Goal: Task Accomplishment & Management: Manage account settings

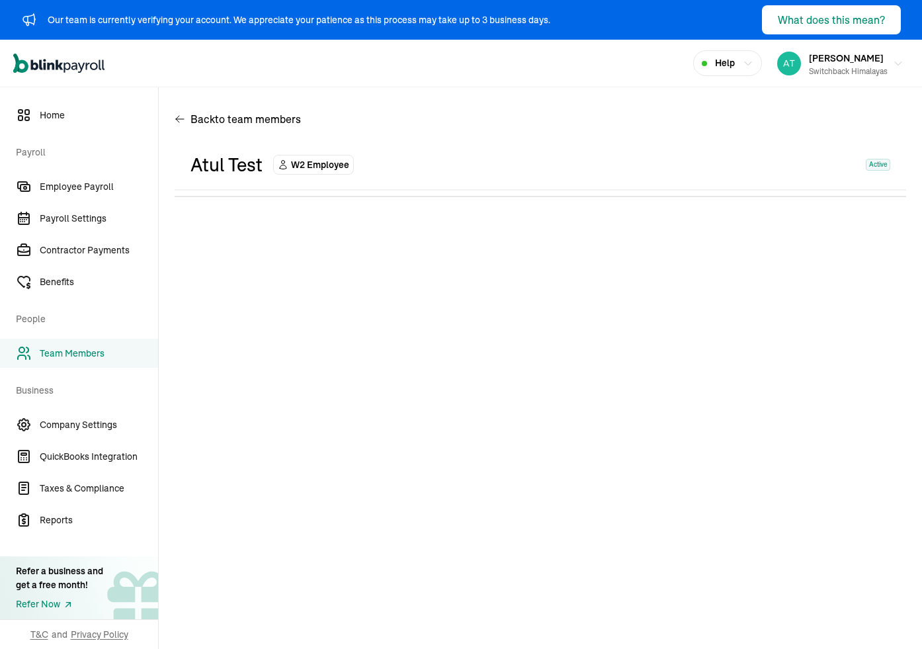
select select "2025"
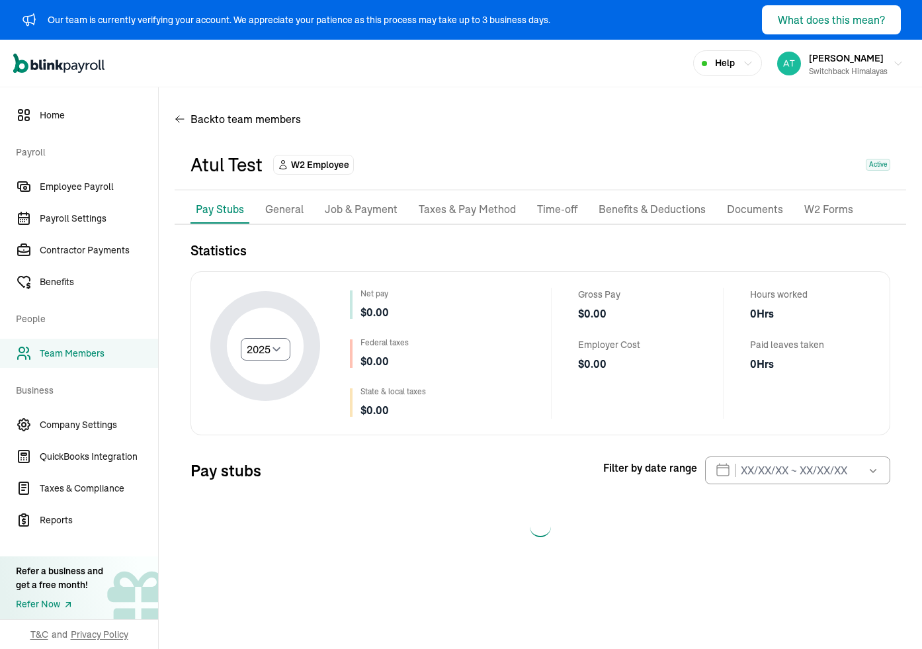
click at [584, 211] on p "Benefits & Deductions" at bounding box center [652, 209] width 107 height 17
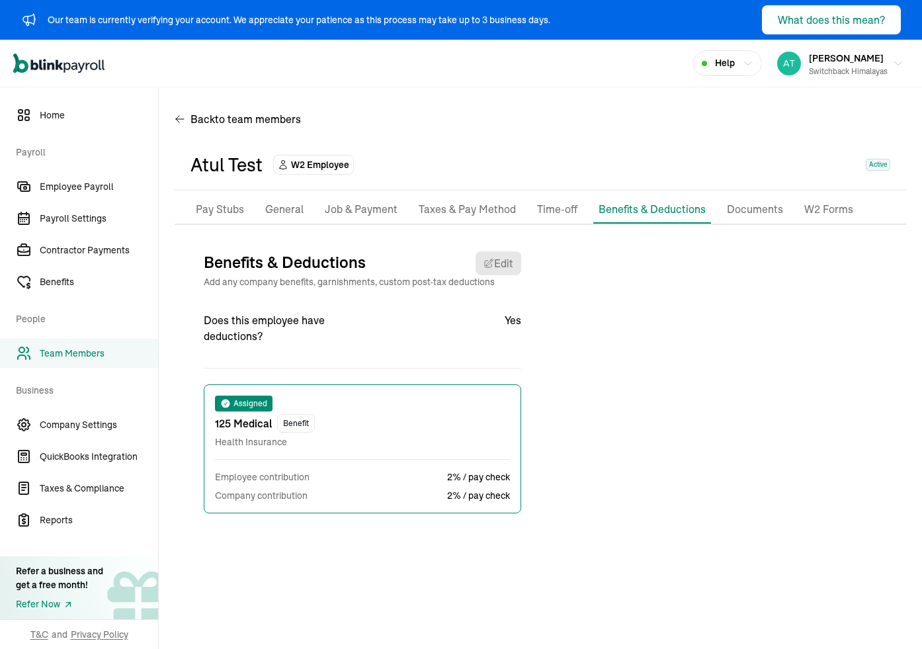
click at [485, 214] on p "Taxes & Pay Method" at bounding box center [467, 209] width 97 height 17
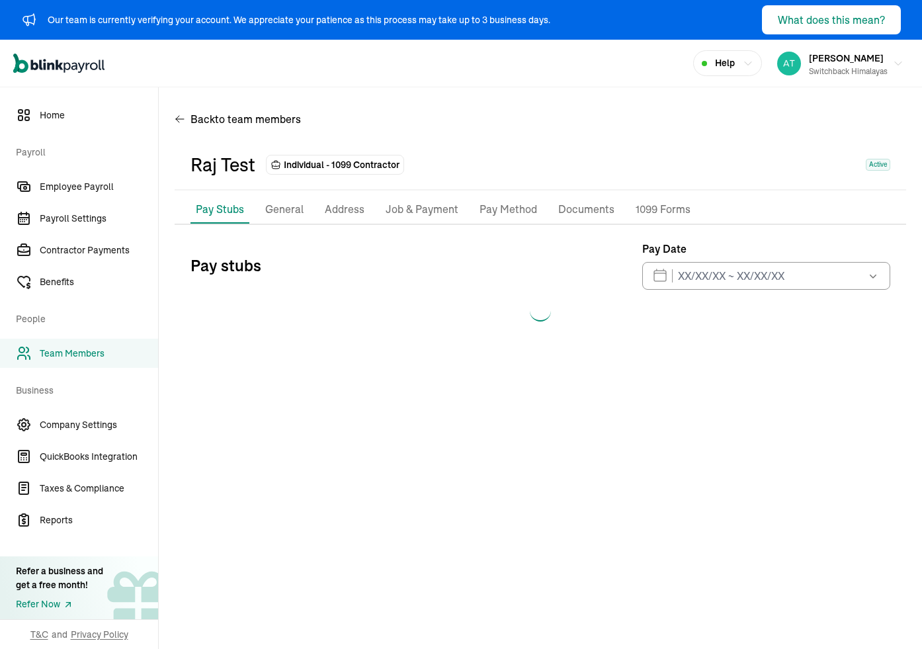
click at [509, 216] on p "Pay Method" at bounding box center [509, 209] width 58 height 17
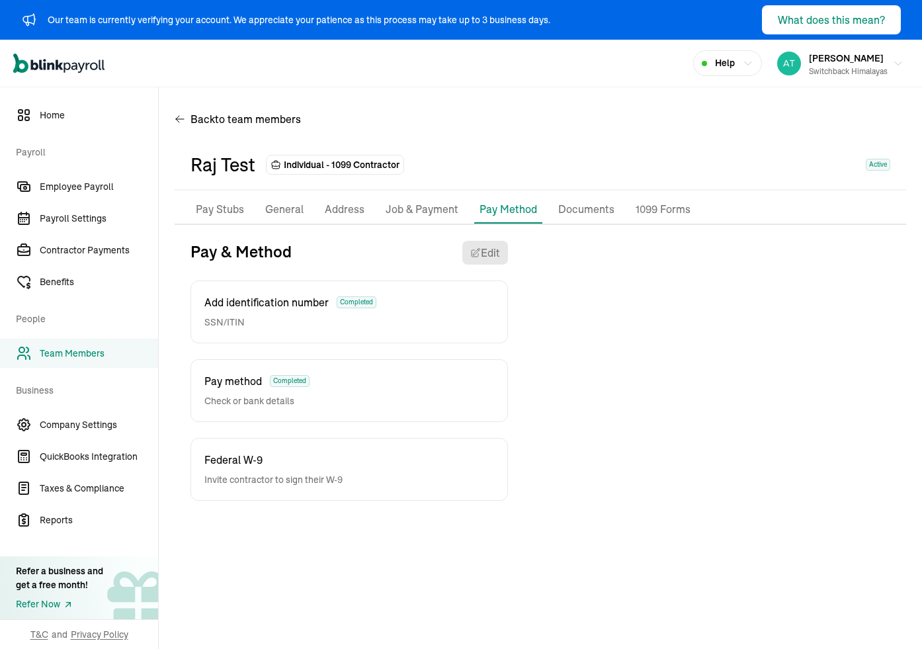
click at [220, 208] on p "Pay Stubs" at bounding box center [220, 209] width 48 height 17
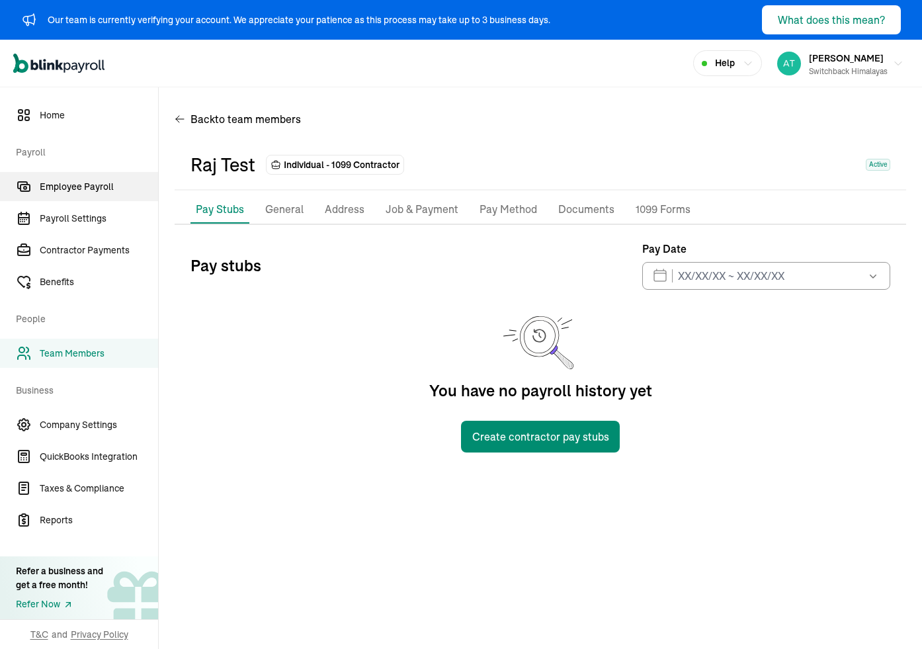
click at [95, 185] on span "Employee Payroll" at bounding box center [99, 187] width 118 height 14
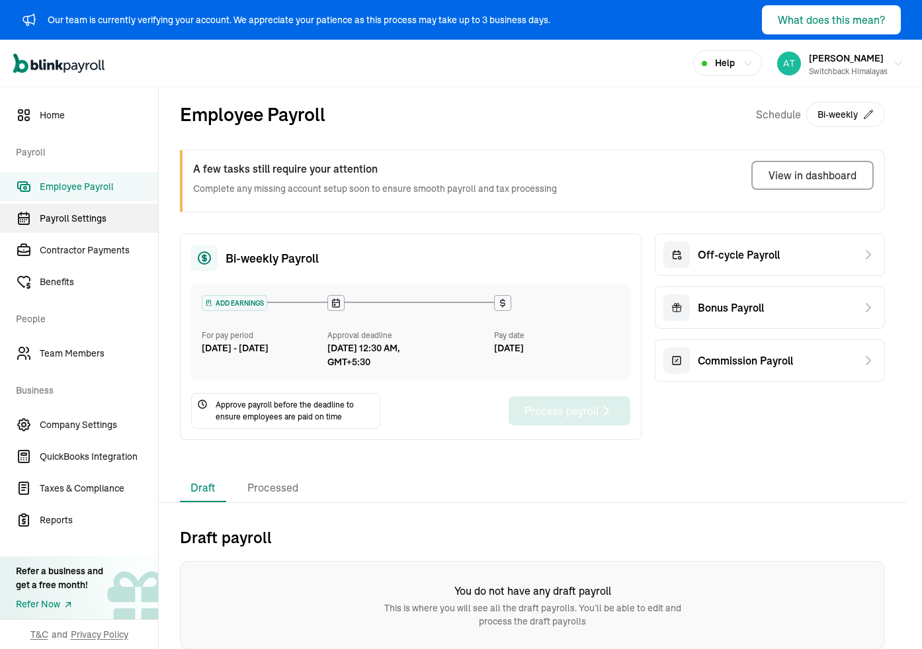
click at [73, 222] on span "Payroll Settings" at bounding box center [99, 219] width 118 height 14
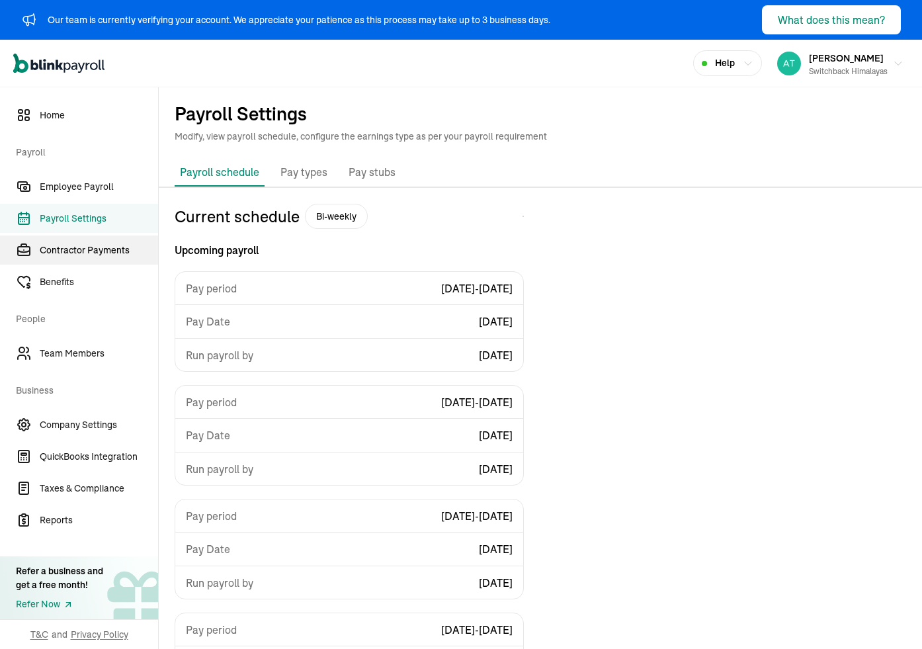
click at [73, 255] on span "Contractor Payments" at bounding box center [99, 250] width 118 height 14
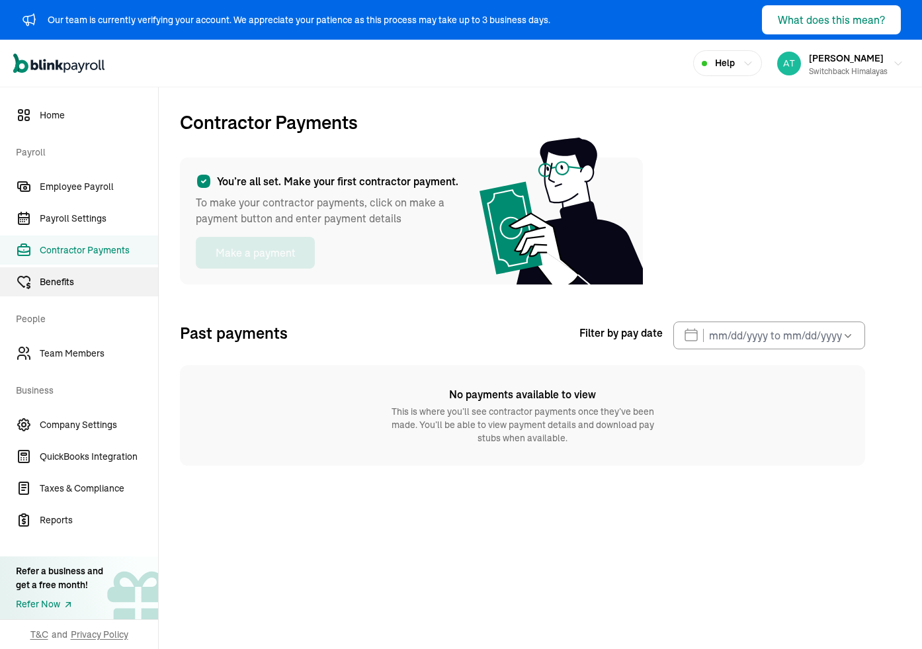
click at [65, 281] on span "Benefits" at bounding box center [99, 282] width 118 height 14
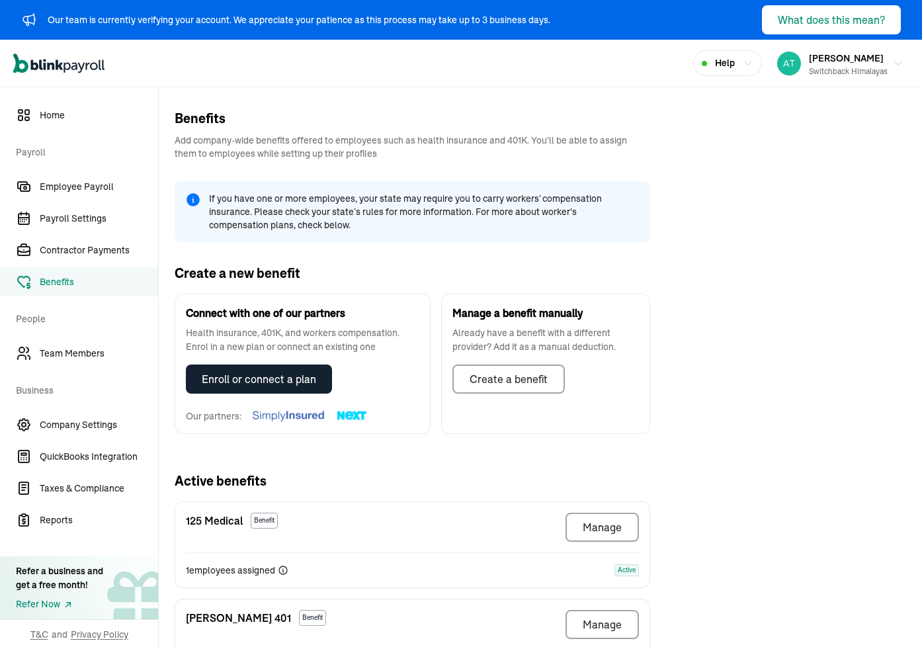
click at [59, 370] on nav "Home Payroll Employee Payroll Payroll Settings Contractor Payments Benefits Peo…" at bounding box center [79, 368] width 158 height 562
click at [69, 355] on span "Team Members" at bounding box center [99, 354] width 118 height 14
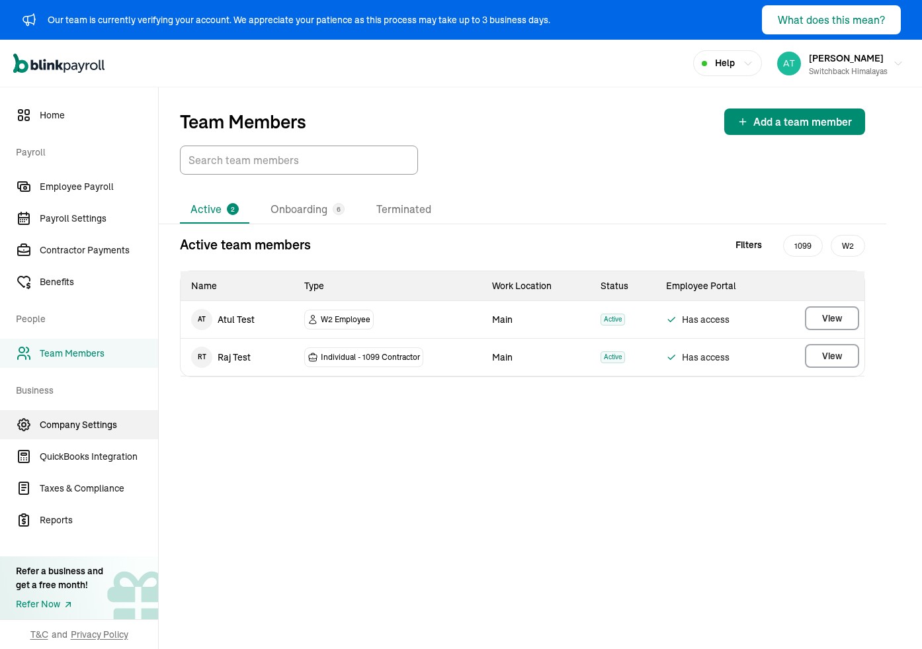
click at [75, 434] on link "Company Settings" at bounding box center [79, 424] width 158 height 29
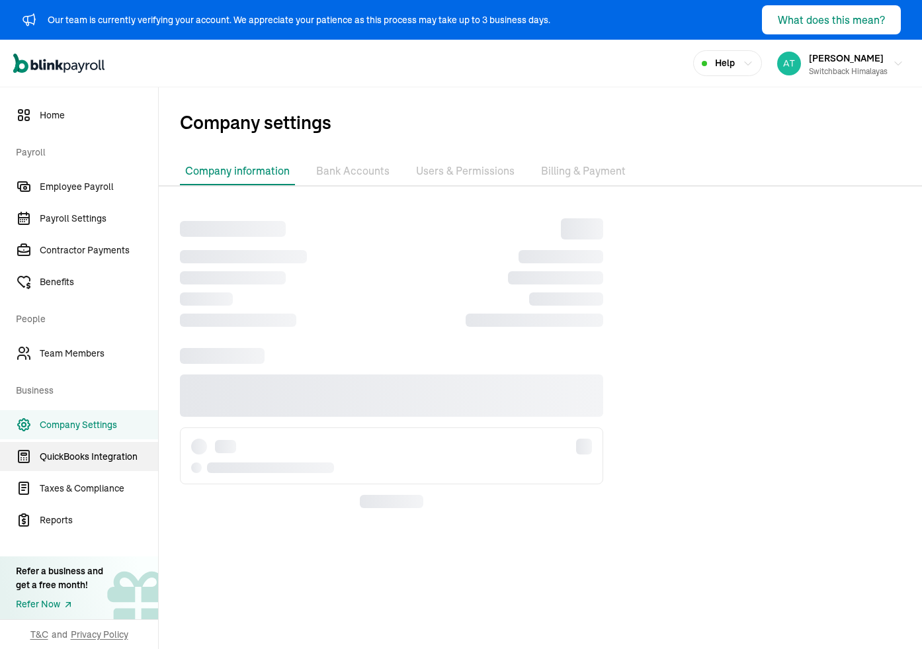
click at [91, 461] on span "QuickBooks Integration" at bounding box center [99, 457] width 118 height 14
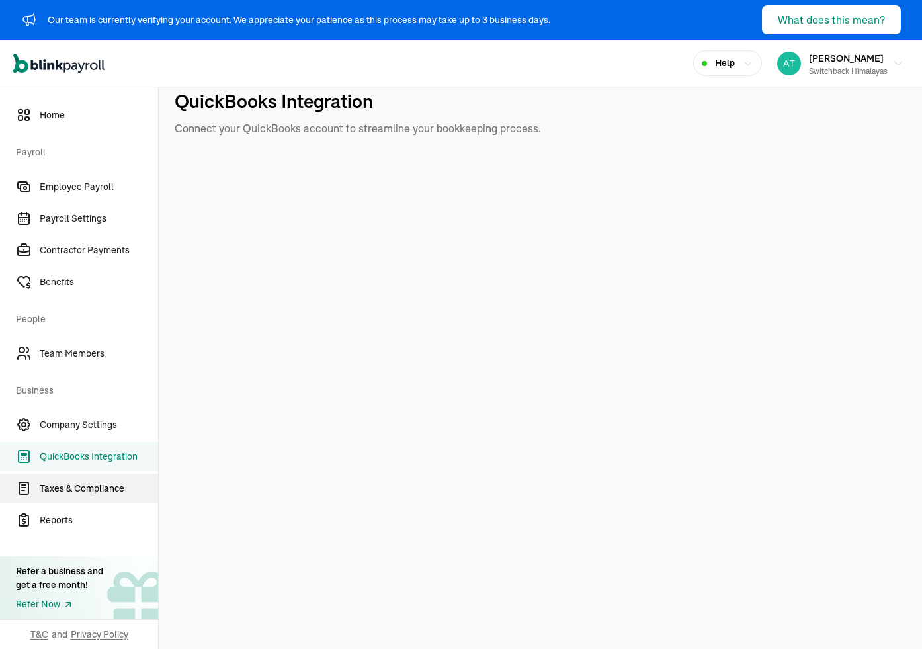
click at [67, 483] on span "Taxes & Compliance" at bounding box center [99, 488] width 118 height 14
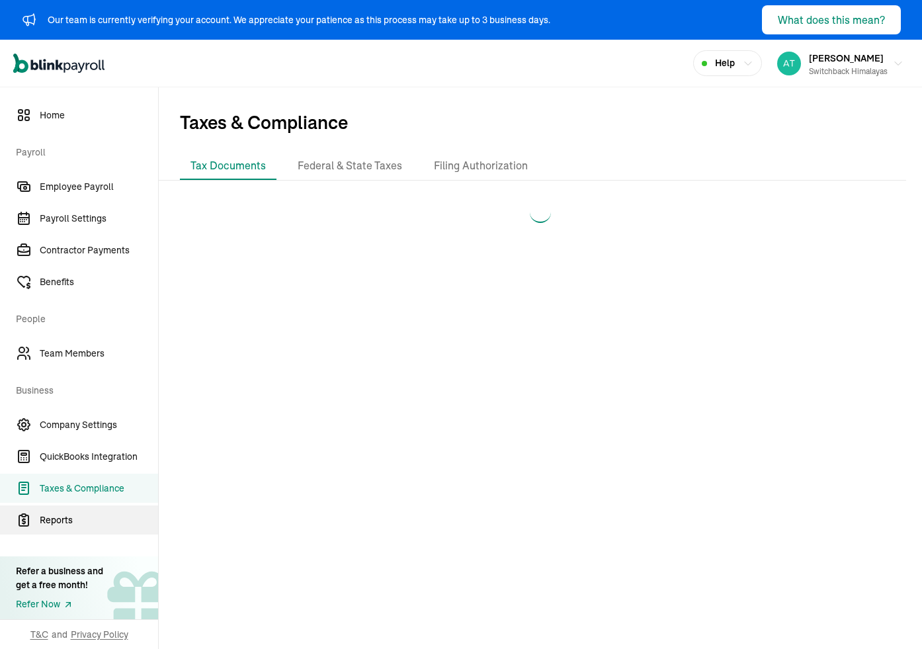
click at [59, 519] on span "Reports" at bounding box center [99, 520] width 118 height 14
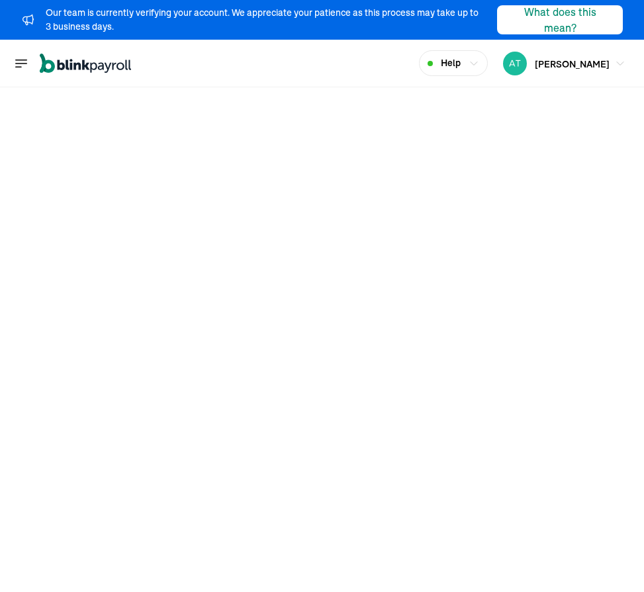
click at [16, 63] on icon "Global" at bounding box center [21, 64] width 16 height 16
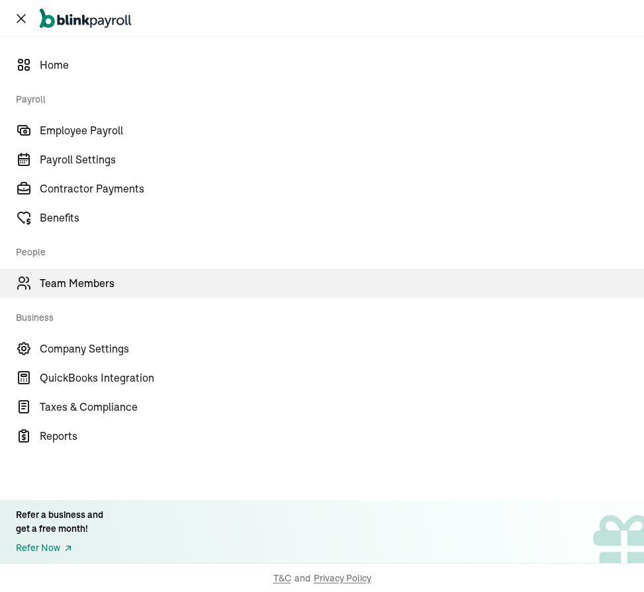
click at [62, 275] on span "Team Members" at bounding box center [342, 283] width 604 height 16
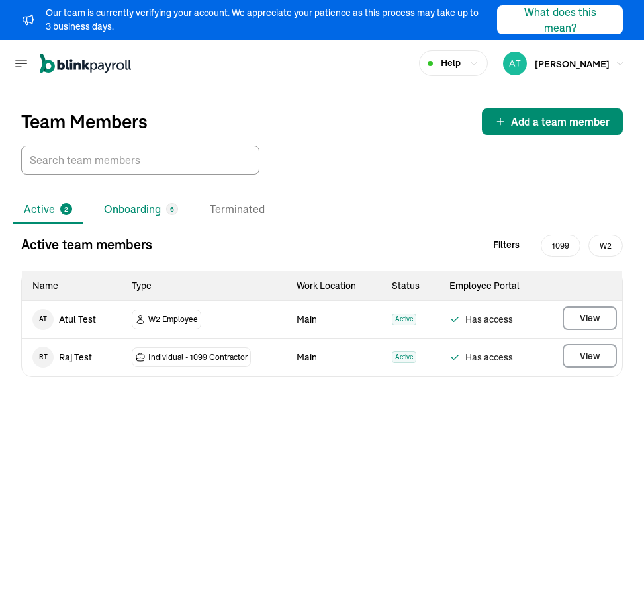
click at [125, 212] on li "Onboarding 6" at bounding box center [140, 210] width 95 height 28
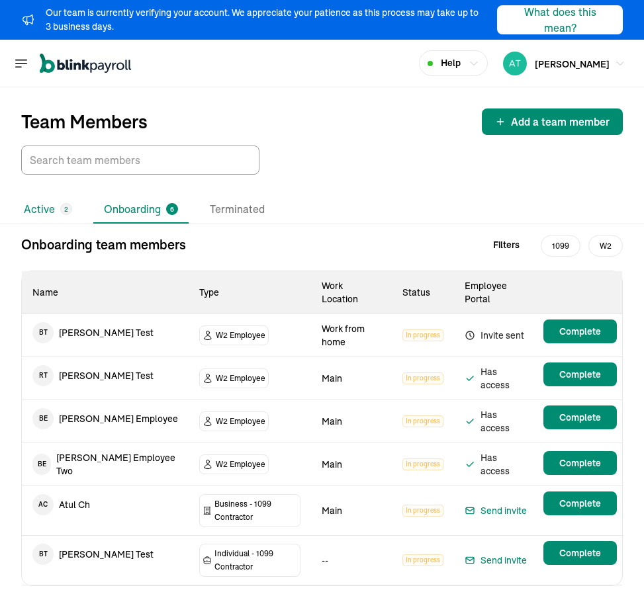
click at [32, 214] on li "Active 2" at bounding box center [47, 210] width 69 height 28
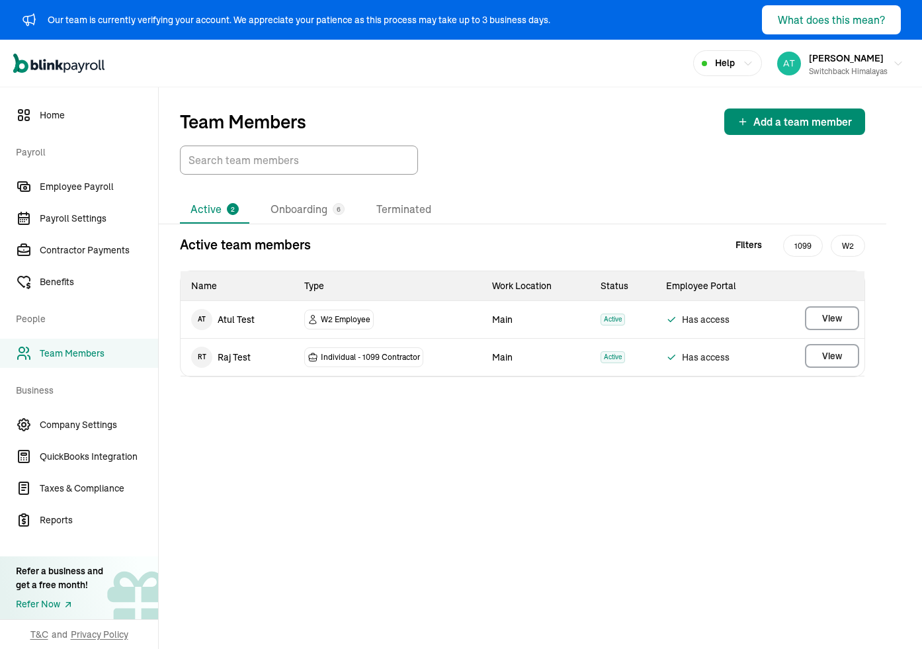
click at [520, 155] on div at bounding box center [522, 160] width 685 height 29
click at [82, 421] on span "Company Settings" at bounding box center [99, 425] width 118 height 14
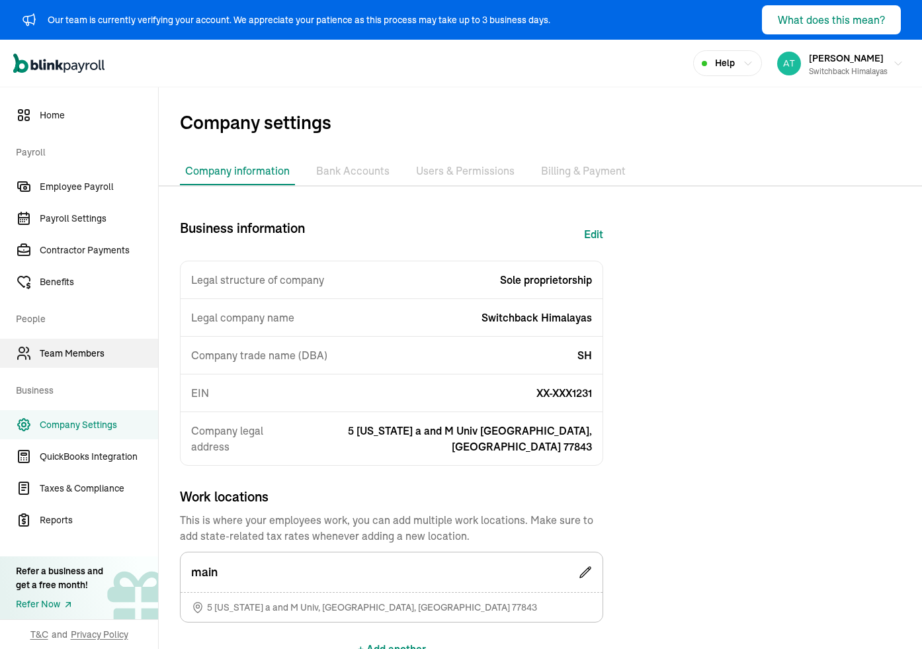
click at [93, 361] on link "Team Members" at bounding box center [79, 353] width 158 height 29
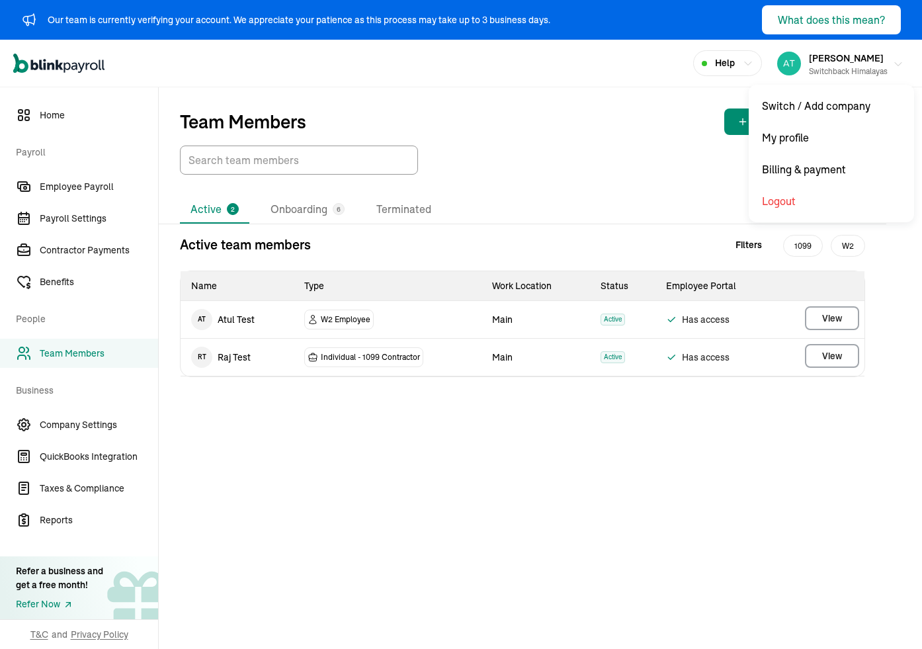
click at [584, 65] on div "Switchback Himalayas" at bounding box center [848, 71] width 79 height 12
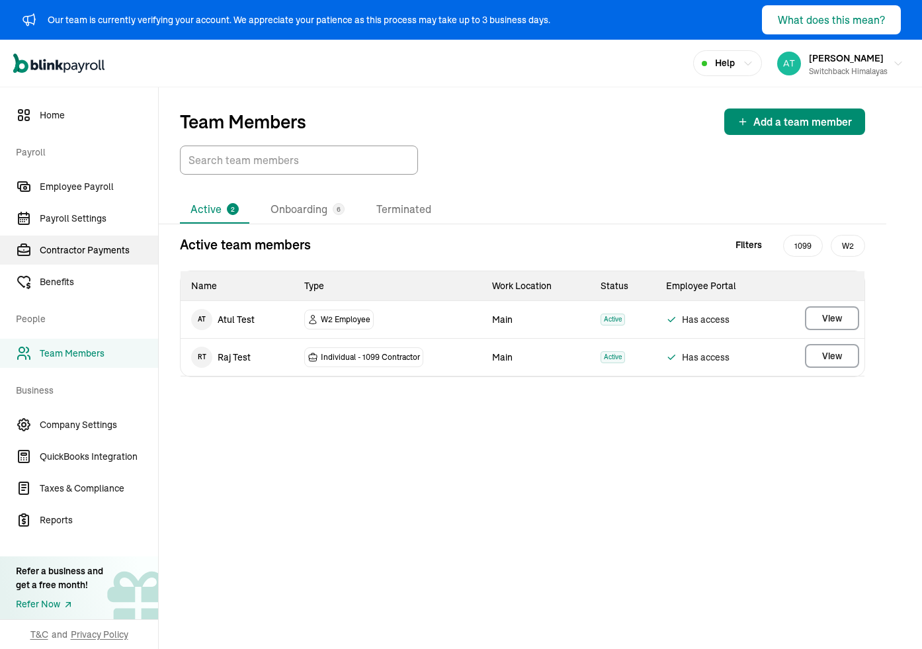
click at [89, 248] on span "Contractor Payments" at bounding box center [99, 250] width 118 height 14
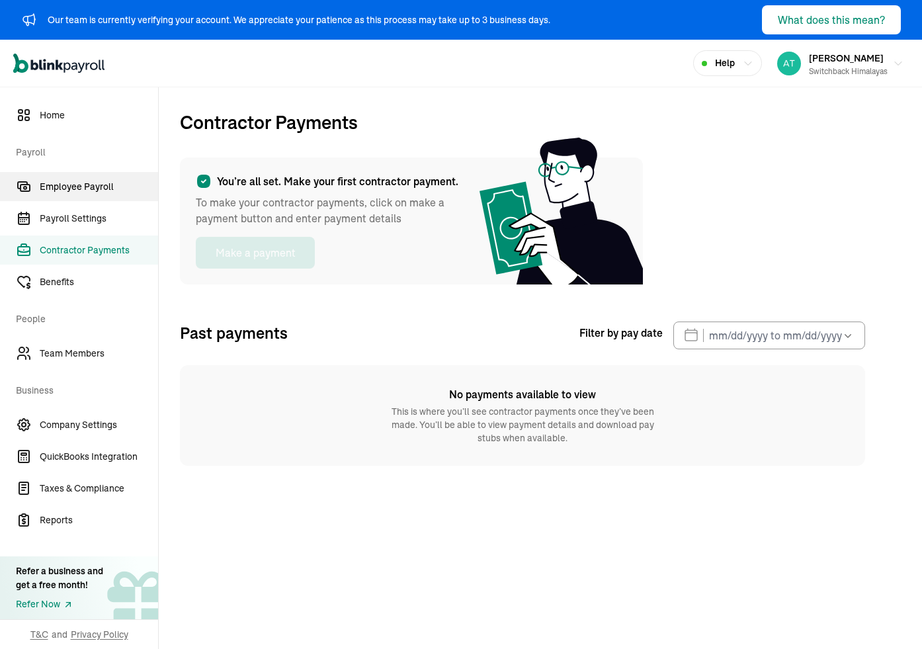
click at [19, 174] on link "Employee Payroll" at bounding box center [79, 186] width 158 height 29
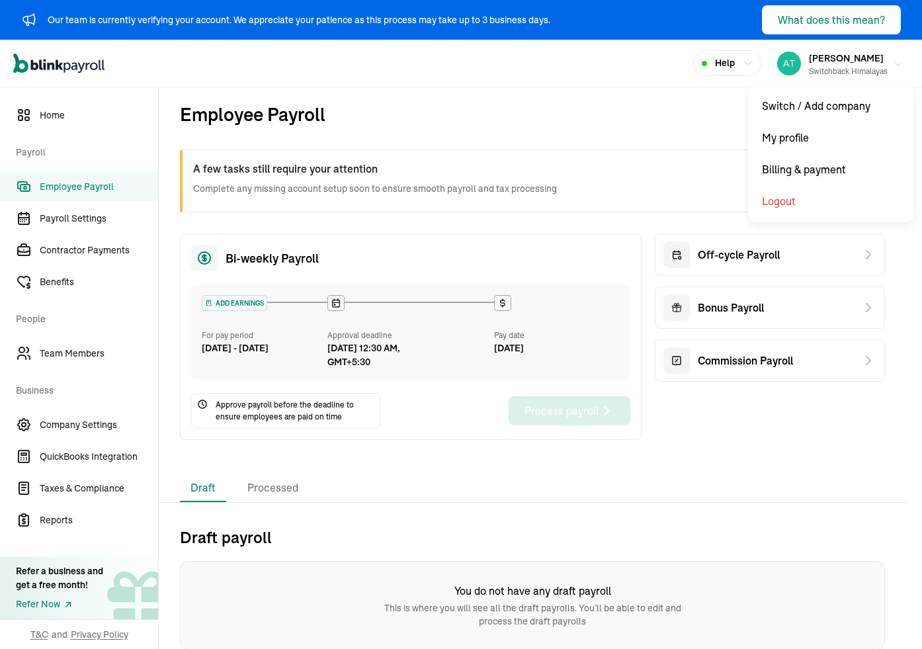
click at [584, 61] on span "Atul Chauhan" at bounding box center [846, 58] width 75 height 12
click at [584, 62] on span "Atul Chauhan" at bounding box center [846, 58] width 75 height 12
click at [584, 56] on span "Help" at bounding box center [725, 63] width 20 height 14
click at [584, 68] on span "Help" at bounding box center [725, 63] width 20 height 14
click at [584, 74] on div "Switchback Himalayas" at bounding box center [848, 71] width 79 height 12
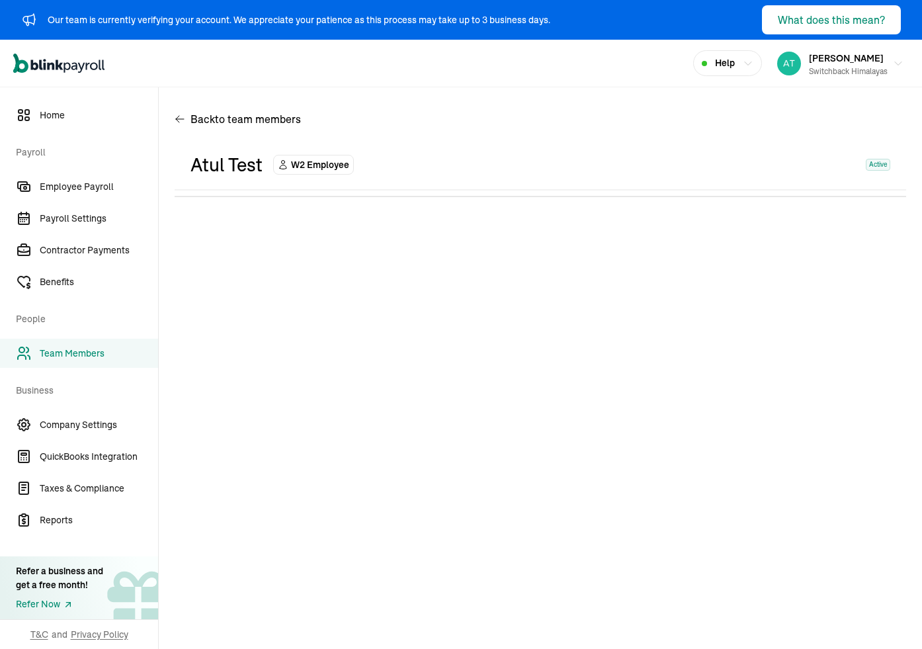
select select "2025"
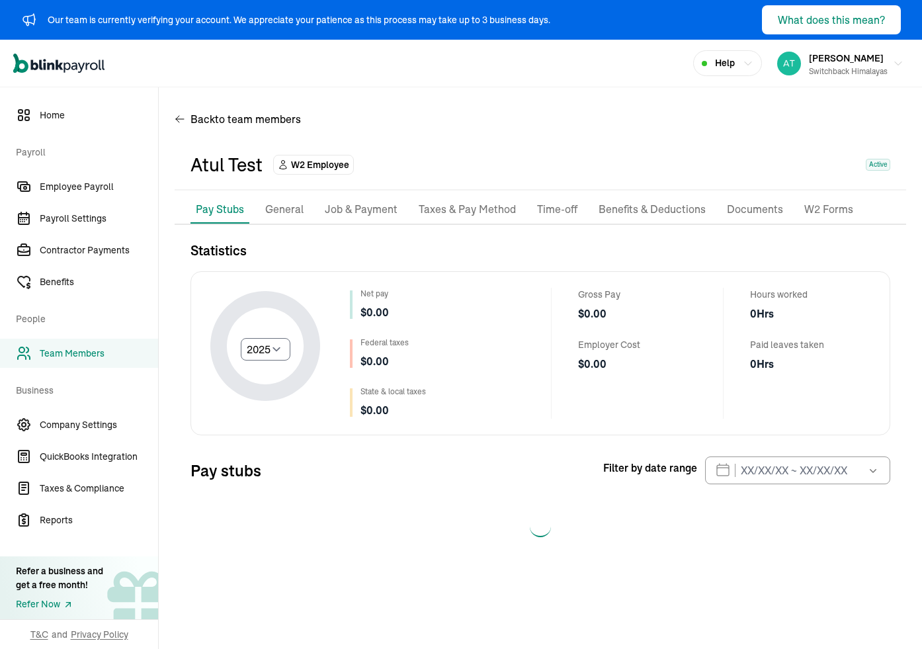
click at [584, 211] on p "Benefits & Deductions" at bounding box center [652, 209] width 107 height 17
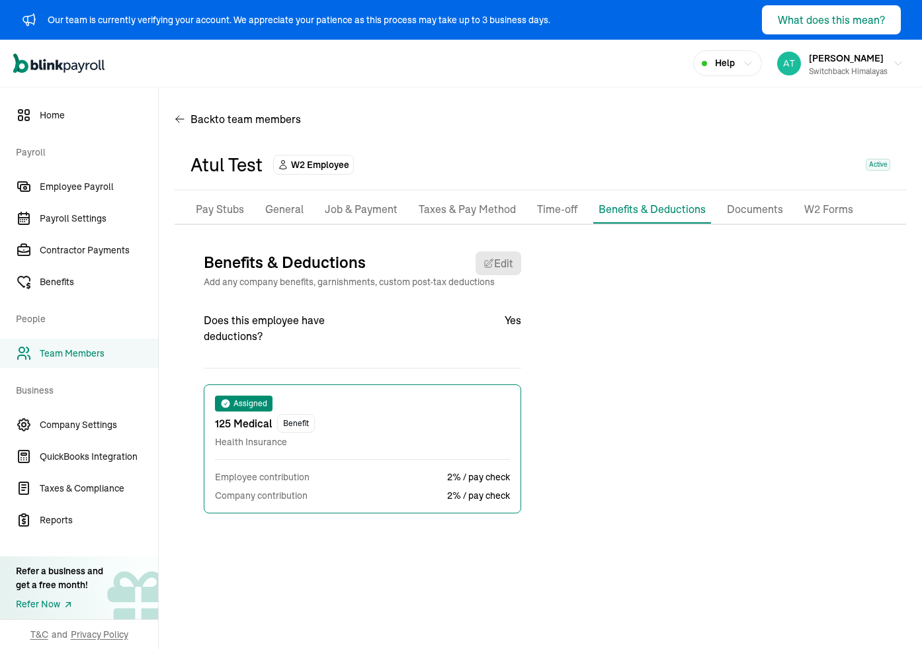
click at [485, 214] on p "Taxes & Pay Method" at bounding box center [467, 209] width 97 height 17
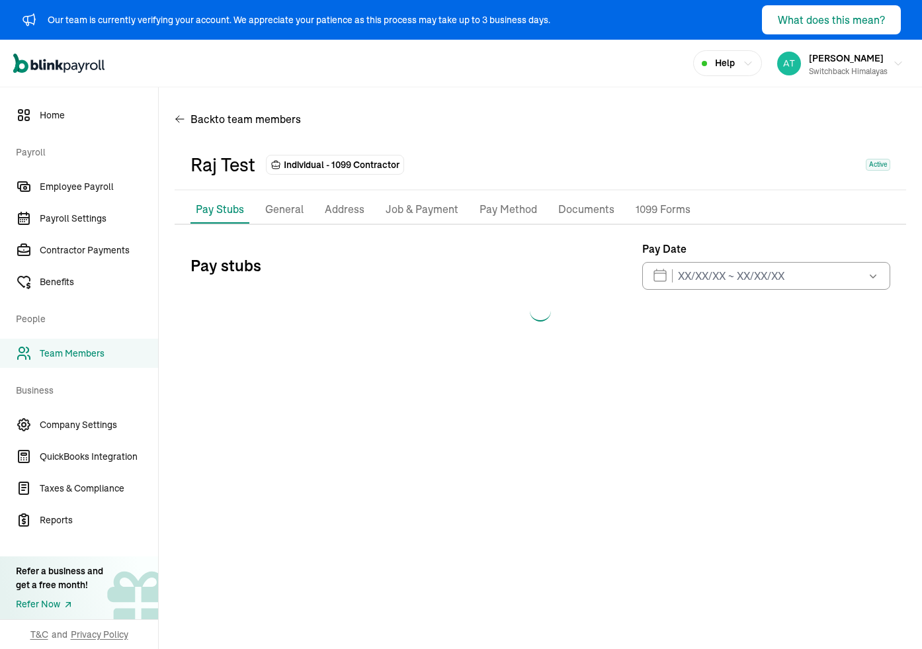
click at [509, 216] on p "Pay Method" at bounding box center [509, 209] width 58 height 17
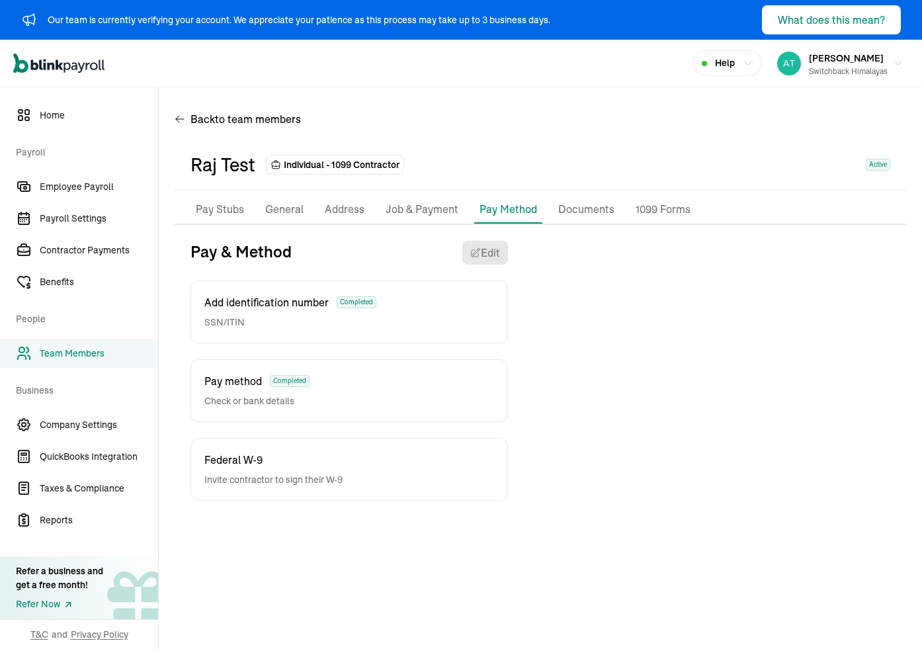
click at [220, 208] on p "Pay Stubs" at bounding box center [220, 209] width 48 height 17
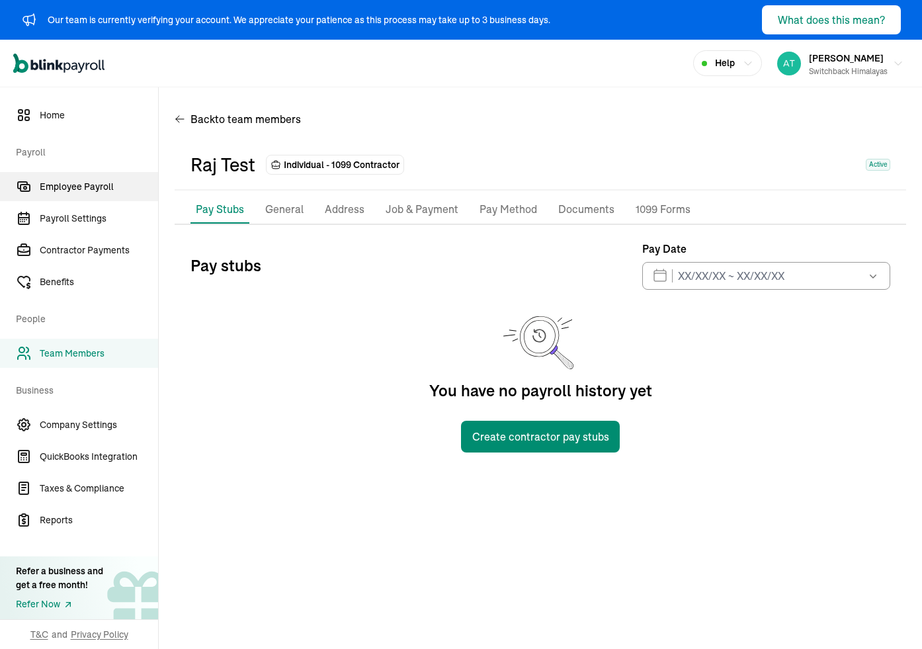
click at [95, 185] on span "Employee Payroll" at bounding box center [99, 187] width 118 height 14
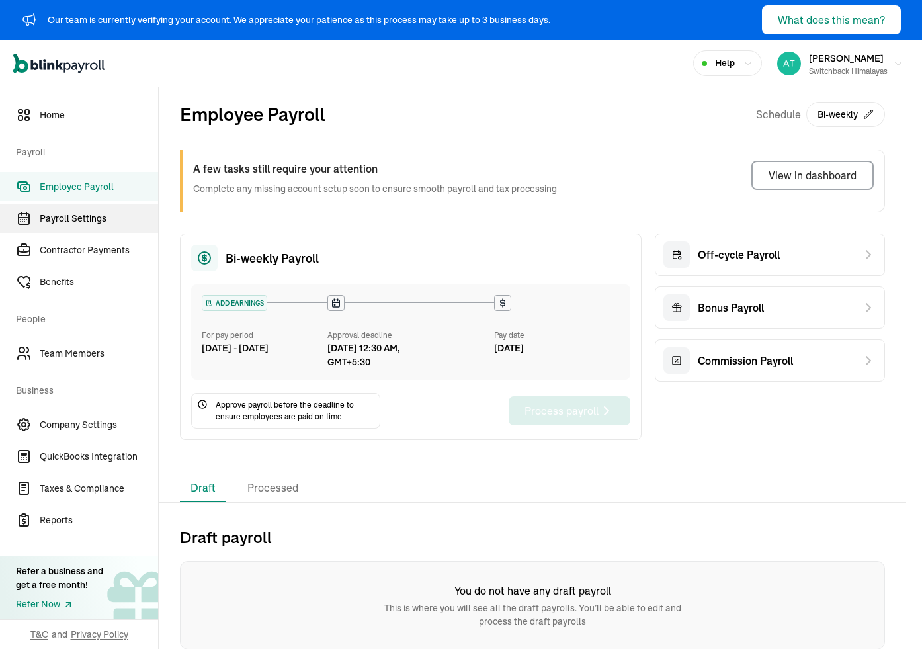
click at [73, 222] on span "Payroll Settings" at bounding box center [99, 219] width 118 height 14
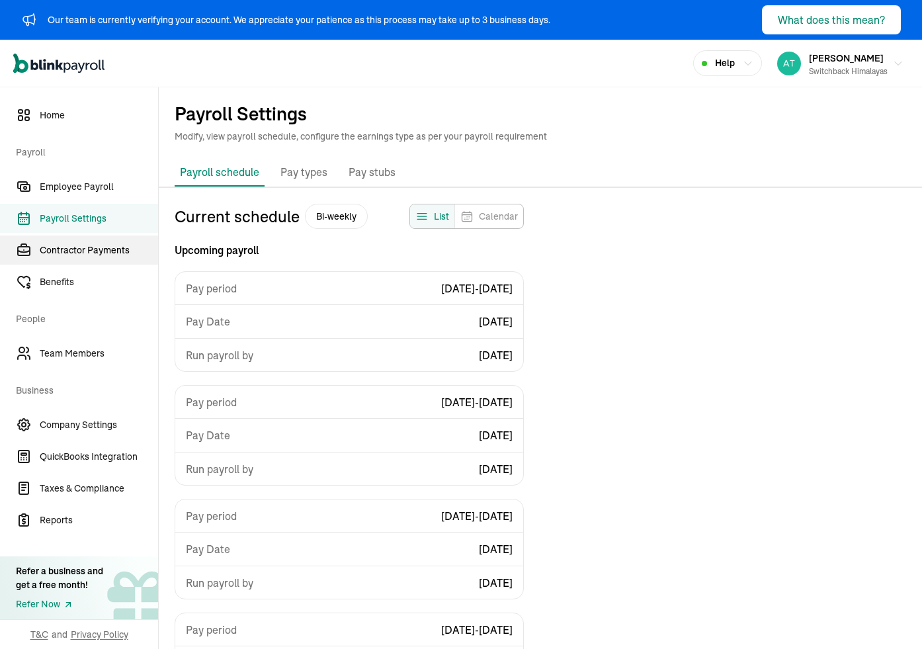
click at [73, 255] on span "Contractor Payments" at bounding box center [99, 250] width 118 height 14
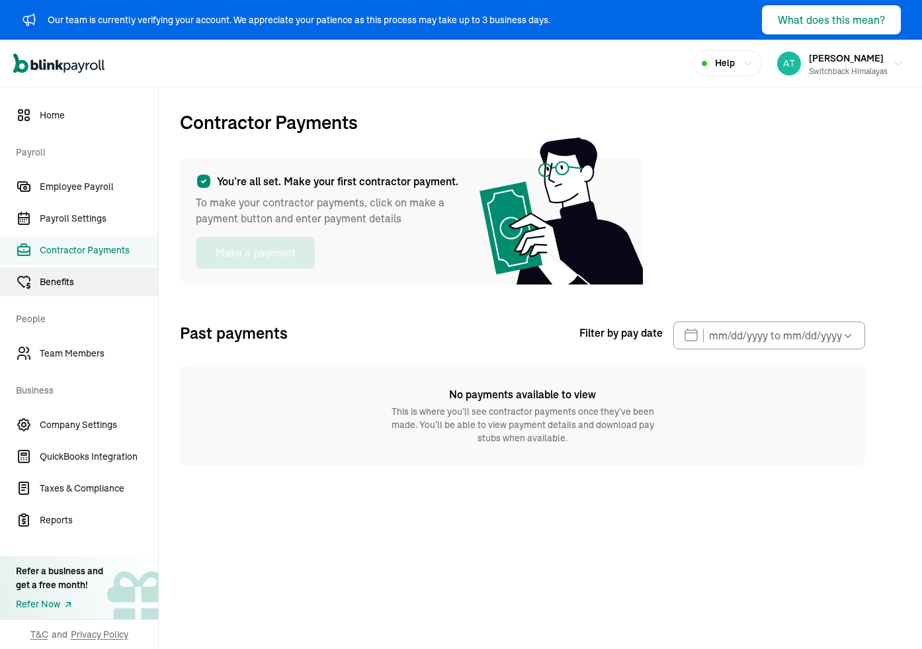
click at [65, 281] on span "Benefits" at bounding box center [99, 282] width 118 height 14
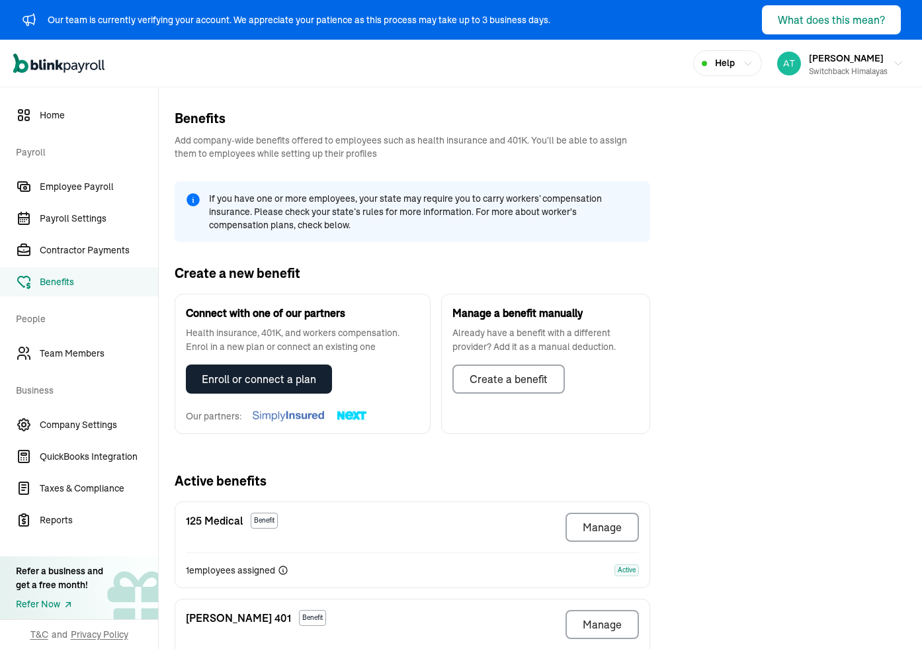
click at [59, 370] on nav "Home Payroll Employee Payroll Payroll Settings Contractor Payments Benefits Peo…" at bounding box center [79, 368] width 158 height 562
click at [69, 355] on span "Team Members" at bounding box center [99, 354] width 118 height 14
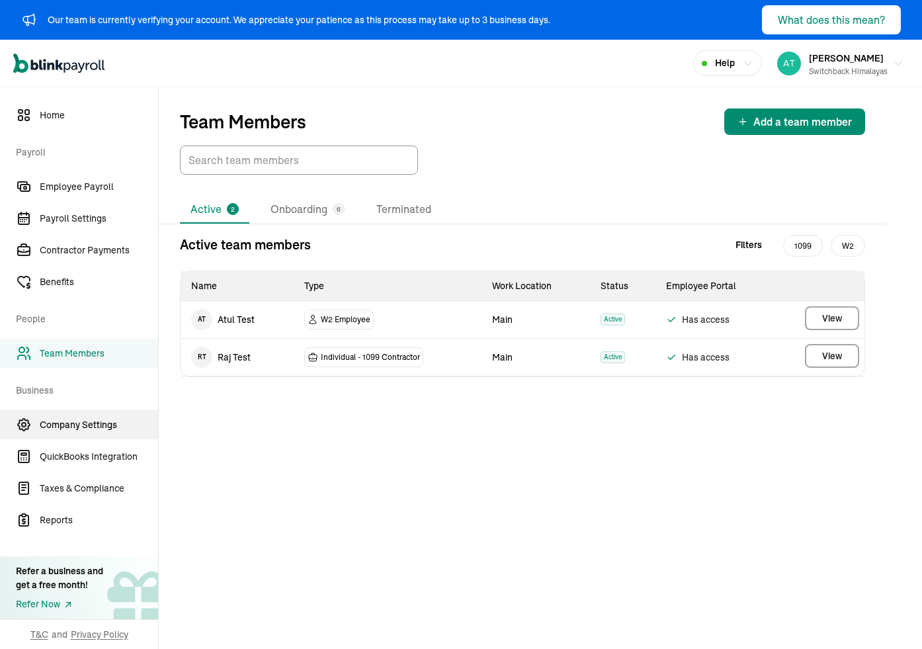
click at [75, 434] on link "Company Settings" at bounding box center [79, 424] width 158 height 29
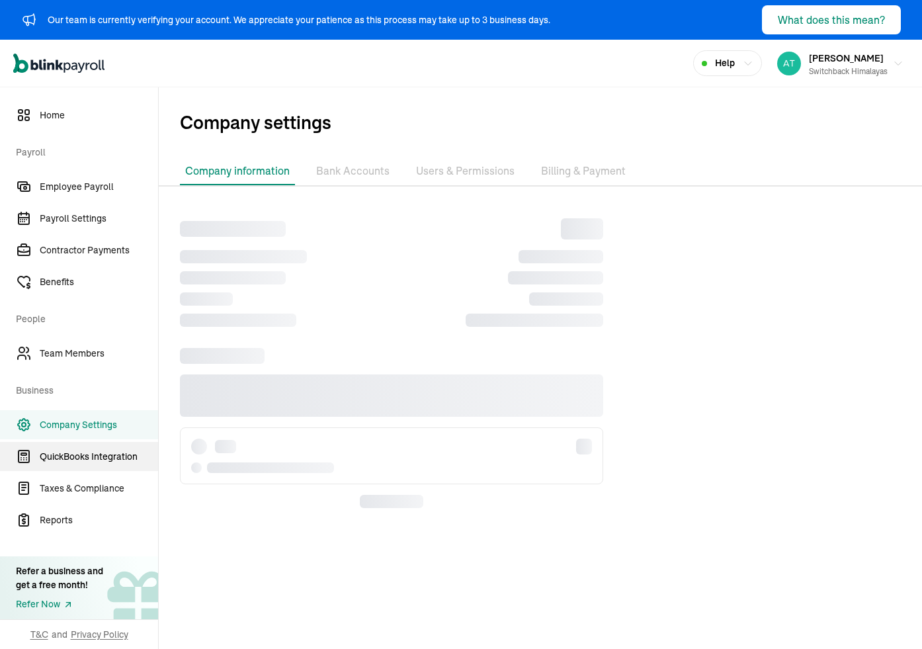
click at [91, 461] on span "QuickBooks Integration" at bounding box center [99, 457] width 118 height 14
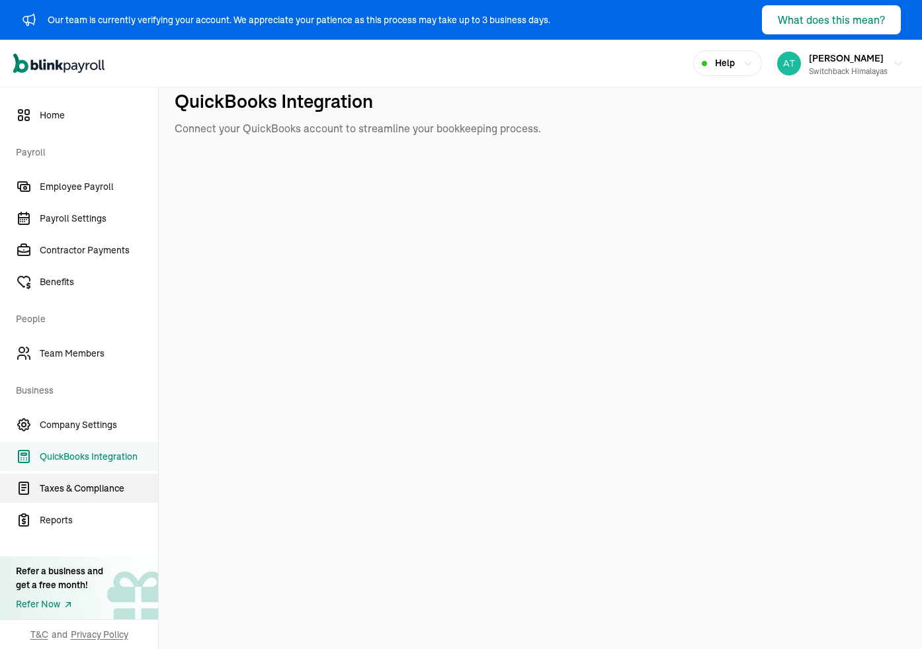
click at [67, 483] on span "Taxes & Compliance" at bounding box center [99, 488] width 118 height 14
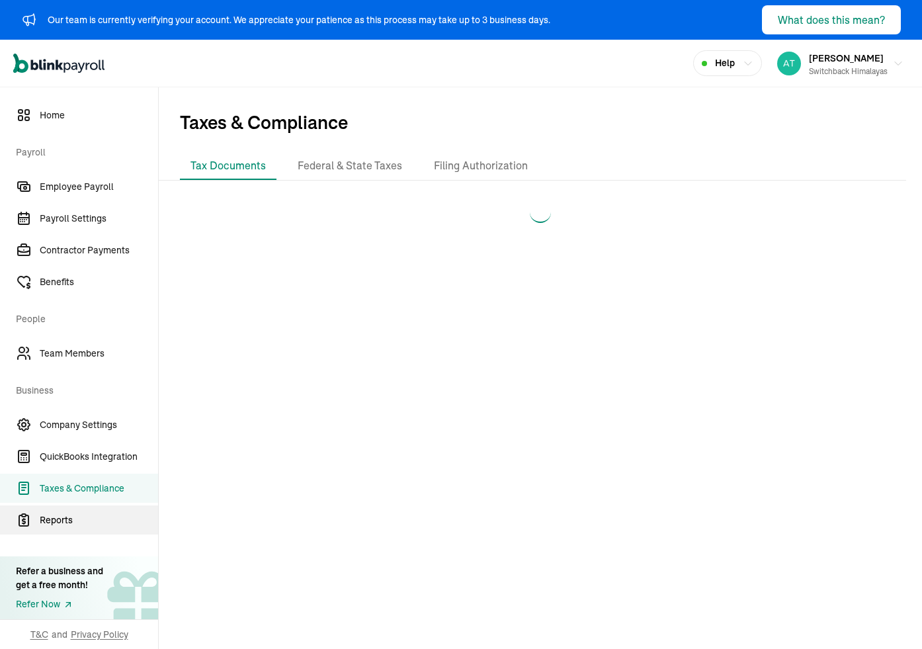
click at [59, 519] on span "Reports" at bounding box center [99, 520] width 118 height 14
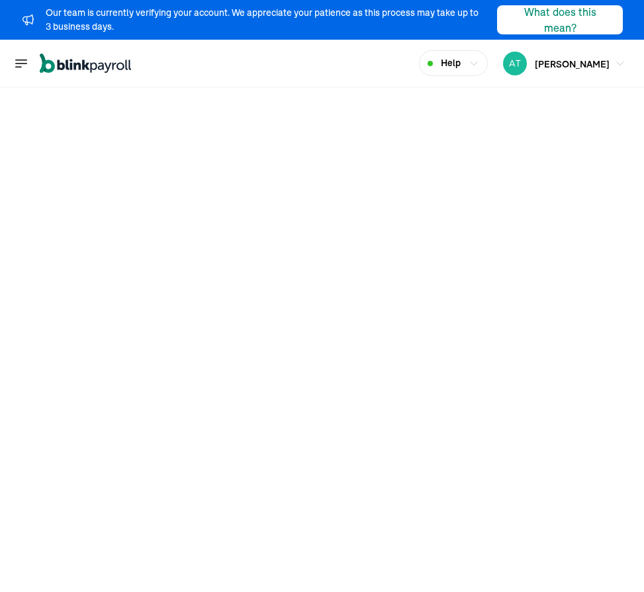
click at [16, 63] on icon "Global" at bounding box center [21, 64] width 16 height 16
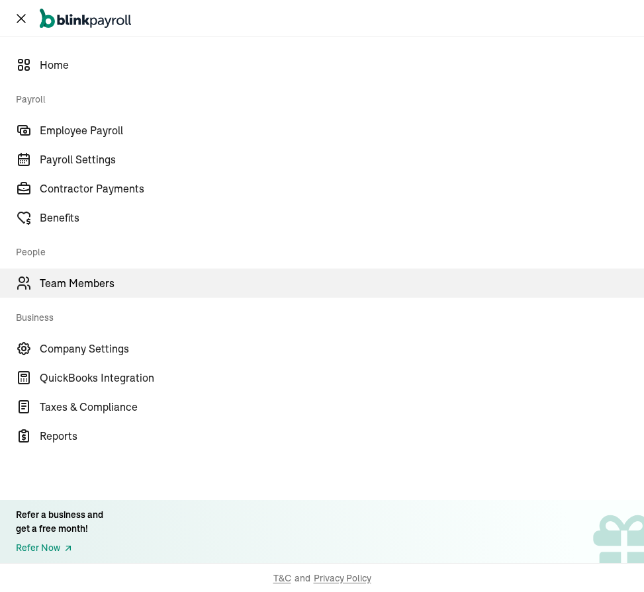
click at [62, 275] on span "Team Members" at bounding box center [342, 283] width 604 height 16
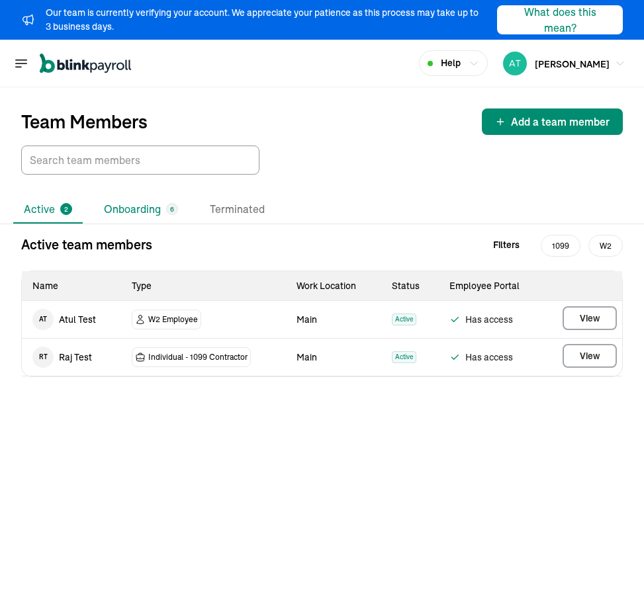
click at [125, 212] on li "Onboarding 6" at bounding box center [140, 210] width 95 height 28
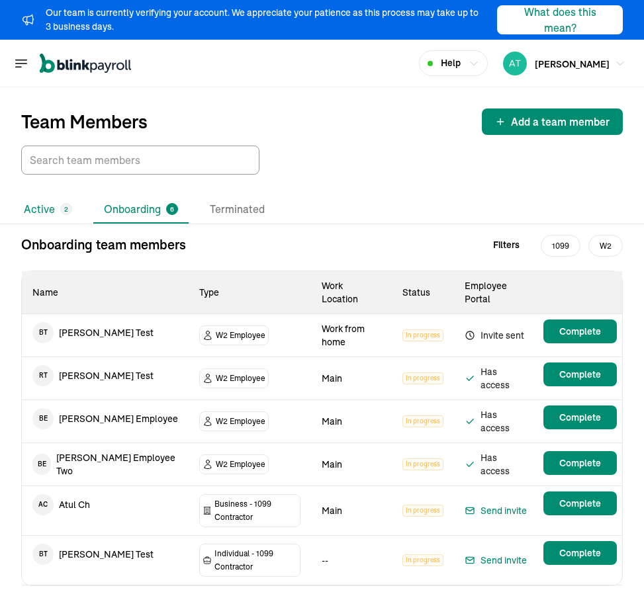
click at [32, 214] on li "Active 2" at bounding box center [47, 210] width 69 height 28
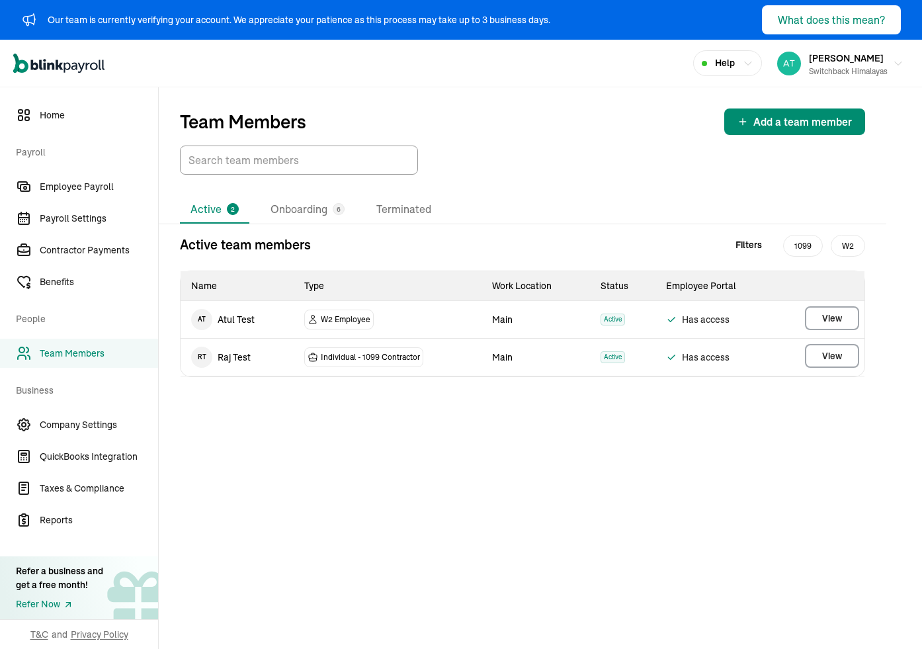
click at [520, 155] on div at bounding box center [522, 160] width 685 height 29
click at [82, 421] on span "Company Settings" at bounding box center [99, 425] width 118 height 14
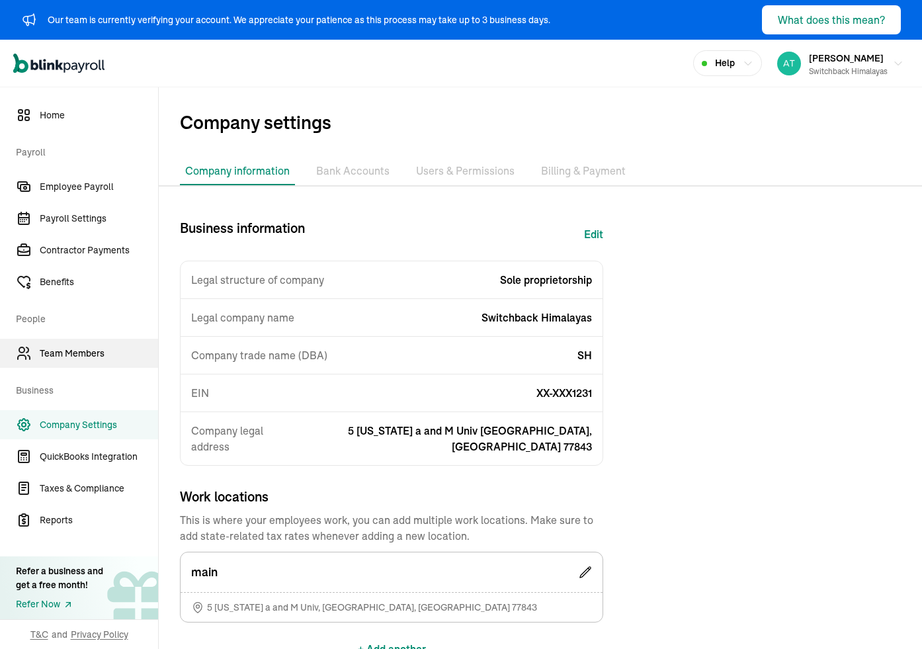
click at [93, 361] on link "Team Members" at bounding box center [79, 353] width 158 height 29
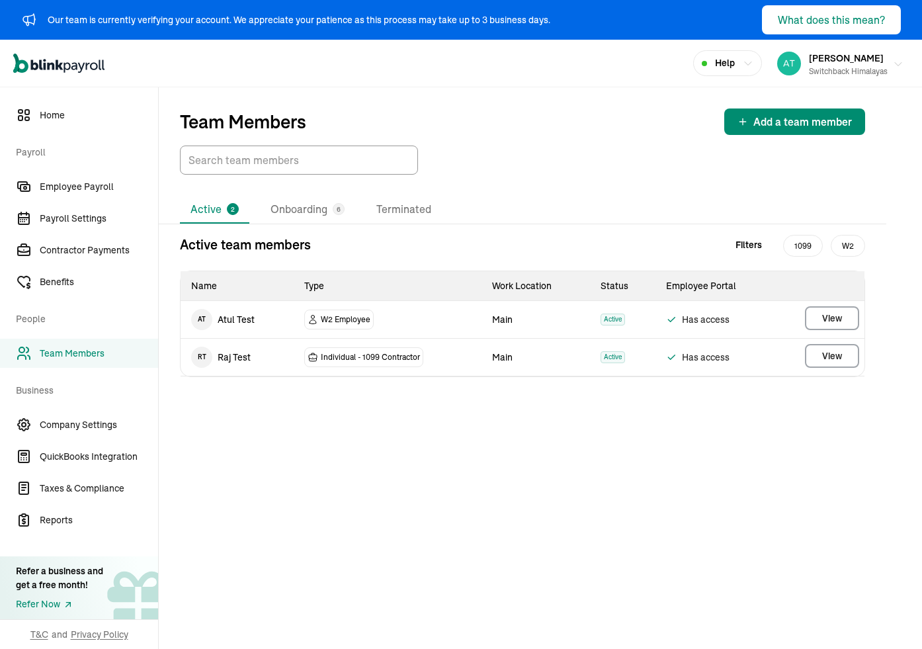
click at [584, 65] on div "Switchback Himalayas" at bounding box center [848, 71] width 79 height 12
click at [89, 248] on span "Contractor Payments" at bounding box center [99, 250] width 118 height 14
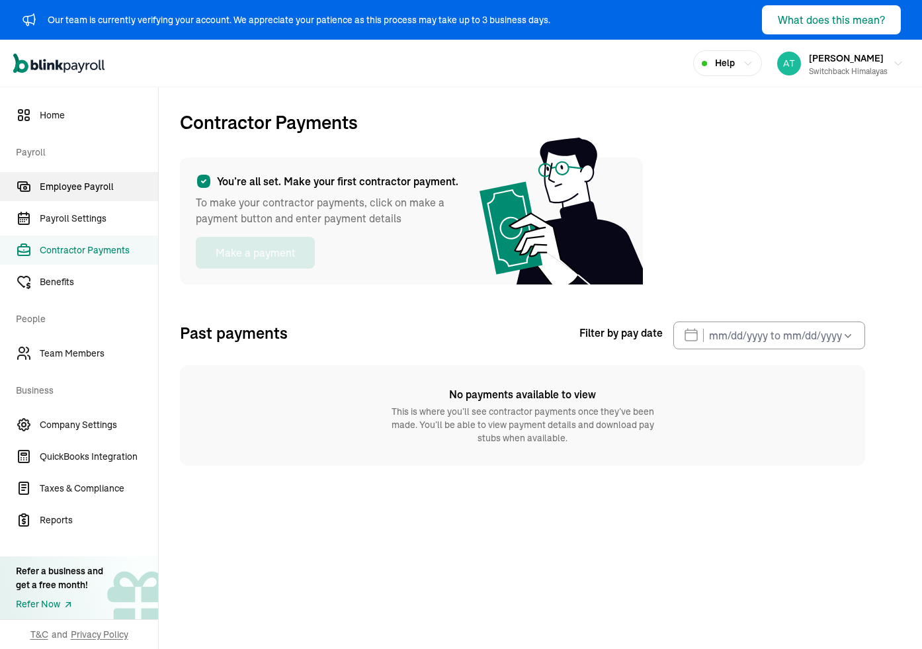
click at [19, 174] on link "Employee Payroll" at bounding box center [79, 186] width 158 height 29
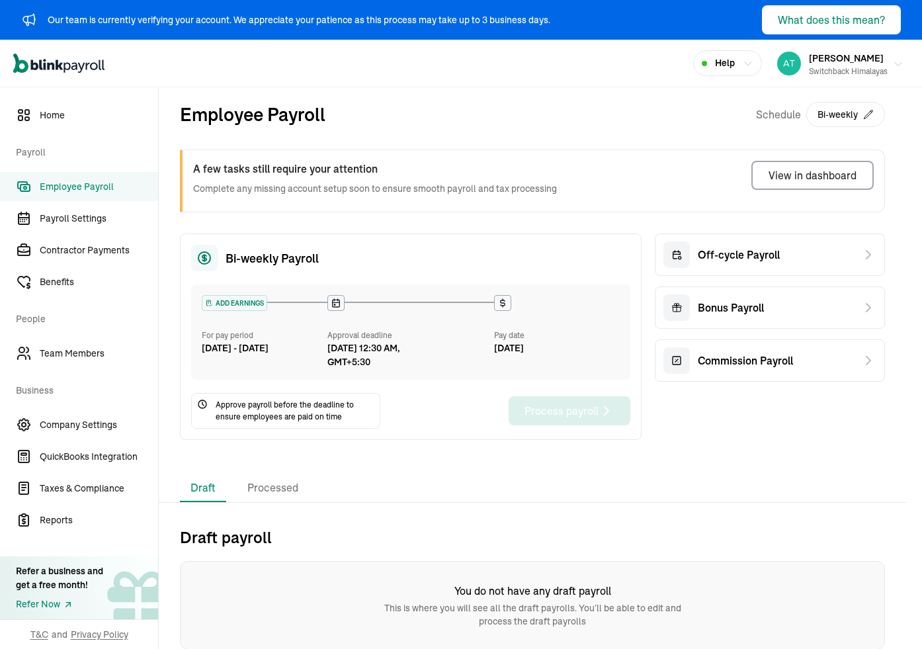
click at [584, 61] on span "Atul Chauhan" at bounding box center [846, 58] width 75 height 12
click at [584, 62] on span "Atul Chauhan" at bounding box center [846, 58] width 75 height 12
click at [584, 56] on span "Help" at bounding box center [725, 63] width 20 height 14
click at [584, 68] on span "Help" at bounding box center [725, 63] width 20 height 14
click at [584, 74] on div "Switchback Himalayas" at bounding box center [848, 71] width 79 height 12
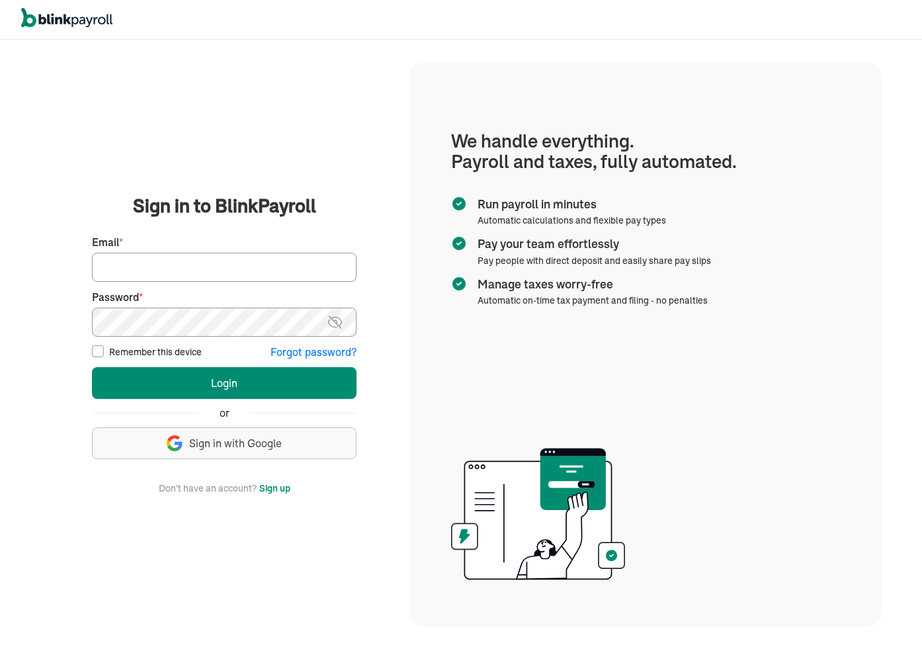
click at [266, 269] on input "Email *" at bounding box center [224, 267] width 265 height 29
paste input "[PERSON_NAME][EMAIL_ADDRESS][DOMAIN_NAME]"
click at [92, 367] on button "Login" at bounding box center [224, 383] width 265 height 32
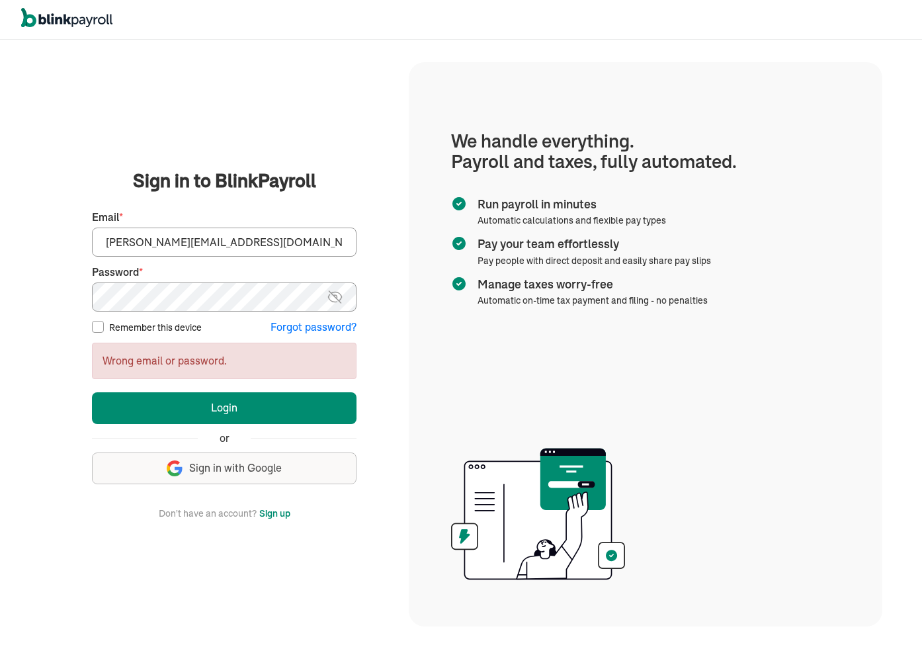
click at [338, 302] on img at bounding box center [335, 297] width 17 height 16
click at [235, 240] on input "[PERSON_NAME][EMAIL_ADDRESS][DOMAIN_NAME]" at bounding box center [224, 242] width 265 height 29
click at [235, 240] on input "branko+testStg51@blinkpayroll.com" at bounding box center [224, 242] width 265 height 29
paste input "prod06052025"
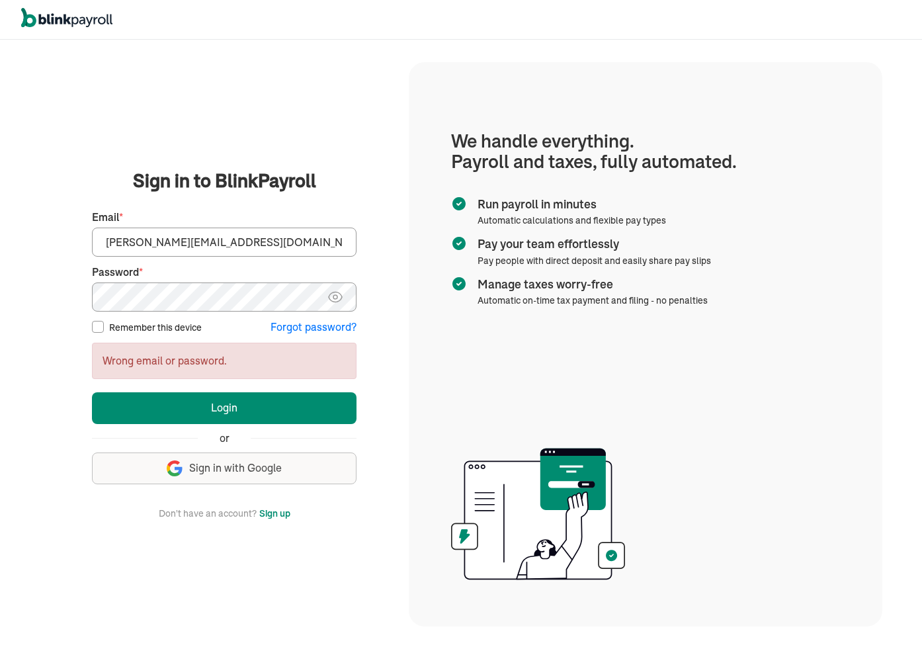
type input "branko+prod06052025@blinkpayroll.com"
click at [92, 392] on button "Login" at bounding box center [224, 408] width 265 height 32
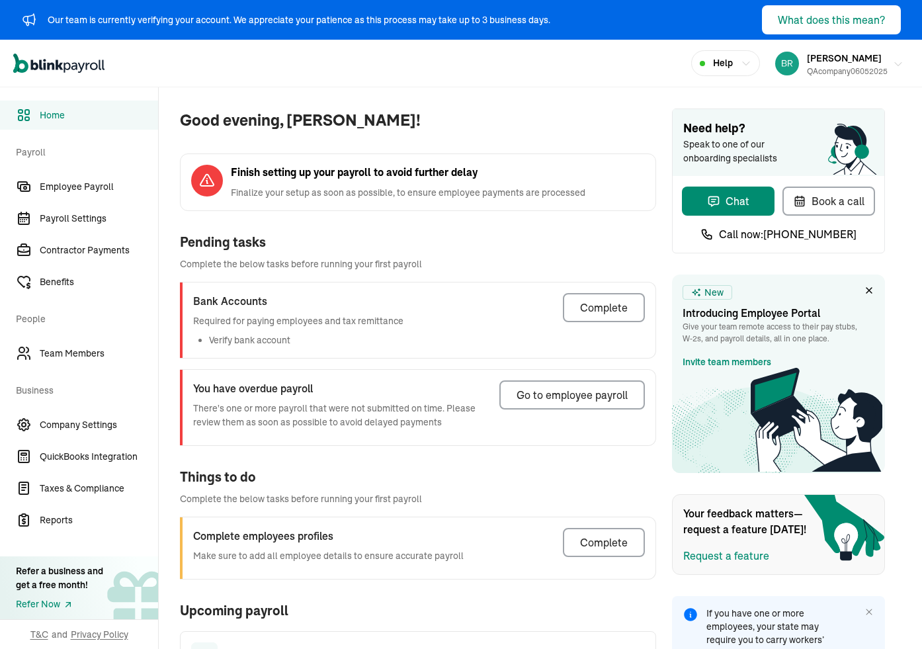
click at [833, 58] on span "branko QA-juneOne" at bounding box center [844, 58] width 75 height 12
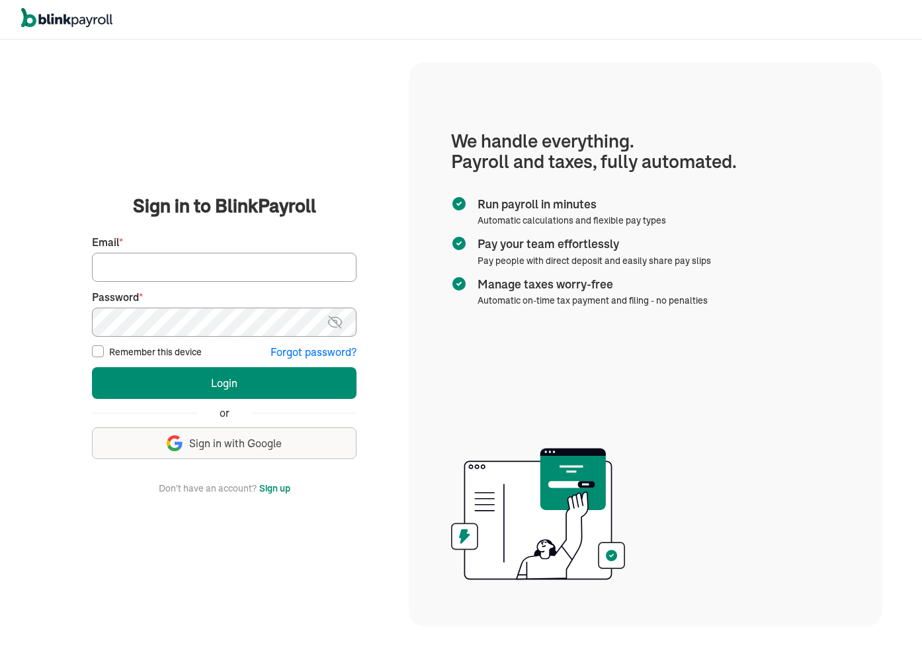
click at [245, 265] on input "Email *" at bounding box center [224, 267] width 265 height 29
click at [337, 325] on img at bounding box center [335, 322] width 17 height 16
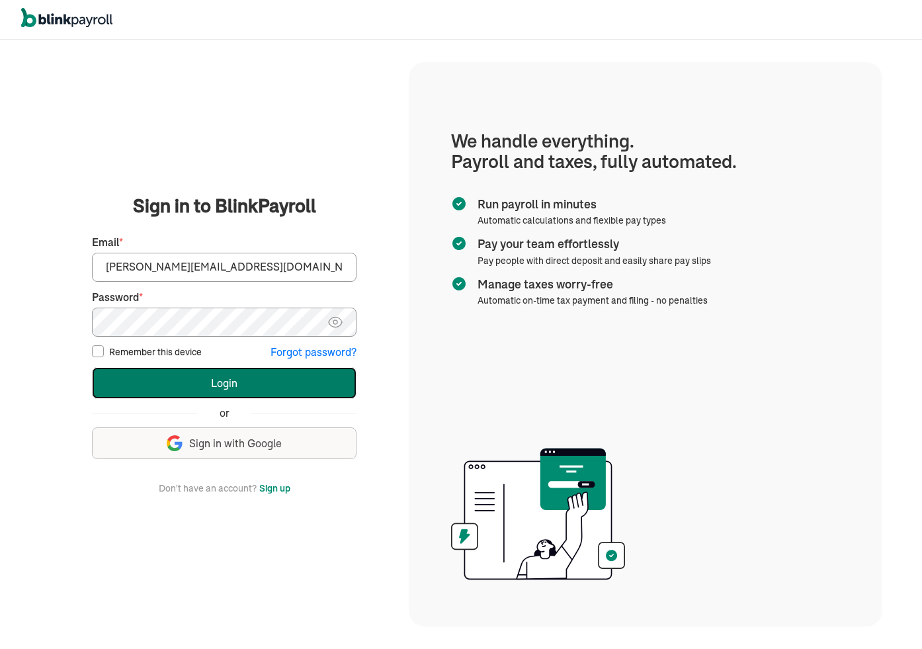
click at [173, 385] on button "Login" at bounding box center [224, 383] width 265 height 32
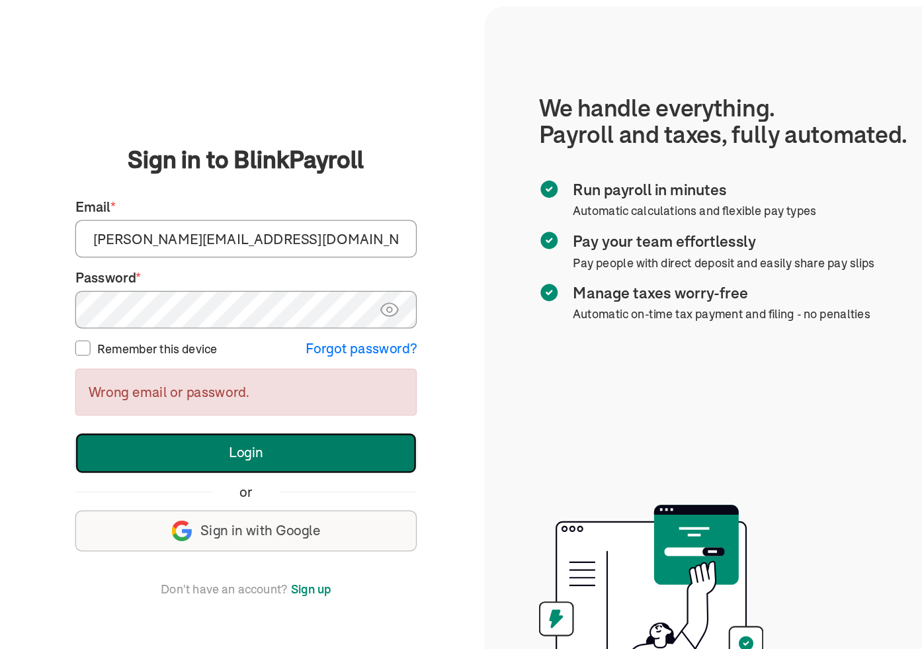
click at [208, 411] on button "Login" at bounding box center [224, 408] width 265 height 32
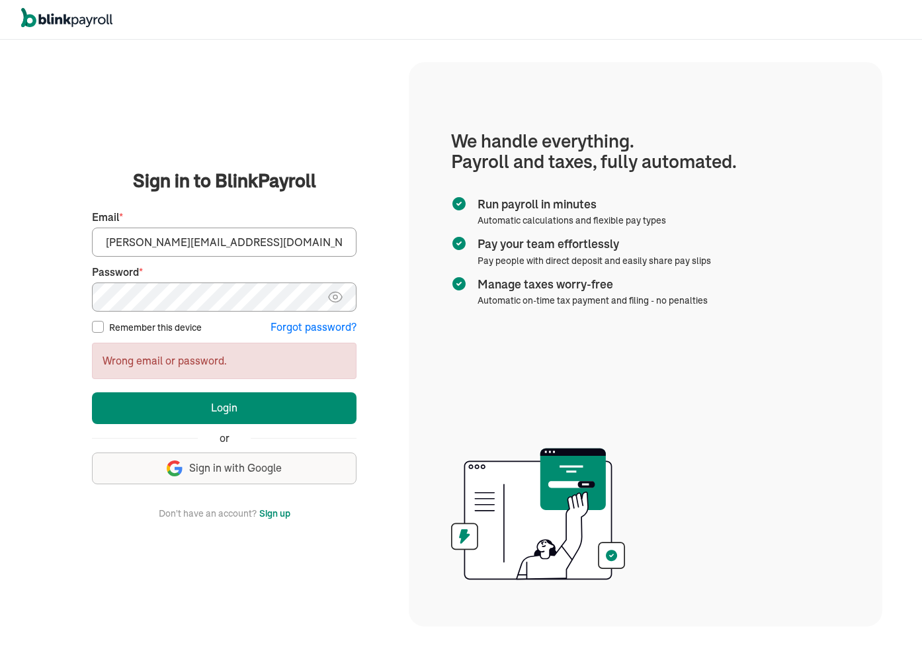
click at [211, 245] on input "[PERSON_NAME][EMAIL_ADDRESS][DOMAIN_NAME]" at bounding box center [224, 242] width 265 height 29
paste input "[URL][DOMAIN_NAME]"
type input "[URL][DOMAIN_NAME]"
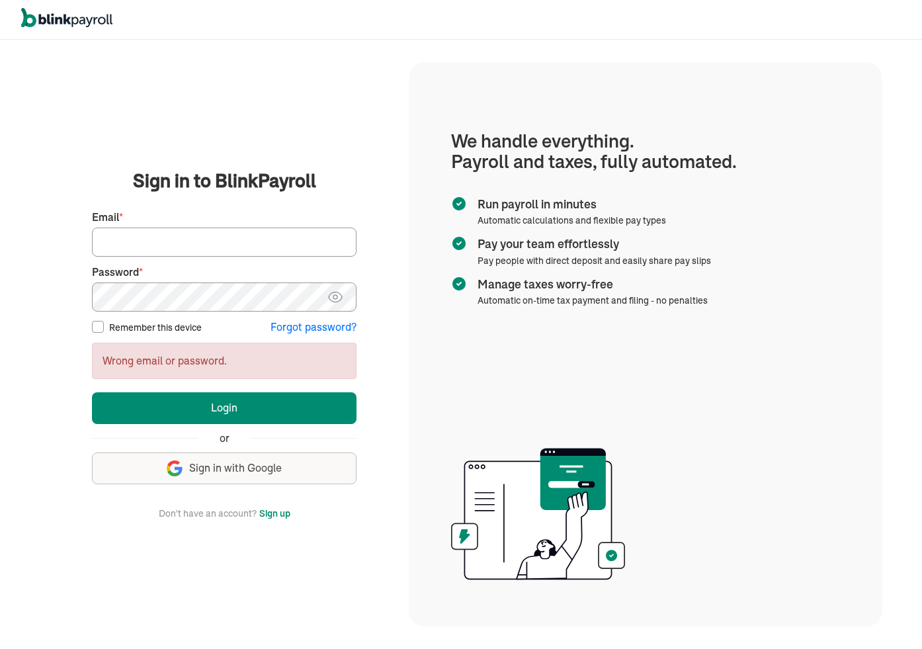
click at [309, 245] on input "Email *" at bounding box center [224, 242] width 265 height 29
paste input "[PERSON_NAME][EMAIL_ADDRESS][DOMAIN_NAME]"
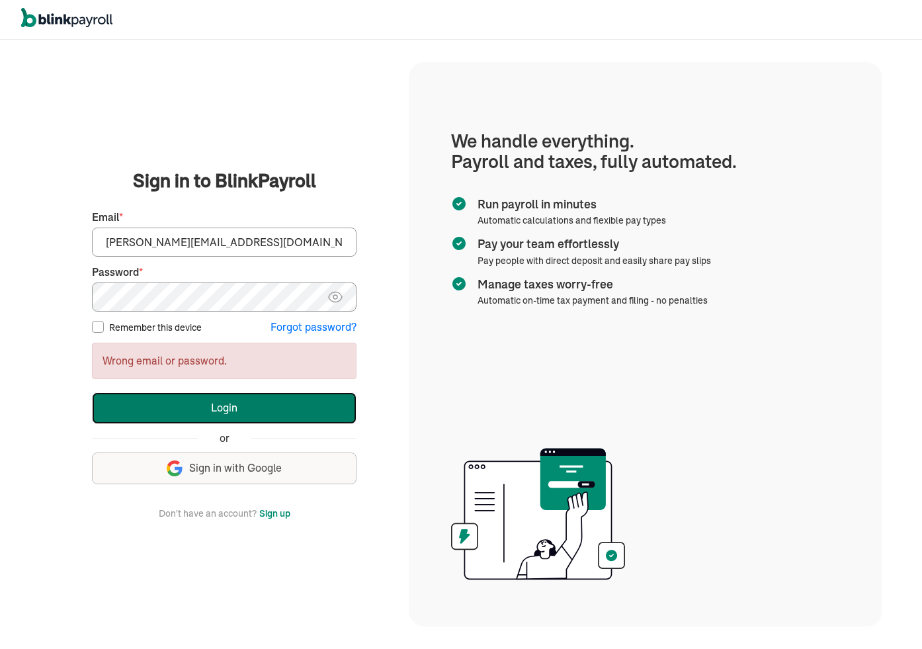
click at [195, 407] on button "Login" at bounding box center [224, 408] width 265 height 32
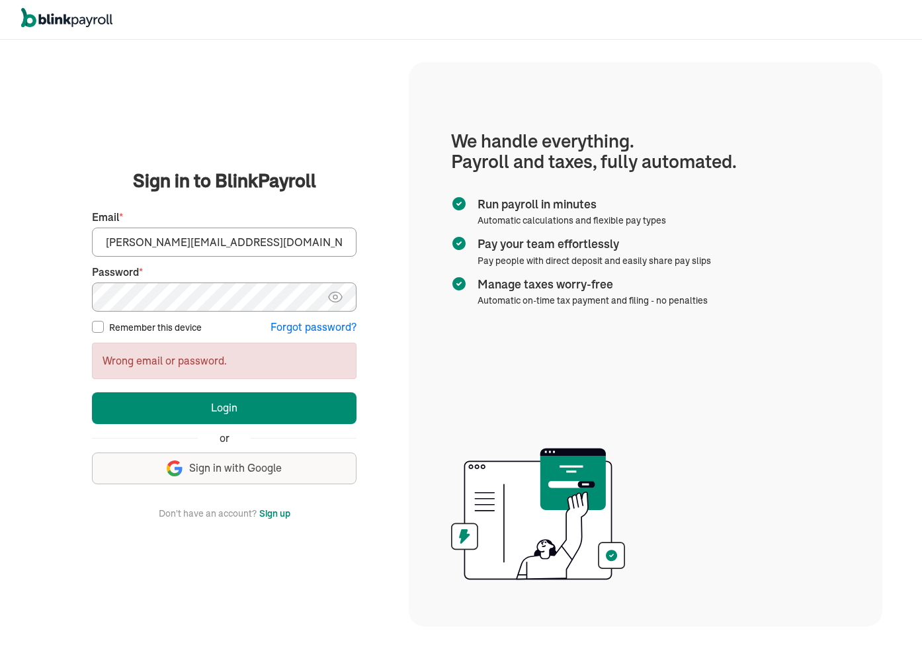
click at [266, 239] on input "[PERSON_NAME][EMAIL_ADDRESS][DOMAIN_NAME]" at bounding box center [224, 242] width 265 height 29
paste input "basicprod060525"
type input "branko+basicprod060525@blinkpayroll.com"
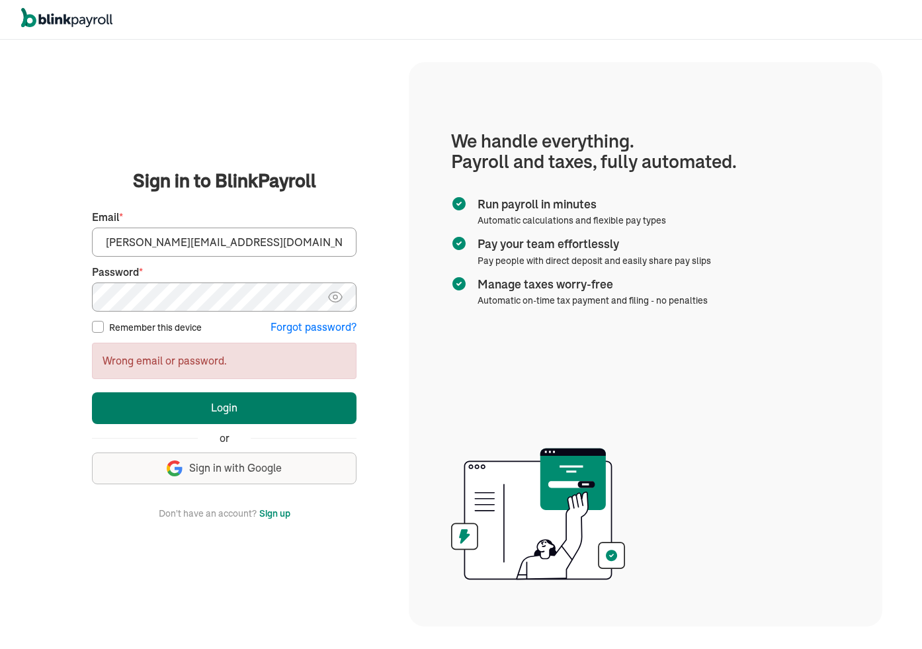
click at [227, 392] on div "Login Sign up By creating an account, you agree to our Terms of use and acknowl…" at bounding box center [224, 444] width 265 height 105
click at [228, 405] on button "Login" at bounding box center [224, 408] width 265 height 32
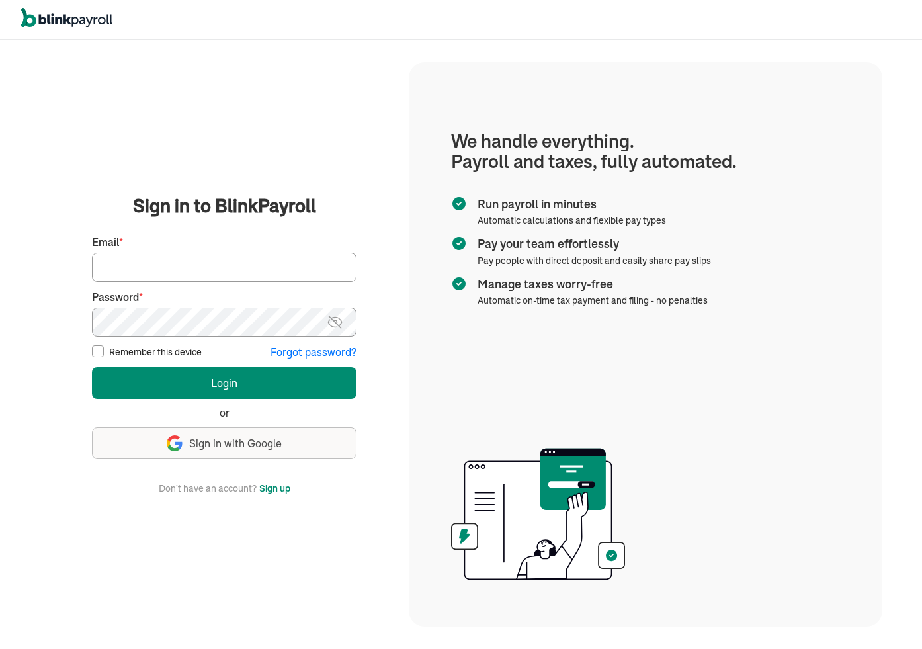
click at [151, 271] on input "Email *" at bounding box center [224, 267] width 265 height 29
click at [271, 183] on div "We handle it all. Payroll and taxes, fully automated. Back Forgot your password…" at bounding box center [224, 344] width 369 height 606
click at [231, 272] on input "Email *" at bounding box center [224, 267] width 265 height 29
paste input "branko+basicprod060525@blinkpayroll.com"
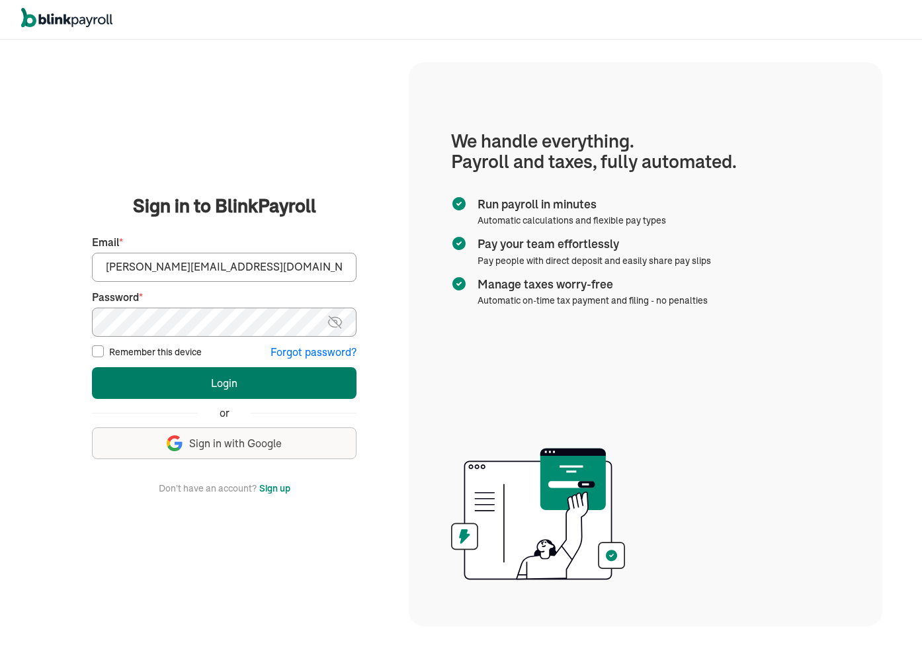
type input "branko+basicprod060525@blinkpayroll.com"
click at [228, 391] on button "Login" at bounding box center [224, 383] width 265 height 32
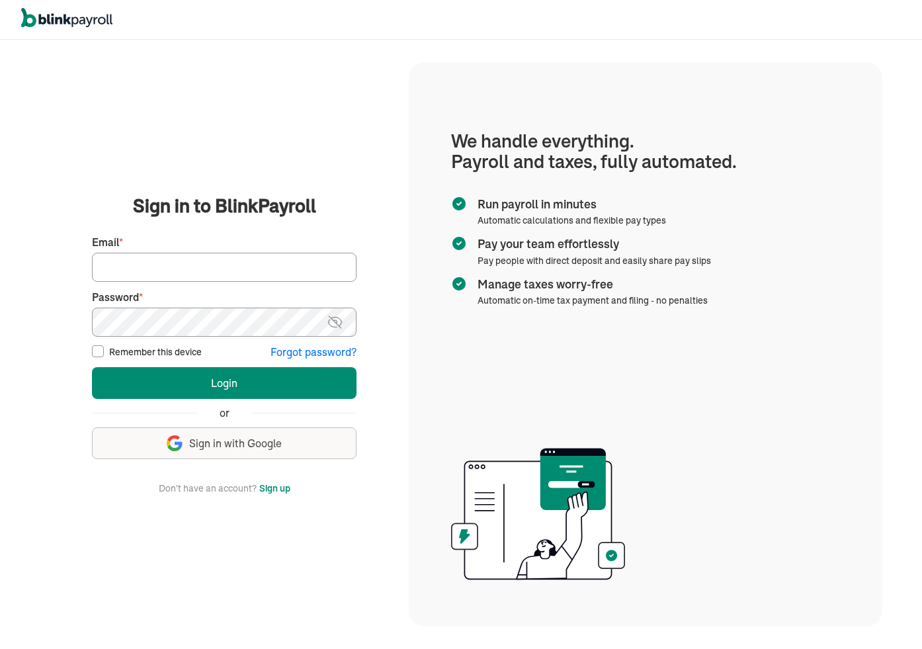
click at [227, 271] on input "Email *" at bounding box center [224, 267] width 265 height 29
click at [198, 263] on input "Email *" at bounding box center [224, 267] width 265 height 29
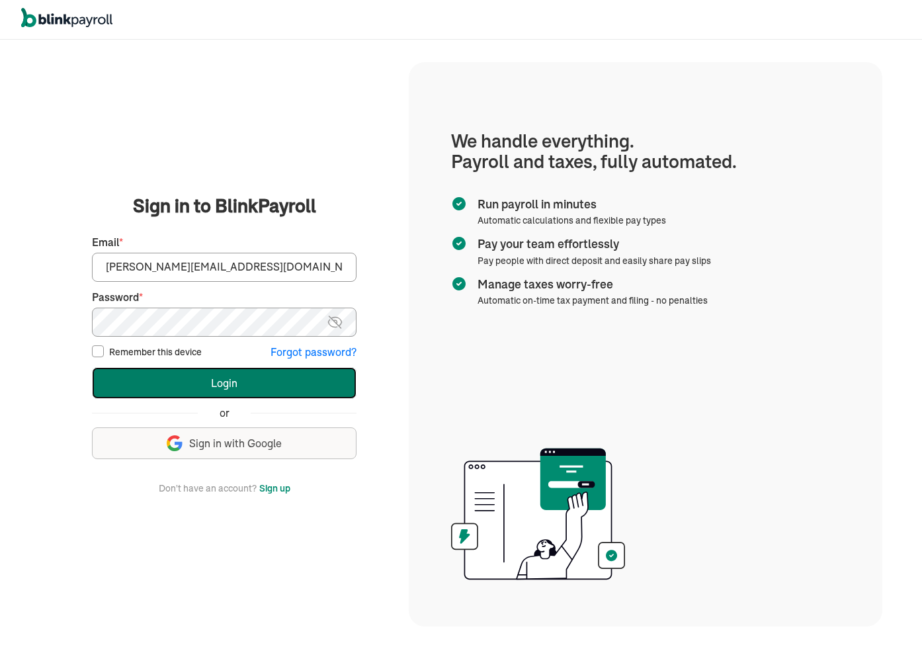
click at [219, 382] on button "Login" at bounding box center [224, 383] width 265 height 32
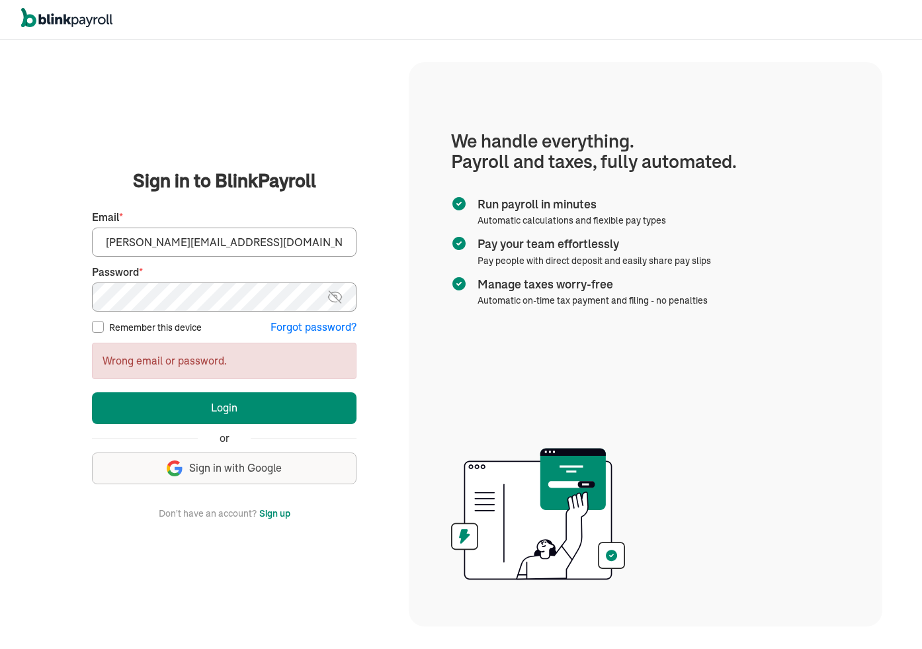
click at [337, 300] on img at bounding box center [335, 297] width 17 height 16
click at [59, 302] on main "Sign in to BlinkPayroll Sign in 30-day free trial Sign up now, get 20% off for …" at bounding box center [224, 343] width 337 height 353
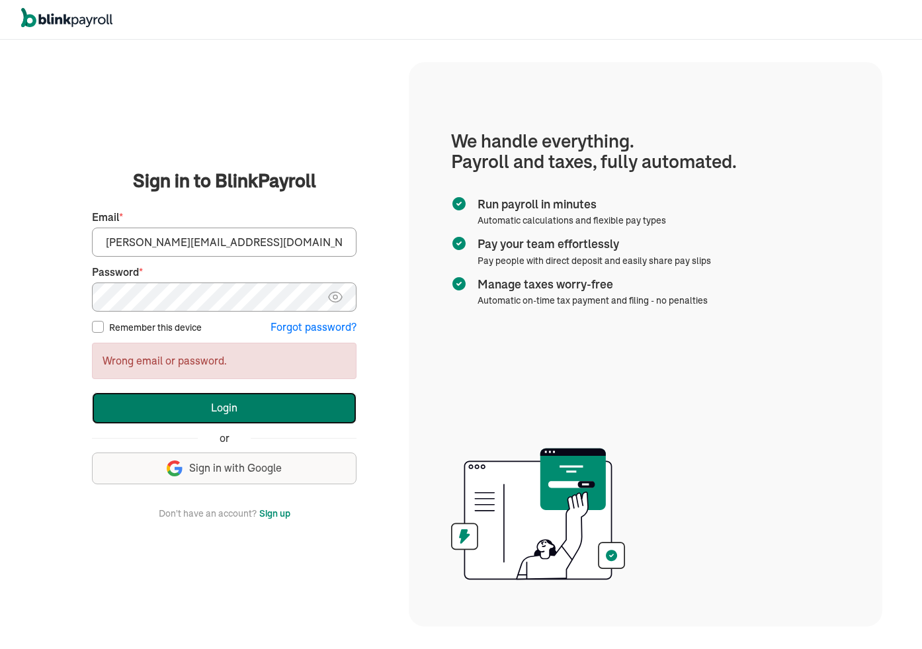
click at [194, 420] on button "Login" at bounding box center [224, 408] width 265 height 32
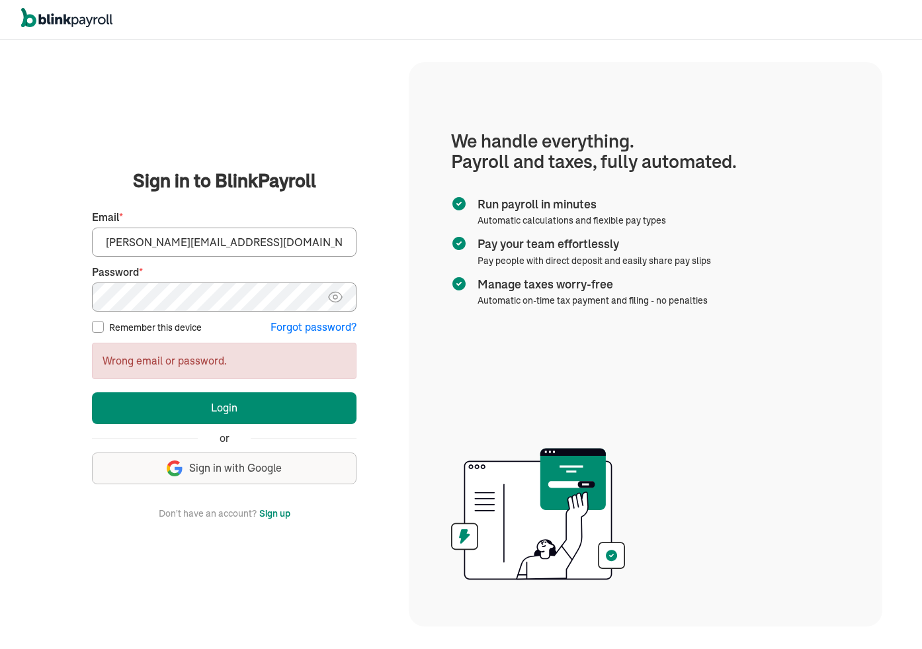
click at [253, 251] on input "branko+testbl1@blinkpayroll.com" at bounding box center [224, 242] width 265 height 29
paste input "prod06052025"
type input "branko+prod06052025@blinkpayroll.com"
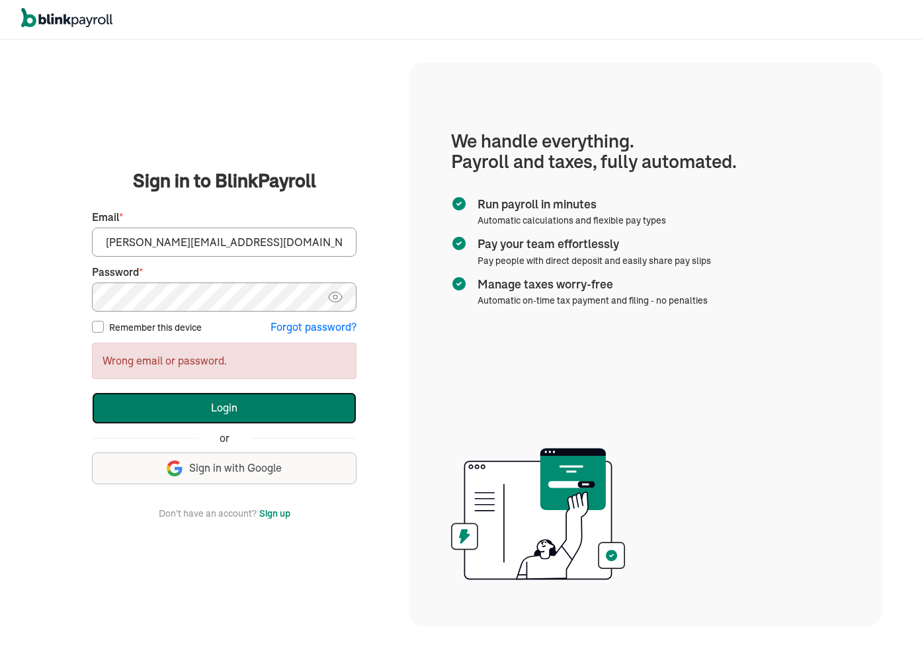
click at [216, 410] on button "Login" at bounding box center [224, 408] width 265 height 32
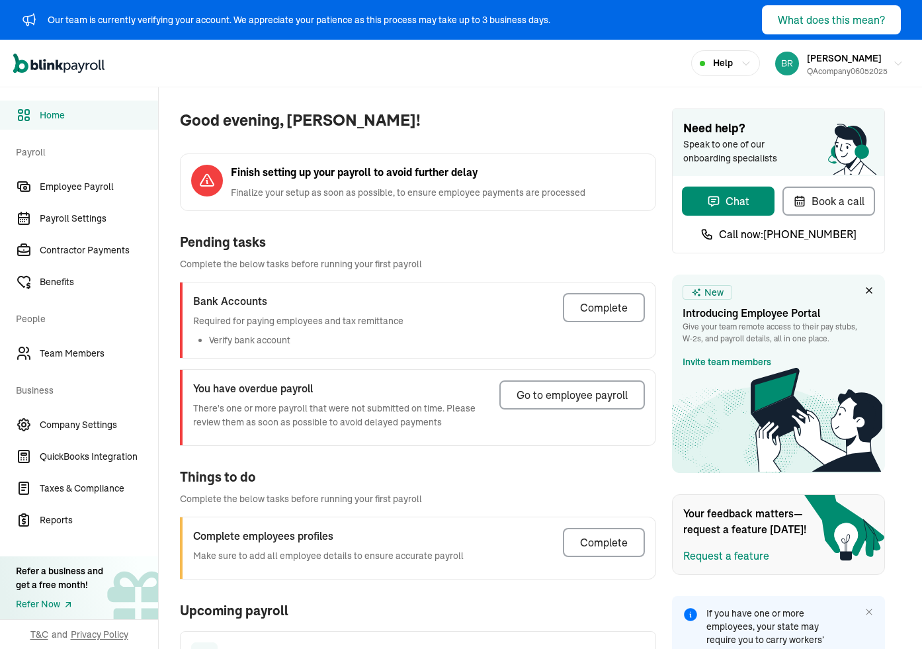
click at [841, 67] on div "QAcompany06052025" at bounding box center [847, 71] width 81 height 12
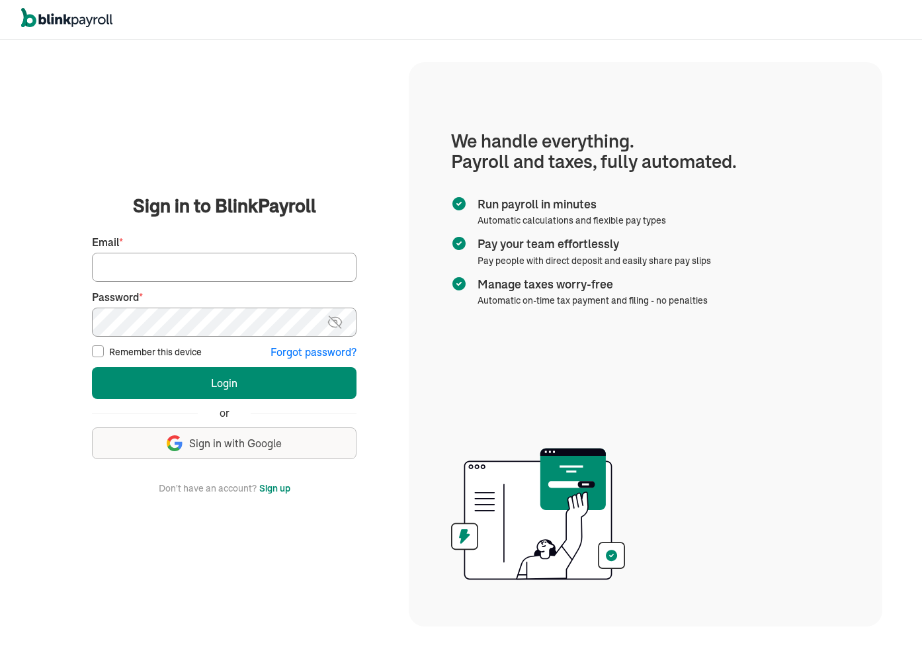
click at [188, 267] on input "Email *" at bounding box center [224, 267] width 265 height 29
paste input "branko+eeqq2@blinkpayroll.com"
type input "branko+eeqq2@blinkpayroll.com"
click at [92, 367] on button "Login" at bounding box center [224, 383] width 265 height 32
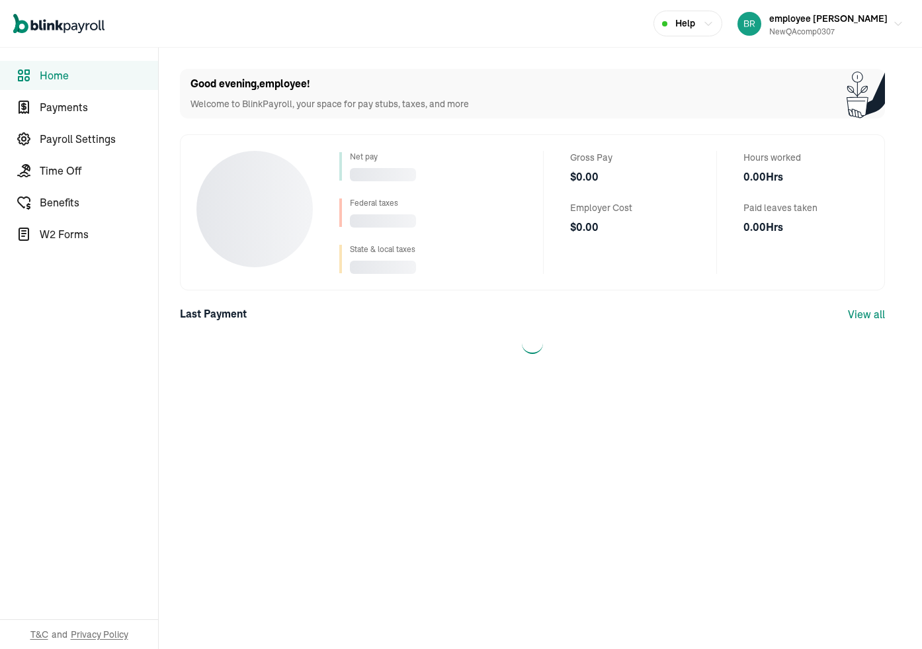
select select "2025"
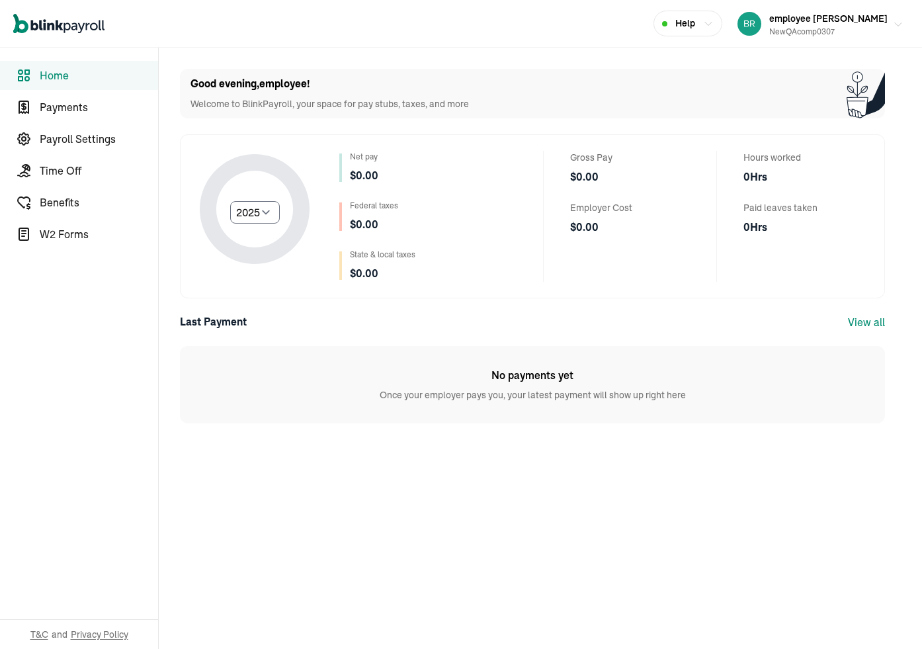
click at [812, 31] on div "newQAcomp0307" at bounding box center [828, 32] width 118 height 12
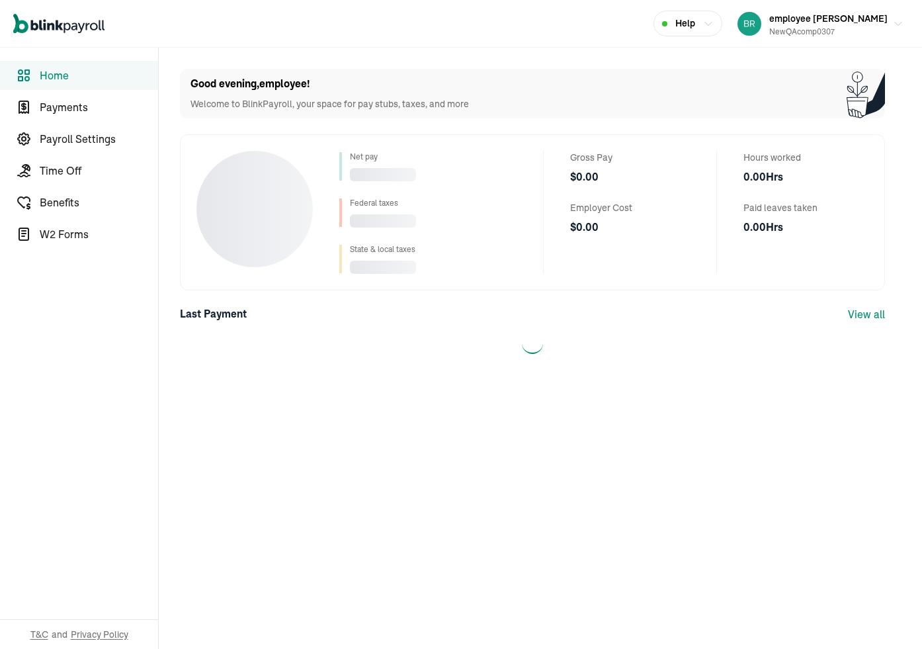
select select "2025"
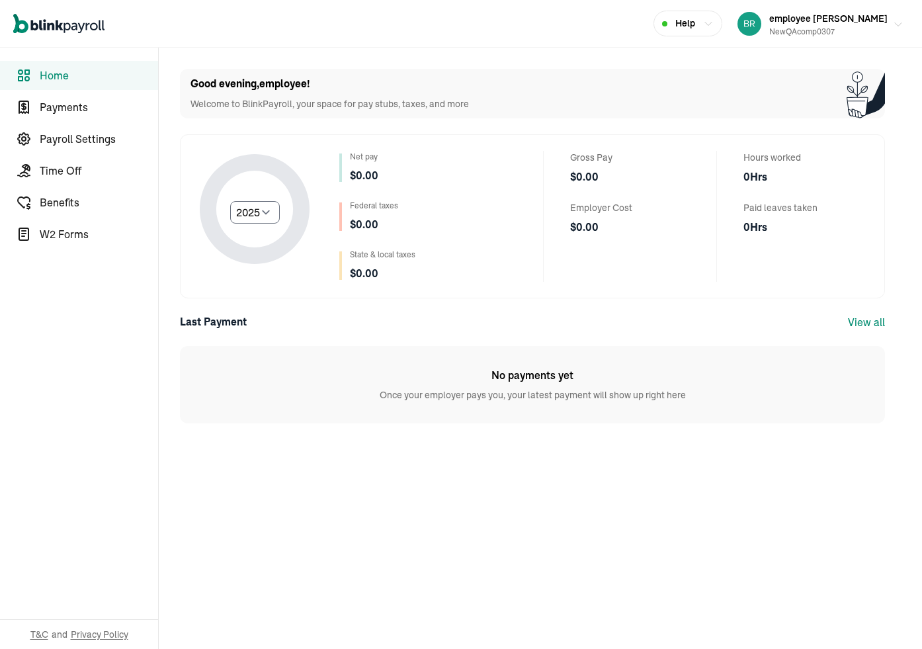
click at [812, 31] on div "newQAcomp0307" at bounding box center [828, 32] width 118 height 12
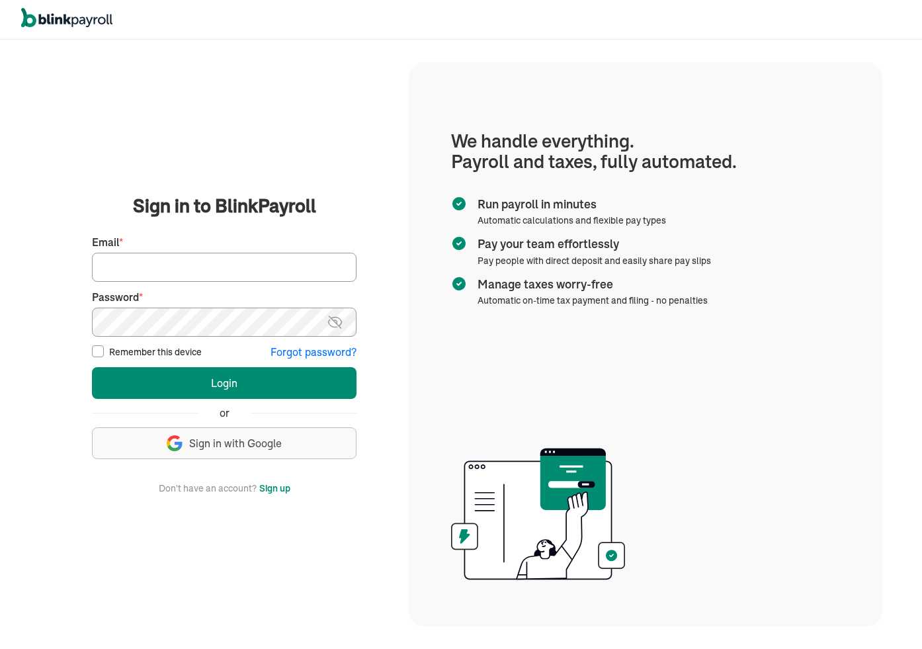
click at [261, 259] on input "Email *" at bounding box center [224, 267] width 265 height 29
paste input "[PERSON_NAME][EMAIL_ADDRESS][DOMAIN_NAME]"
type input "[PERSON_NAME][EMAIL_ADDRESS][DOMAIN_NAME]"
click at [92, 367] on button "Login" at bounding box center [224, 383] width 265 height 32
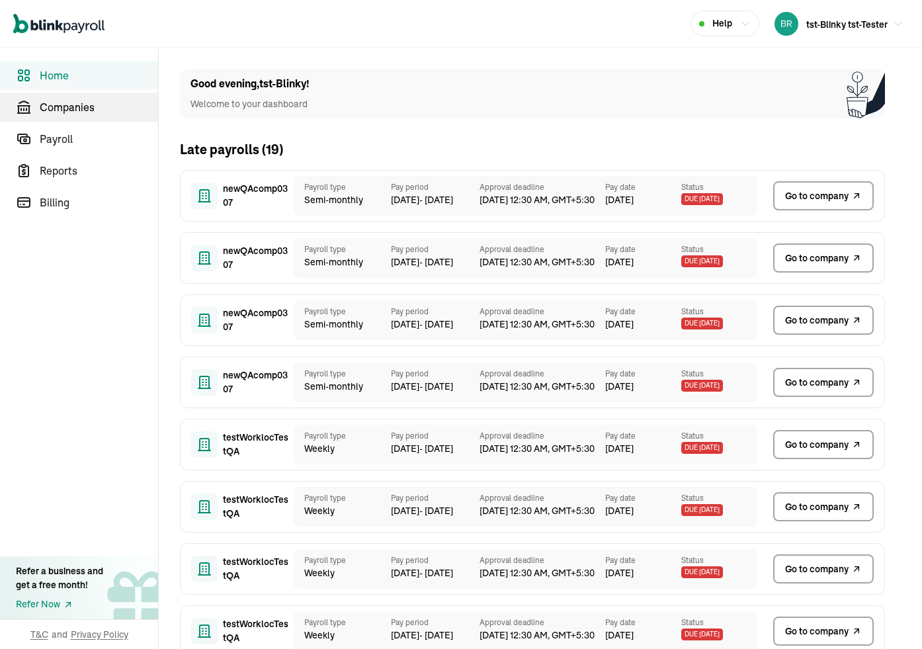
click at [105, 108] on span "Companies" at bounding box center [99, 107] width 118 height 16
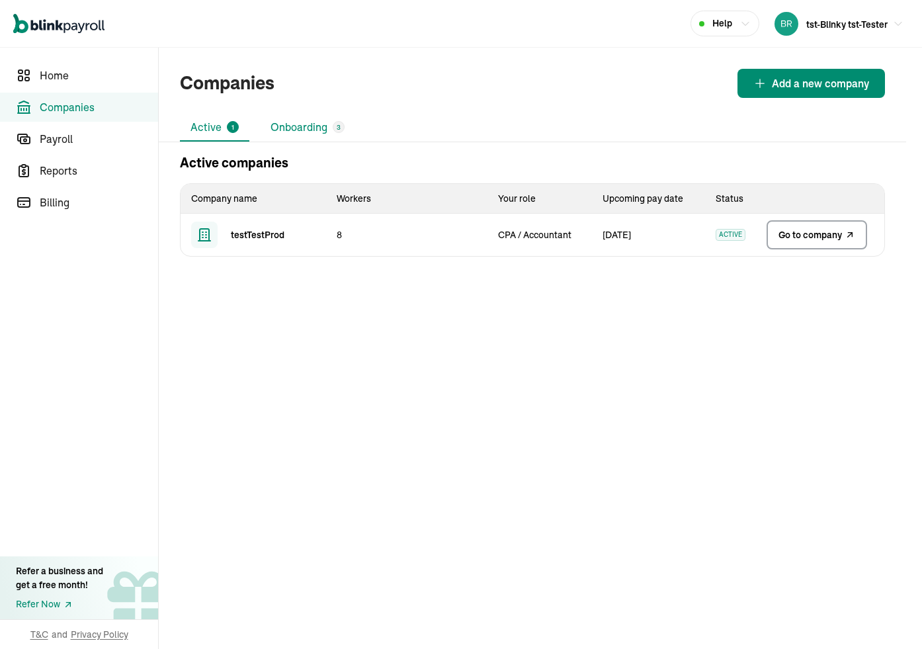
click at [294, 128] on li "Onboarding 3" at bounding box center [307, 128] width 95 height 28
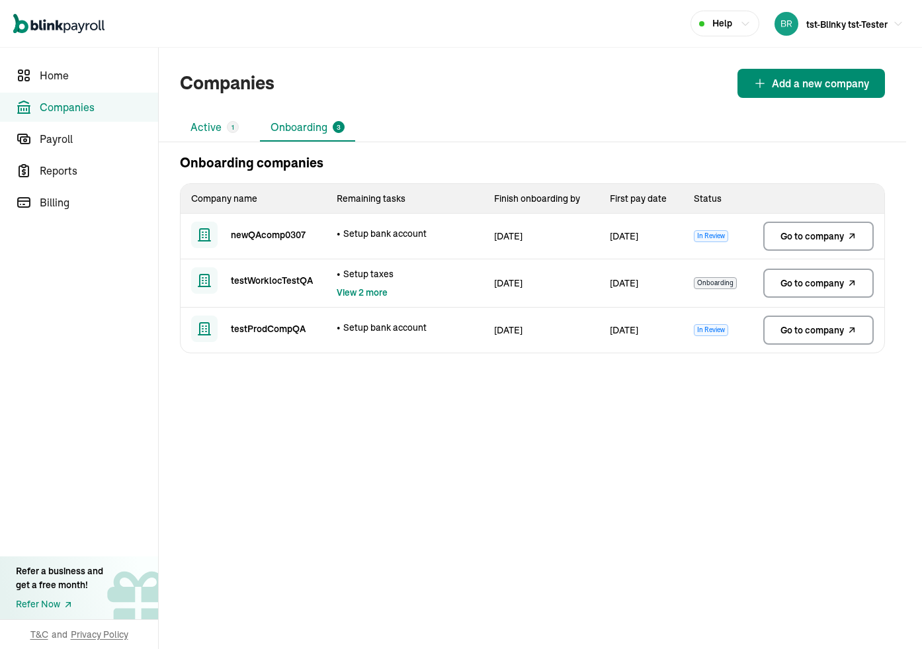
click at [206, 132] on li "Active 1" at bounding box center [214, 128] width 69 height 28
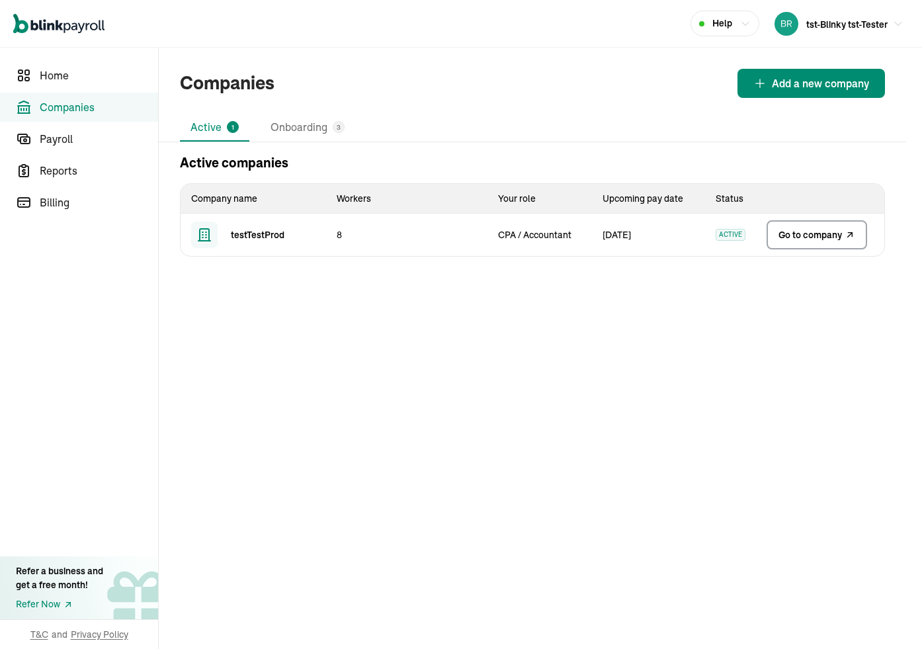
click at [786, 237] on span "Go to company" at bounding box center [809, 234] width 63 height 13
click at [298, 126] on li "Onboarding 3" at bounding box center [307, 128] width 95 height 28
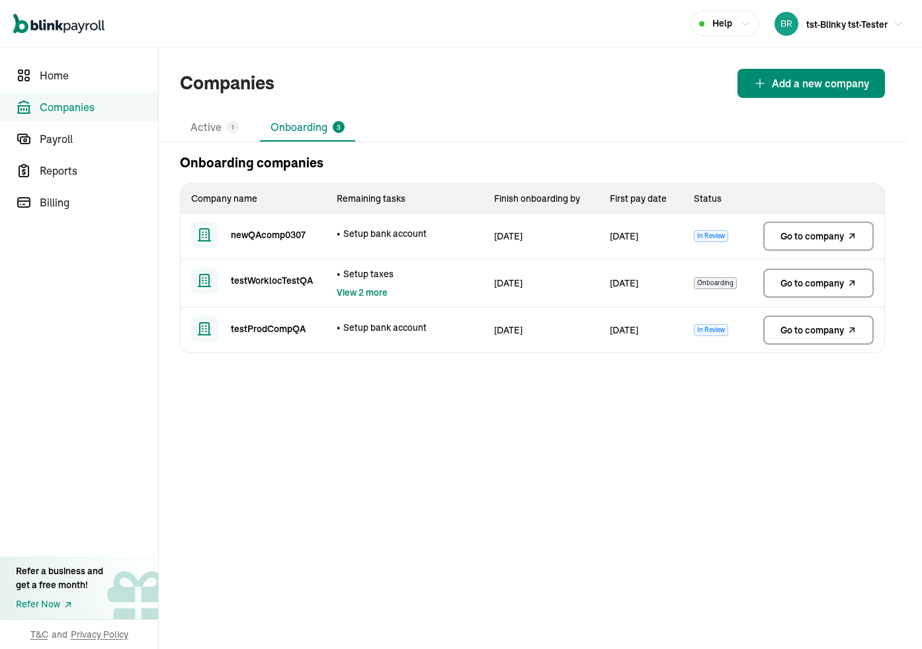
click at [814, 236] on span "Go to company" at bounding box center [811, 236] width 63 height 13
click at [868, 19] on span "tst-Blinky tst-Tester" at bounding box center [846, 25] width 81 height 12
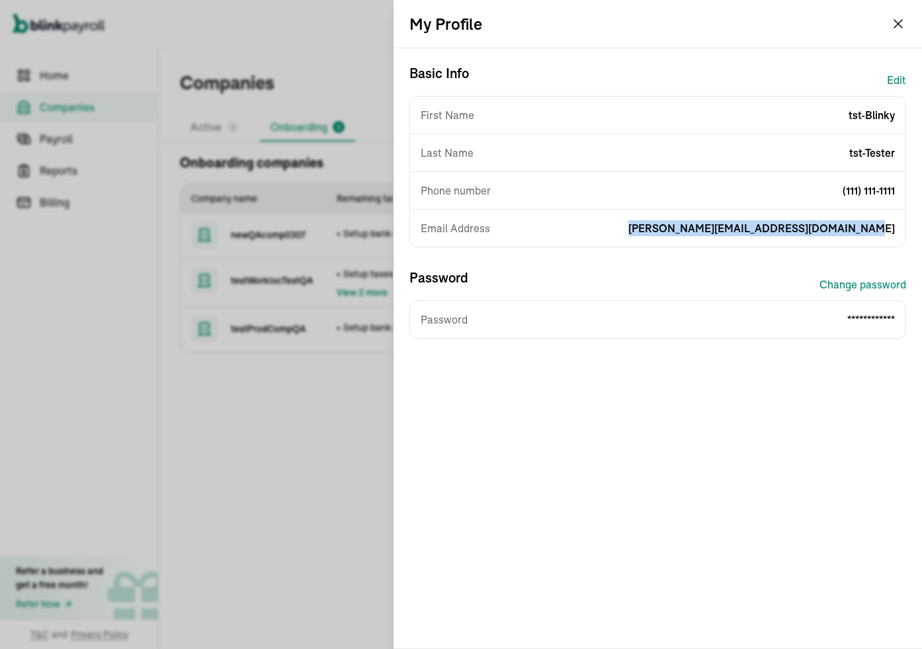
drag, startPoint x: 689, startPoint y: 227, endPoint x: 916, endPoint y: 230, distance: 227.5
click at [916, 230] on div "**********" at bounding box center [658, 348] width 528 height 600
copy span "branko+testblinkyprod1@blinkpayroll.com"
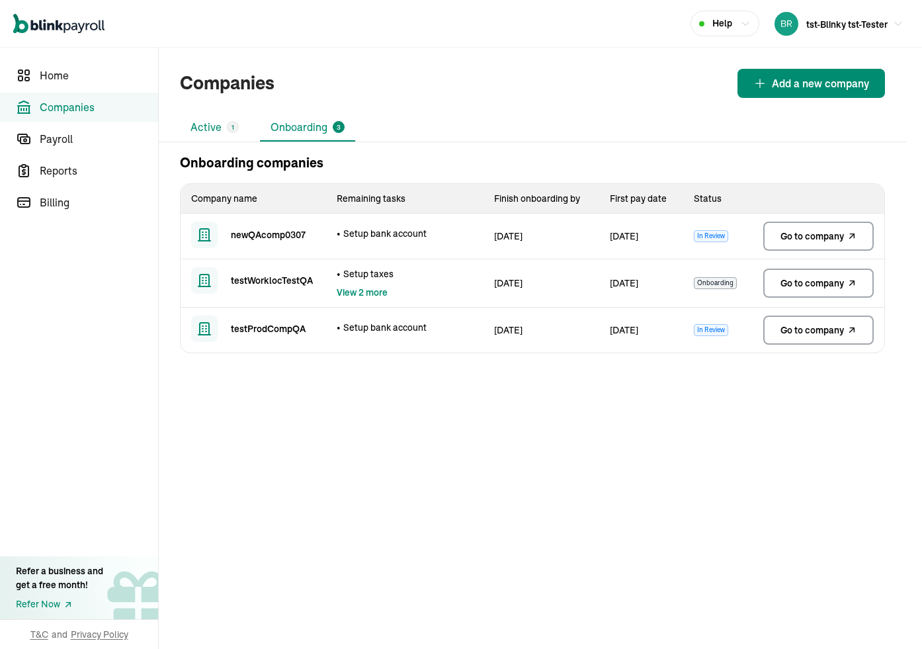
click at [212, 133] on li "Active 1" at bounding box center [214, 128] width 69 height 28
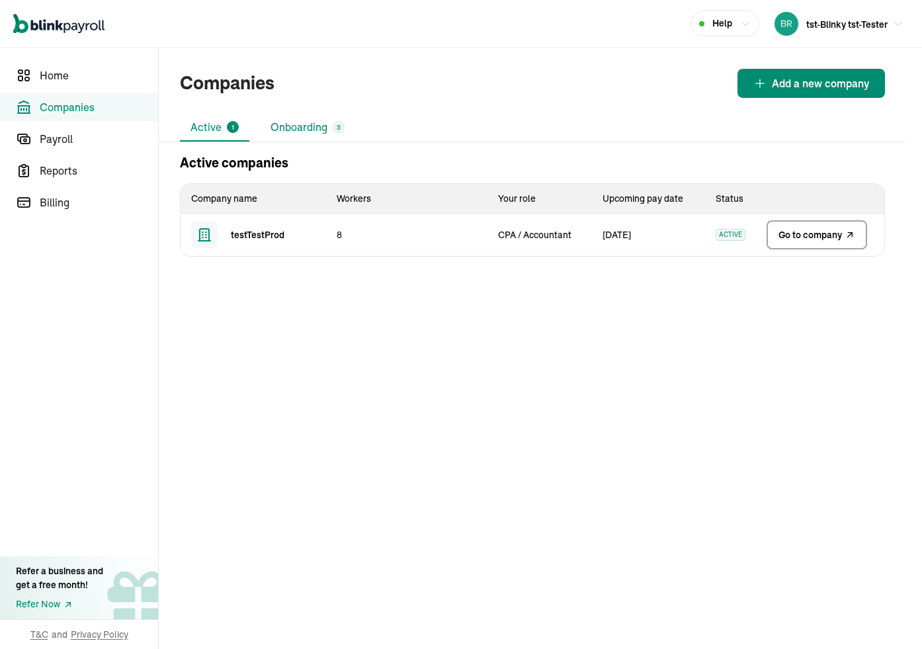
click at [280, 133] on li "Onboarding 3" at bounding box center [307, 128] width 95 height 28
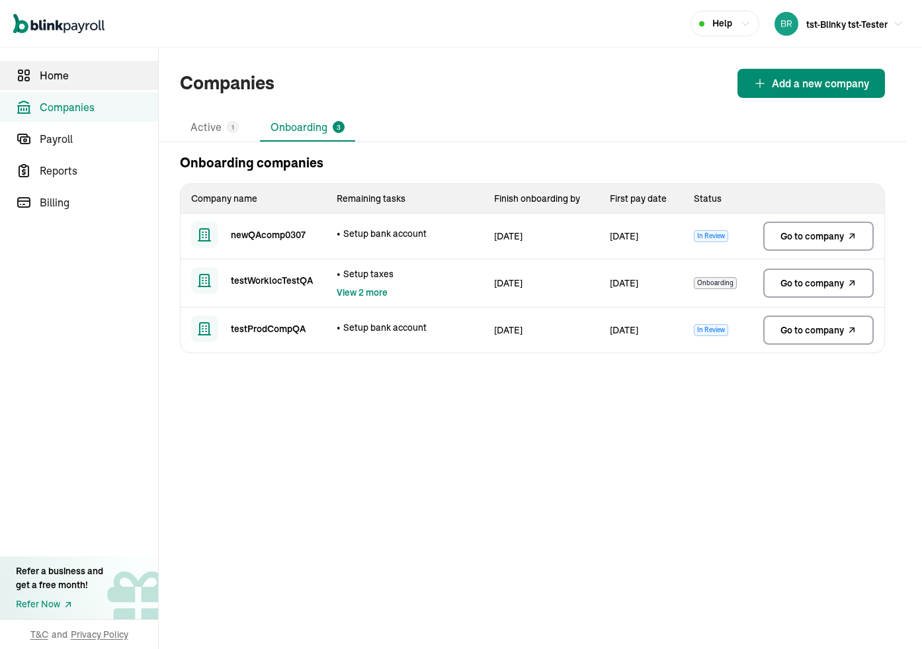
click at [50, 85] on link "Home" at bounding box center [79, 75] width 158 height 29
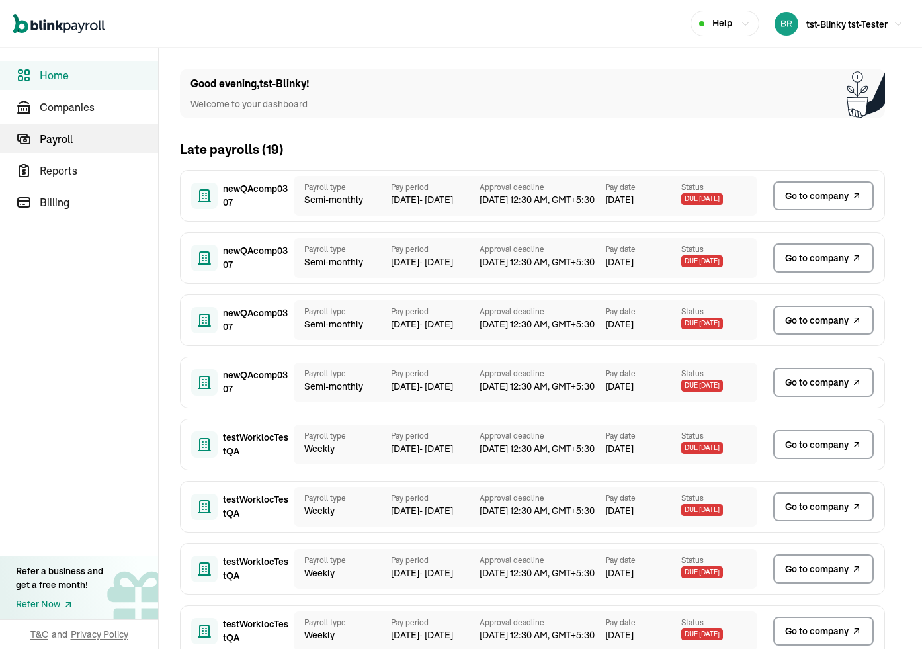
click at [42, 140] on span "Payroll" at bounding box center [99, 139] width 118 height 16
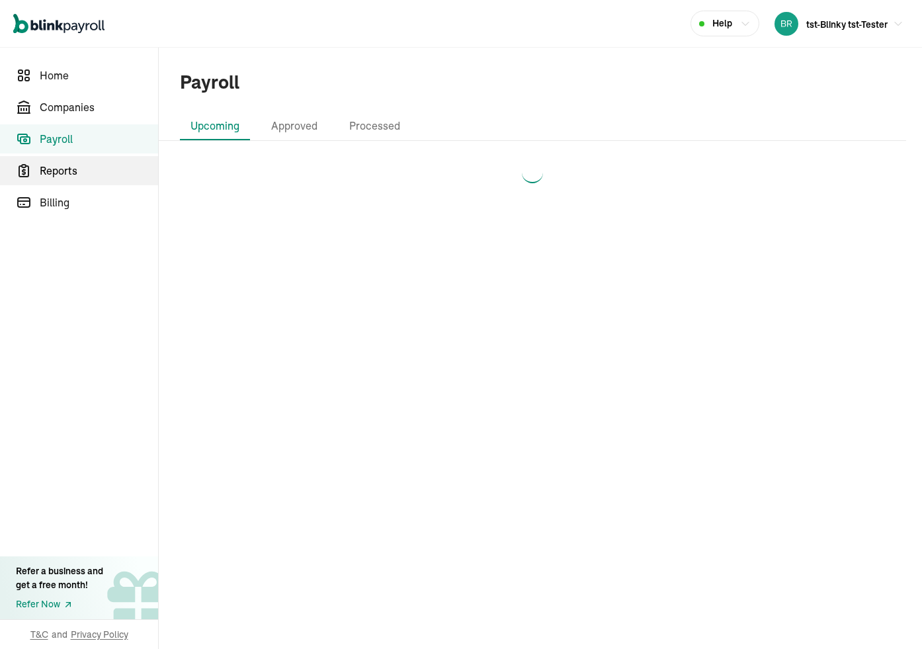
click at [54, 175] on span "Reports" at bounding box center [99, 171] width 118 height 16
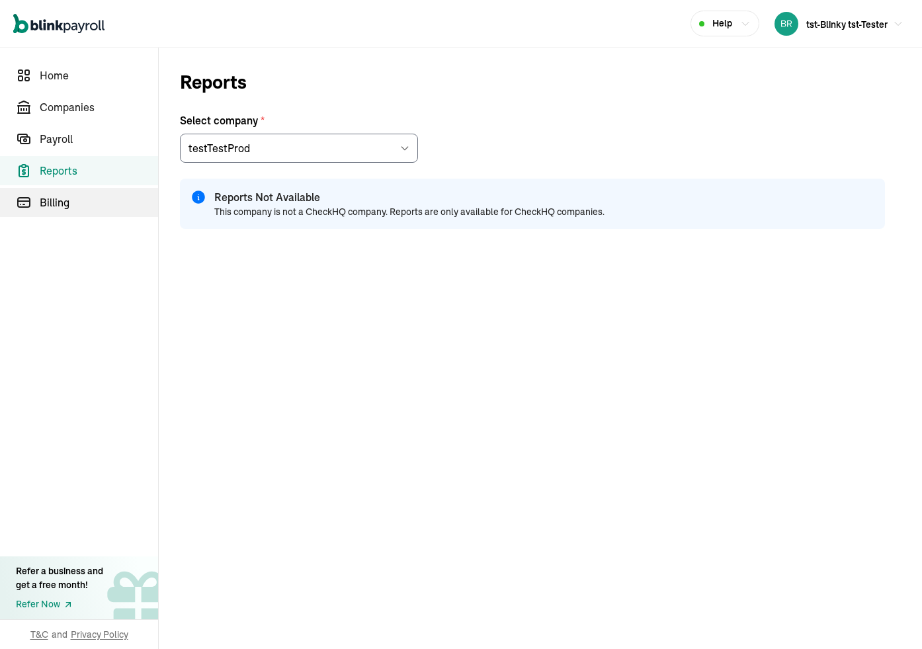
click at [54, 203] on span "Billing" at bounding box center [99, 202] width 118 height 16
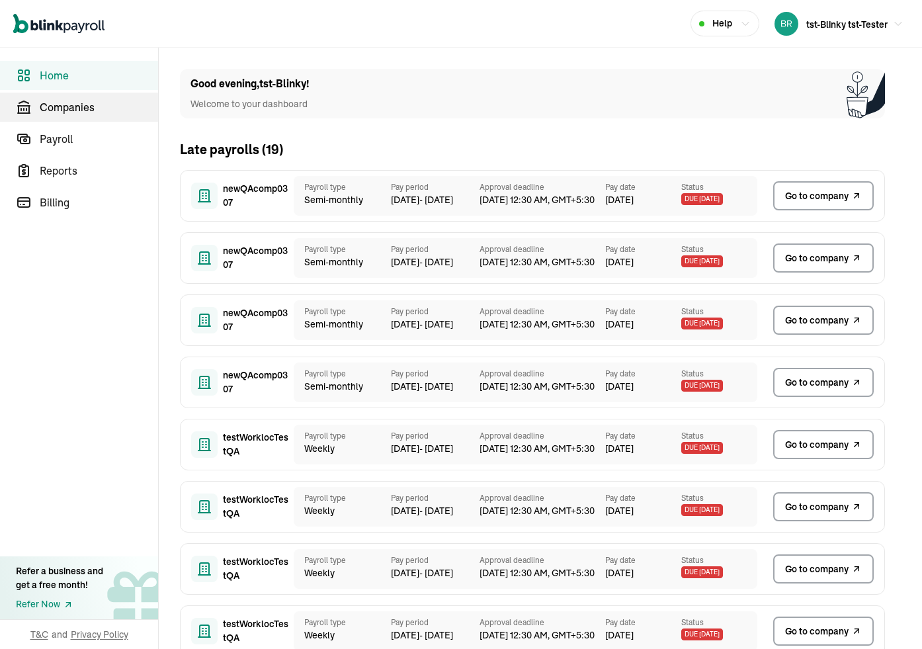
click at [105, 108] on span "Companies" at bounding box center [99, 107] width 118 height 16
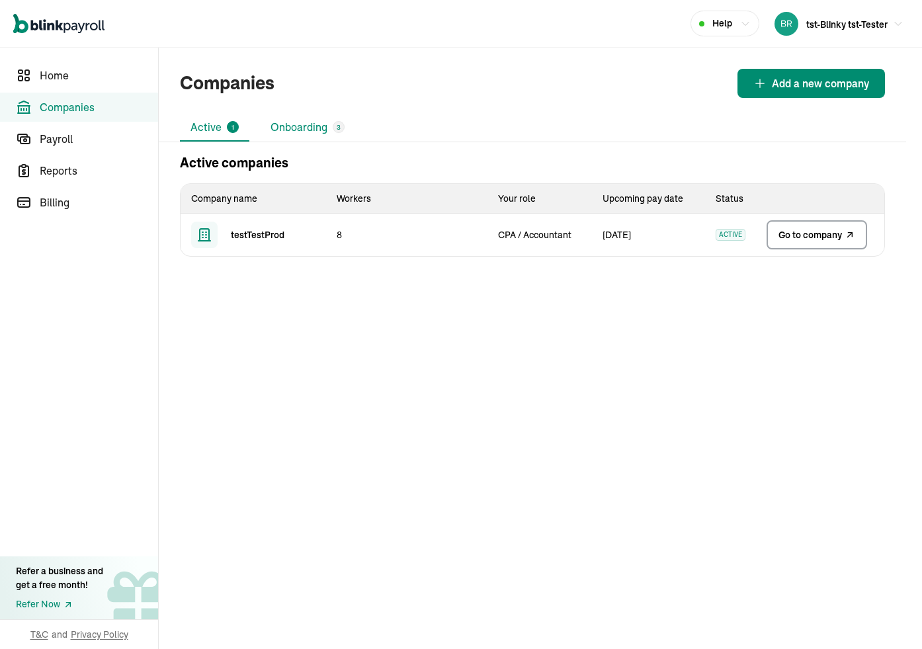
click at [294, 128] on li "Onboarding 3" at bounding box center [307, 128] width 95 height 28
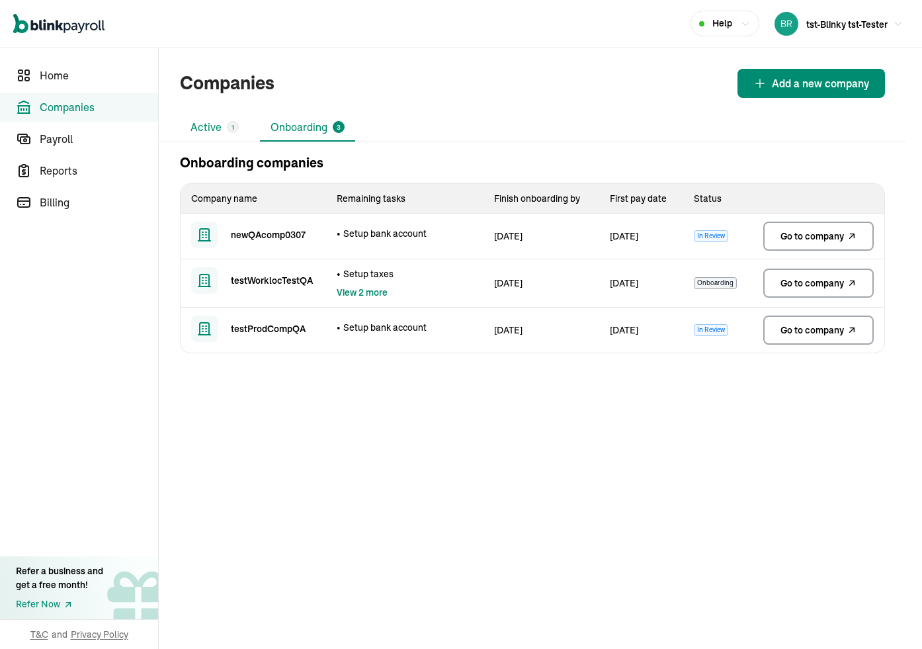
click at [206, 132] on li "Active 1" at bounding box center [214, 128] width 69 height 28
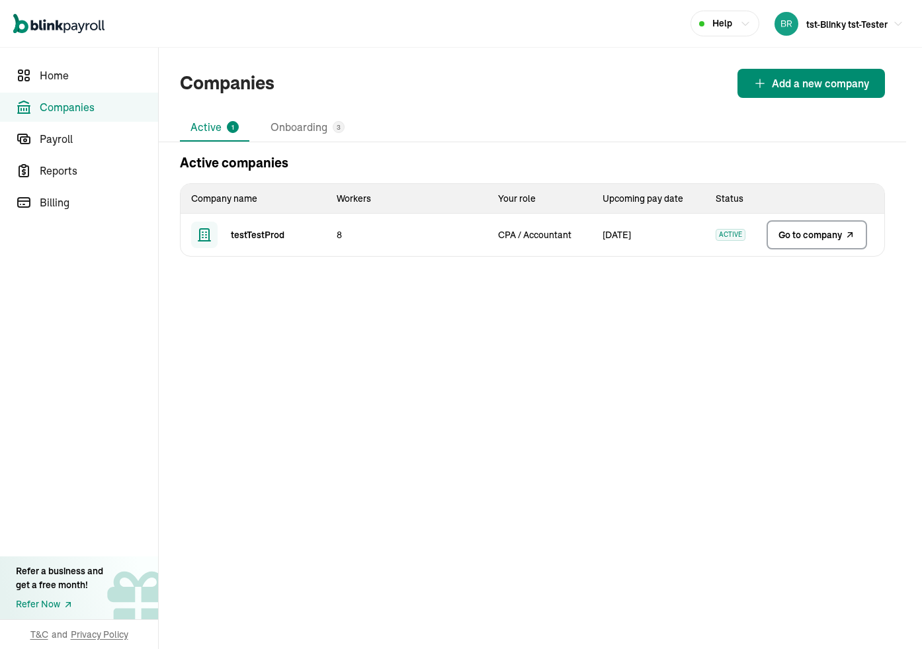
click at [786, 237] on span "Go to company" at bounding box center [809, 234] width 63 height 13
click at [298, 126] on li "Onboarding 3" at bounding box center [307, 128] width 95 height 28
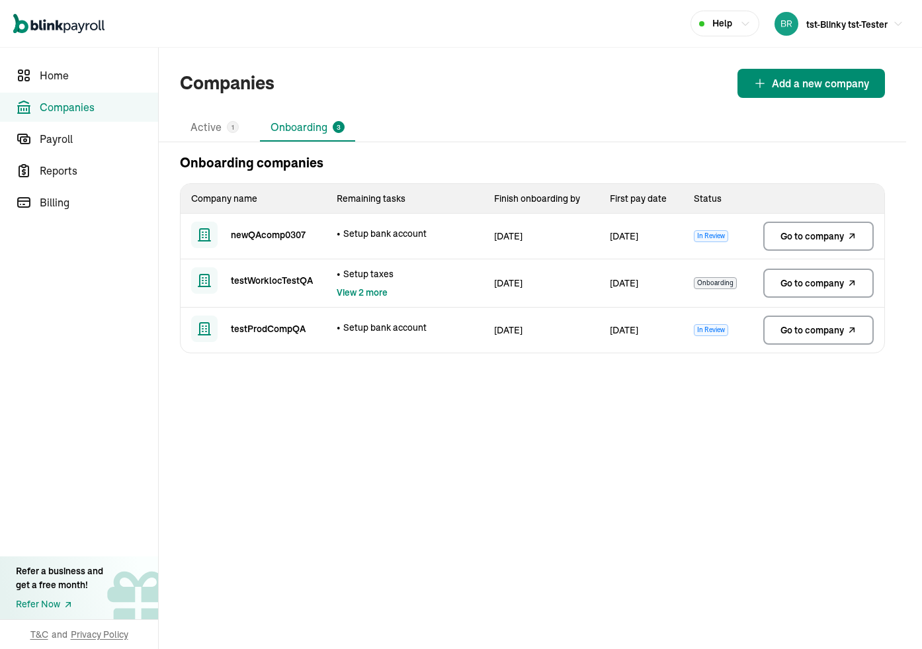
click at [814, 236] on span "Go to company" at bounding box center [811, 236] width 63 height 13
click at [868, 19] on span "tst-Blinky tst-Tester" at bounding box center [846, 25] width 81 height 12
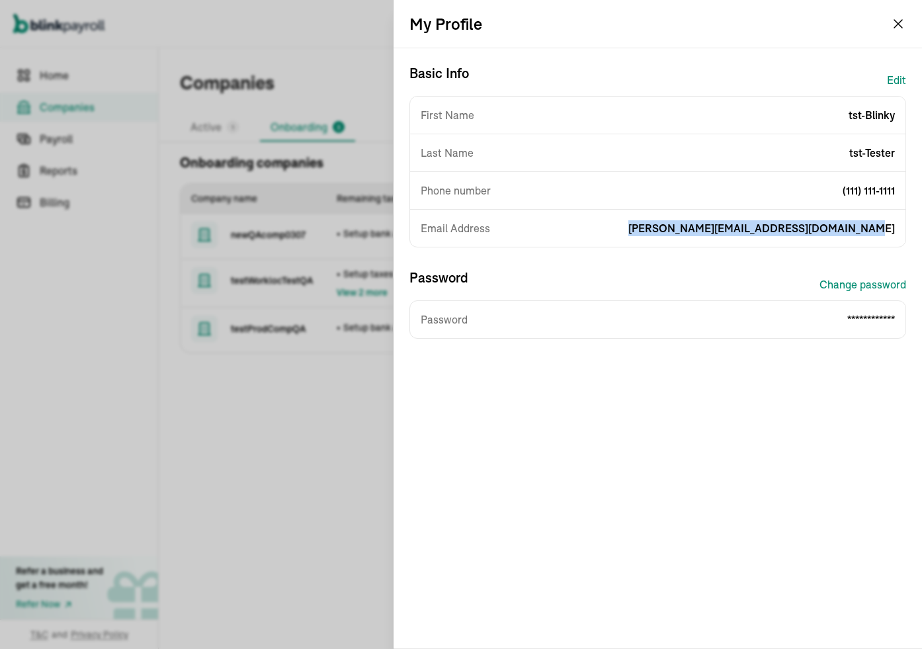
drag, startPoint x: 689, startPoint y: 227, endPoint x: 916, endPoint y: 230, distance: 227.5
click at [916, 230] on div "**********" at bounding box center [658, 348] width 528 height 600
copy span "[PERSON_NAME][EMAIL_ADDRESS][DOMAIN_NAME]"
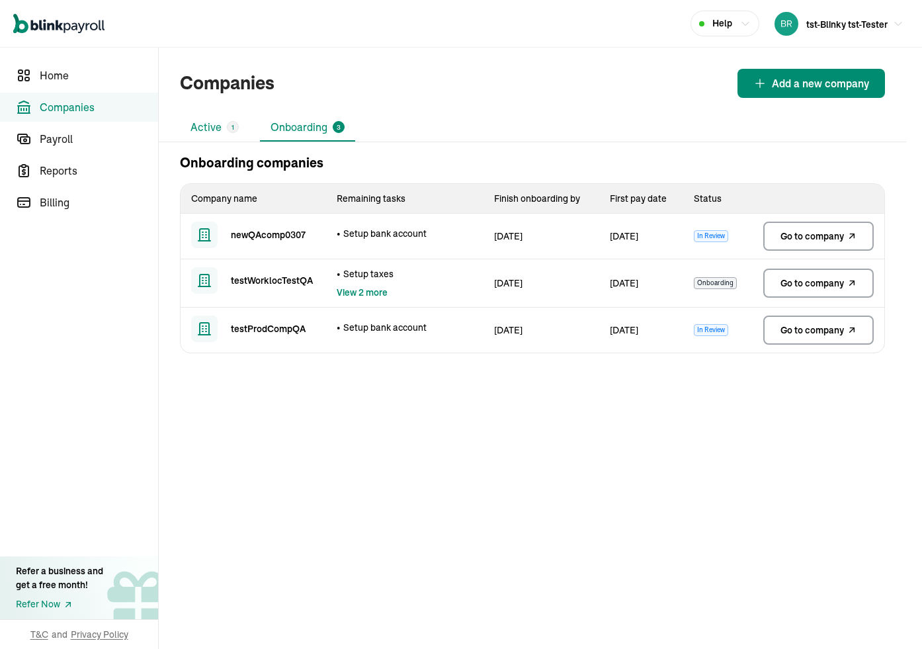
click at [212, 133] on li "Active 1" at bounding box center [214, 128] width 69 height 28
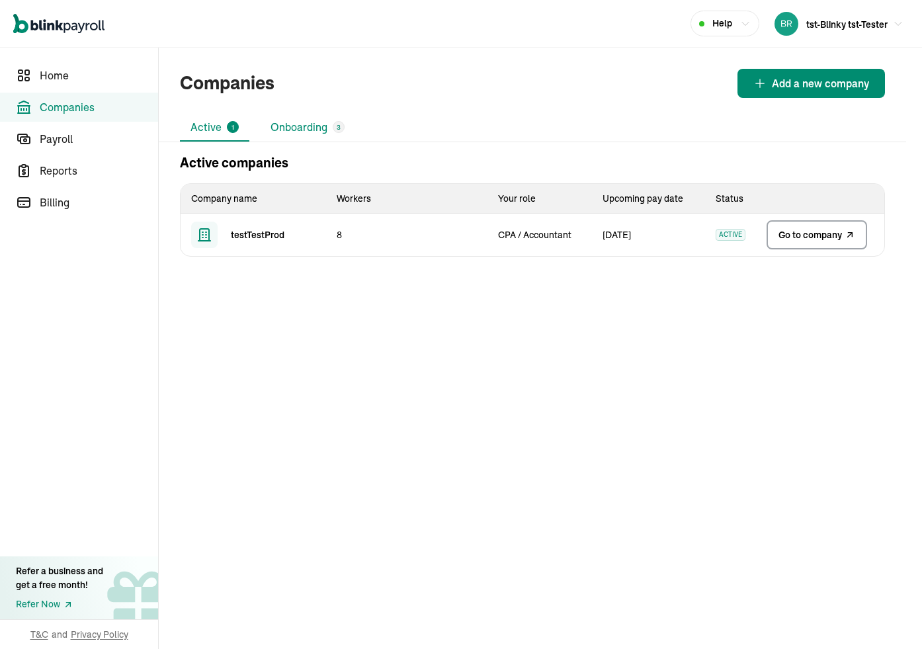
click at [280, 133] on li "Onboarding 3" at bounding box center [307, 128] width 95 height 28
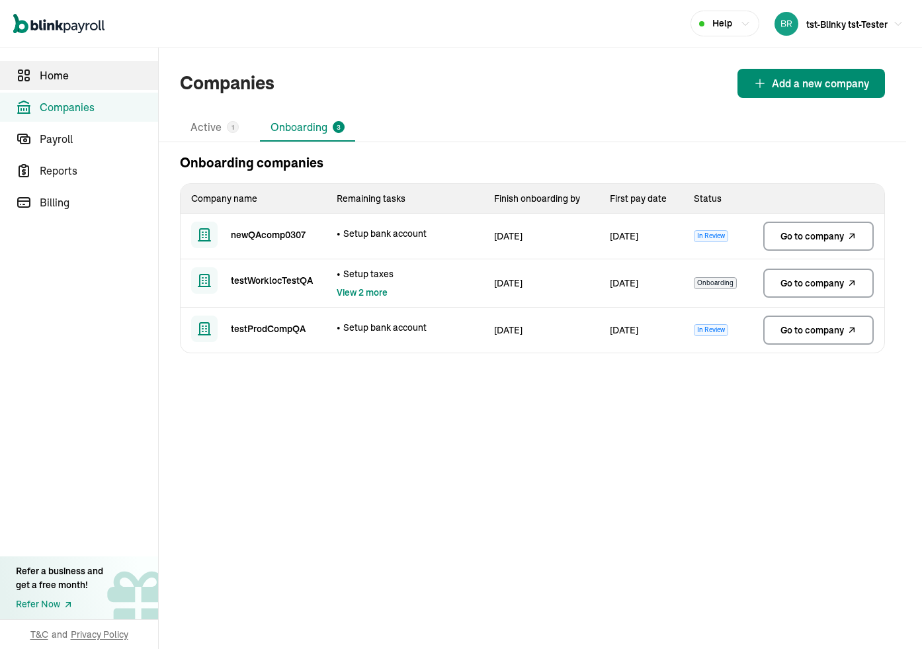
click at [50, 85] on link "Home" at bounding box center [79, 75] width 158 height 29
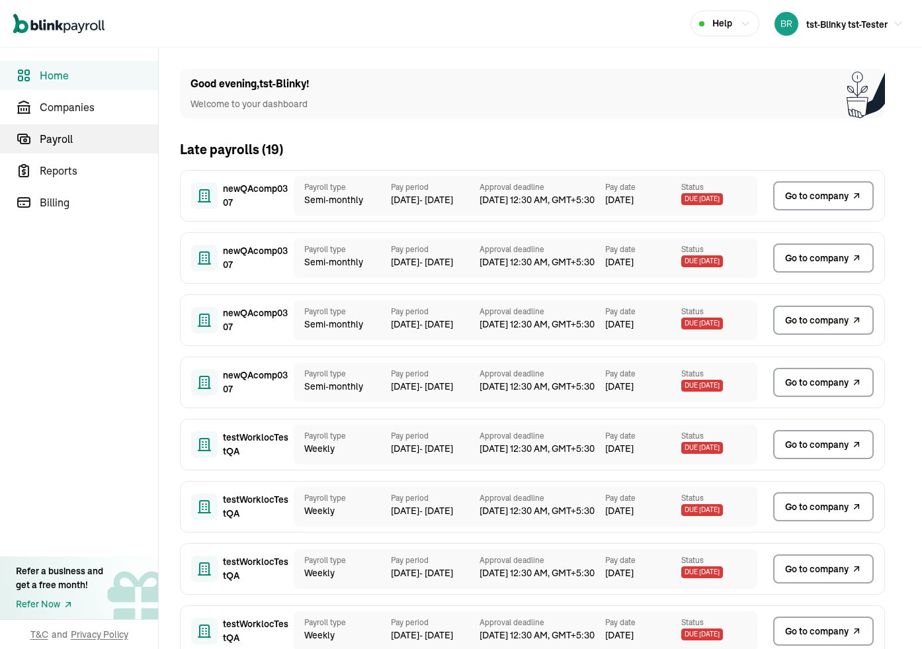
click at [42, 140] on span "Payroll" at bounding box center [99, 139] width 118 height 16
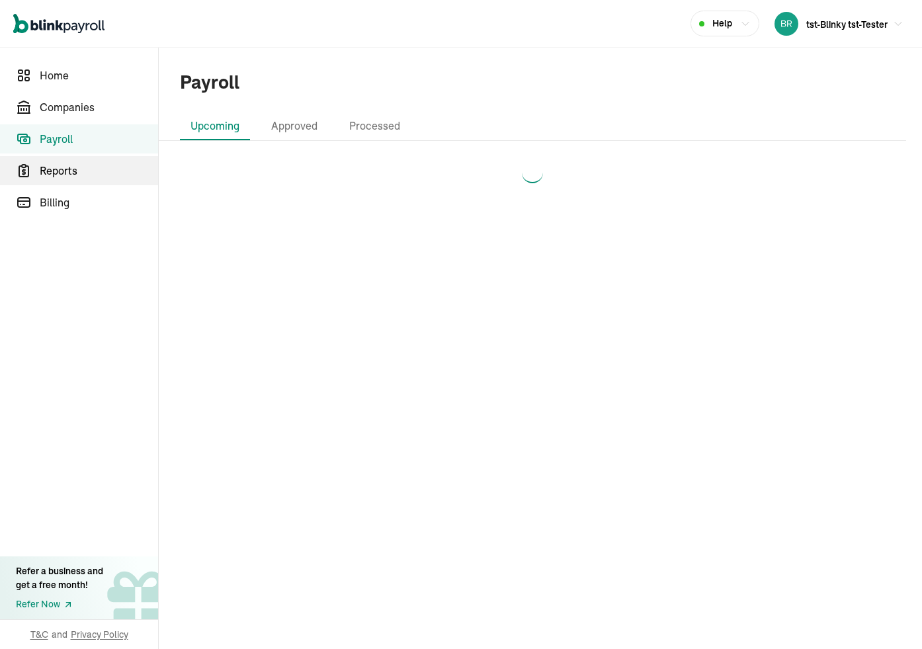
click at [54, 175] on span "Reports" at bounding box center [99, 171] width 118 height 16
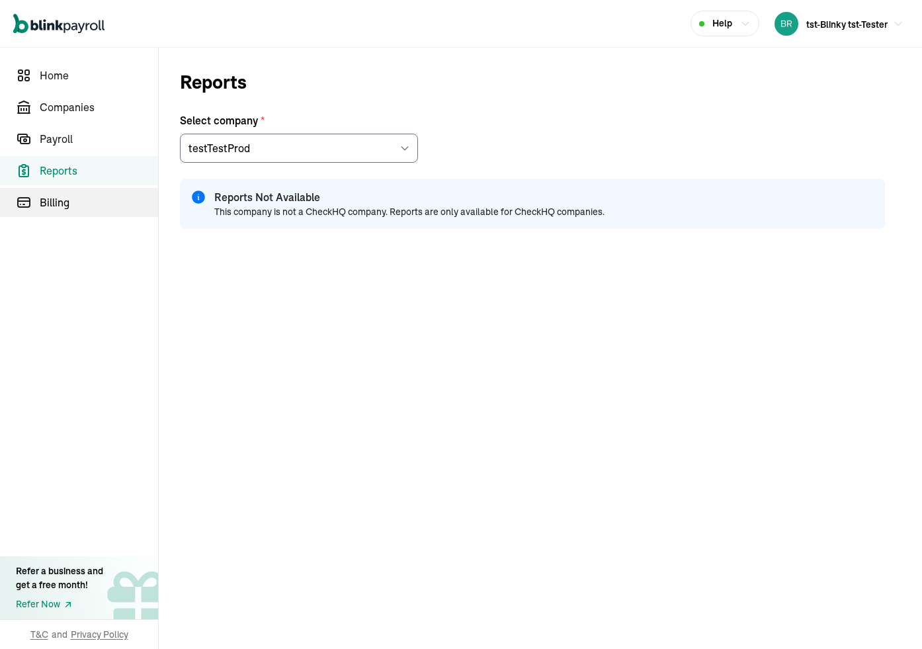
click at [54, 203] on span "Billing" at bounding box center [99, 202] width 118 height 16
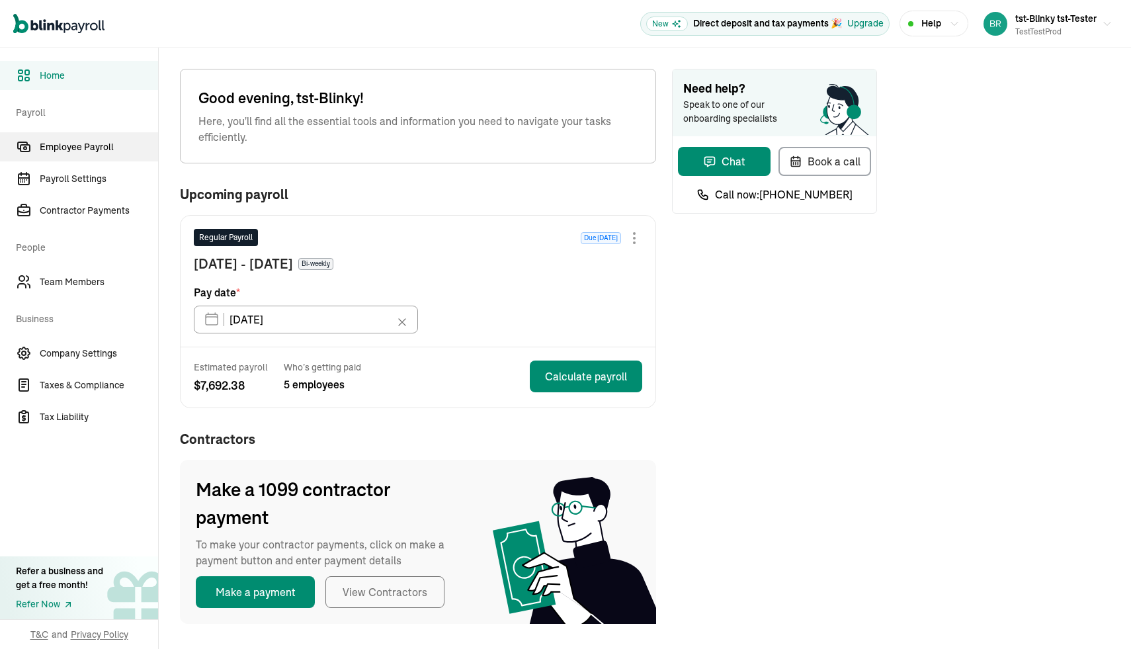
click at [65, 151] on span "Employee Payroll" at bounding box center [99, 147] width 118 height 14
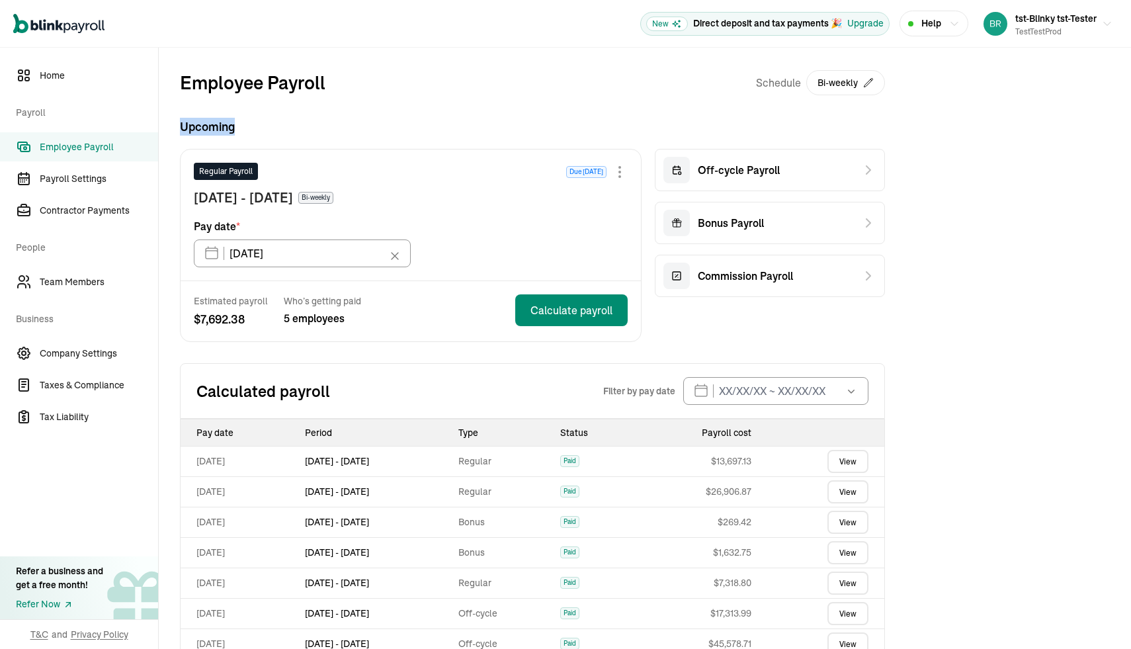
drag, startPoint x: 171, startPoint y: 126, endPoint x: 243, endPoint y: 126, distance: 72.8
click at [241, 126] on div "Employee Payroll Schedule Bi-weekly Upcoming Regular Payroll Due in 18 days Sep…" at bounding box center [532, 426] width 747 height 757
click at [243, 126] on span "Upcoming" at bounding box center [532, 127] width 705 height 18
click at [404, 145] on div "Upcoming Regular Payroll Due in 18 days Sep 2 - Sep 15, 2025 Bi-weekly Pay date…" at bounding box center [532, 230] width 705 height 224
click at [91, 172] on span "Payroll Settings" at bounding box center [99, 179] width 118 height 14
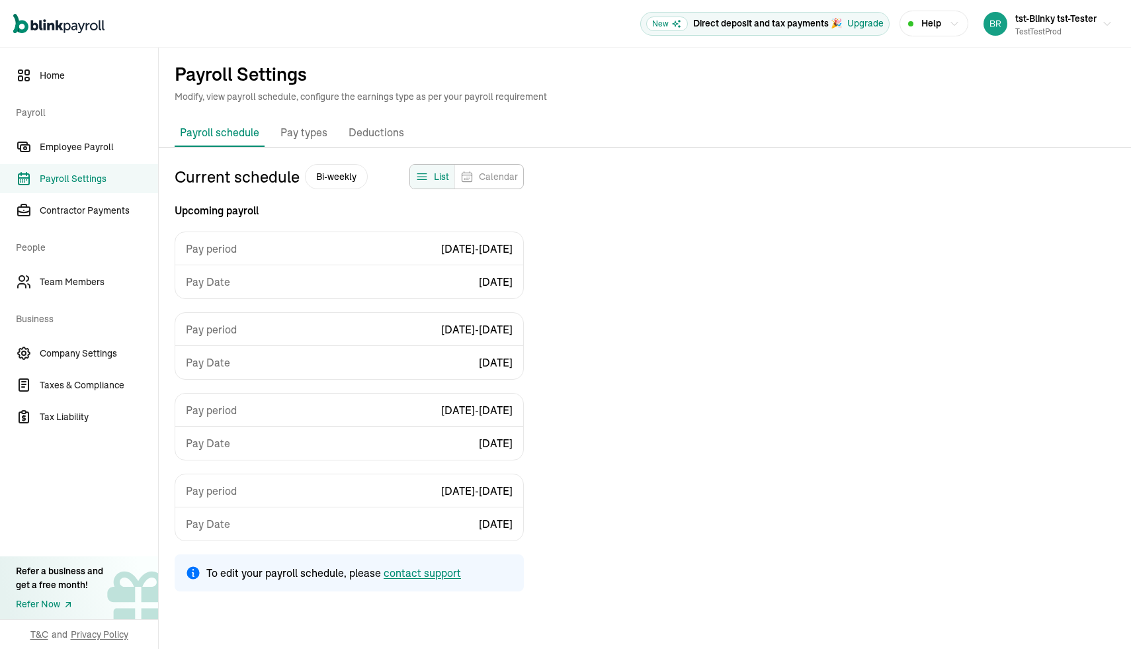
click at [295, 150] on div "Payroll schedule Pay types Deductions Pay stubs Current schedule Bi-weekly List…" at bounding box center [645, 361] width 972 height 485
click at [302, 130] on p "Pay types" at bounding box center [303, 132] width 47 height 17
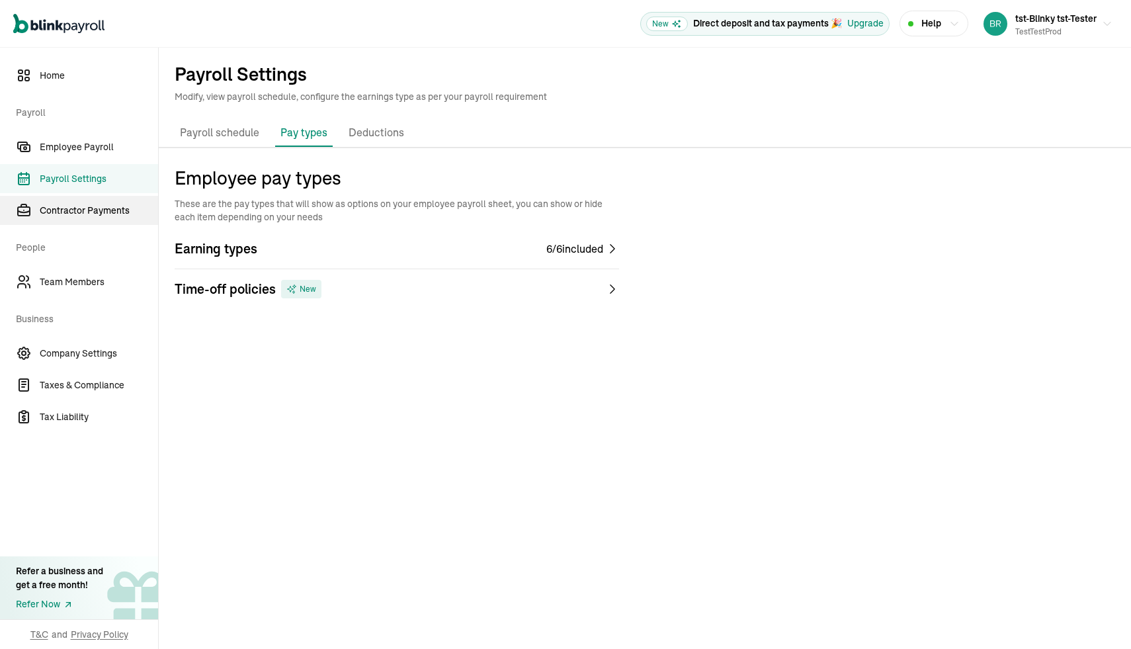
click at [71, 208] on span "Contractor Payments" at bounding box center [99, 211] width 118 height 14
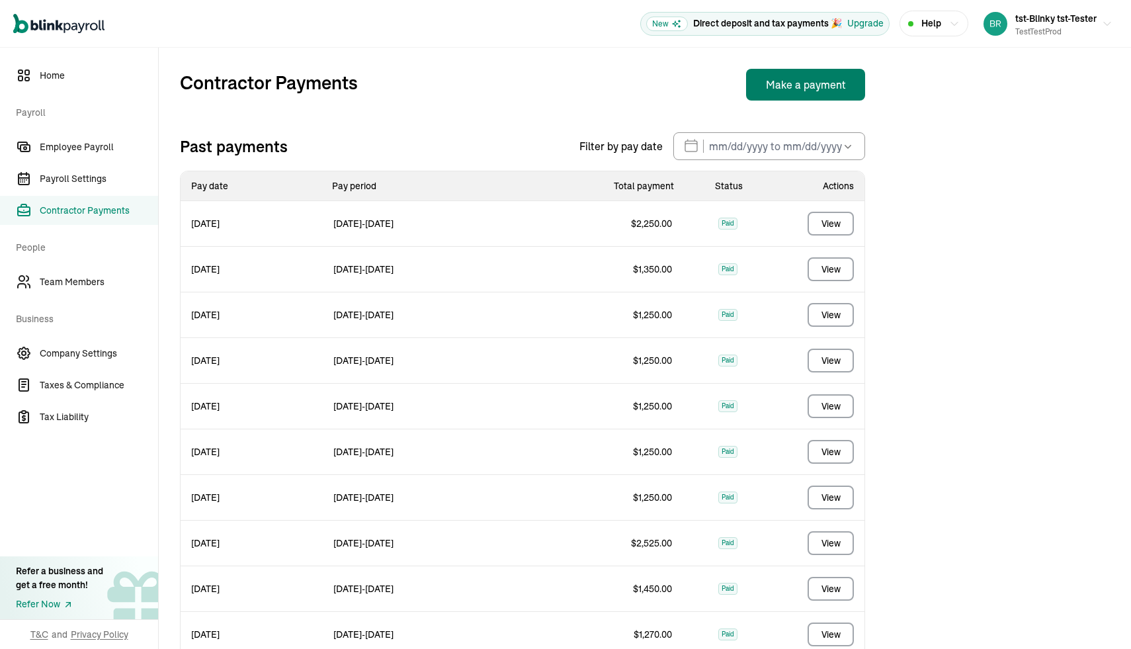
click at [789, 88] on button "Make a payment" at bounding box center [805, 85] width 119 height 32
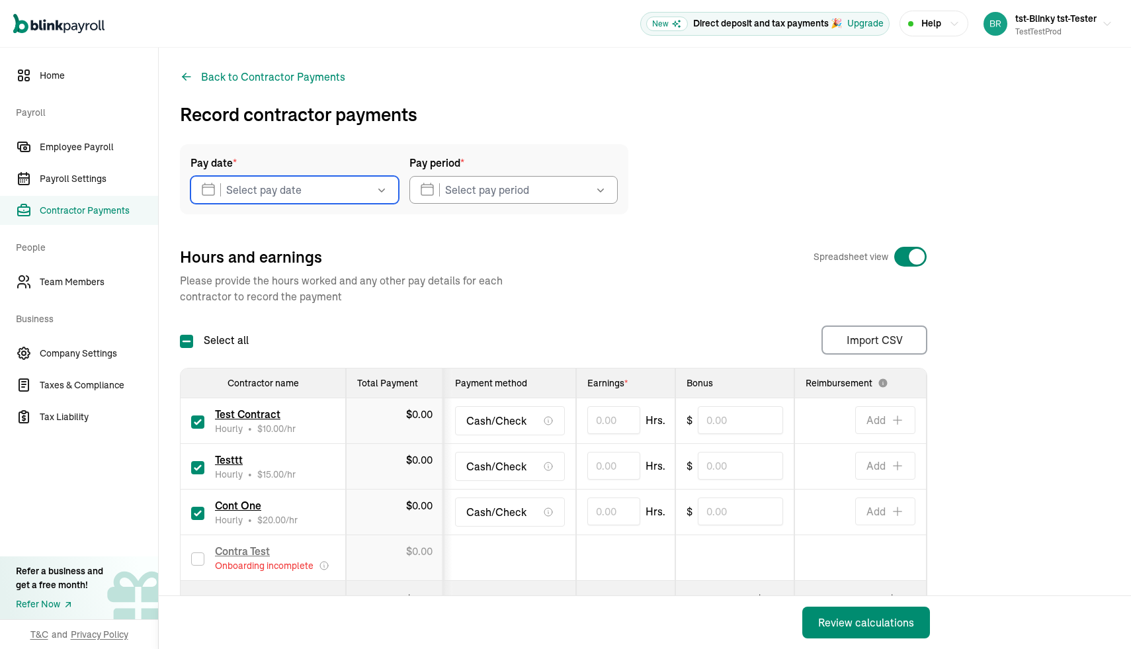
click at [301, 194] on input "text" at bounding box center [294, 190] width 208 height 28
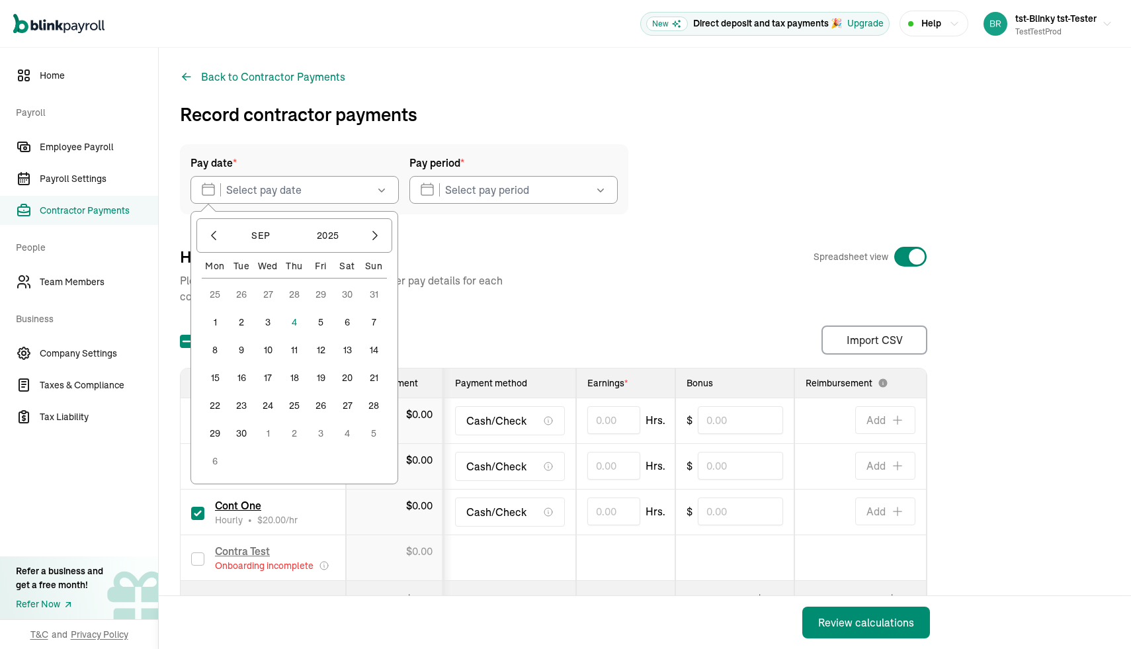
click at [298, 352] on button "11" at bounding box center [294, 350] width 26 height 26
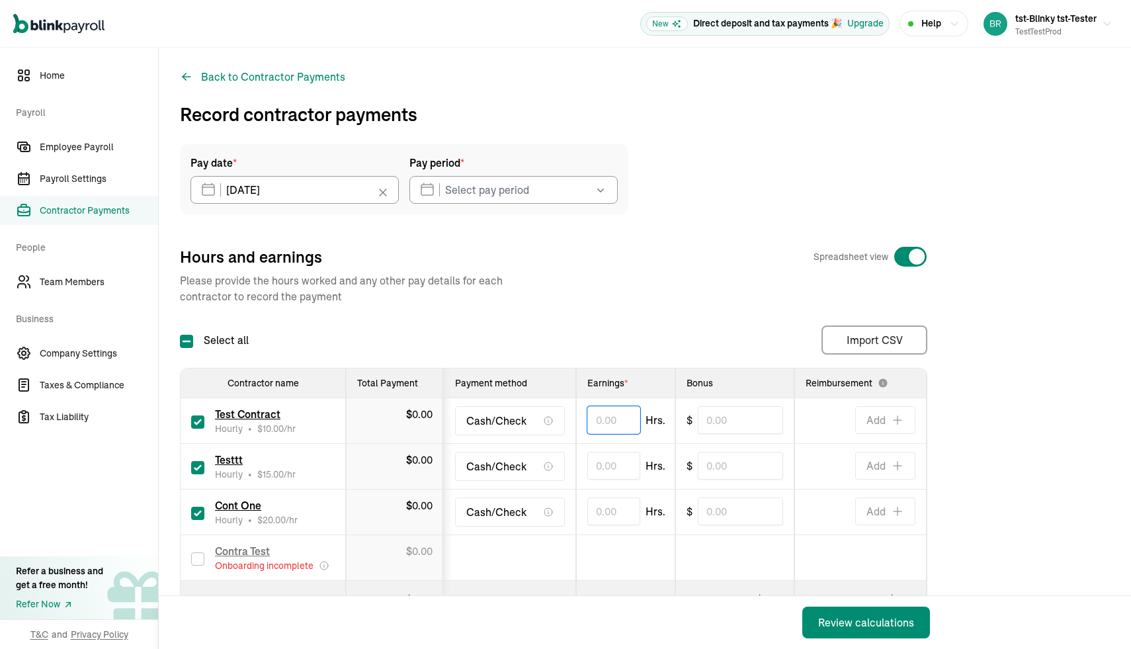
click at [589, 415] on input "text" at bounding box center [613, 420] width 53 height 28
type input "100.00"
click at [609, 466] on input "text" at bounding box center [613, 466] width 53 height 28
type input "100.00"
click at [596, 505] on input "text" at bounding box center [613, 511] width 53 height 28
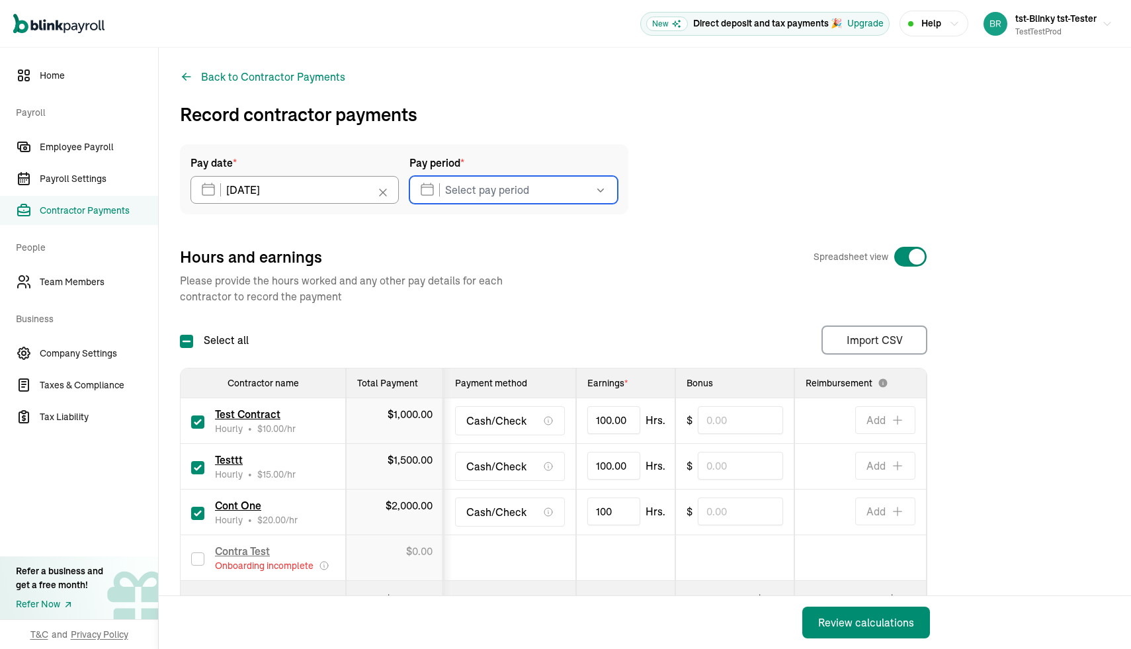
type input "100.00"
click at [511, 185] on input "text" at bounding box center [513, 190] width 208 height 28
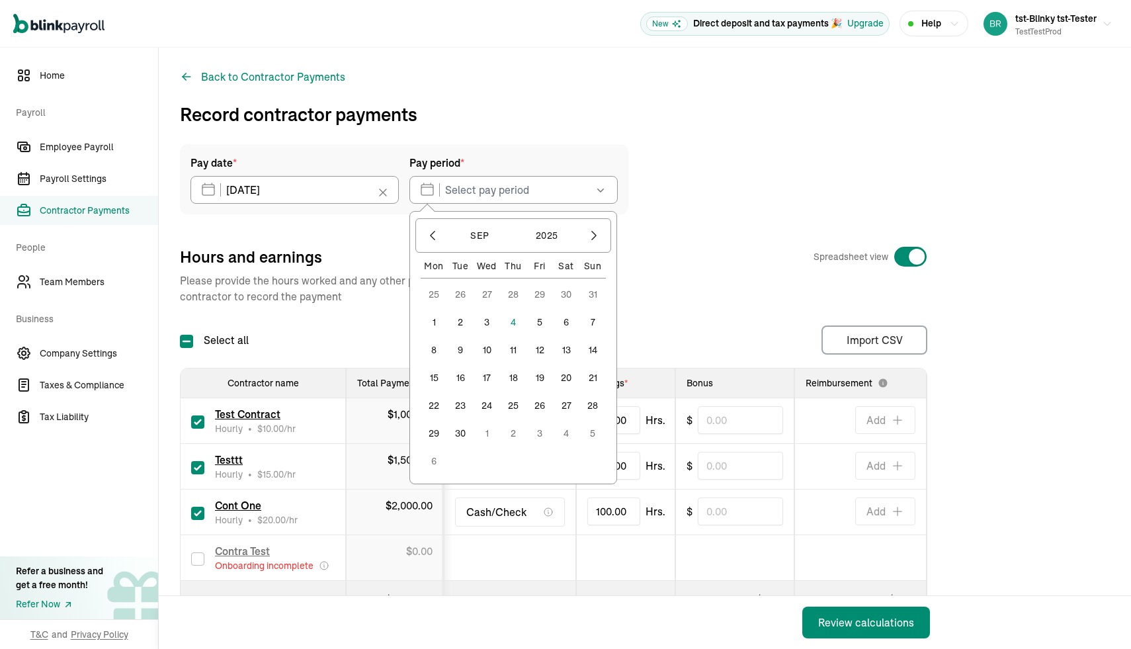
click at [434, 319] on button "1" at bounding box center [434, 322] width 26 height 26
click at [540, 323] on button "5" at bounding box center [539, 322] width 26 height 26
type input "09/01/2025 ~ 09/05/2025"
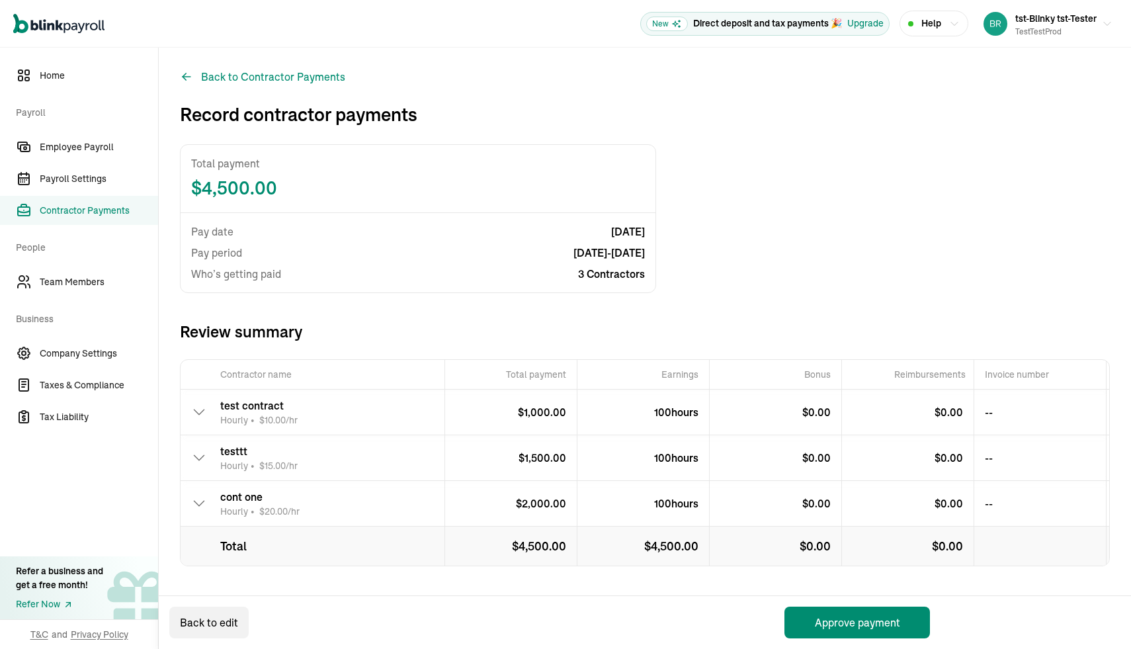
scroll to position [5, 0]
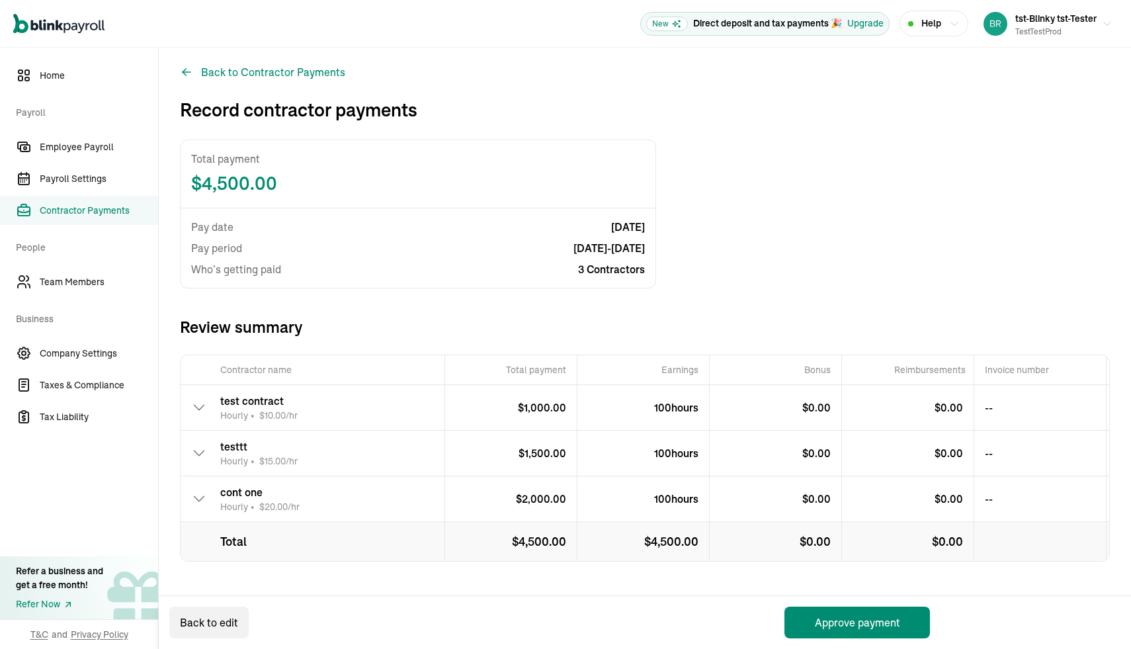
click at [202, 409] on icon at bounding box center [199, 407] width 16 height 16
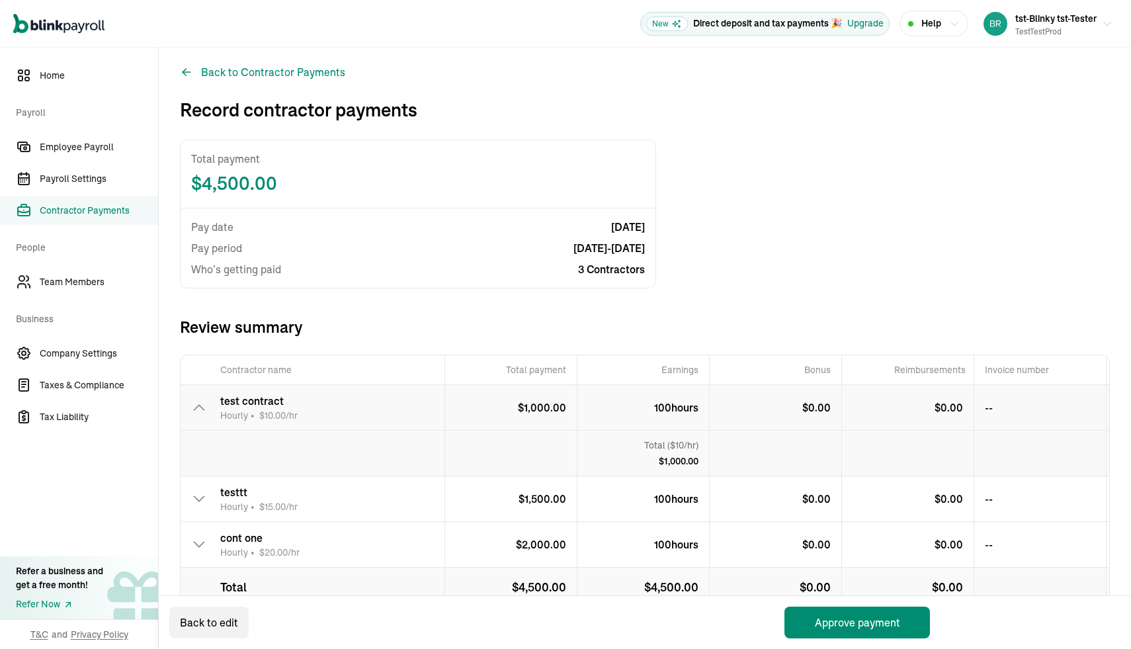
click at [201, 409] on icon at bounding box center [199, 407] width 16 height 16
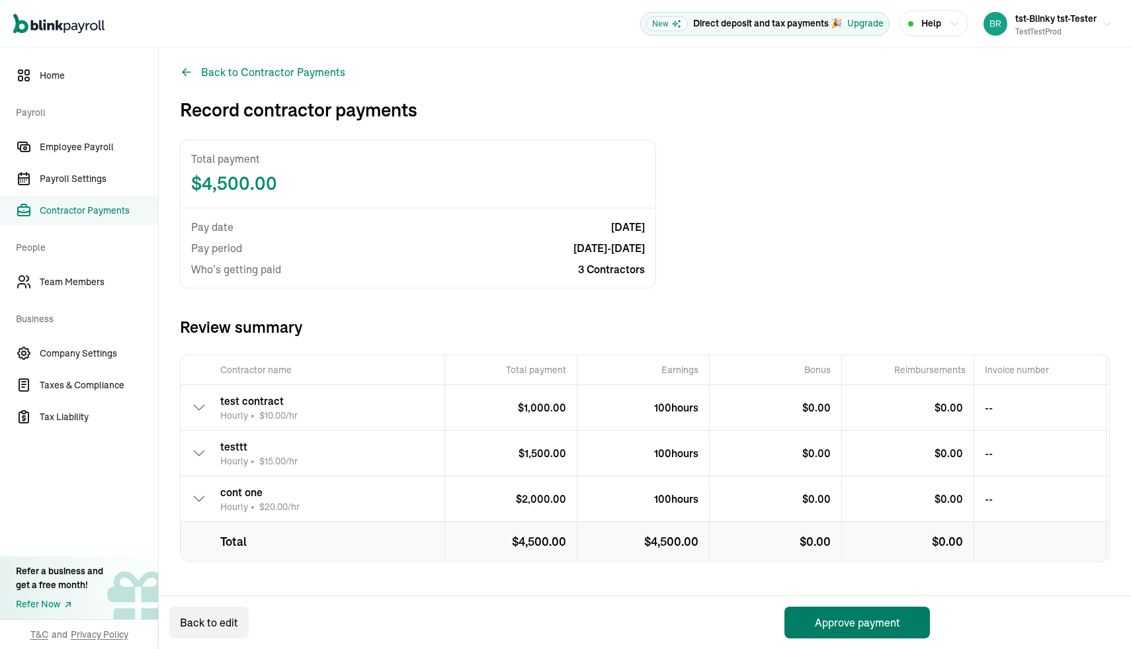
click at [804, 626] on button "Approve payment" at bounding box center [857, 622] width 146 height 32
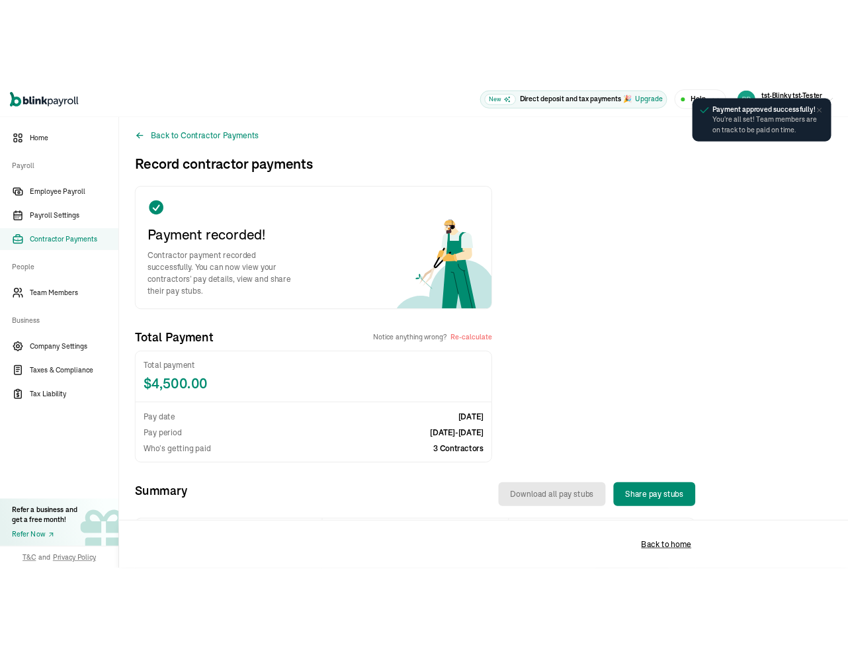
scroll to position [0, 0]
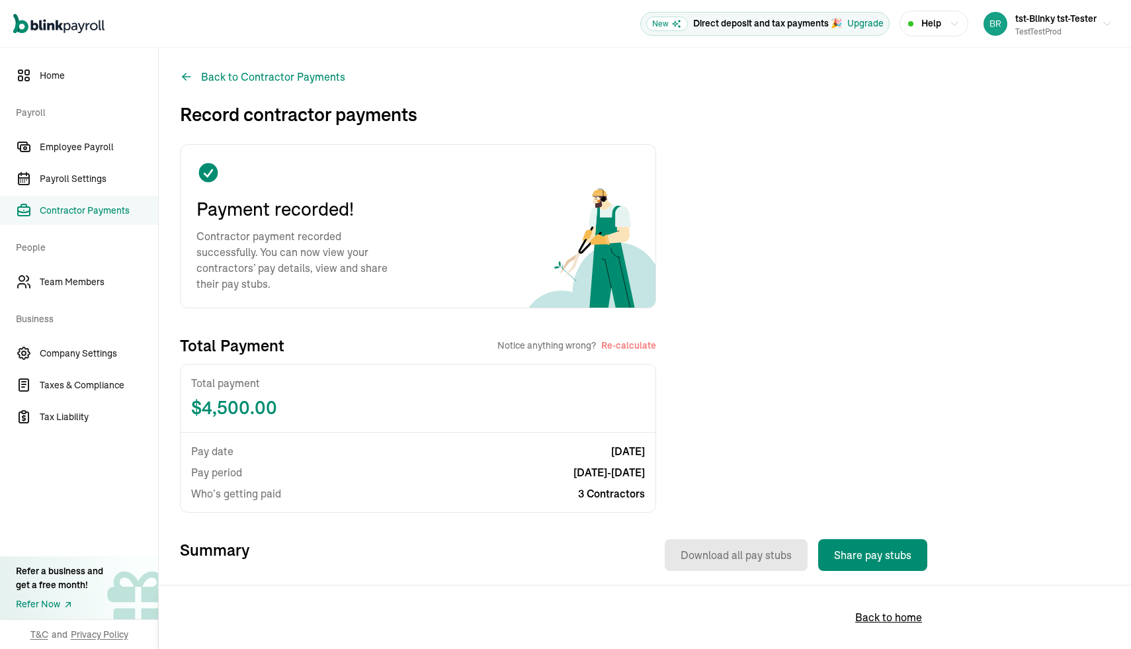
click at [90, 211] on span "Contractor Payments" at bounding box center [99, 211] width 118 height 14
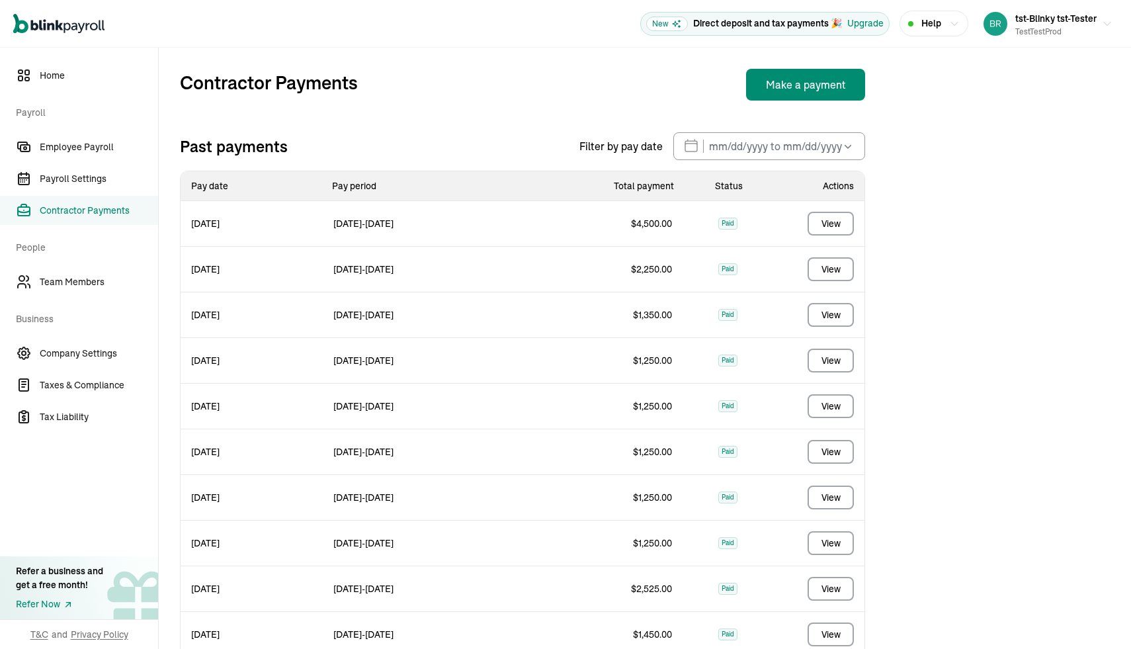
drag, startPoint x: 193, startPoint y: 223, endPoint x: 251, endPoint y: 222, distance: 58.2
click at [251, 222] on span "Sep 11, 2025" at bounding box center [252, 223] width 142 height 29
click at [845, 226] on button "View" at bounding box center [831, 224] width 46 height 24
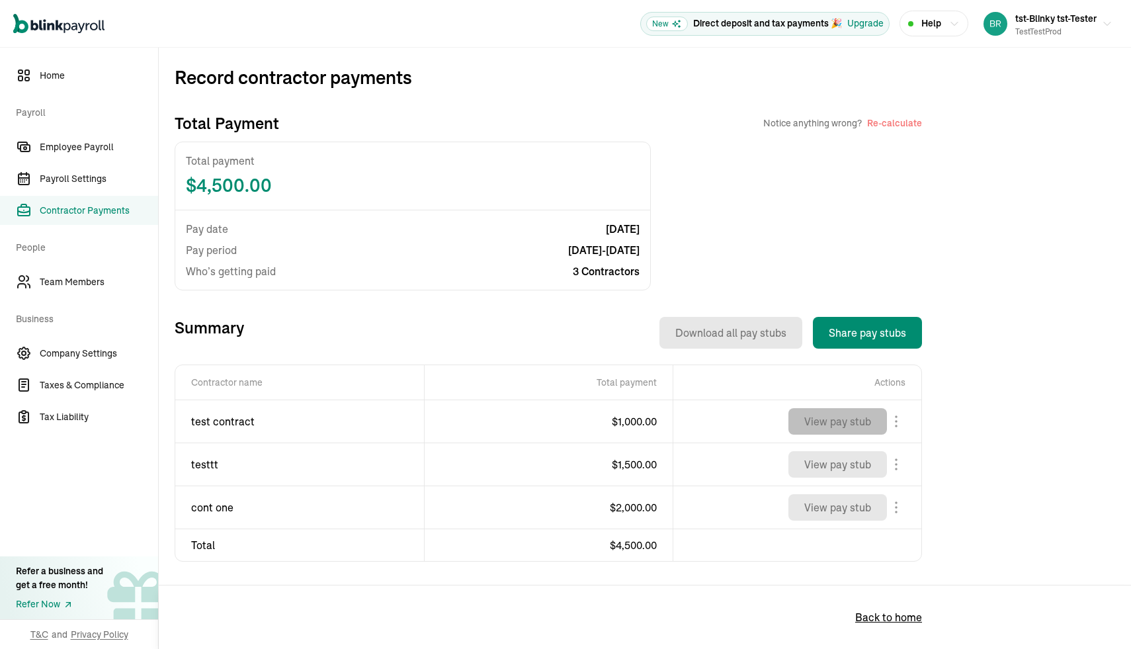
click at [842, 431] on button "View pay stub" at bounding box center [837, 421] width 99 height 26
click at [80, 277] on span "Team Members" at bounding box center [99, 282] width 118 height 14
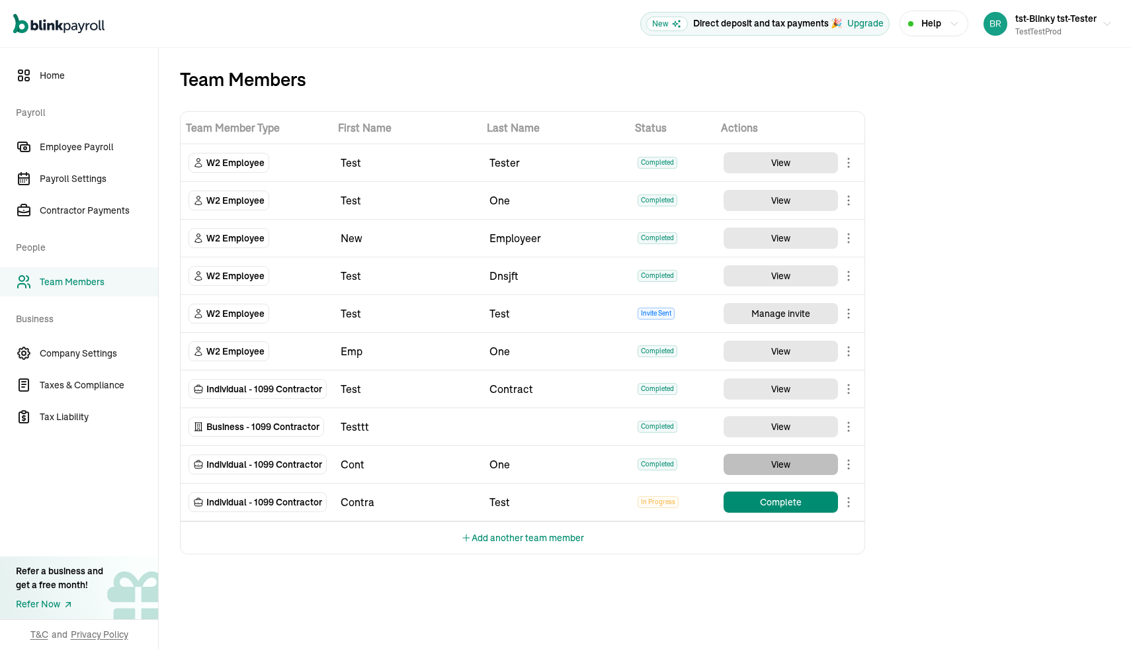
click at [763, 465] on button "View" at bounding box center [781, 464] width 114 height 21
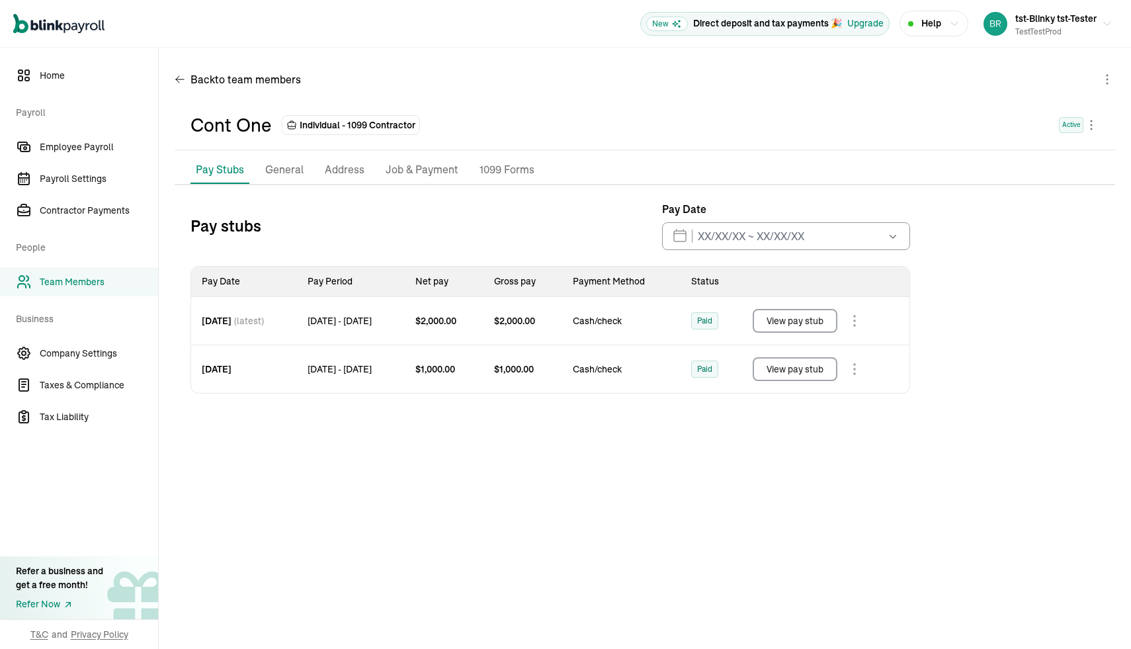
click at [288, 171] on p "General" at bounding box center [284, 169] width 38 height 17
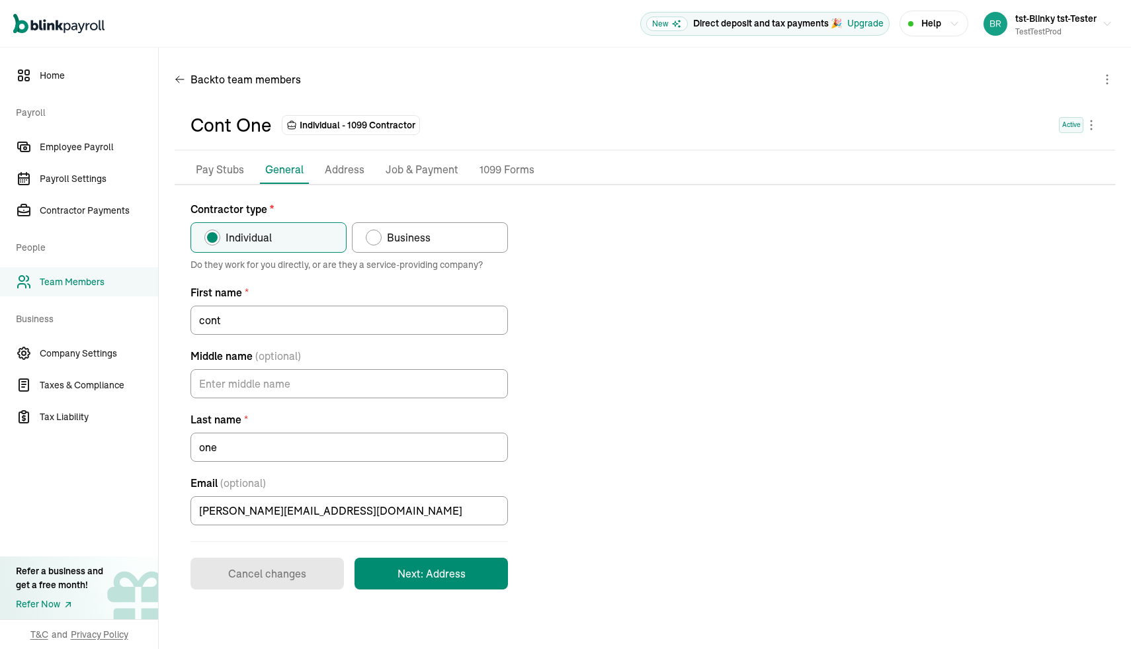
click at [339, 167] on p "Address" at bounding box center [345, 169] width 40 height 17
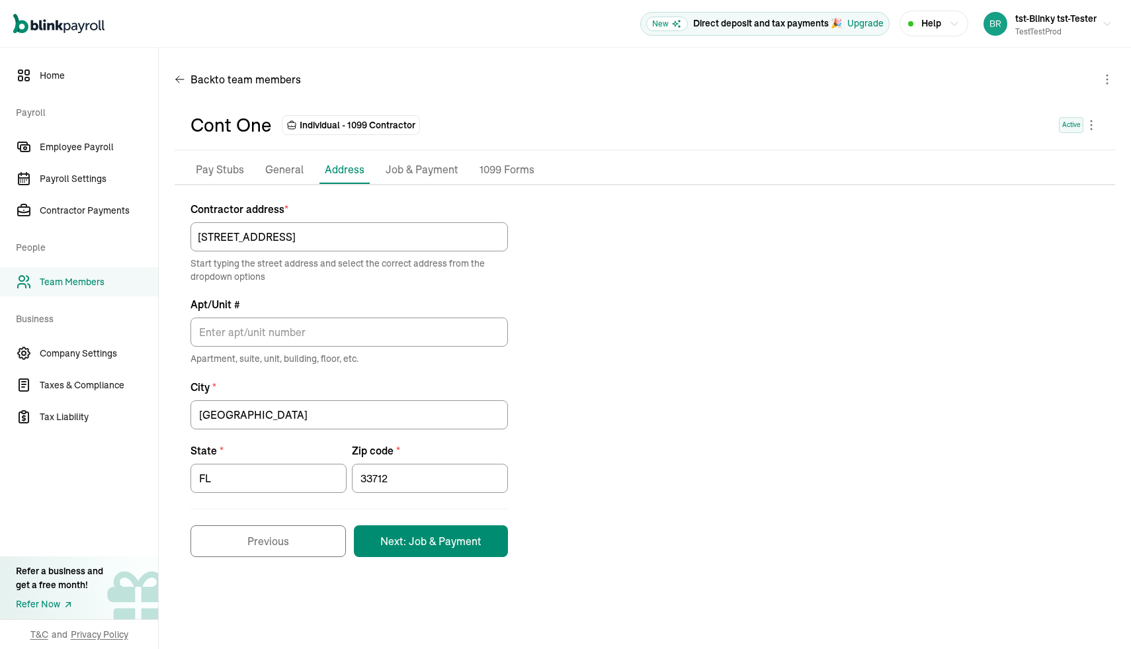
click at [405, 171] on p "Job & Payment" at bounding box center [422, 169] width 73 height 17
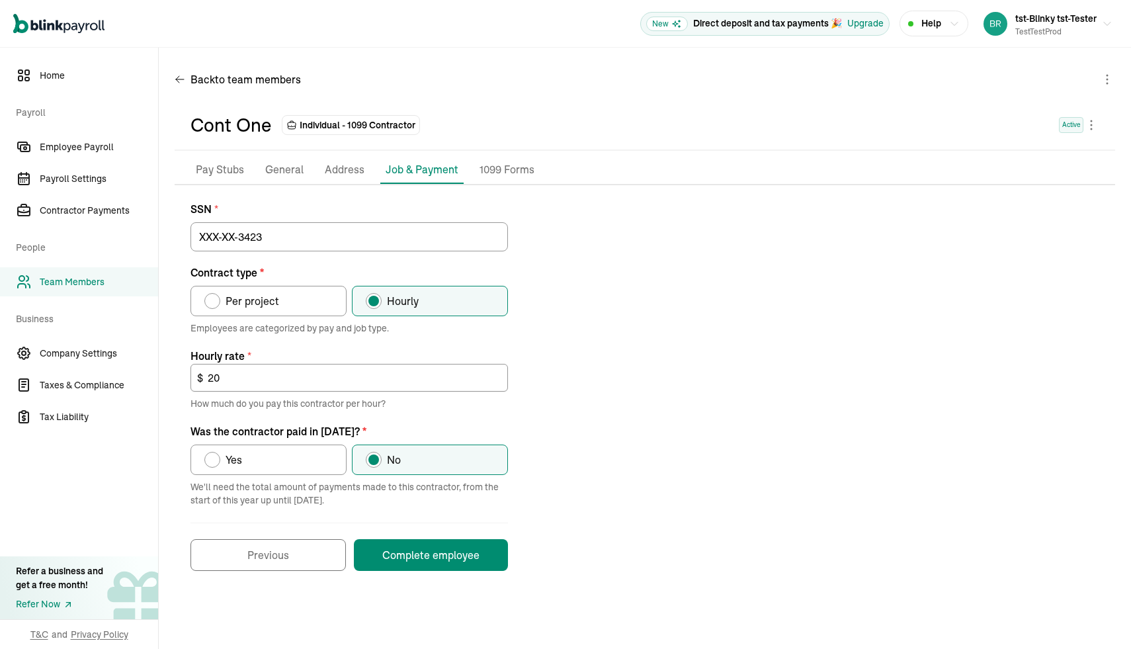
click at [77, 267] on link "Team Members" at bounding box center [79, 281] width 158 height 29
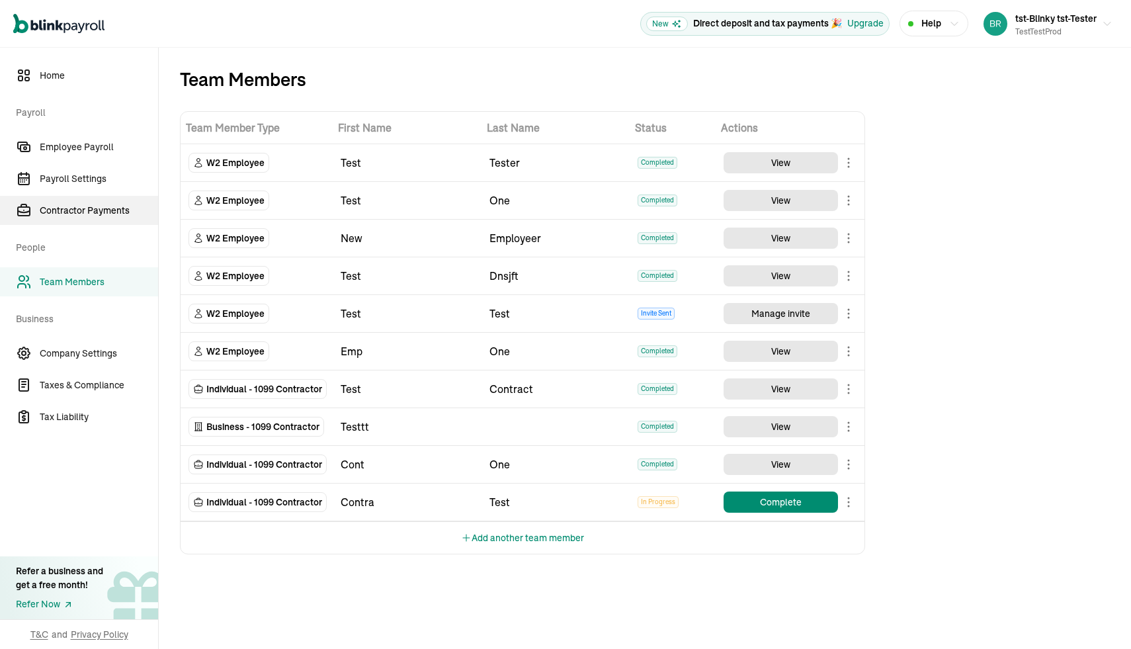
click at [83, 212] on span "Contractor Payments" at bounding box center [99, 211] width 118 height 14
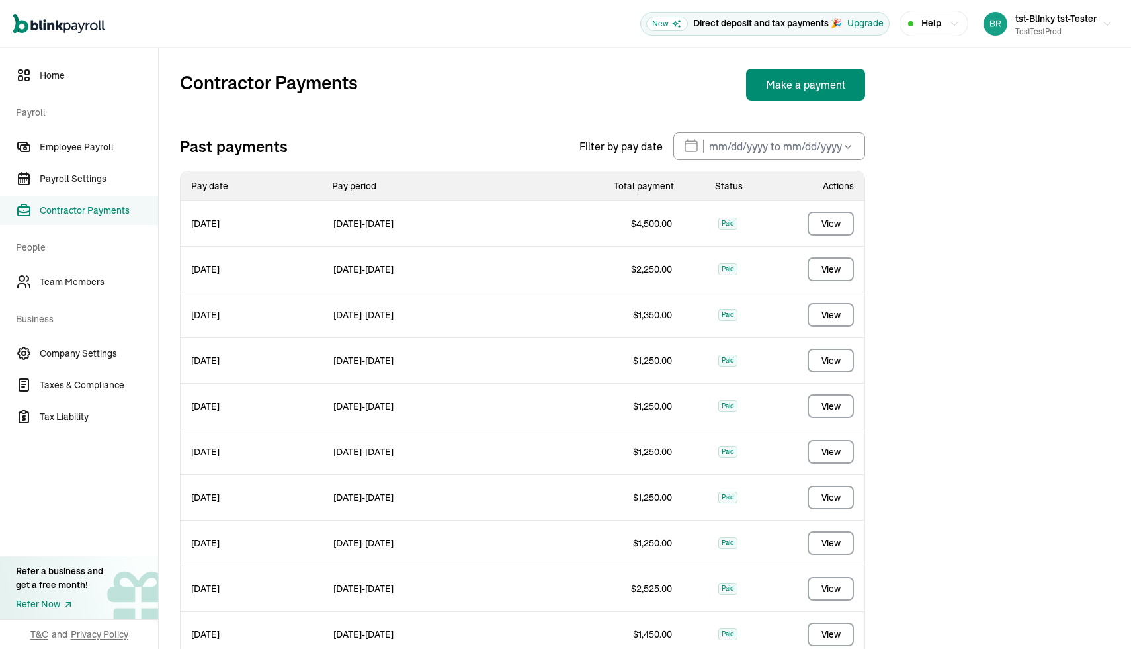
click at [823, 209] on span "View" at bounding box center [818, 223] width 91 height 45
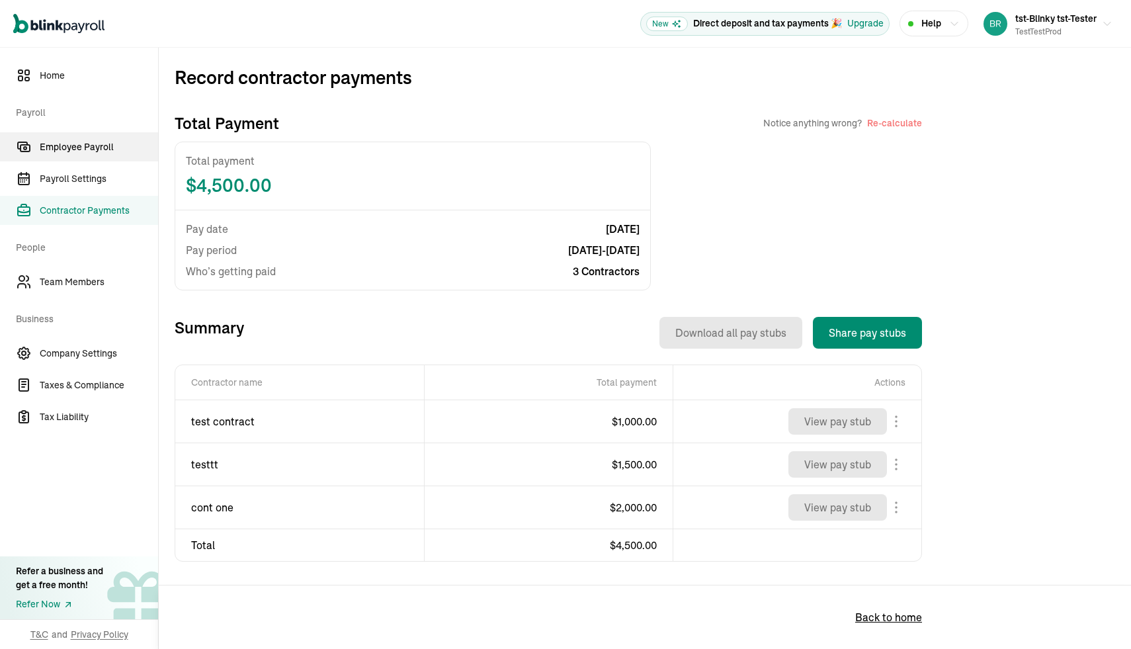
click at [79, 153] on span "Employee Payroll" at bounding box center [99, 147] width 118 height 14
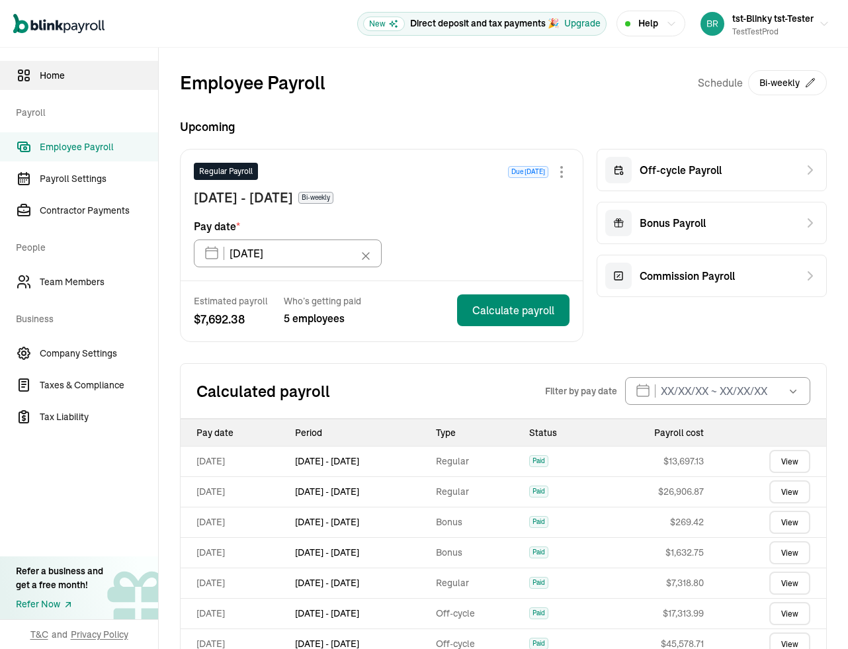
click at [54, 88] on link "Home" at bounding box center [79, 75] width 158 height 29
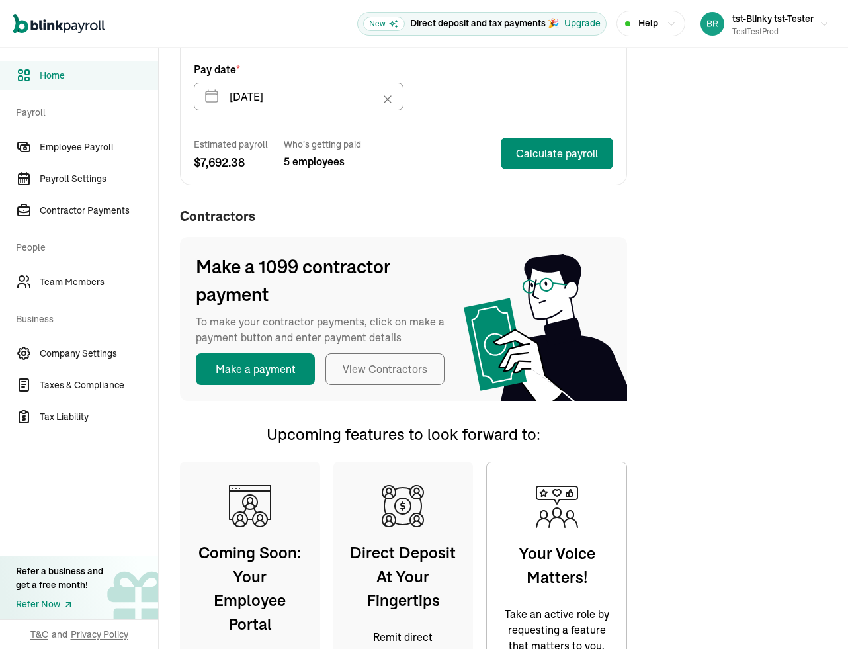
scroll to position [252, 0]
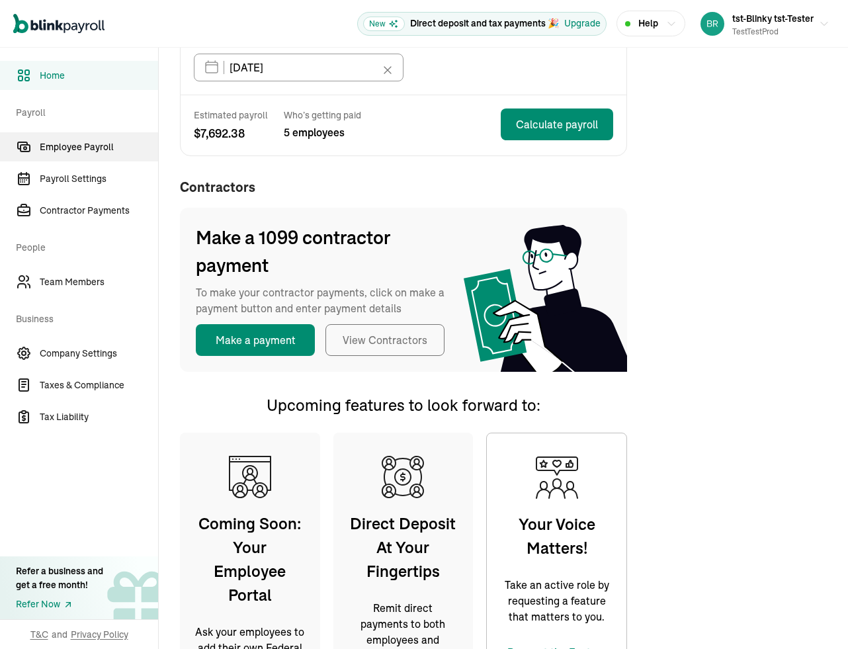
click at [98, 146] on span "Employee Payroll" at bounding box center [99, 147] width 118 height 14
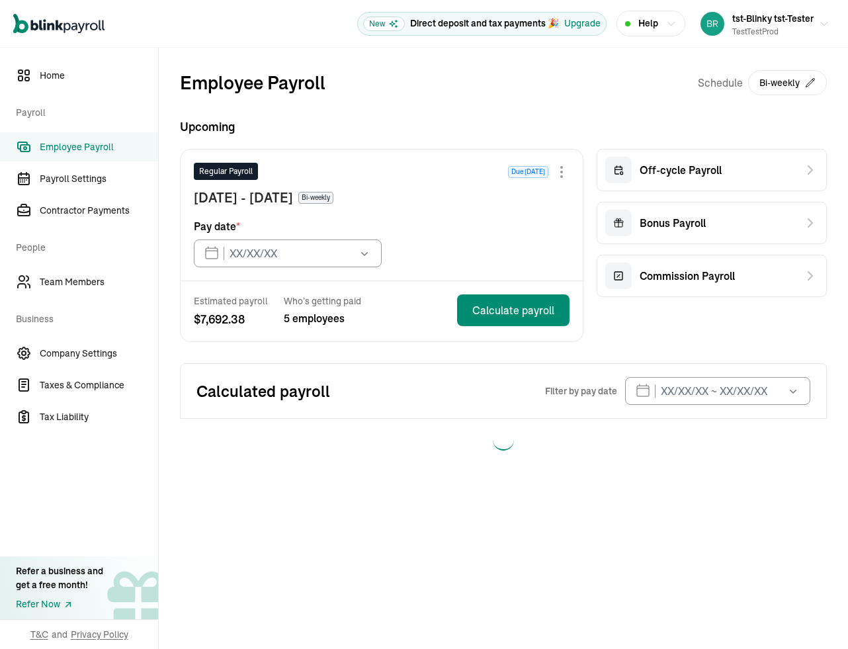
type input "09/22/2025"
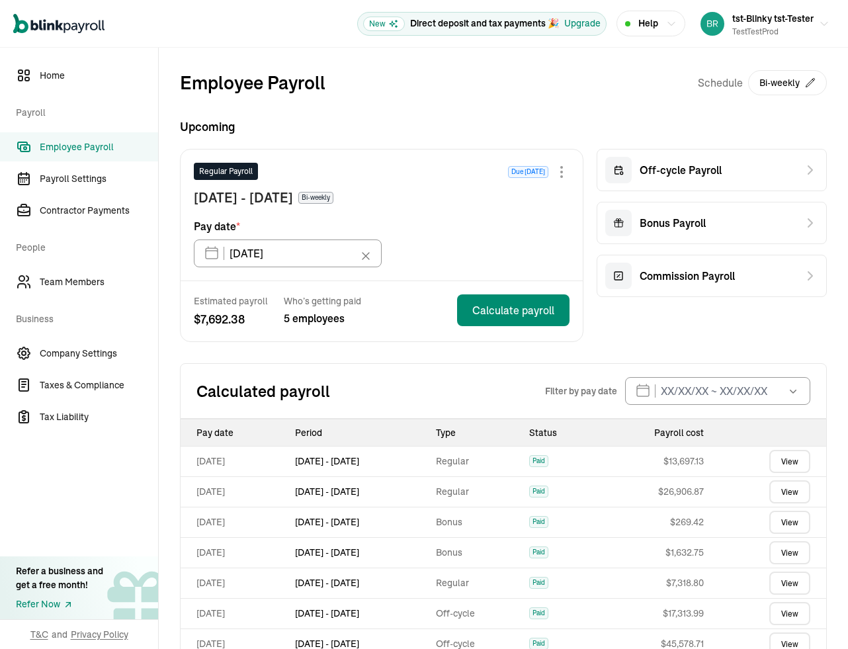
scroll to position [152, 0]
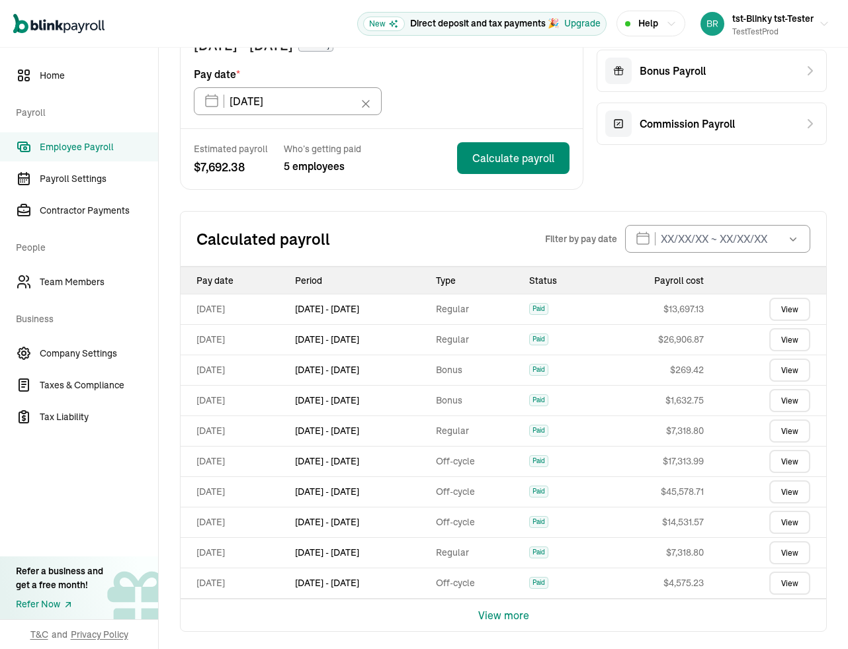
click at [503, 613] on button "View more" at bounding box center [503, 615] width 51 height 32
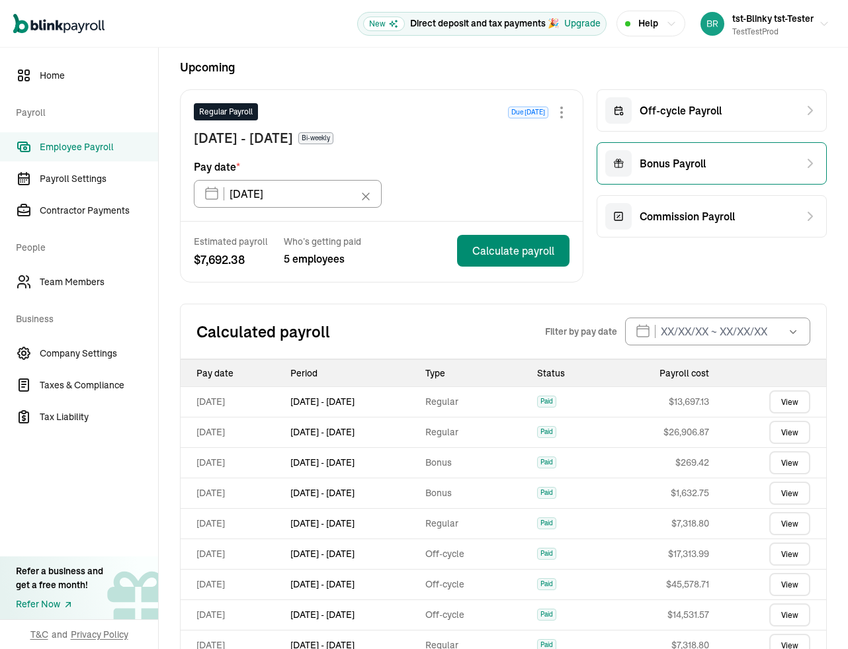
scroll to position [58, 0]
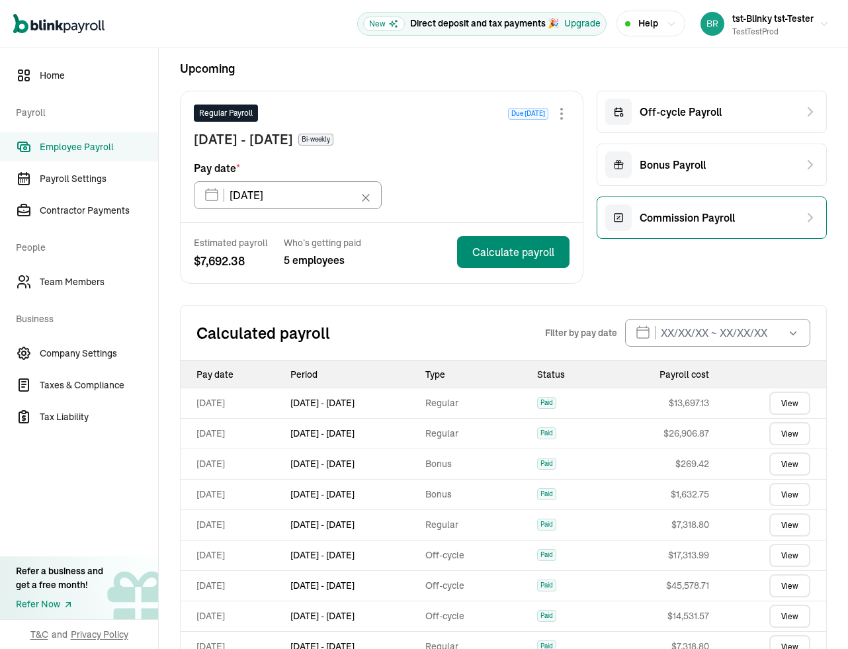
click at [672, 212] on span "Commission Payroll" at bounding box center [687, 218] width 95 height 16
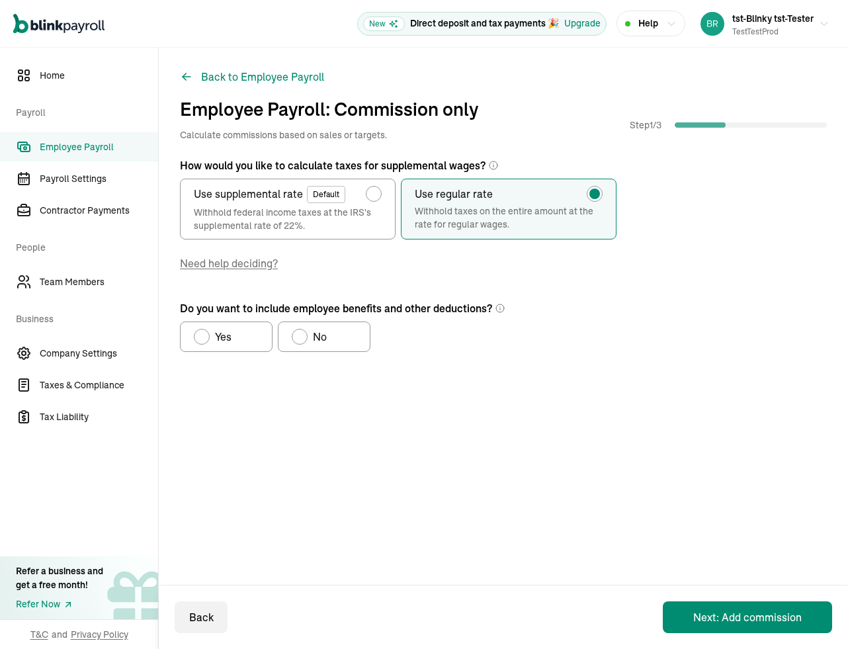
click at [322, 344] on span "No" at bounding box center [320, 337] width 14 height 16
click at [302, 339] on input "No" at bounding box center [296, 333] width 11 height 11
radio input "true"
click at [691, 617] on button "Next: Add commission" at bounding box center [747, 617] width 169 height 32
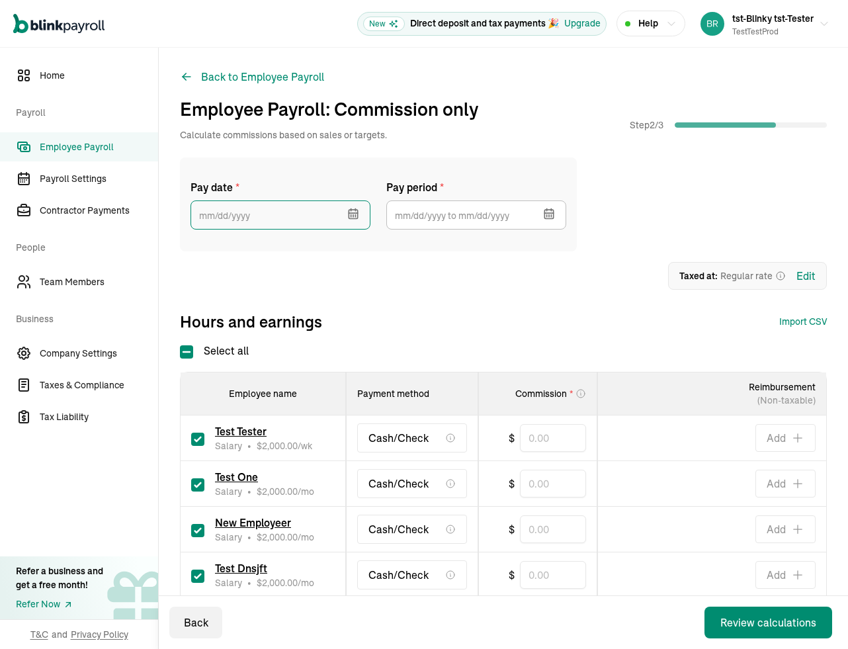
click at [251, 218] on input "text" at bounding box center [280, 214] width 180 height 29
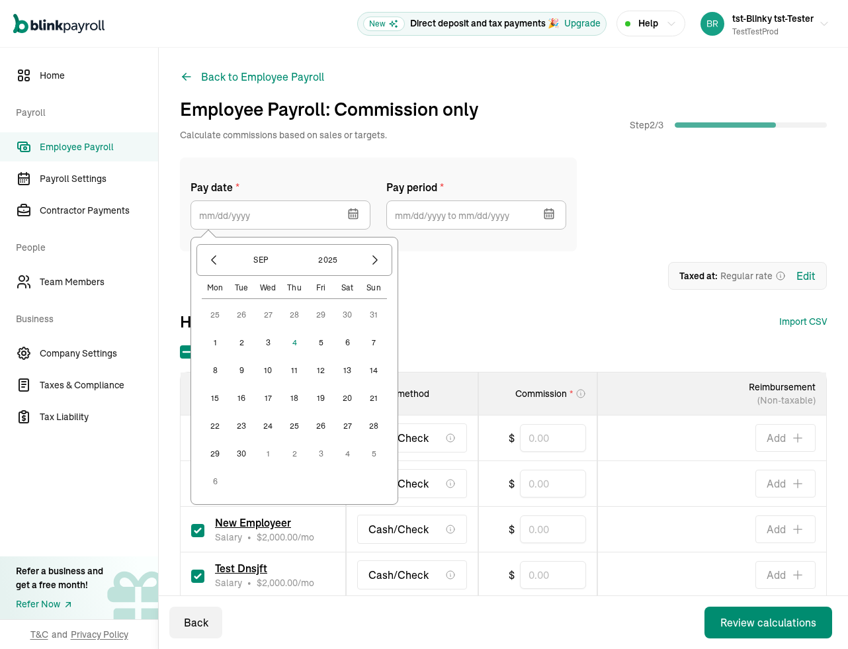
click at [296, 372] on button "11" at bounding box center [294, 370] width 26 height 26
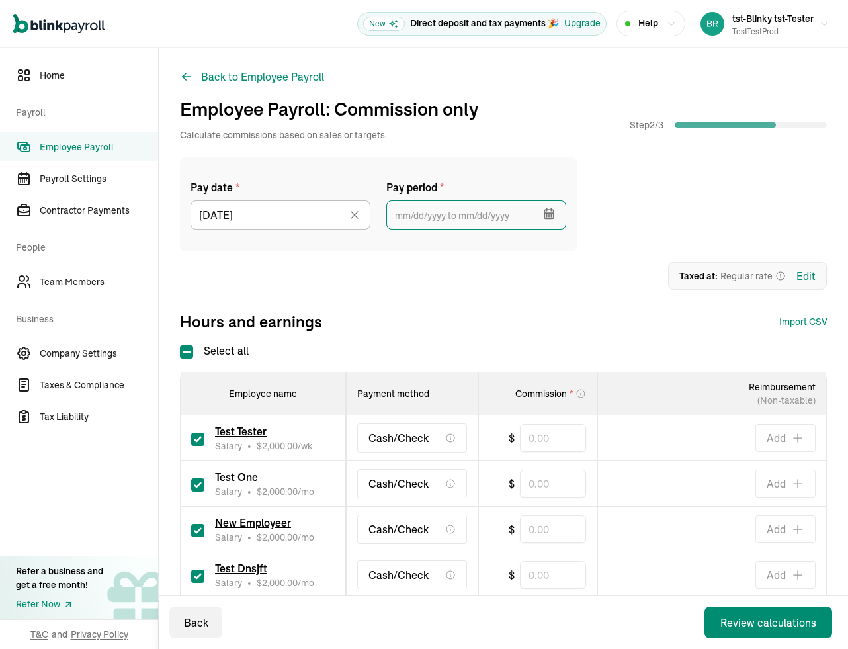
click at [433, 219] on input "text" at bounding box center [476, 214] width 180 height 29
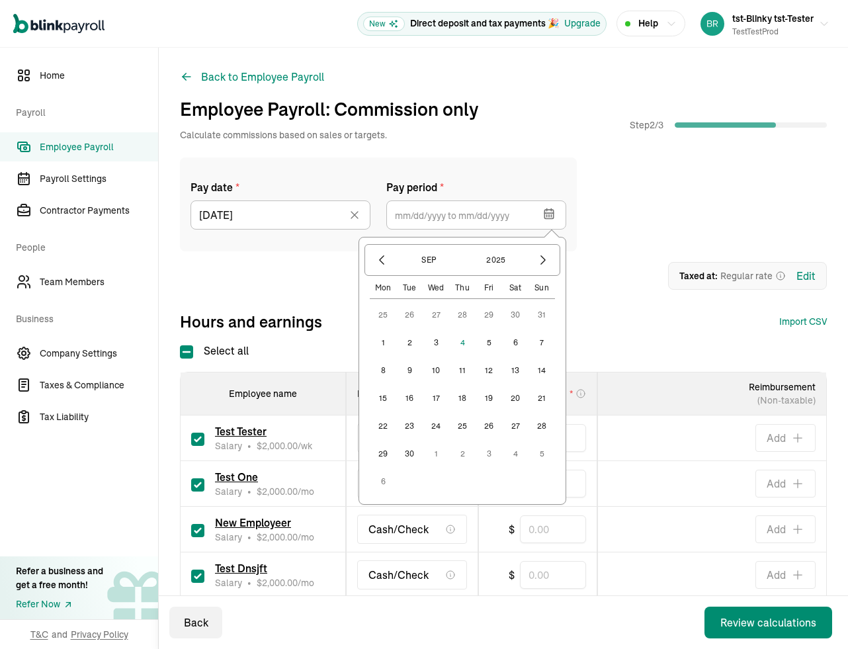
click at [376, 345] on button "1" at bounding box center [383, 342] width 26 height 26
click at [486, 346] on button "5" at bounding box center [489, 342] width 26 height 26
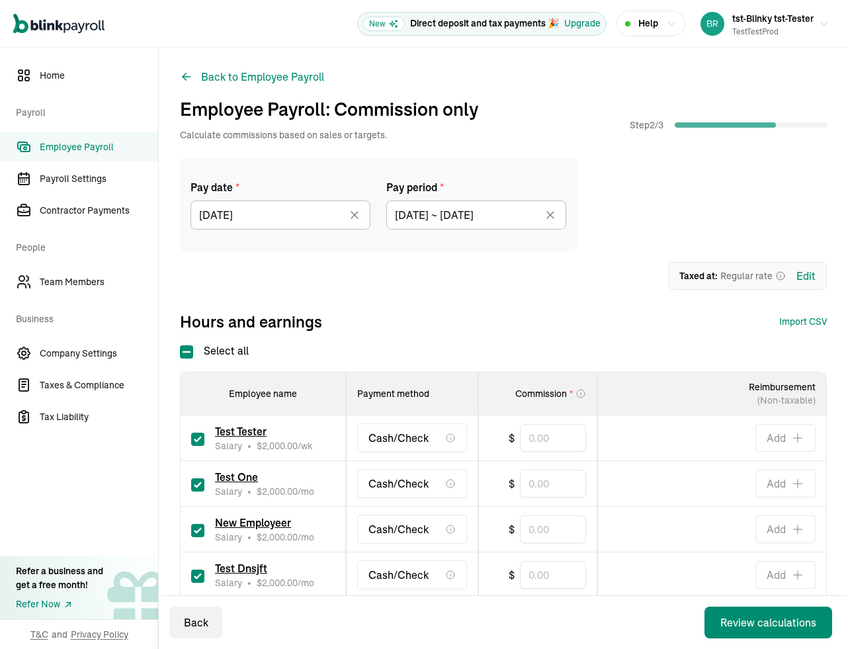
type input "09/01/2025 ~ 09/05/2025"
click at [551, 437] on input "text" at bounding box center [553, 438] width 66 height 28
type input "100"
click at [556, 478] on input "text" at bounding box center [553, 484] width 66 height 28
type input "100"
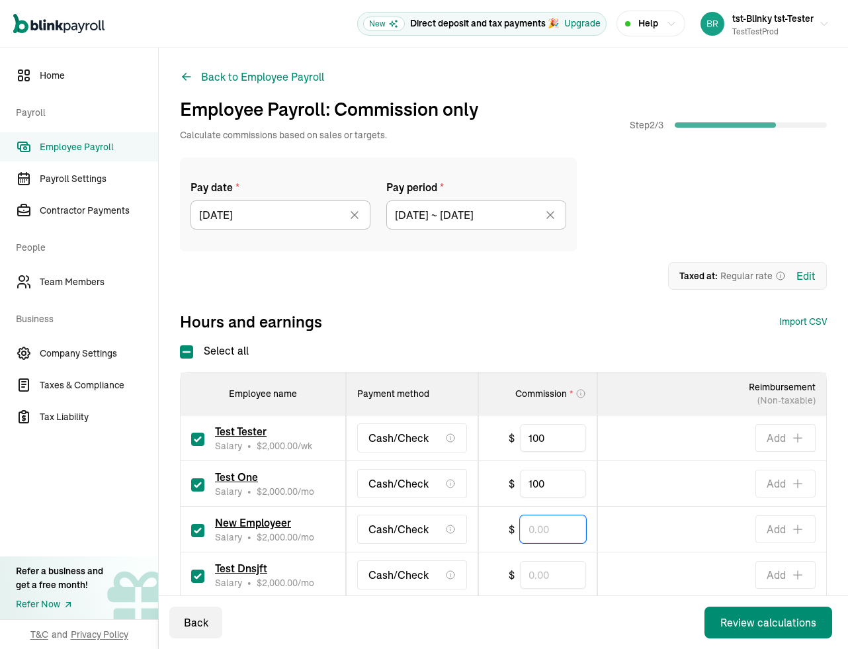
click at [546, 532] on input "text" at bounding box center [553, 529] width 66 height 28
type input "100"
click at [196, 579] on input "checkbox" at bounding box center [197, 575] width 13 height 13
checkbox input "false"
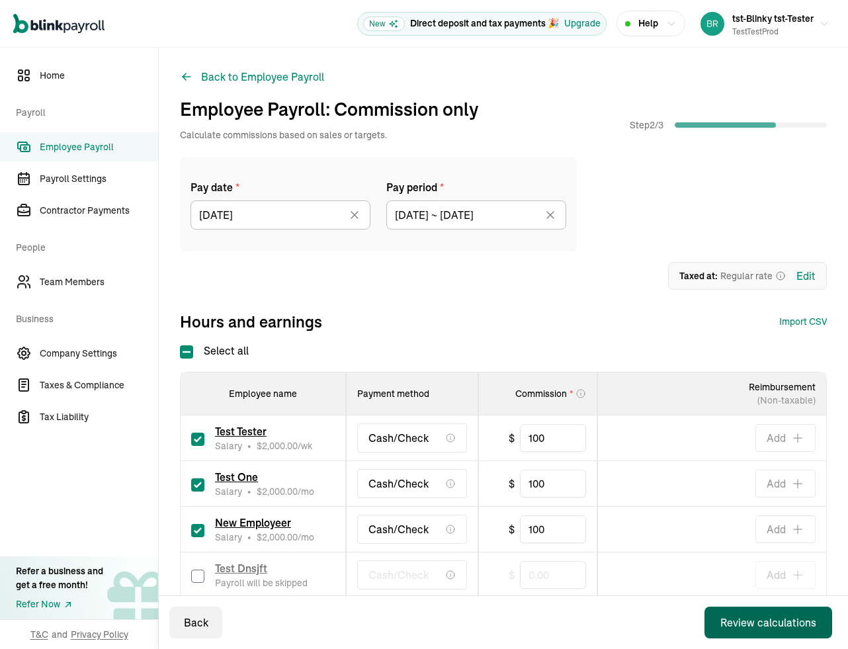
click at [744, 637] on button "Review calculations" at bounding box center [768, 622] width 128 height 32
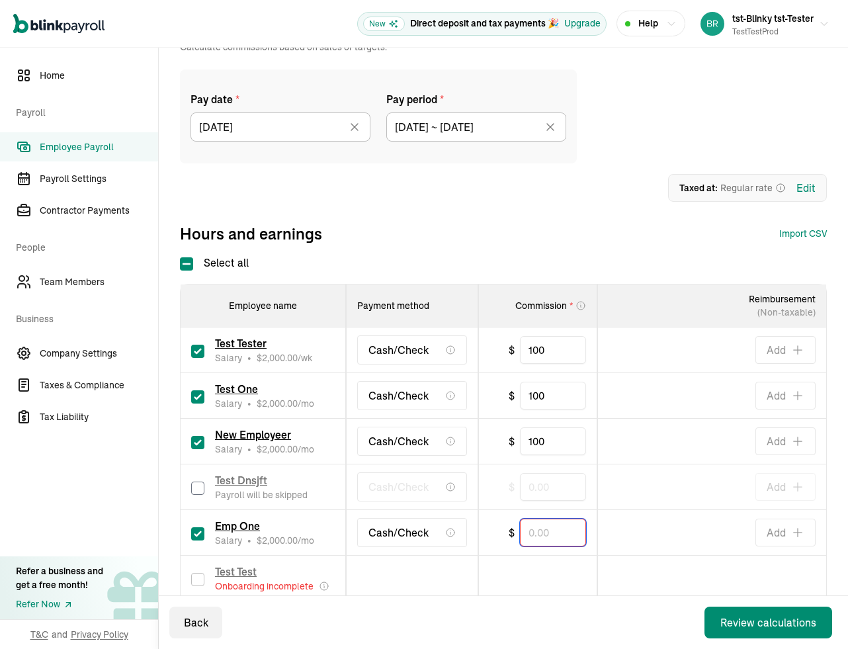
scroll to position [152, 0]
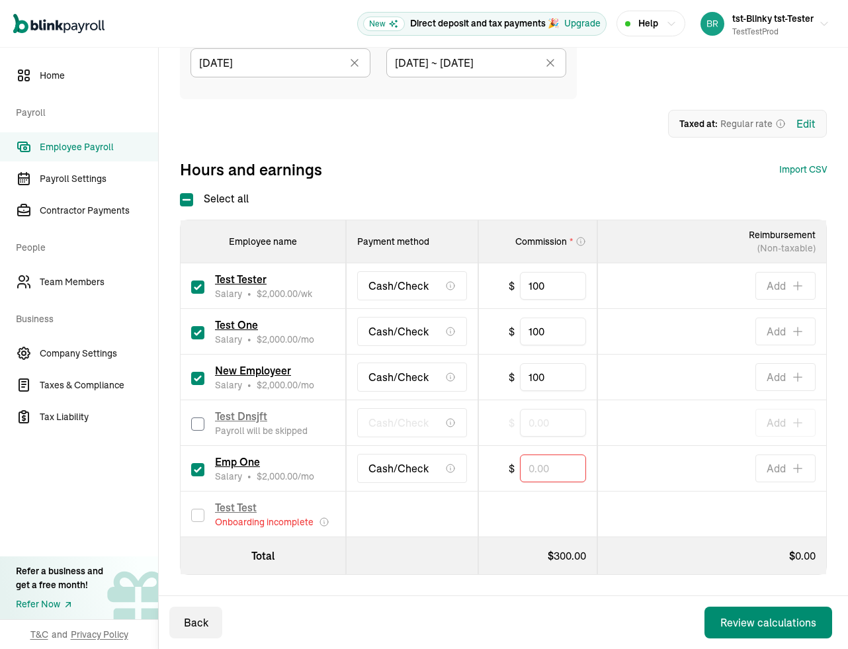
drag, startPoint x: 198, startPoint y: 470, endPoint x: 211, endPoint y: 470, distance: 13.2
click at [197, 470] on input "checkbox" at bounding box center [197, 469] width 13 height 13
checkbox input "false"
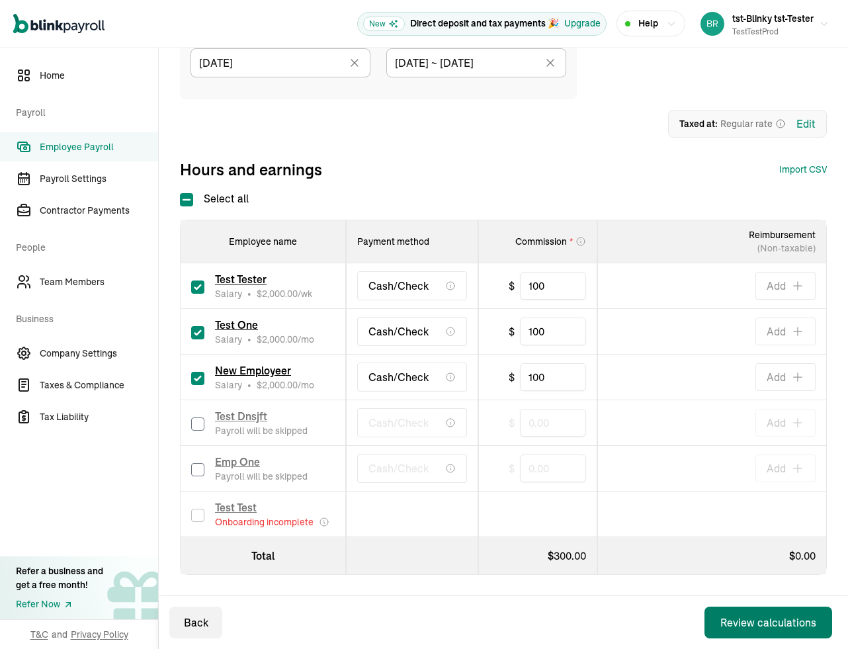
click at [726, 628] on div "Review calculations" at bounding box center [768, 622] width 96 height 16
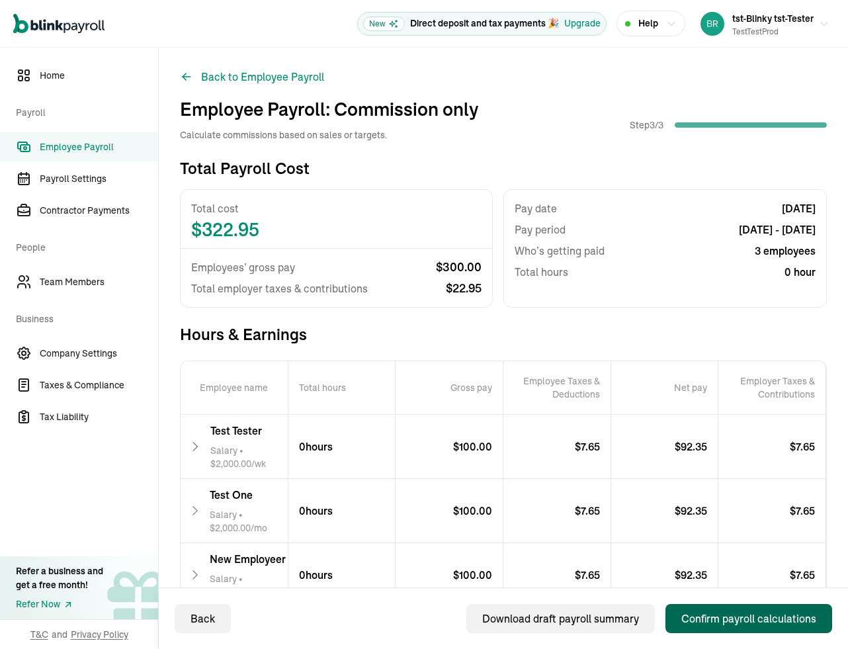
click at [696, 620] on div "Confirm payroll calculations" at bounding box center [748, 618] width 135 height 16
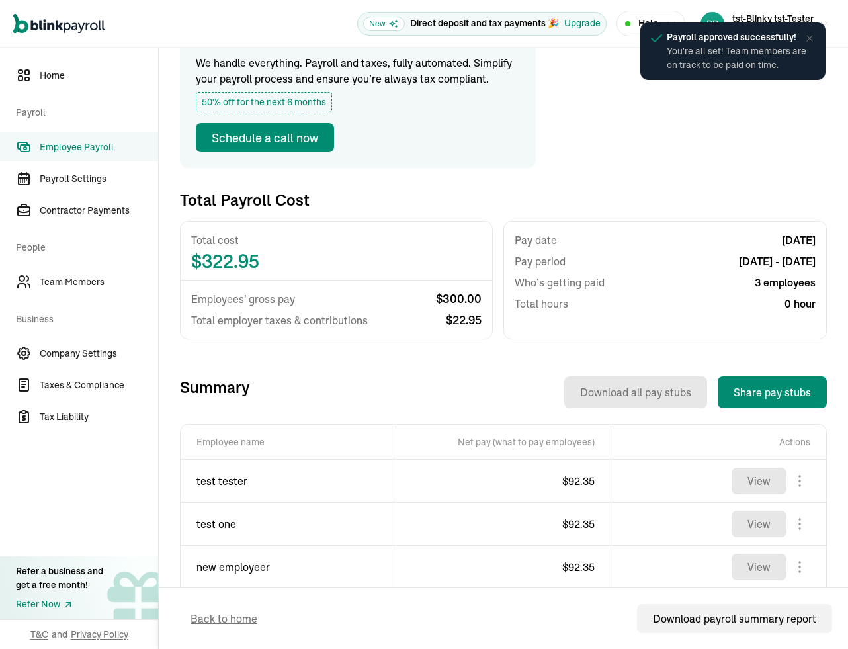
scroll to position [159, 0]
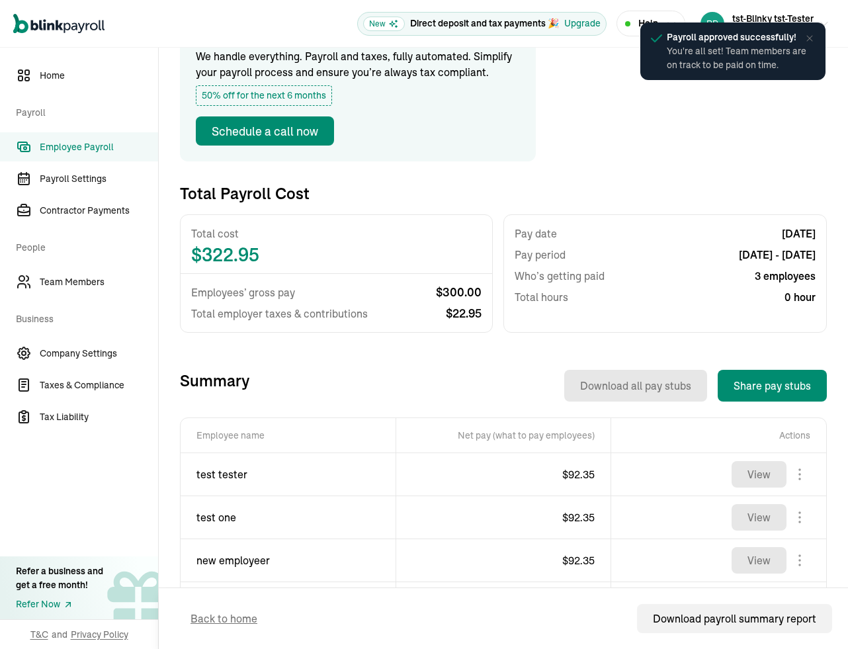
click at [97, 150] on span "Employee Payroll" at bounding box center [99, 147] width 118 height 14
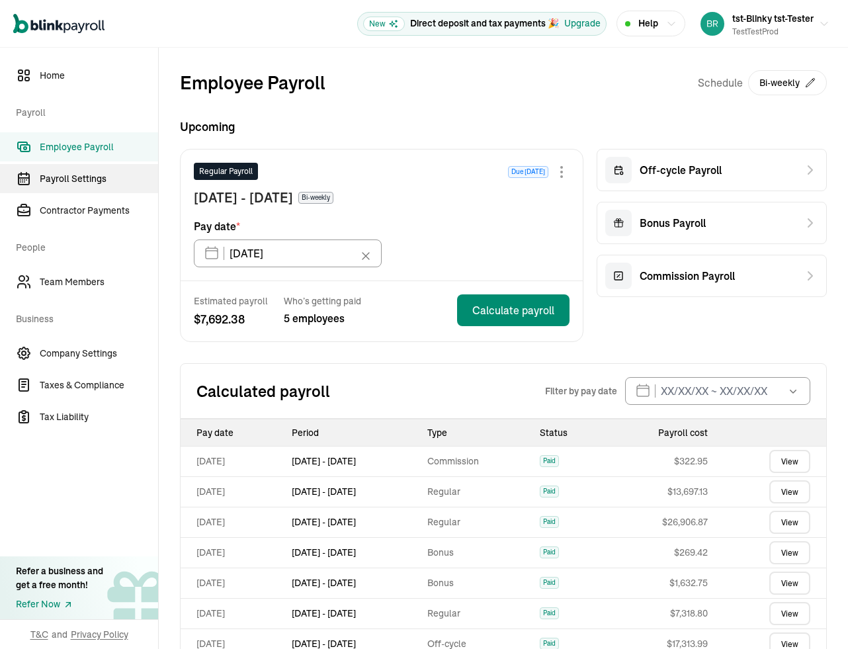
click at [75, 182] on span "Payroll Settings" at bounding box center [99, 179] width 118 height 14
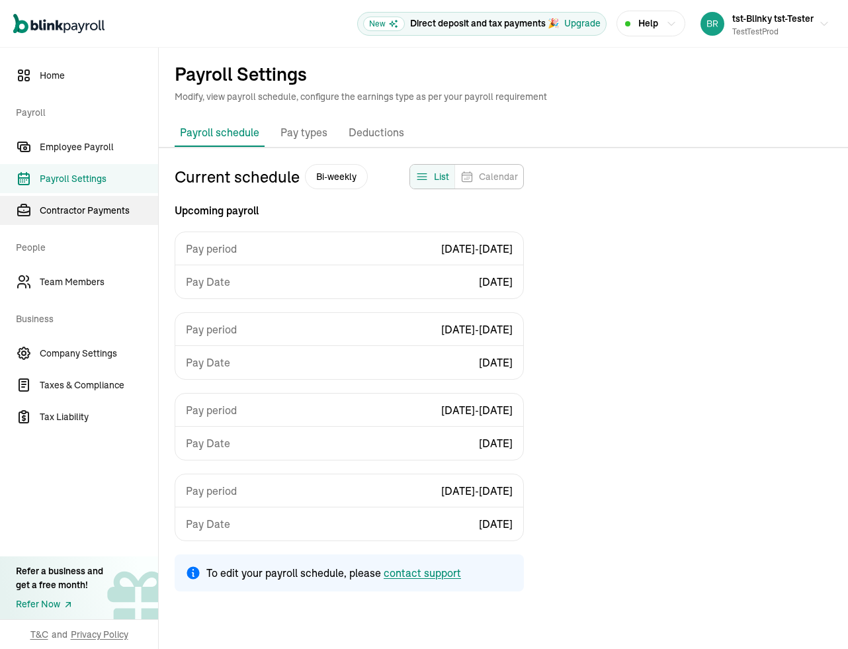
click at [71, 216] on span "Contractor Payments" at bounding box center [99, 211] width 118 height 14
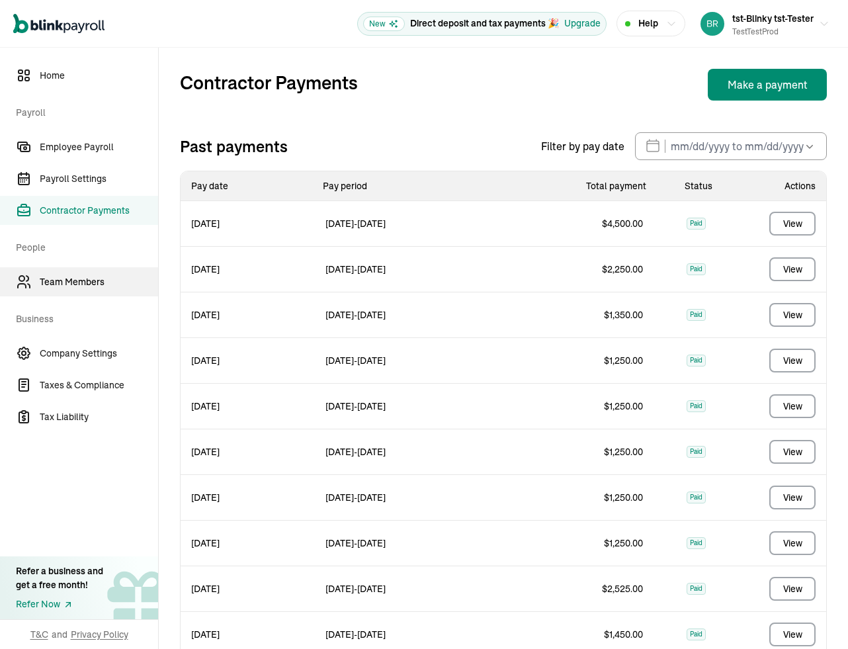
click at [96, 288] on link "Team Members" at bounding box center [79, 281] width 158 height 29
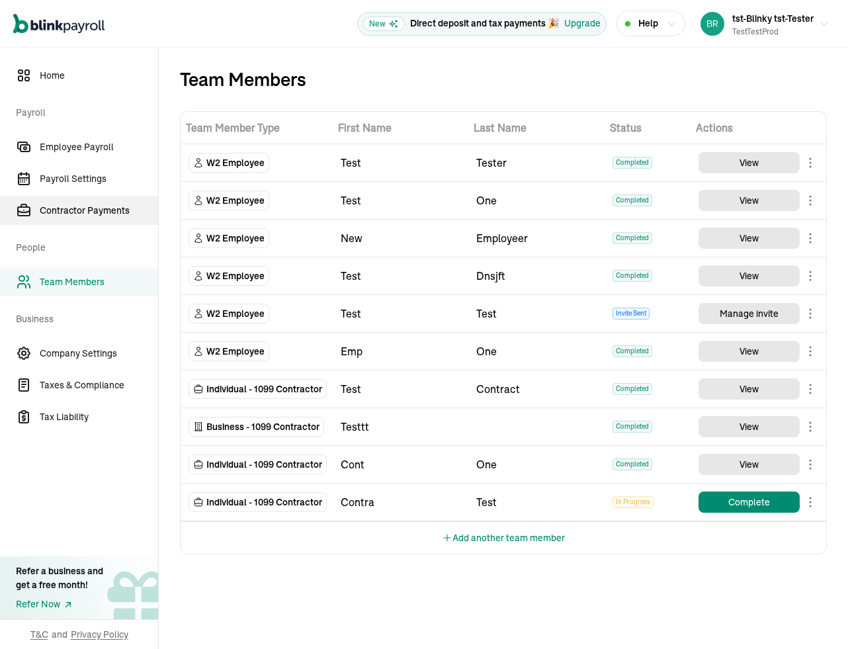
click at [64, 208] on span "Contractor Payments" at bounding box center [99, 211] width 118 height 14
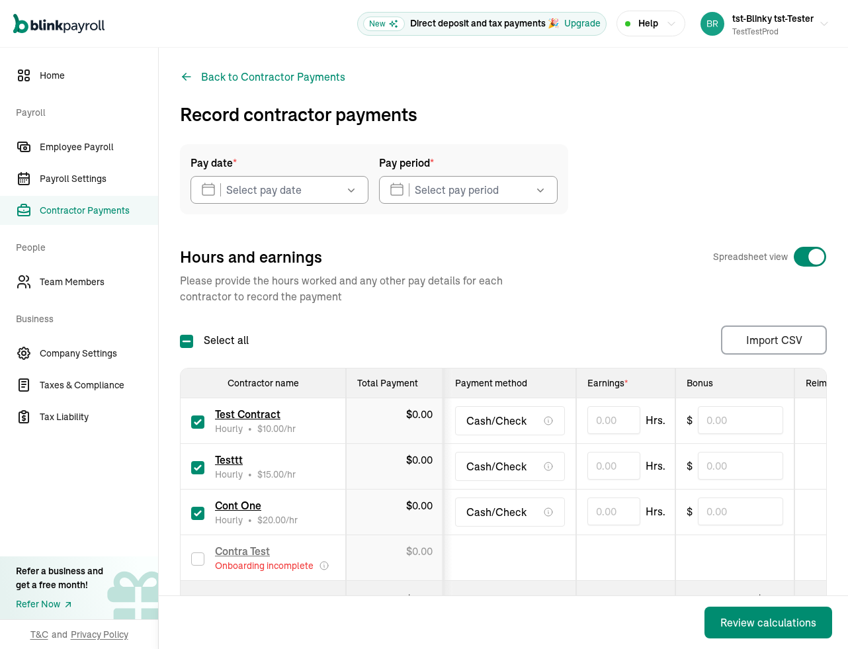
click at [216, 169] on span "Pay date *" at bounding box center [213, 163] width 46 height 16
click at [292, 182] on input "text" at bounding box center [279, 190] width 178 height 28
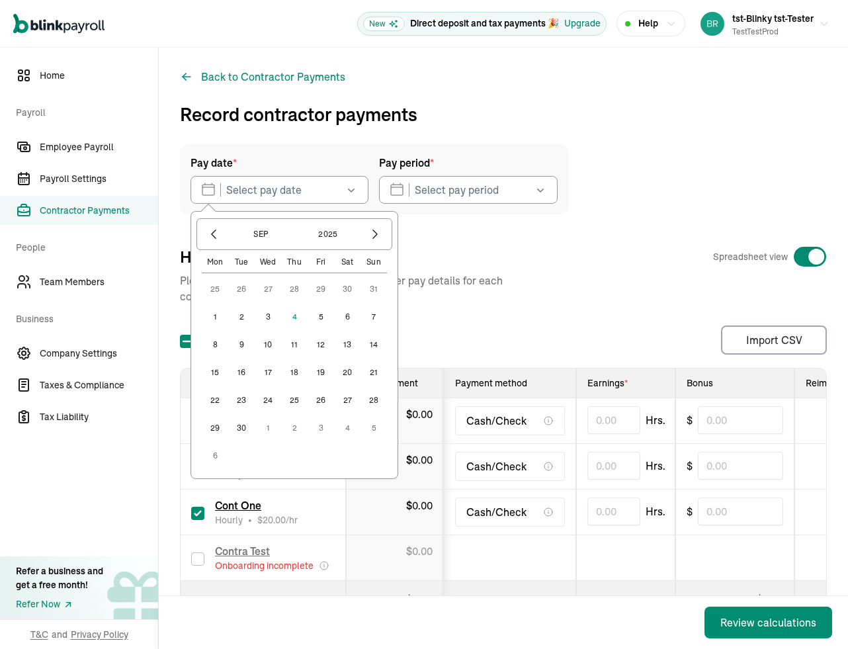
click at [321, 347] on button "12" at bounding box center [321, 344] width 26 height 26
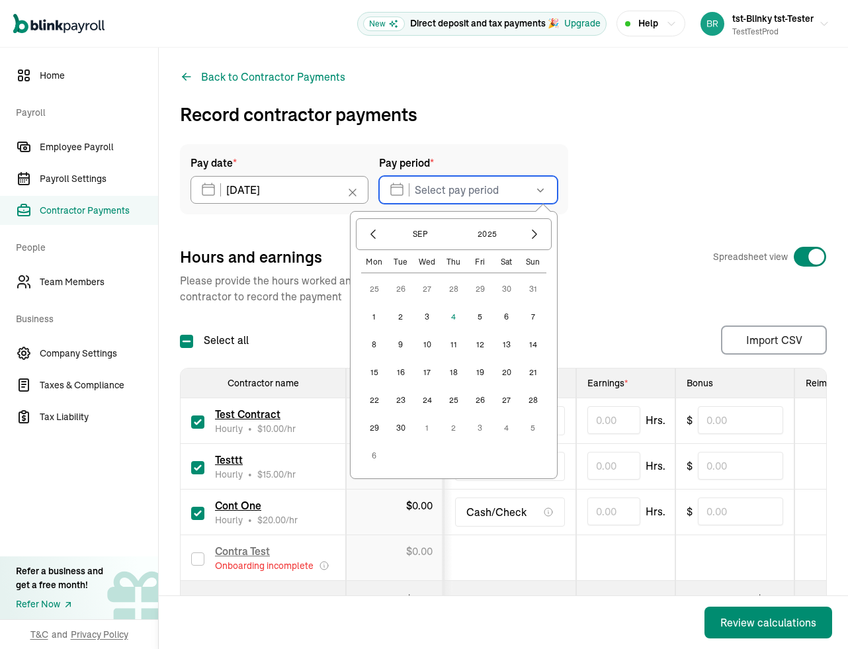
click at [461, 188] on input "text" at bounding box center [468, 190] width 178 height 28
click at [376, 324] on button "1" at bounding box center [374, 317] width 26 height 26
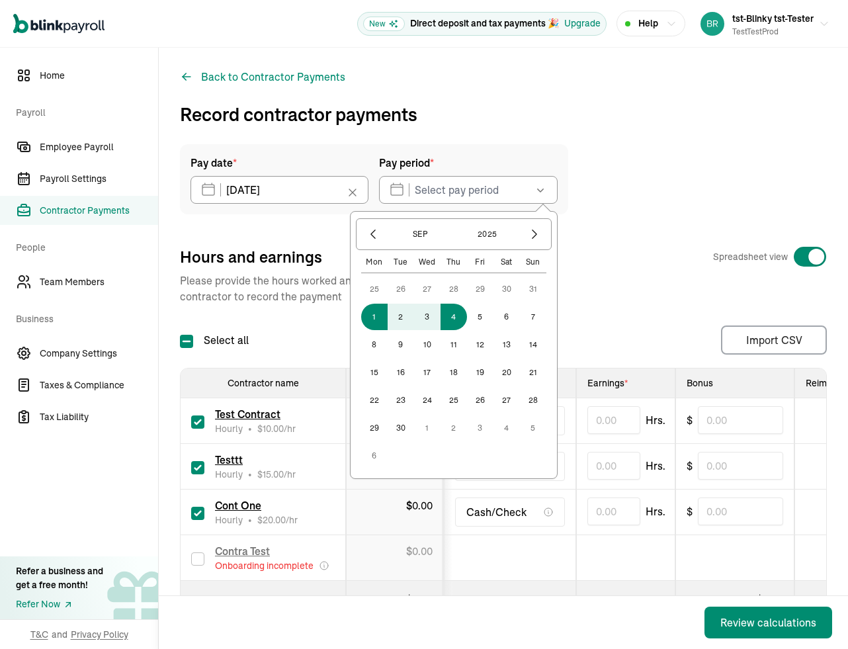
click at [464, 325] on div "25 26 27 28 29 30 31 1 2 3 4 5 6 7 8 9 10 11 12 13 14 15 16 17 18 19 20 21 22 2…" at bounding box center [453, 372] width 185 height 193
click at [493, 320] on button "6" at bounding box center [506, 317] width 26 height 26
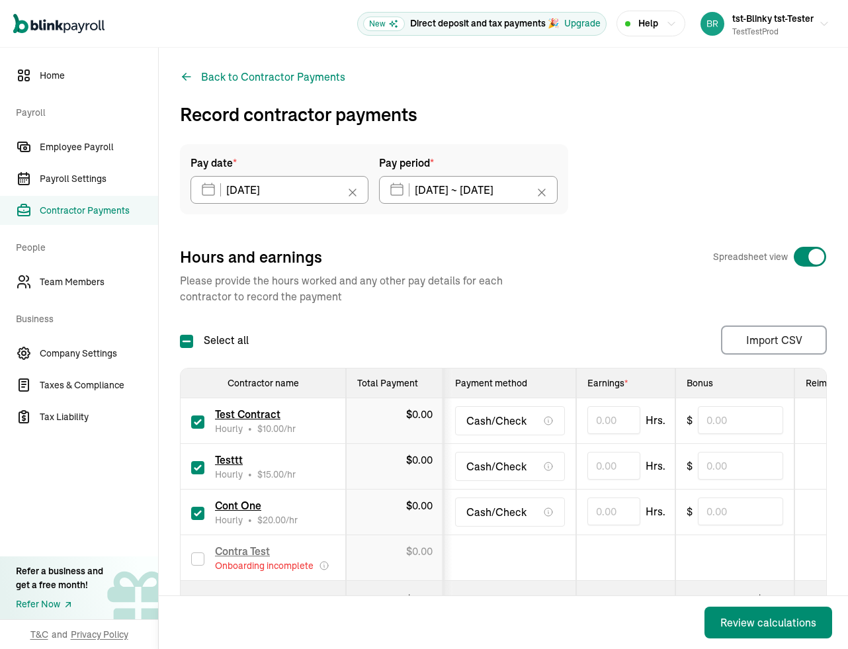
type input "09/01/2025 ~ 09/06/2025"
click at [624, 421] on input "text" at bounding box center [613, 420] width 53 height 28
type input "100.00"
click at [615, 317] on div "Pay date * 09/12/2025 Sep 2025 Mon Tue Wed Thu Fri Sat Sun 25 26 27 28 29 30 31…" at bounding box center [503, 386] width 647 height 485
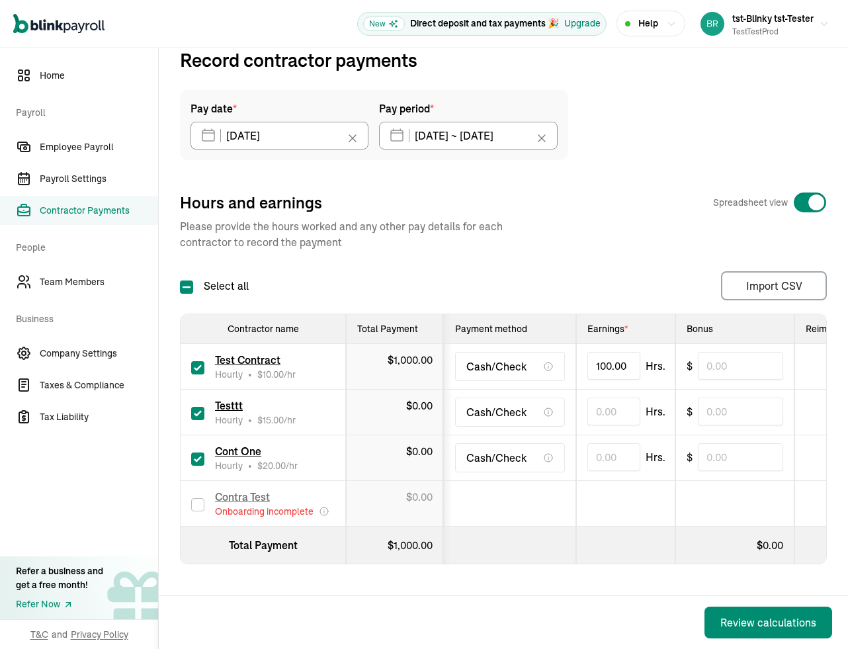
click at [66, 211] on span "Contractor Payments" at bounding box center [99, 211] width 118 height 14
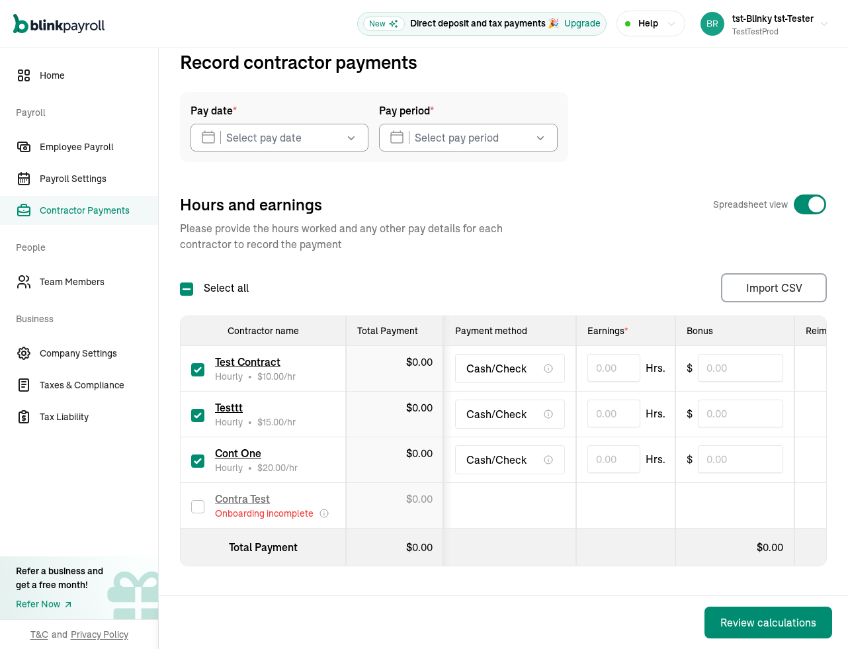
scroll to position [0, 0]
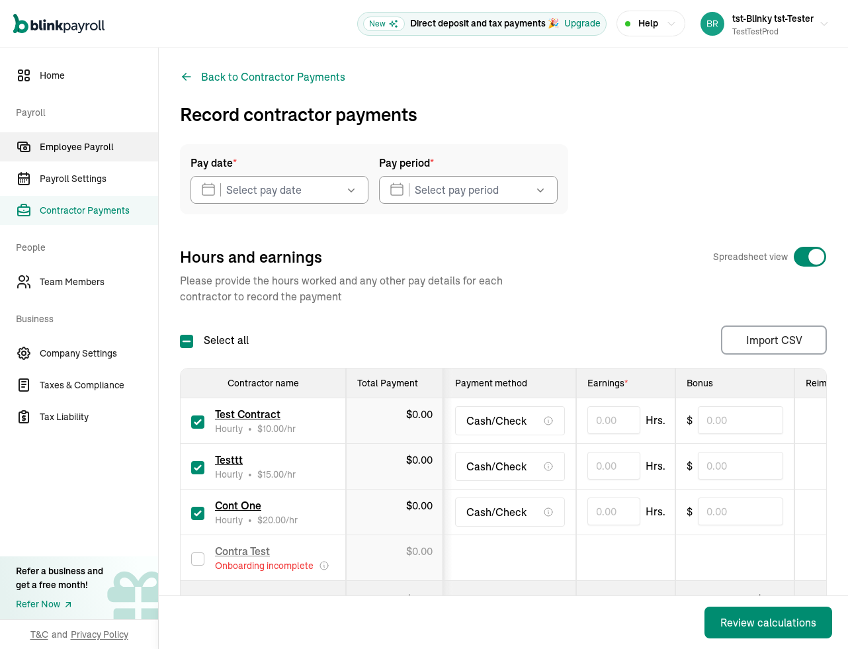
click at [80, 149] on span "Employee Payroll" at bounding box center [99, 147] width 118 height 14
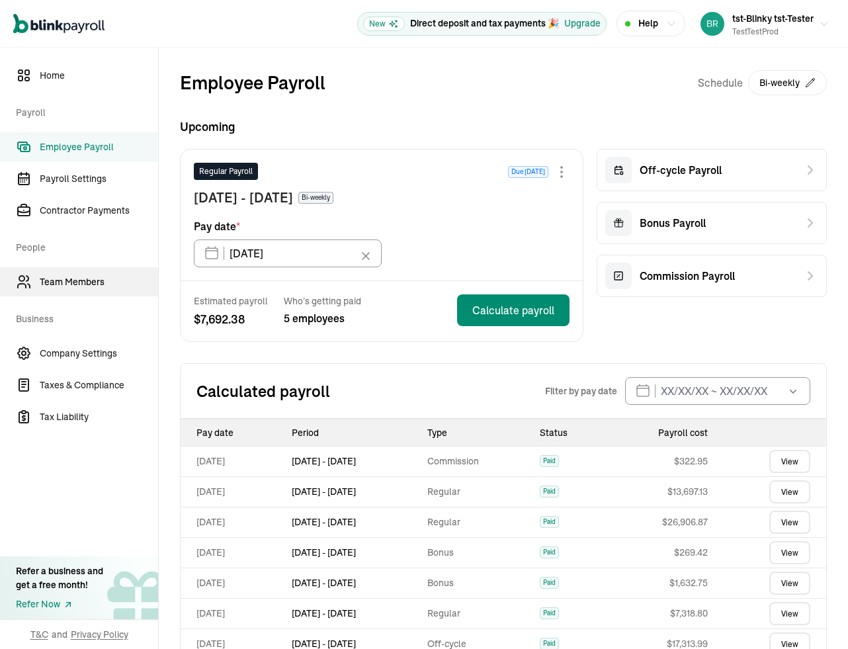
click at [69, 291] on link "Team Members" at bounding box center [79, 281] width 158 height 29
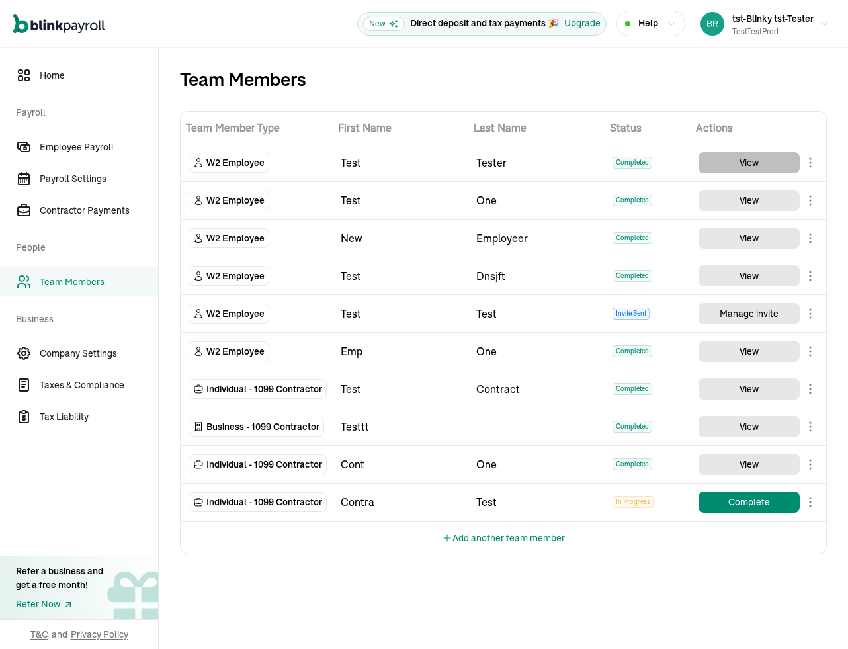
click at [733, 169] on button "View" at bounding box center [748, 162] width 101 height 21
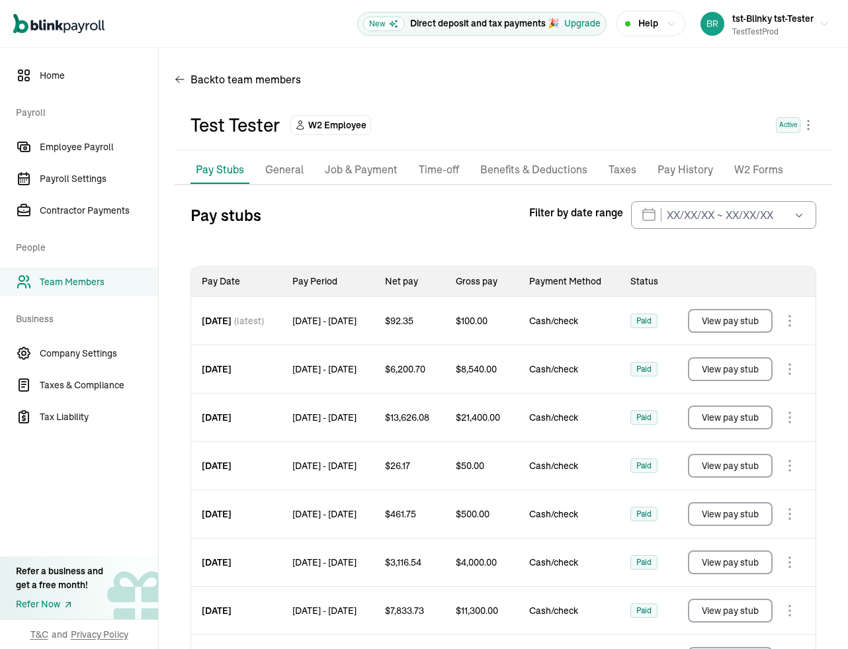
click at [288, 171] on p "General" at bounding box center [284, 169] width 38 height 17
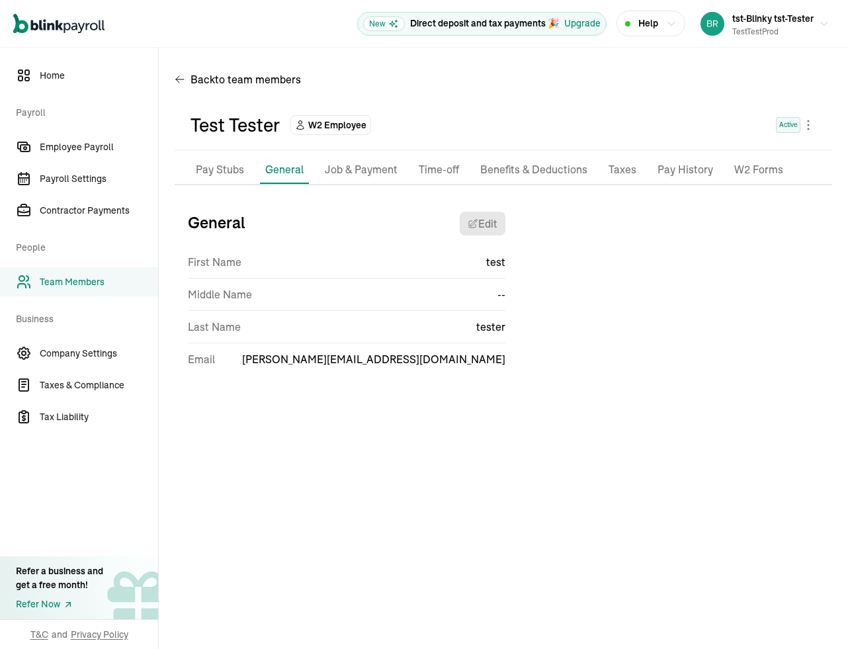
click at [237, 165] on p "Pay Stubs" at bounding box center [220, 169] width 48 height 17
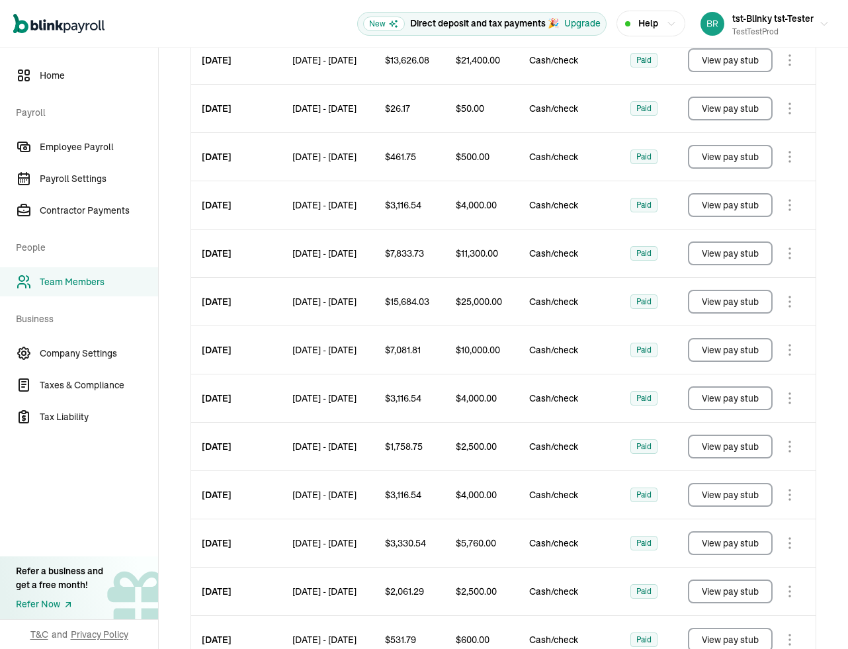
scroll to position [213, 0]
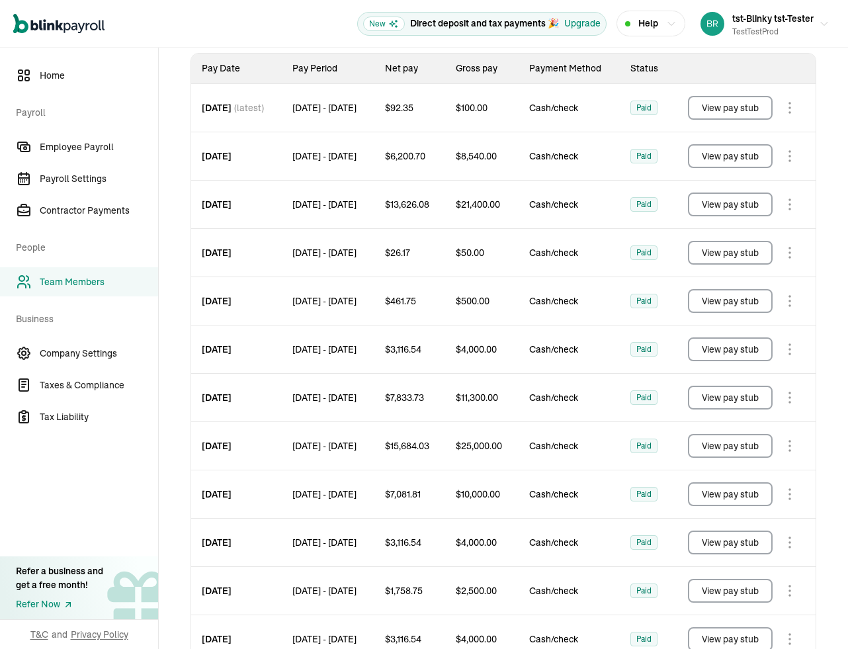
click at [52, 299] on span "Business" at bounding box center [83, 317] width 134 height 37
click at [67, 282] on span "Team Members" at bounding box center [99, 282] width 118 height 14
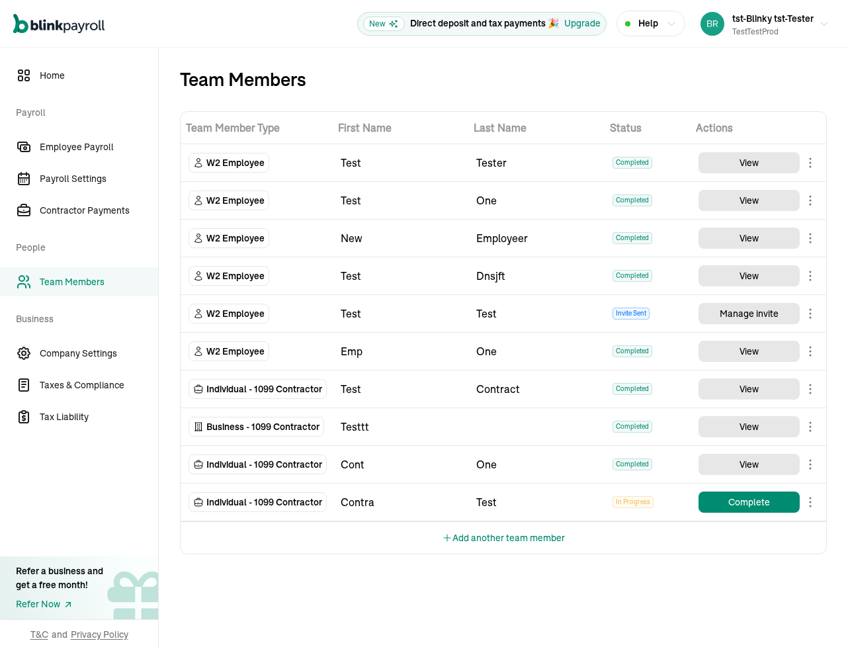
scroll to position [0, 0]
click at [507, 536] on button "Add another team member" at bounding box center [503, 538] width 123 height 32
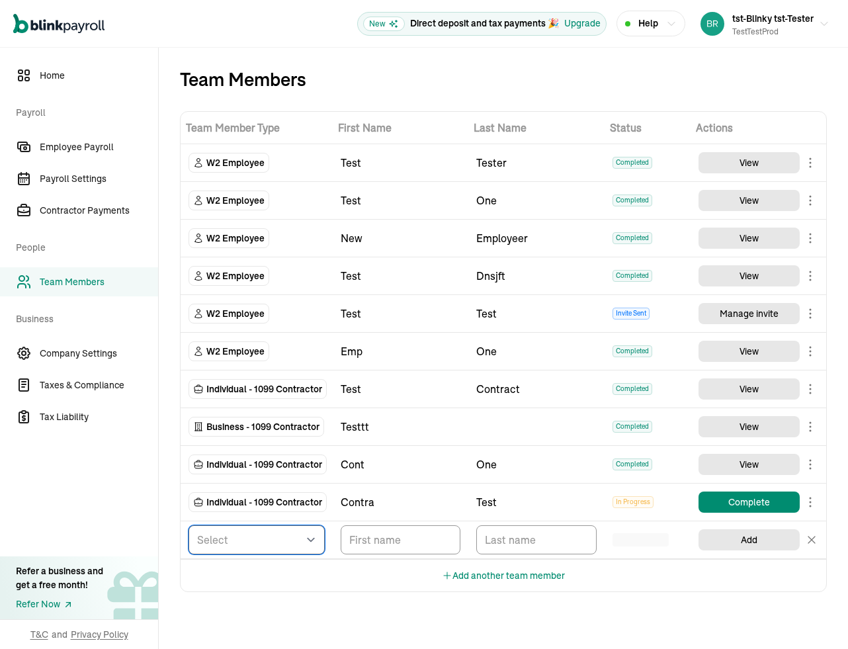
click at [239, 539] on select "Select W2 Employee Individual - 1099 Contractor Business - 1099 Contractor" at bounding box center [256, 539] width 136 height 29
select select "contractor"
click at [188, 525] on select "Select W2 Employee Individual - 1099 Contractor Business - 1099 Contractor" at bounding box center [256, 539] width 136 height 29
click at [382, 538] on input "TextInput" at bounding box center [401, 539] width 120 height 29
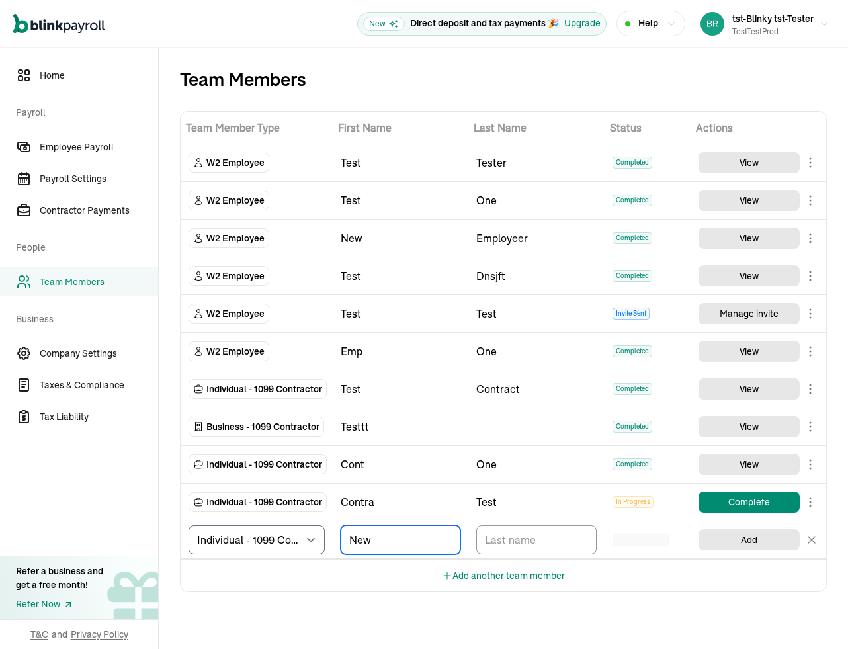
type input "New"
click at [533, 544] on input "TextInput" at bounding box center [536, 539] width 120 height 29
type input "sep"
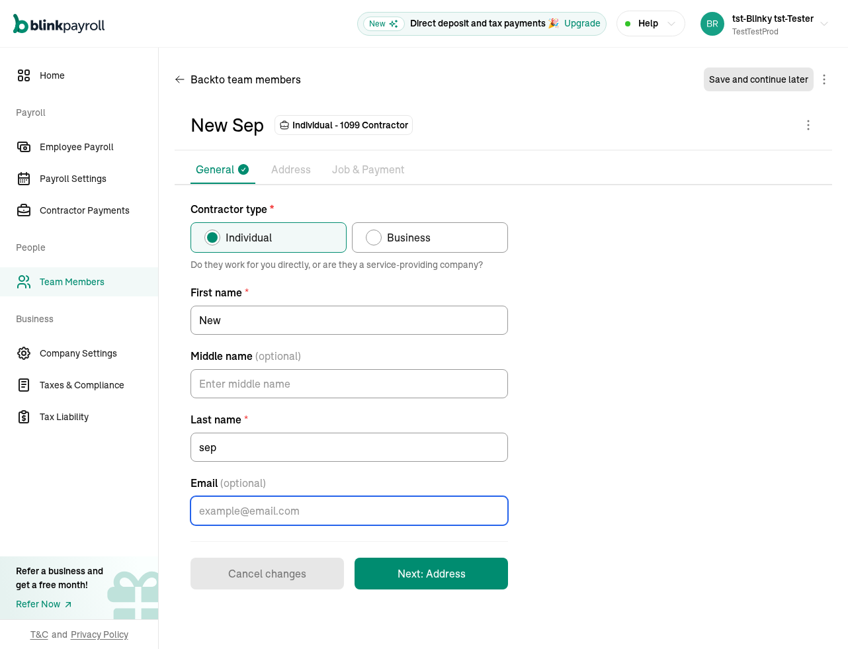
click at [293, 521] on input "Email (optional)" at bounding box center [348, 510] width 317 height 29
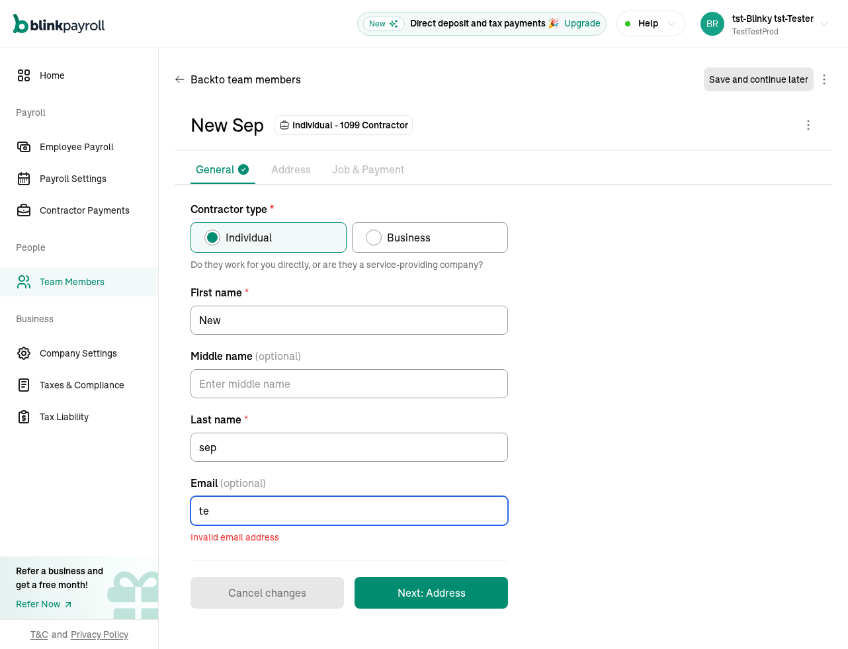
type input "t"
click at [227, 513] on input "atul@testbasic@blinkpayroll.com" at bounding box center [348, 510] width 317 height 29
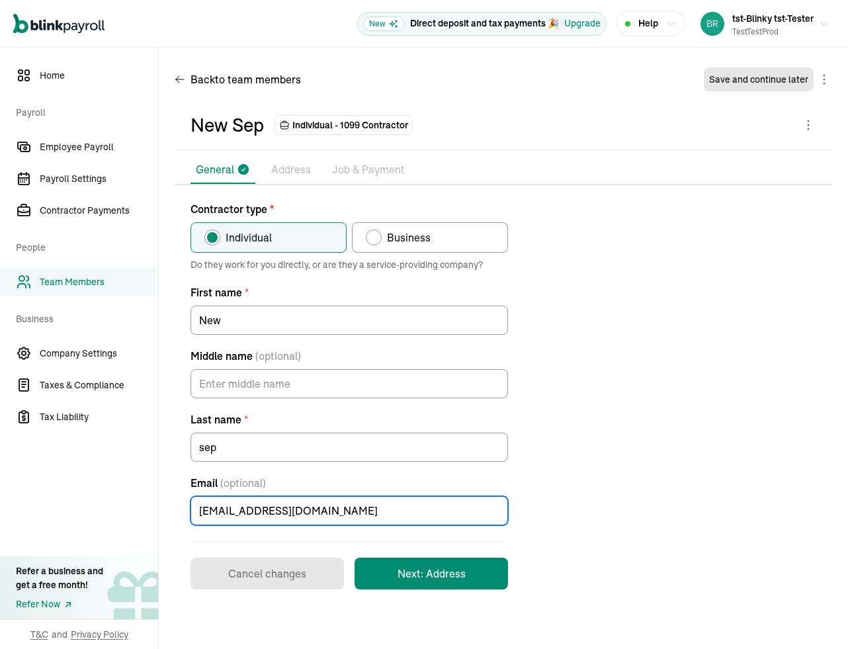
click at [375, 512] on input "atul+testbasic@blinkpayroll.com" at bounding box center [348, 510] width 317 height 29
type input "atul+testbasic@blinkpayroll.com"
click at [387, 564] on button "Next: Address" at bounding box center [431, 574] width 153 height 32
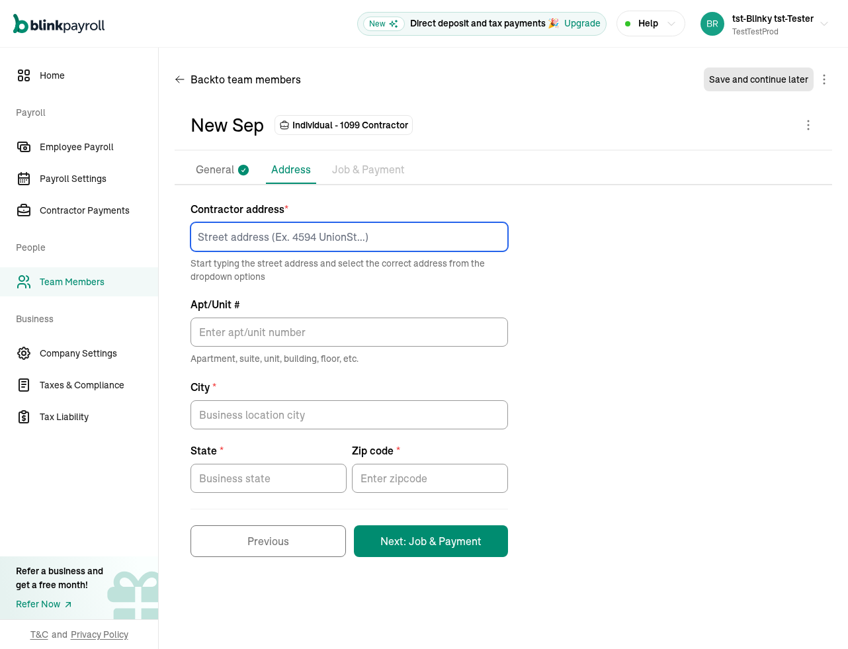
click at [280, 247] on input at bounding box center [348, 236] width 317 height 29
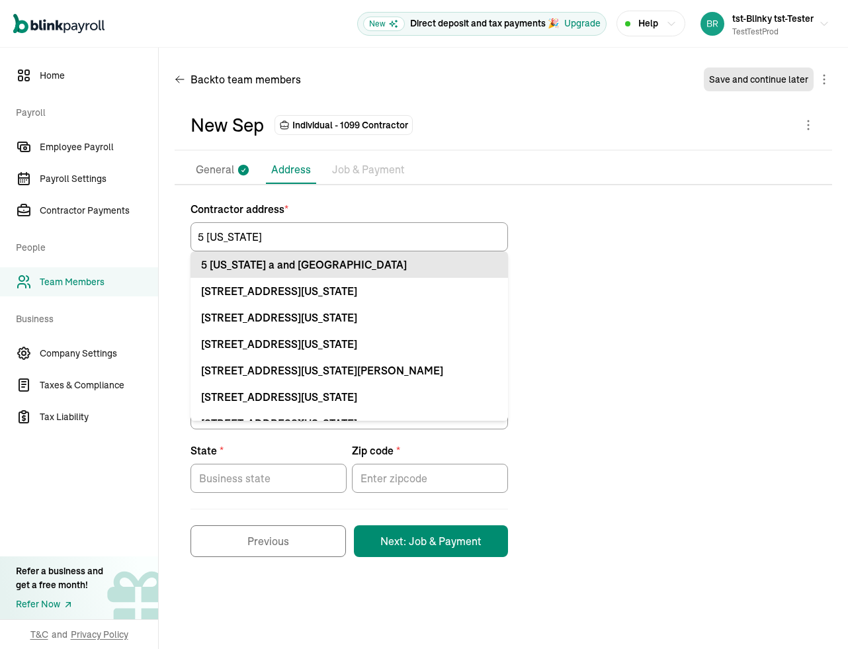
click at [326, 267] on div "5 Texas a and M Univ College Station, TX 77843" at bounding box center [349, 265] width 296 height 16
type input "5 Texas a and M Univ"
type input "College Station"
type input "TX"
type input "77843"
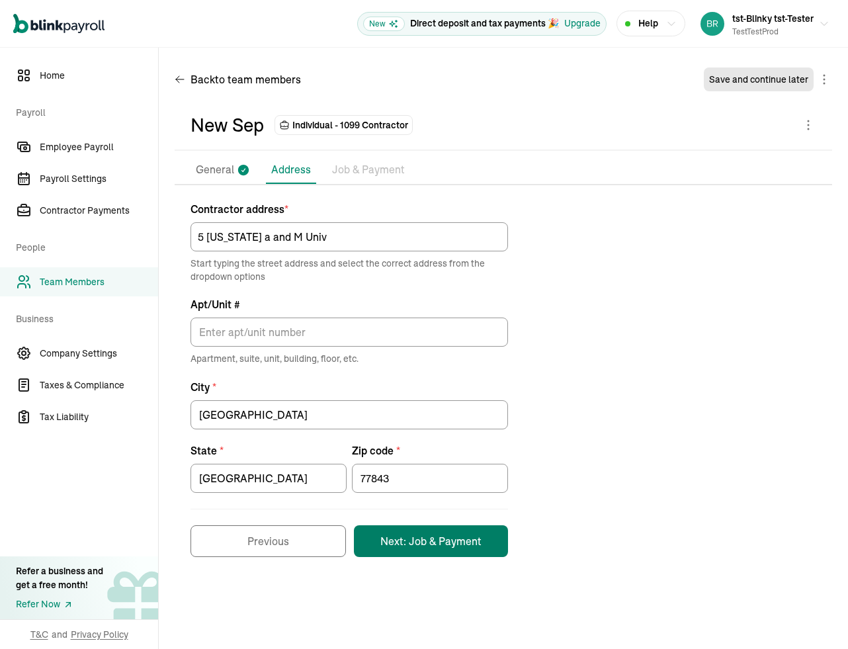
click at [392, 544] on button "Next: Job & Payment" at bounding box center [431, 541] width 154 height 32
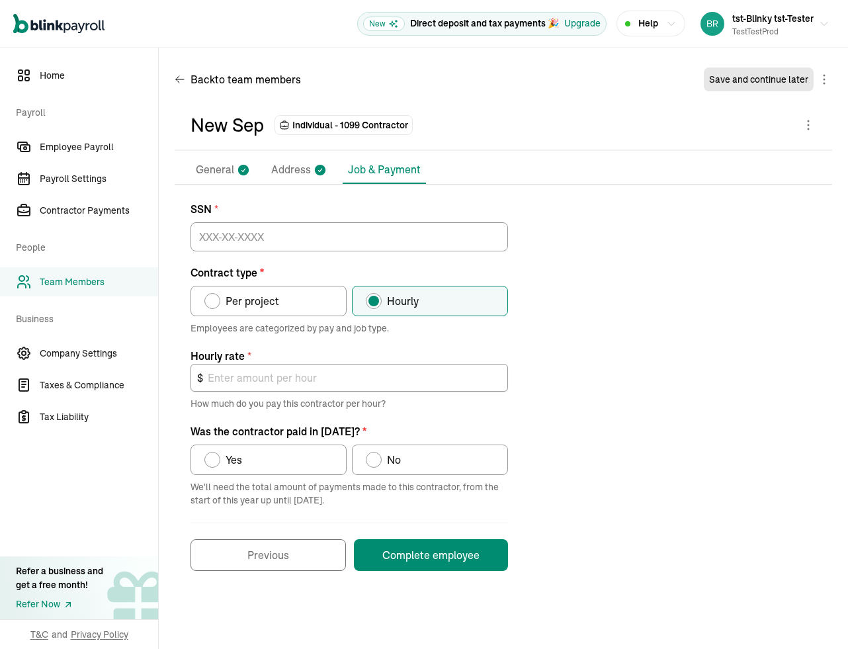
click at [309, 165] on li "Address" at bounding box center [299, 170] width 66 height 28
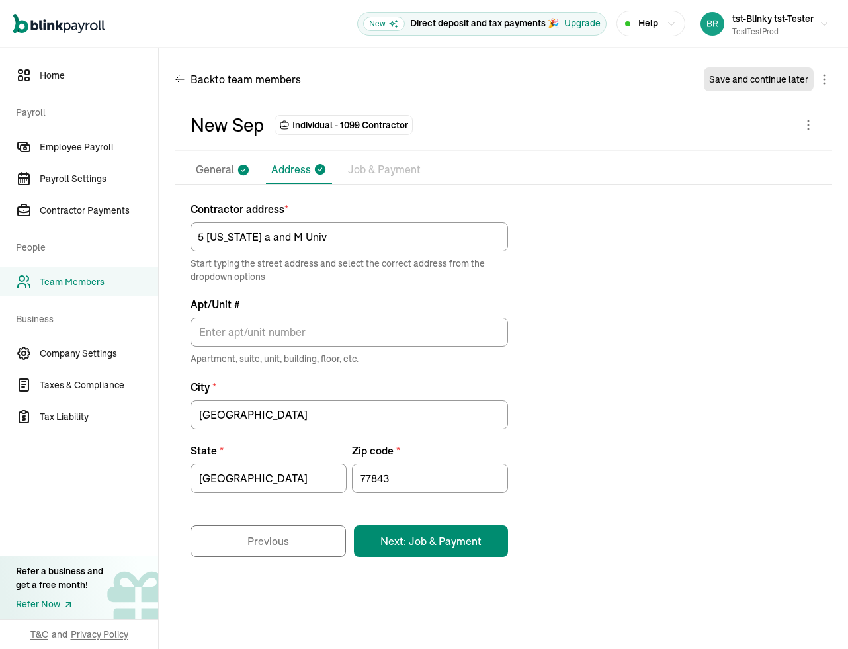
click at [378, 171] on p "Job & Payment" at bounding box center [384, 169] width 73 height 17
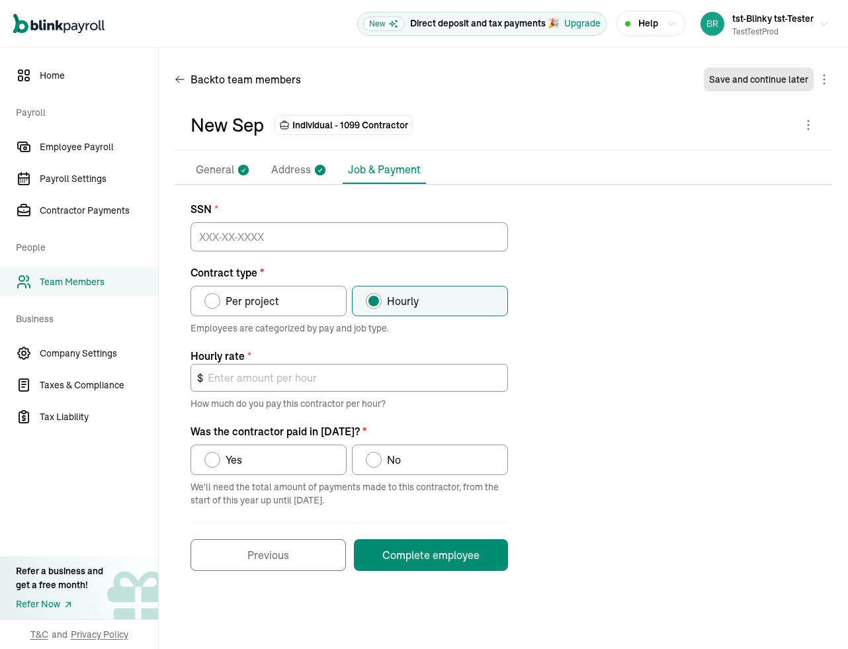
click at [230, 173] on p "General" at bounding box center [215, 169] width 38 height 17
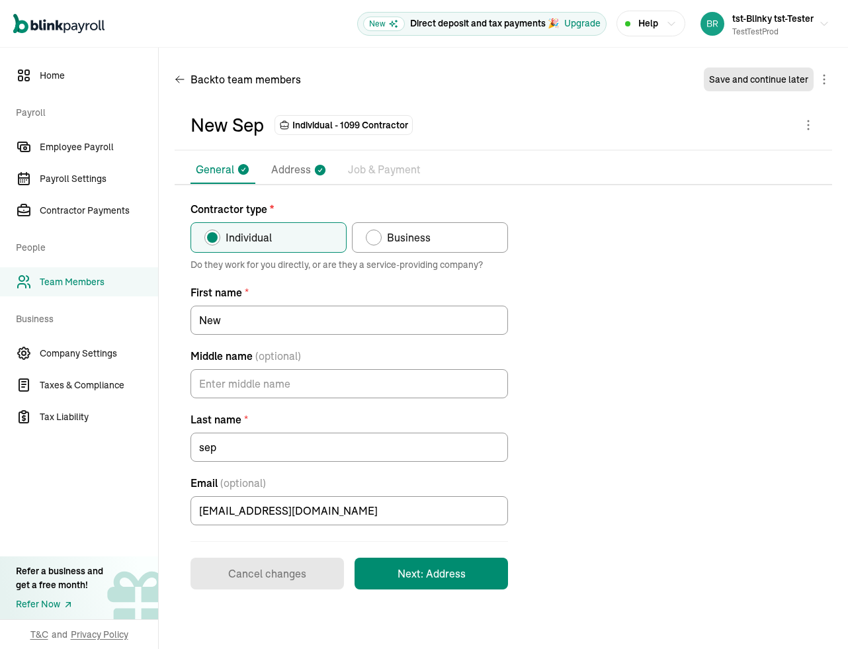
click at [282, 173] on p "Address" at bounding box center [291, 169] width 40 height 17
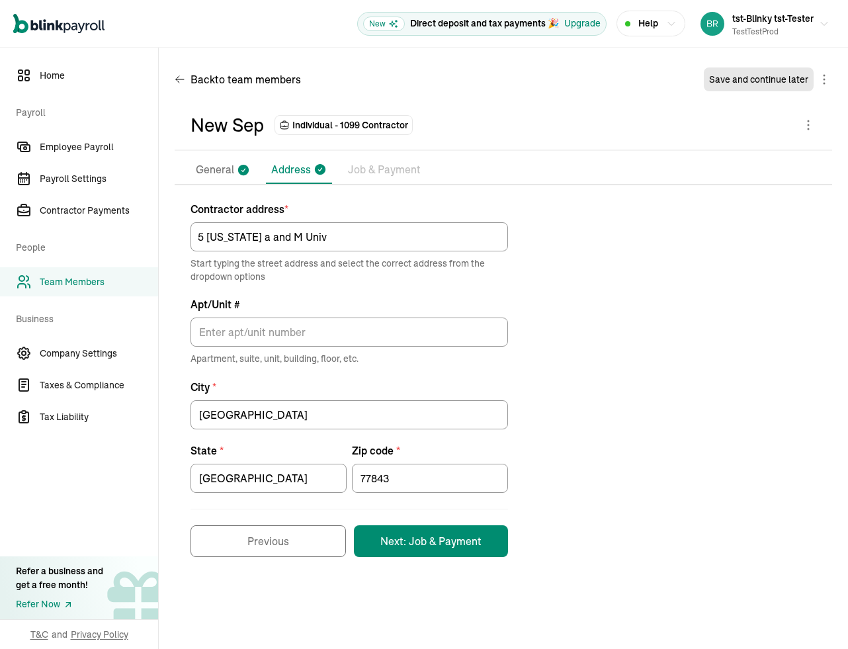
click at [362, 175] on p "Job & Payment" at bounding box center [384, 169] width 73 height 17
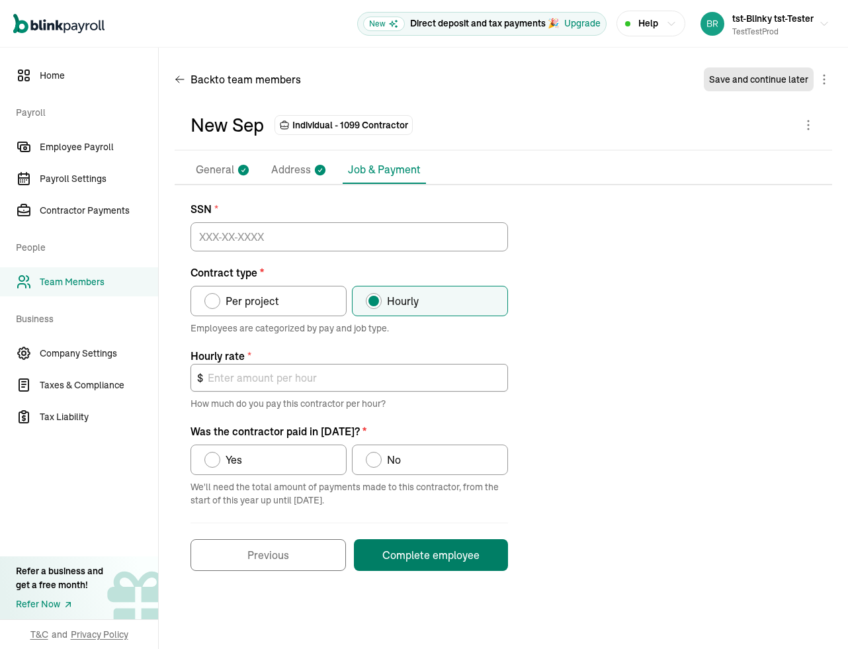
click at [391, 563] on button "Complete employee" at bounding box center [431, 555] width 154 height 32
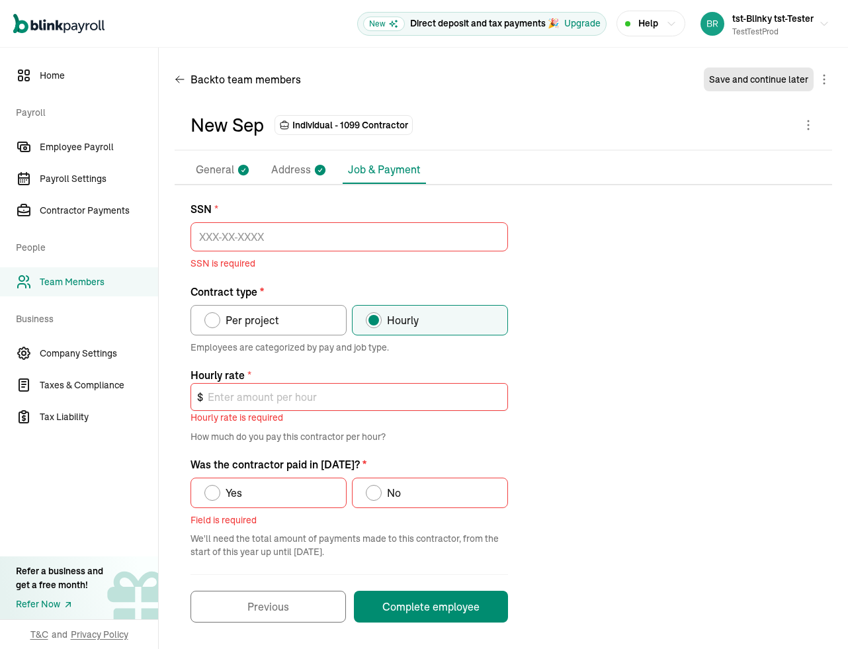
click at [286, 169] on p "Address" at bounding box center [291, 169] width 40 height 17
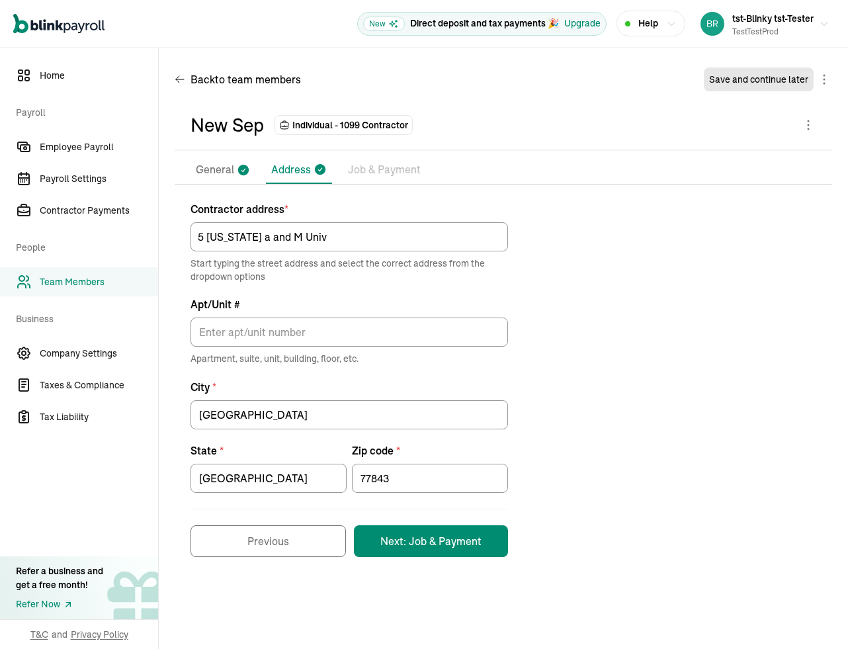
click at [379, 170] on p "Job & Payment" at bounding box center [384, 169] width 73 height 17
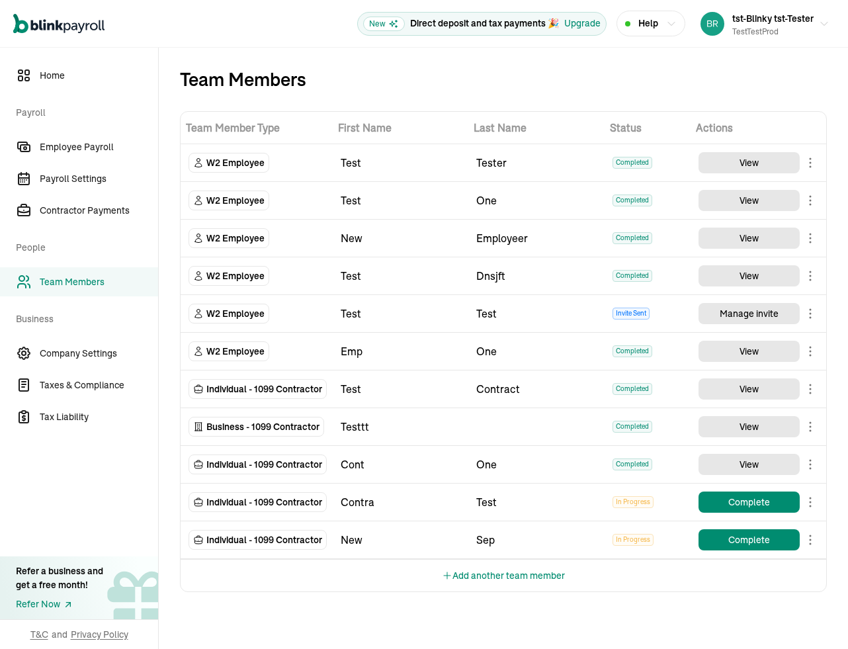
click at [488, 579] on button "Add another team member" at bounding box center [503, 576] width 123 height 32
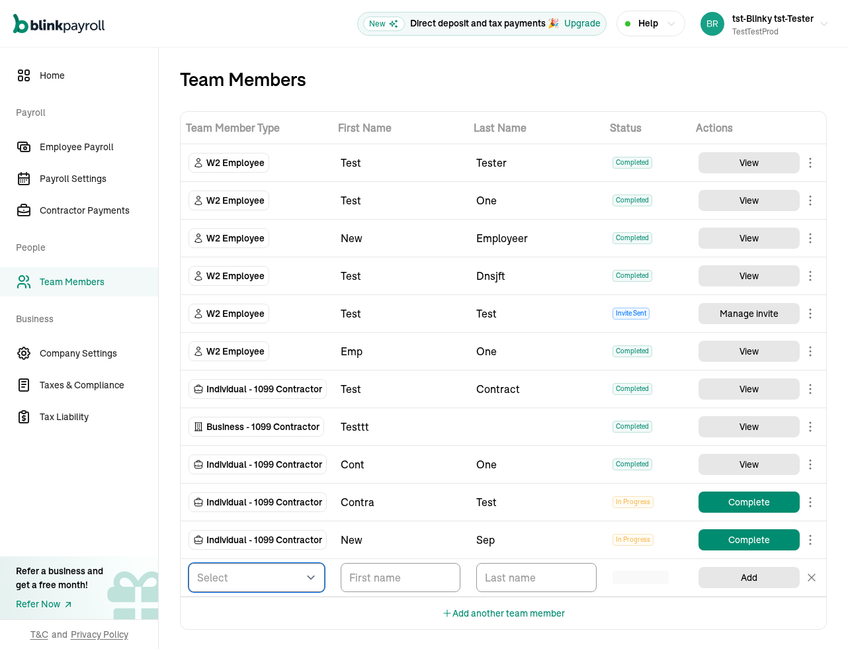
click at [261, 565] on select "Select W2 Employee Individual - 1099 Contractor Business - 1099 Contractor" at bounding box center [256, 577] width 136 height 29
select select "employee"
click at [188, 563] on select "Select W2 Employee Individual - 1099 Contractor Business - 1099 Contractor" at bounding box center [256, 577] width 136 height 29
click at [395, 582] on input "TextInput" at bounding box center [401, 577] width 120 height 29
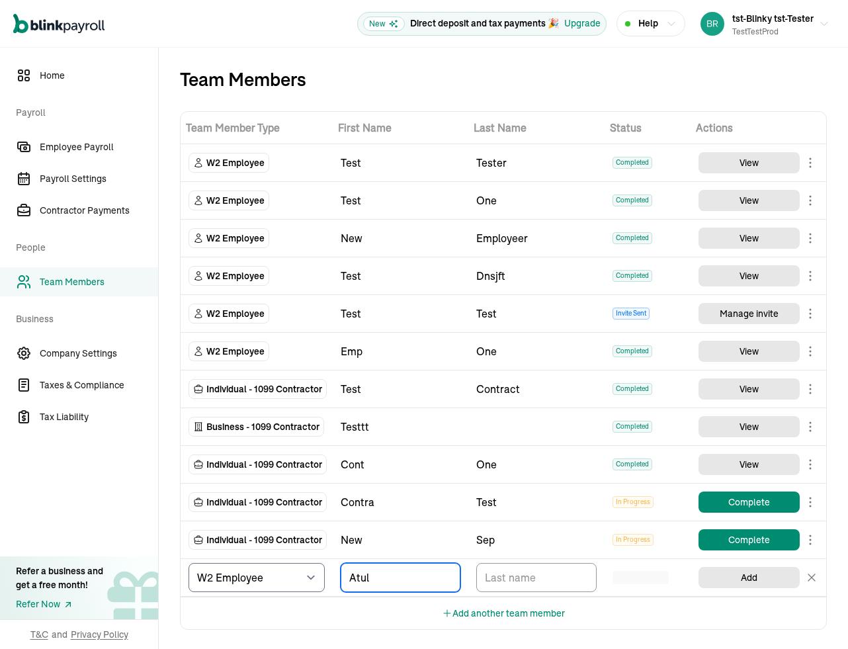
type input "Atul"
click at [533, 583] on input "TextInput" at bounding box center [536, 577] width 120 height 29
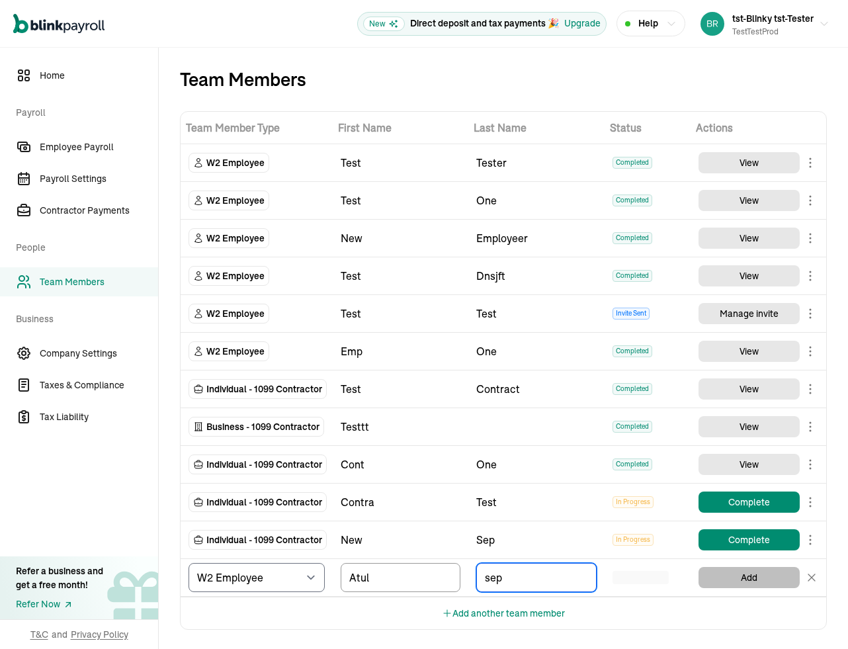
type input "sep"
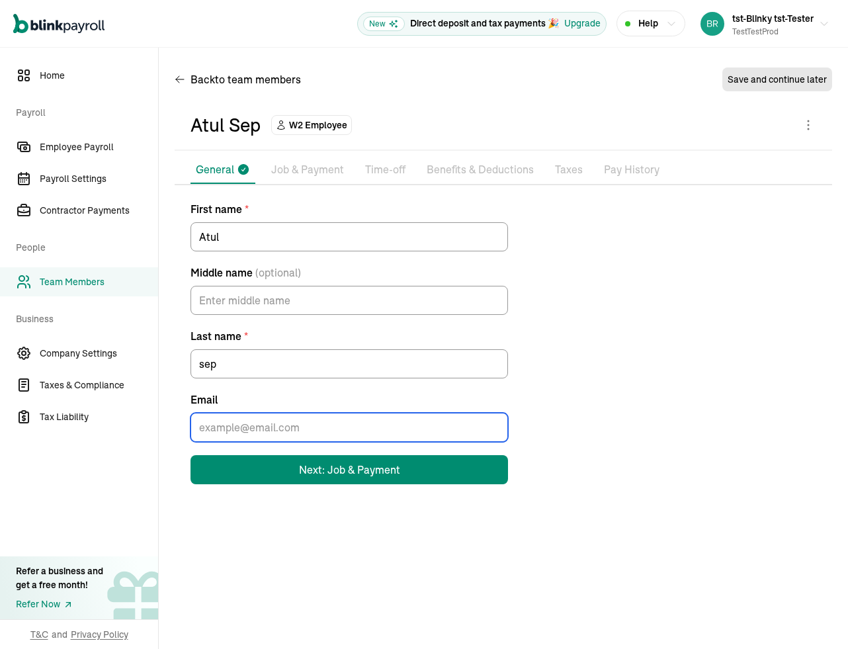
click at [230, 423] on input "Email" at bounding box center [348, 427] width 317 height 29
type input "atul+testbase@blinkpayroll.com"
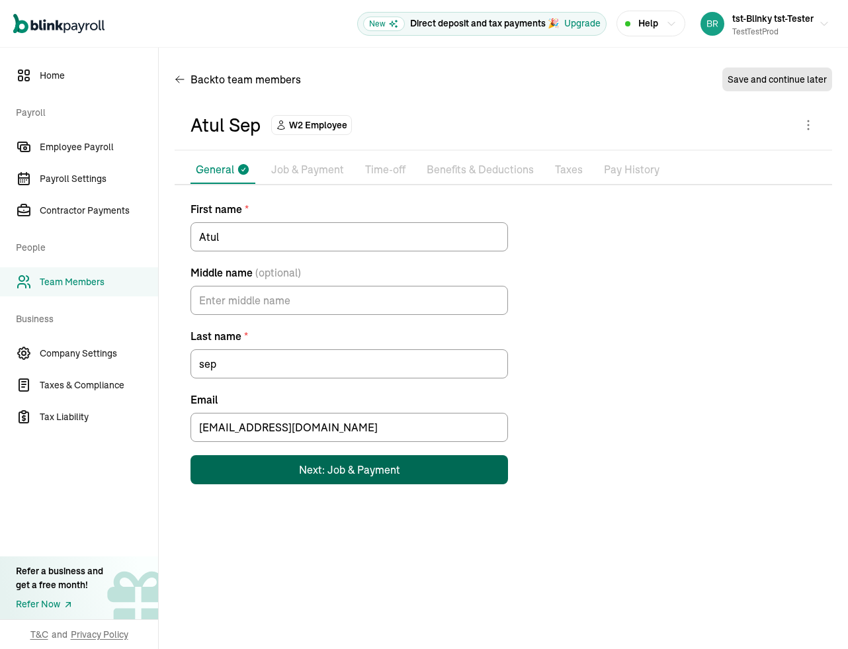
click at [339, 472] on div "Next: Job & Payment" at bounding box center [349, 470] width 101 height 16
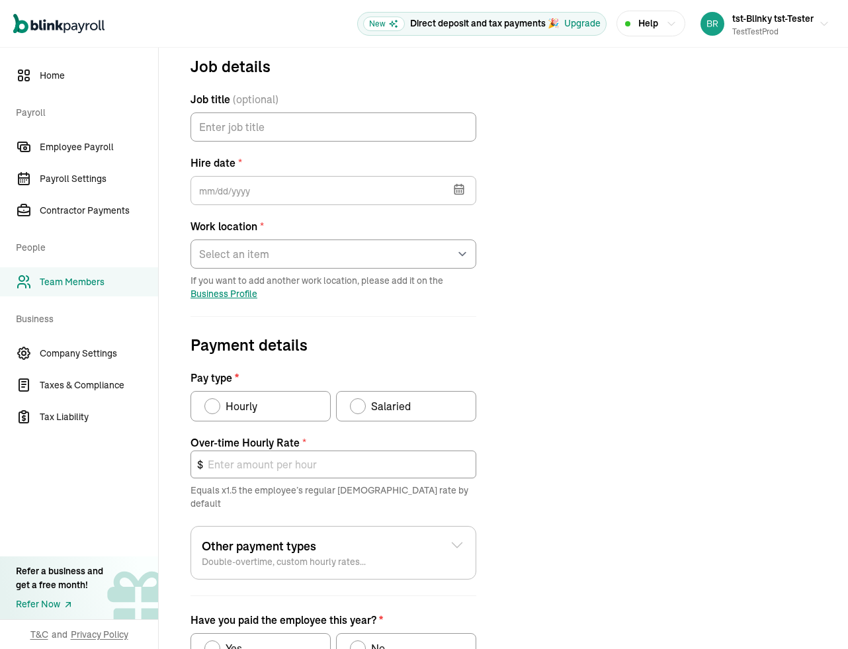
scroll to position [156, 0]
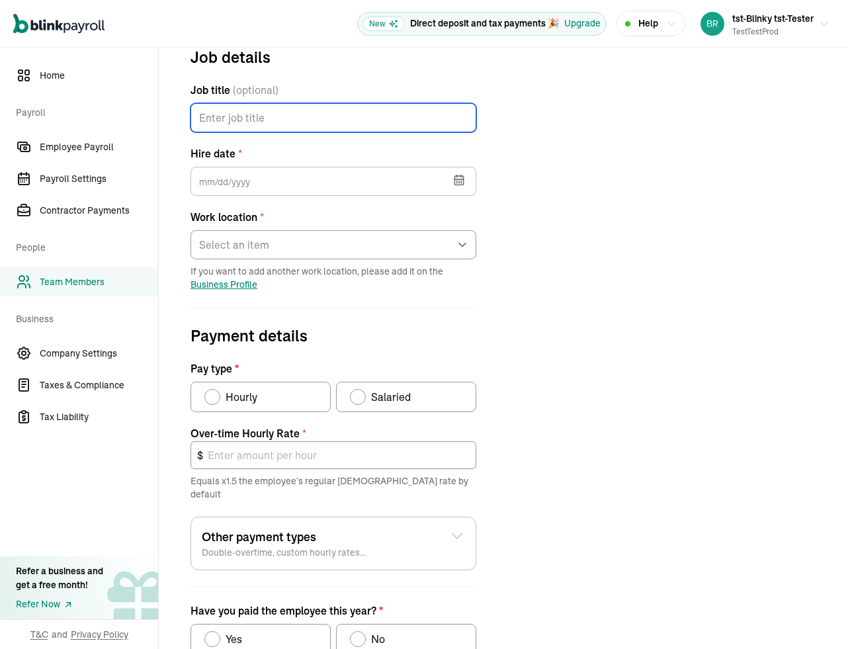
click at [264, 119] on input "Job title (optional)" at bounding box center [333, 117] width 286 height 29
type input "ba"
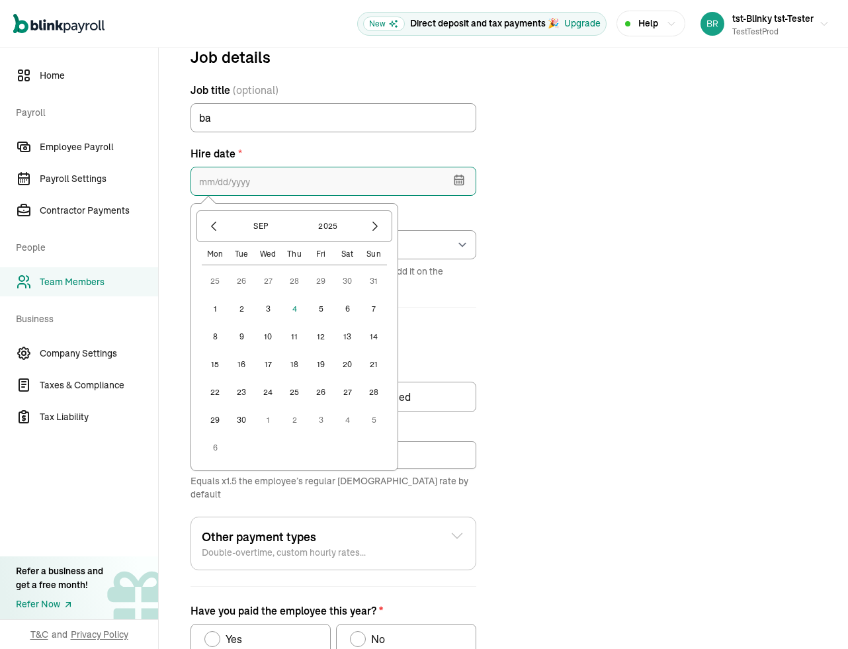
click at [237, 188] on input "text" at bounding box center [333, 181] width 286 height 29
click at [220, 305] on button "1" at bounding box center [215, 309] width 26 height 26
type input "09/01/2025"
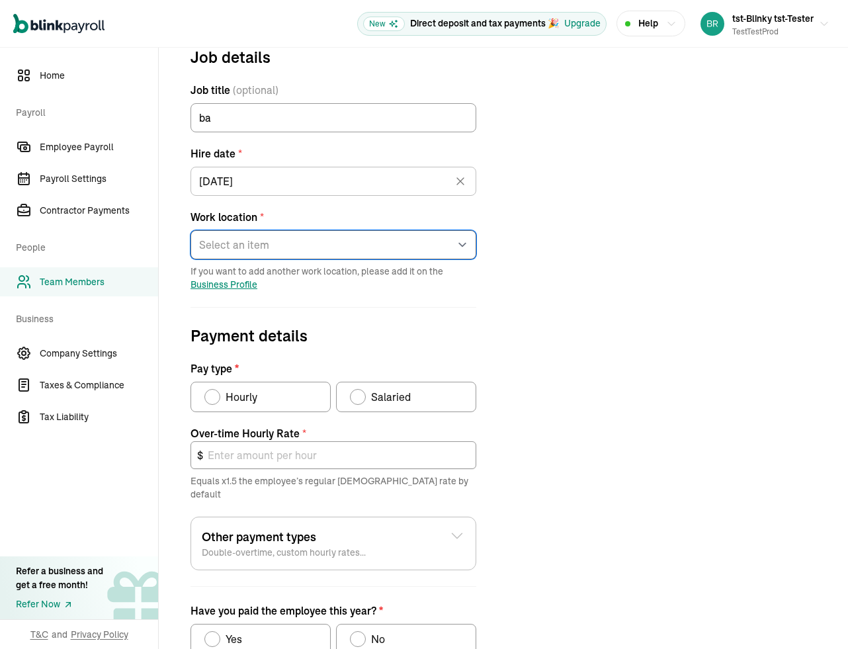
click at [274, 244] on select "Select an item test testProdLoc testLocation Works from home" at bounding box center [333, 244] width 286 height 29
select select "32 1/2 18th St S"
click at [190, 230] on select "Select an item test testProdLoc testLocation Works from home" at bounding box center [333, 244] width 286 height 29
click at [219, 395] on div "Pay type" at bounding box center [212, 397] width 16 height 16
click at [214, 395] on input "Hourly" at bounding box center [209, 393] width 11 height 11
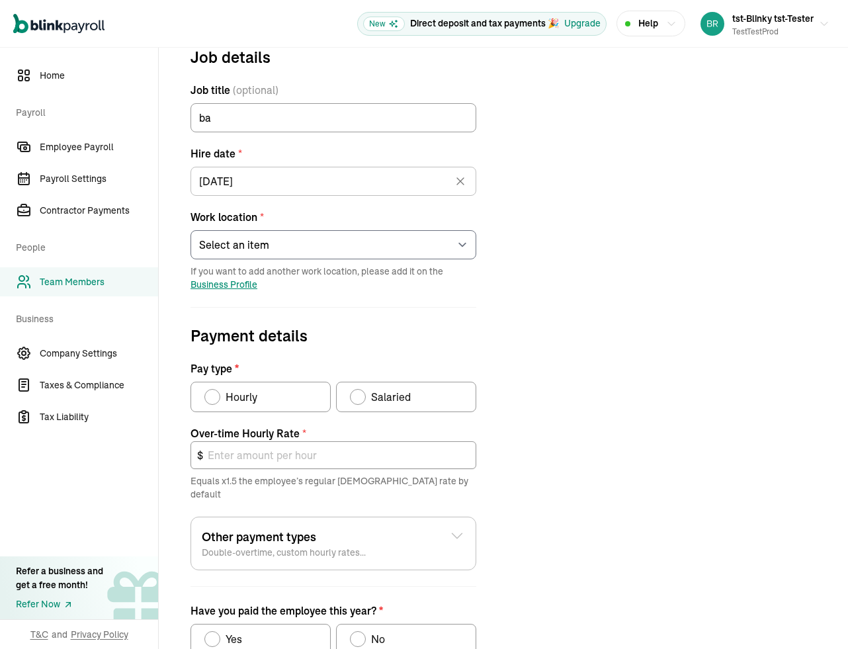
radio input "true"
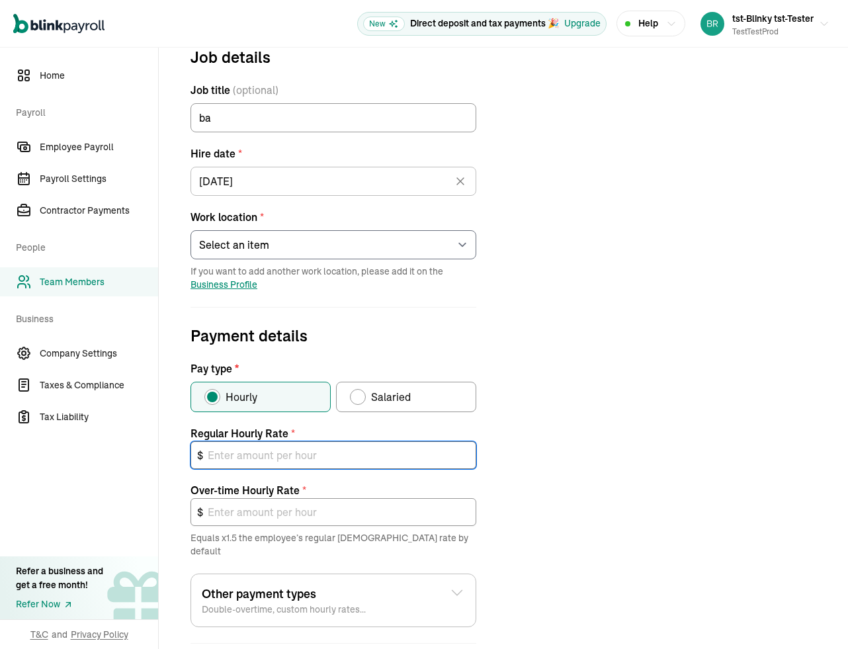
click at [264, 453] on input "text" at bounding box center [333, 455] width 286 height 28
type input "1"
type input "1.50"
type input "10"
type input "15.00"
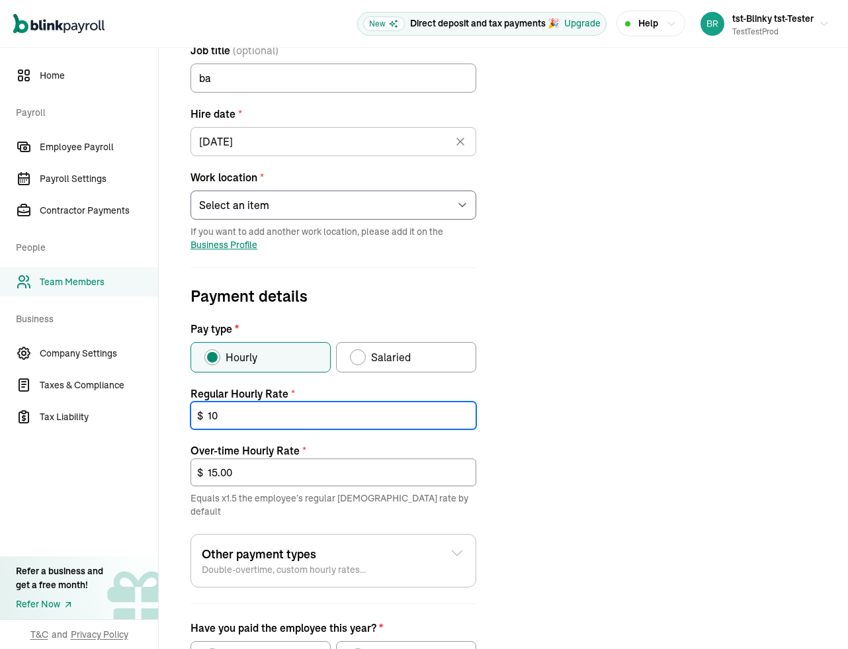
scroll to position [253, 0]
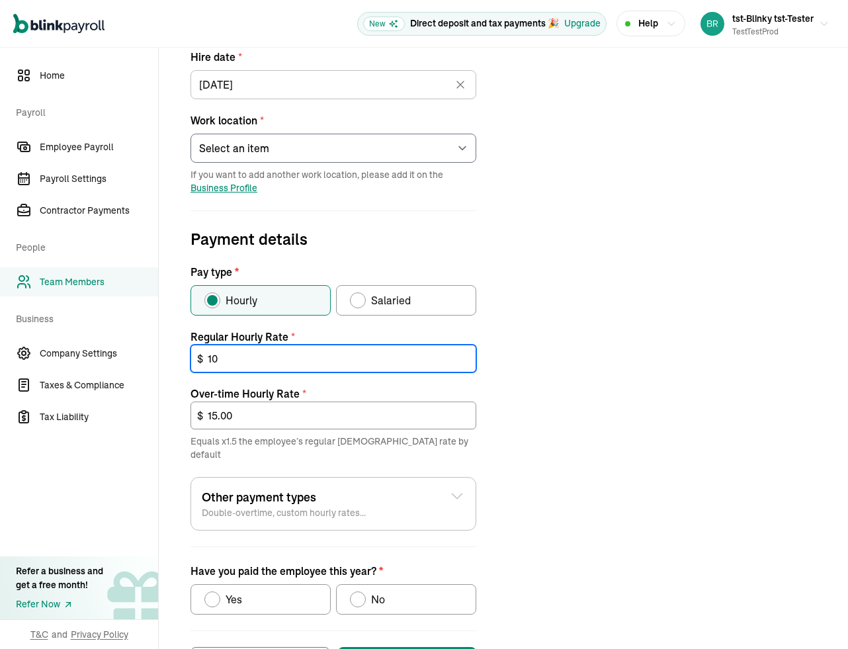
type input "10"
click at [360, 594] on div "Have you paid the employee this year?" at bounding box center [358, 599] width 11 height 11
click at [360, 591] on input "No" at bounding box center [354, 596] width 11 height 11
radio input "true"
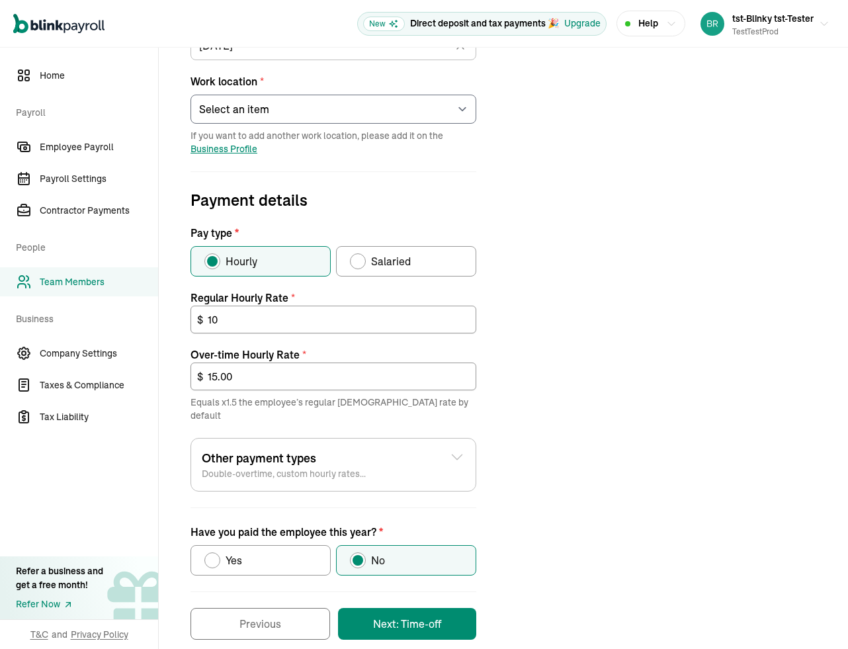
scroll to position [298, 0]
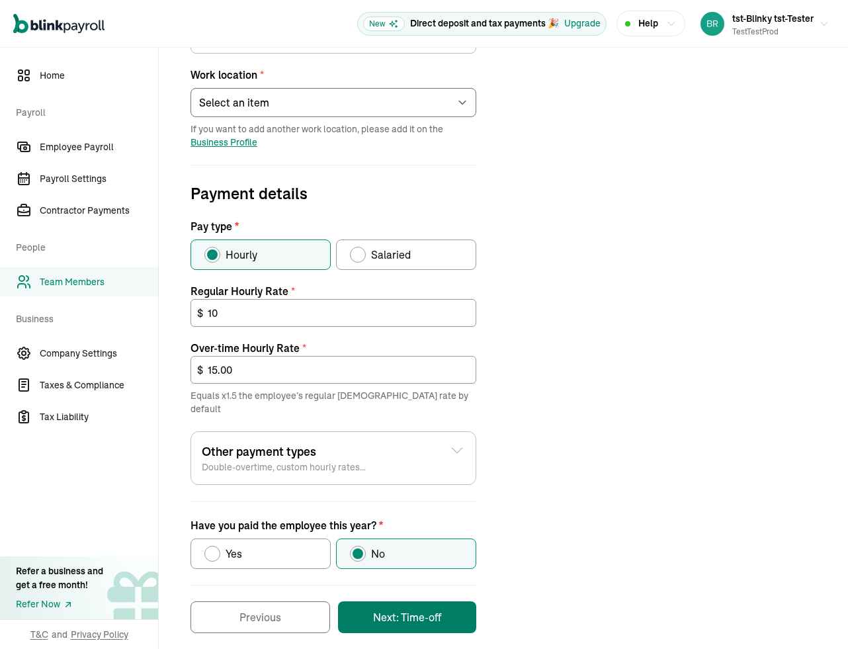
click at [396, 607] on button "Next: Time-off" at bounding box center [407, 617] width 138 height 32
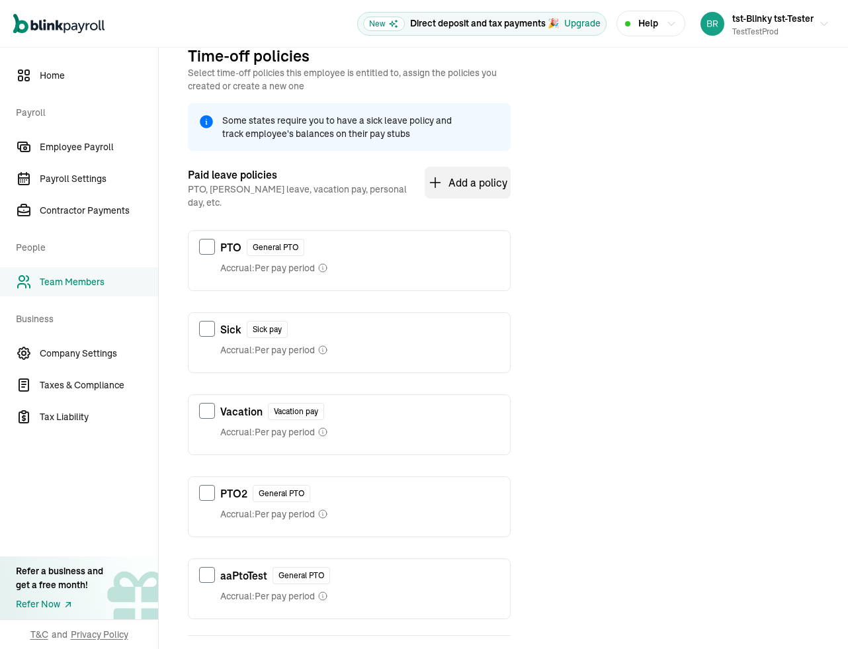
scroll to position [220, 0]
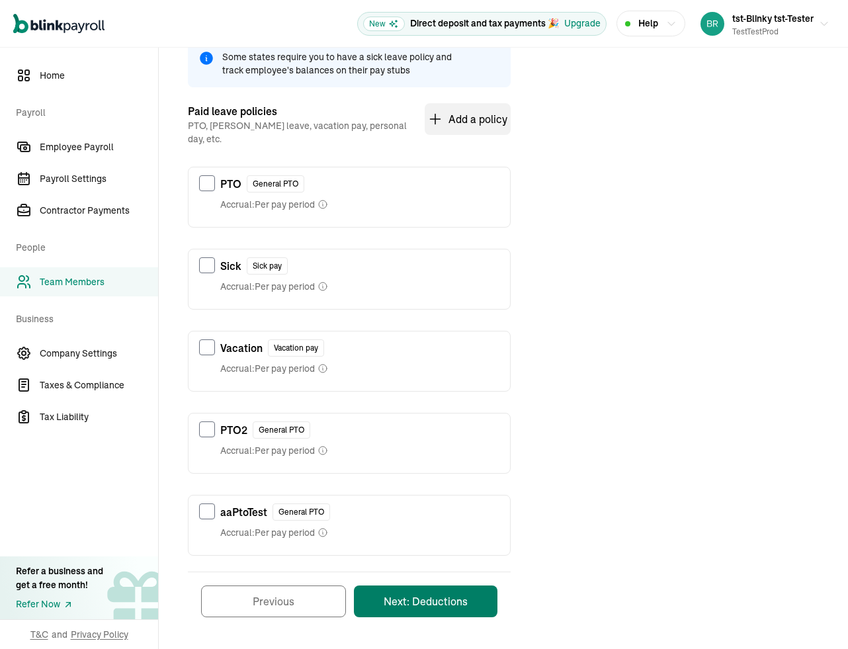
click at [430, 597] on button "Next: Deductions" at bounding box center [426, 601] width 144 height 32
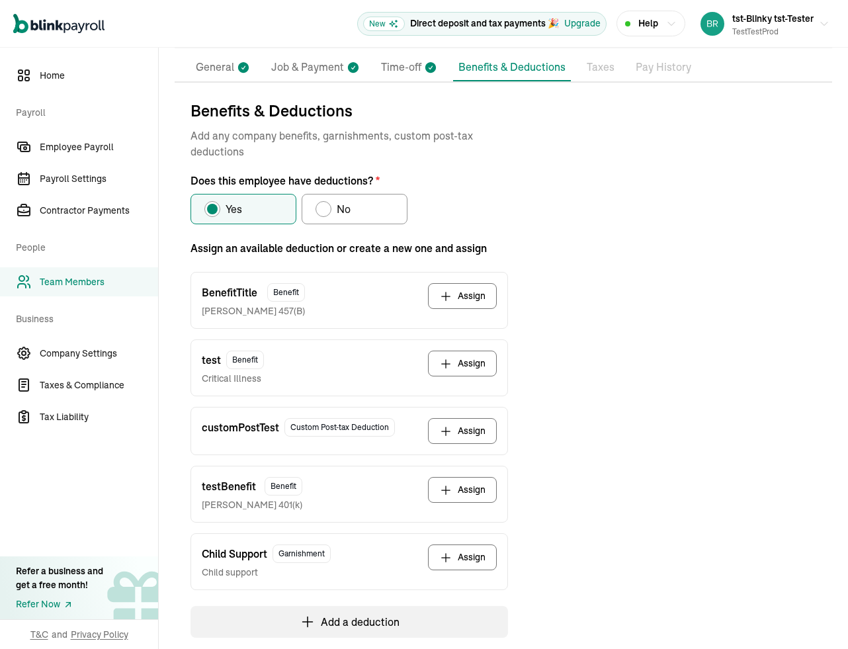
scroll to position [186, 0]
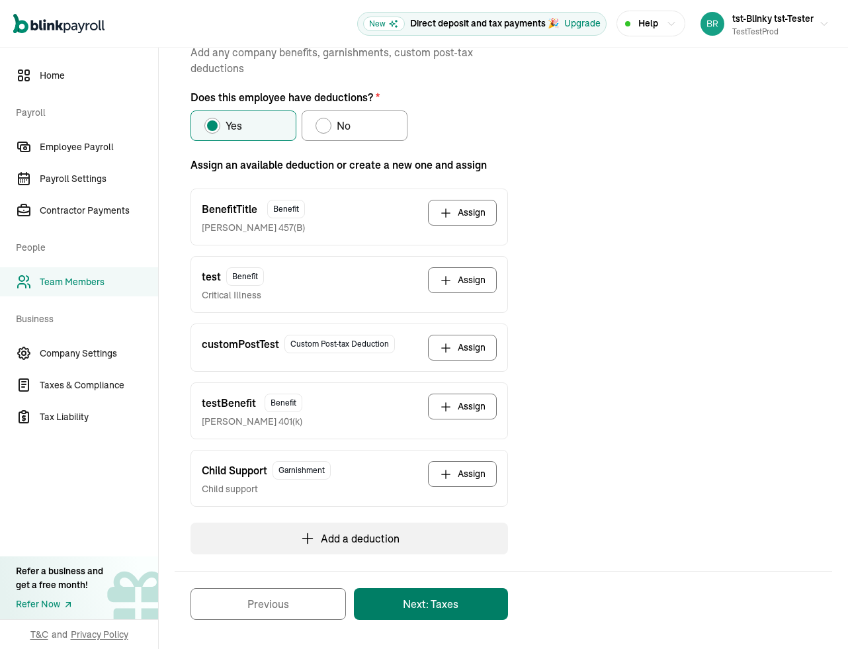
click at [418, 610] on button "Next: Taxes" at bounding box center [431, 604] width 154 height 32
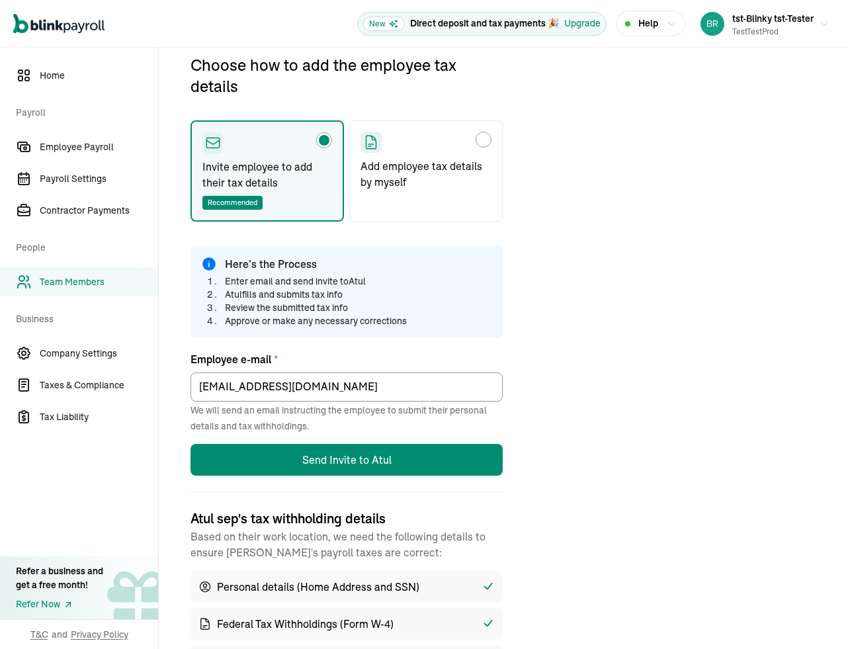
scroll to position [156, 0]
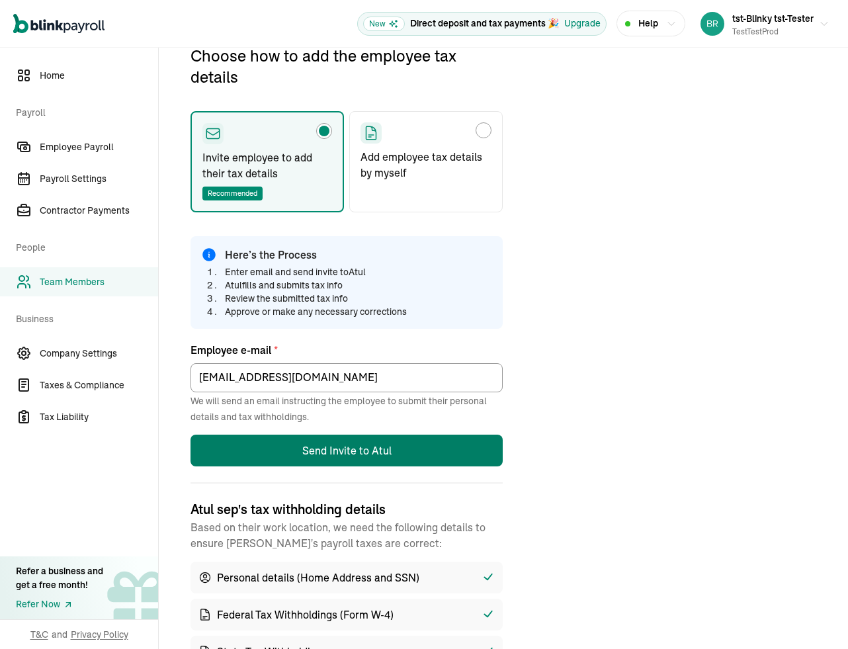
click at [331, 447] on button "Send Invite to Atul" at bounding box center [346, 451] width 312 height 32
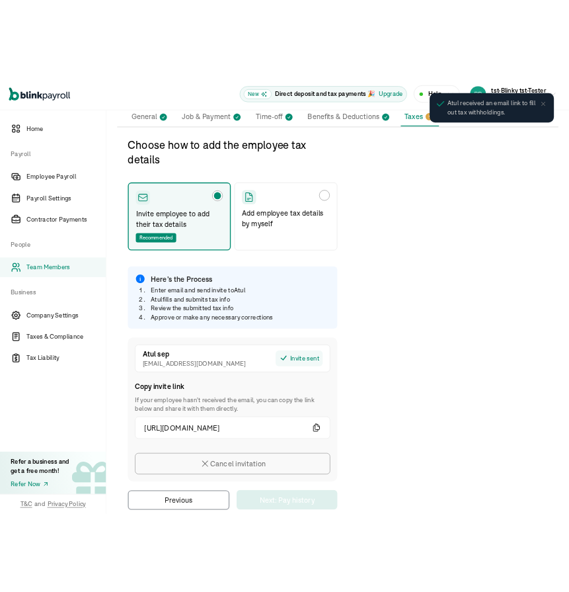
scroll to position [134, 0]
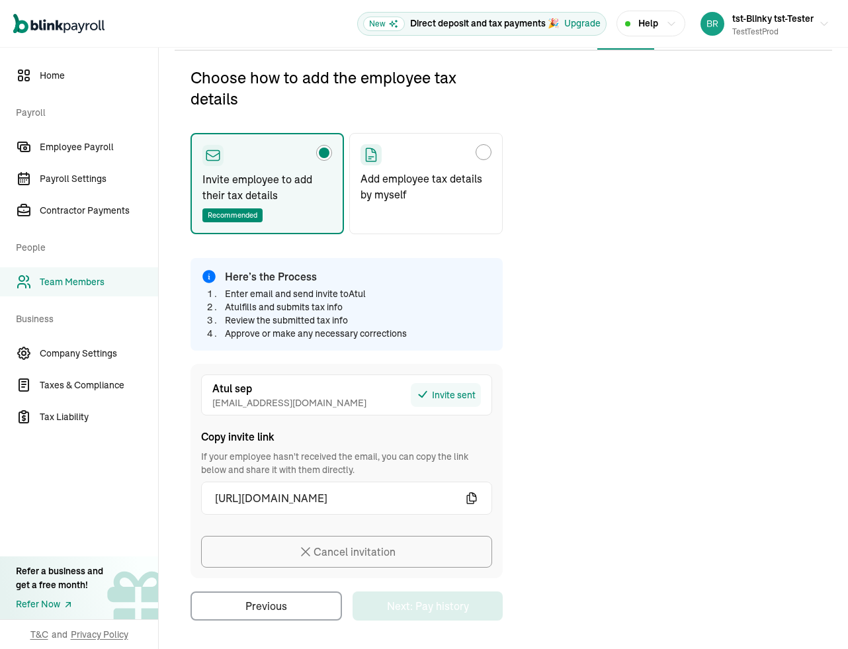
click at [472, 496] on icon "button" at bounding box center [471, 497] width 13 height 13
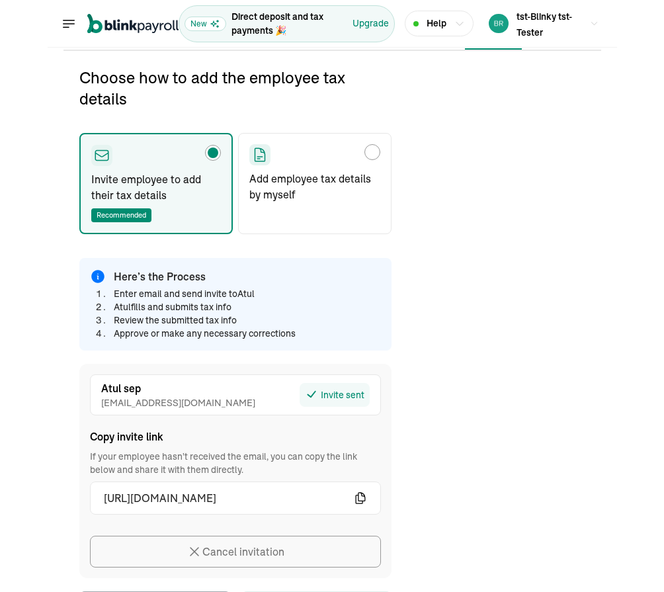
scroll to position [156, 0]
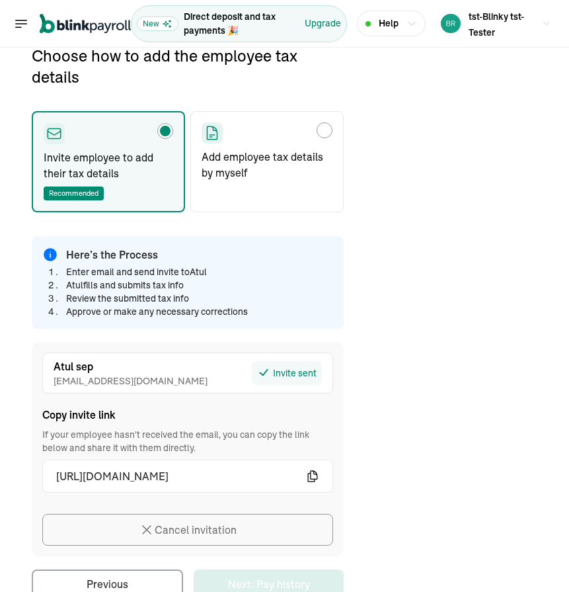
click at [382, 60] on div "Choose how to add the employee tax details Invite employee to add their tax det…" at bounding box center [285, 322] width 538 height 554
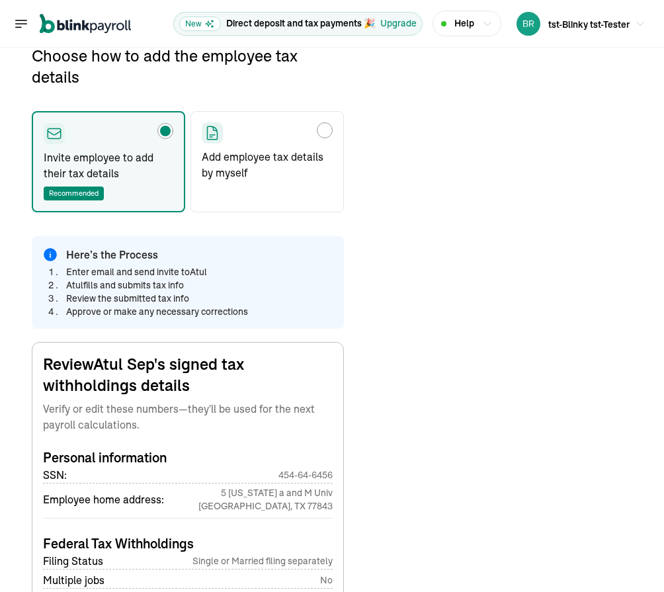
click at [22, 27] on icon "Global" at bounding box center [21, 24] width 16 height 16
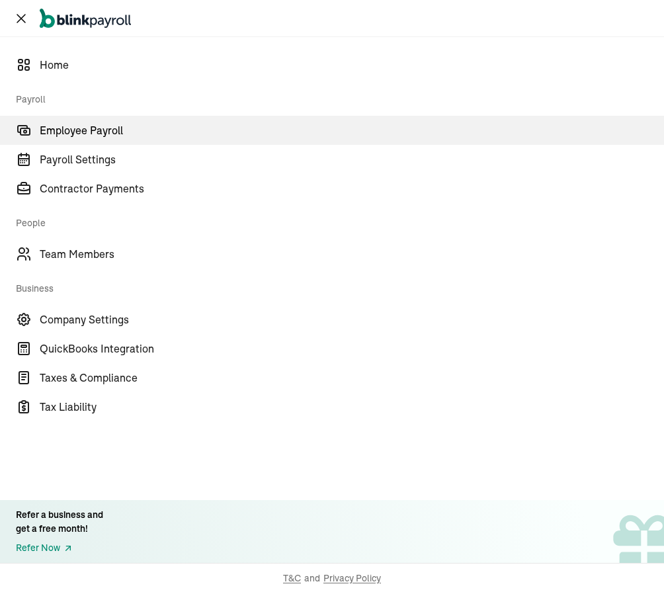
click at [63, 126] on span "Employee Payroll" at bounding box center [352, 130] width 624 height 16
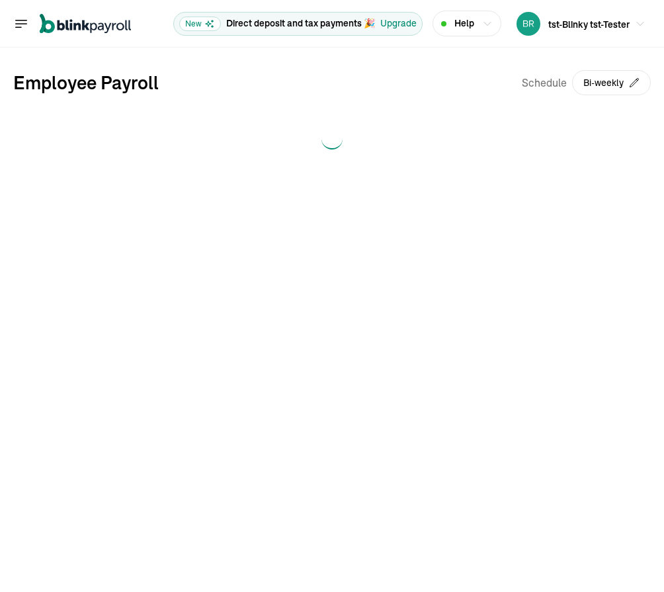
scroll to position [0, 0]
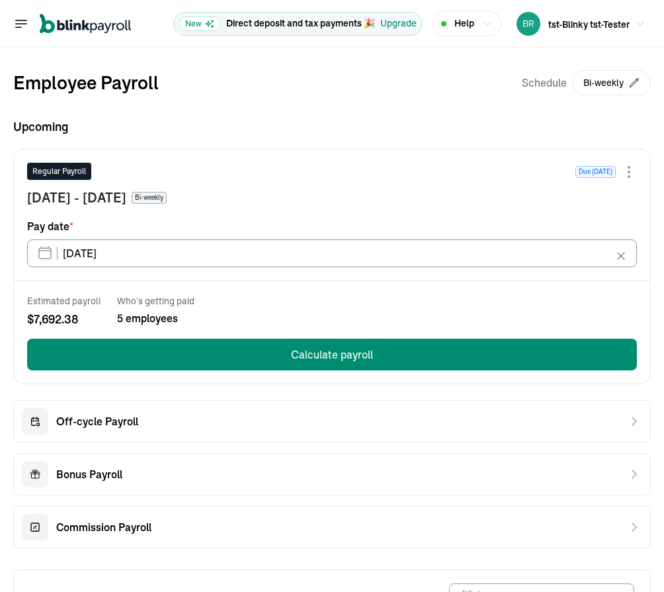
click at [15, 17] on icon "Global" at bounding box center [21, 24] width 16 height 16
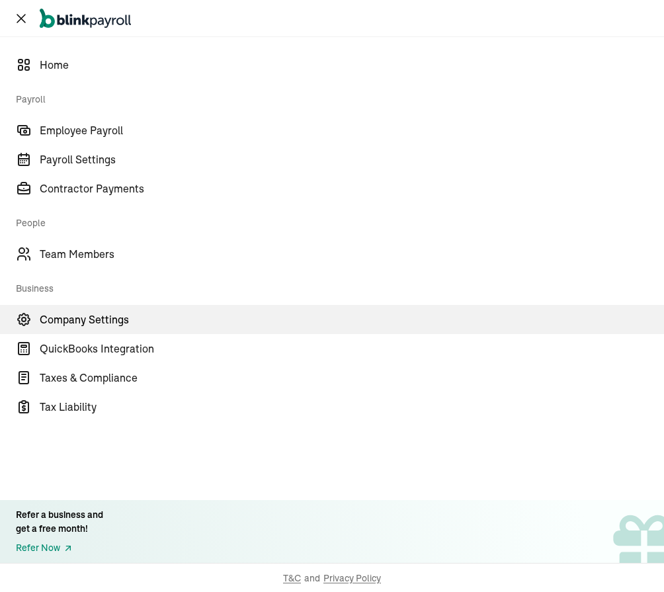
click at [69, 321] on span "Company Settings" at bounding box center [352, 320] width 624 height 16
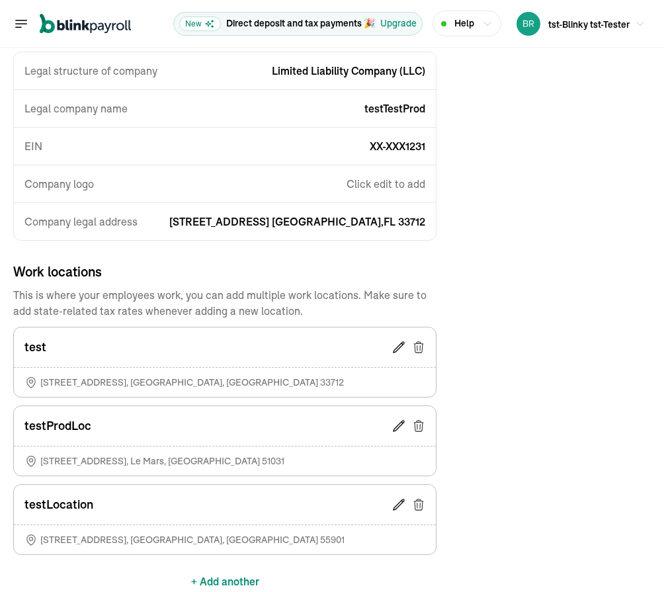
scroll to position [230, 0]
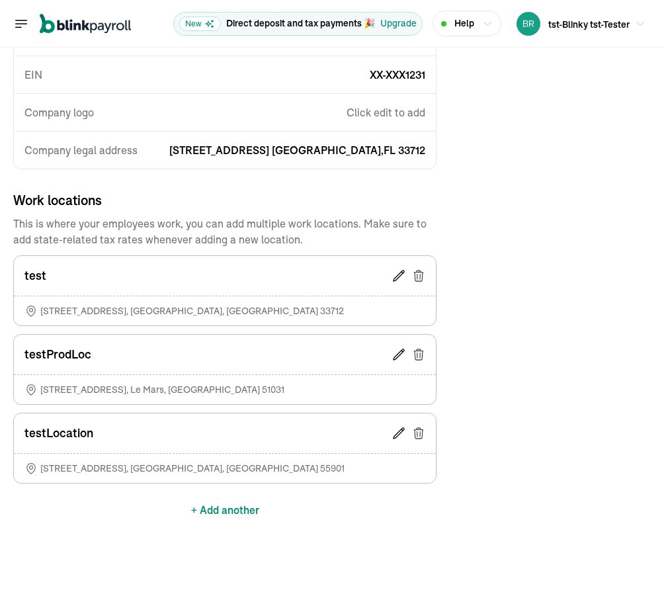
click at [420, 435] on icon at bounding box center [418, 433] width 13 height 13
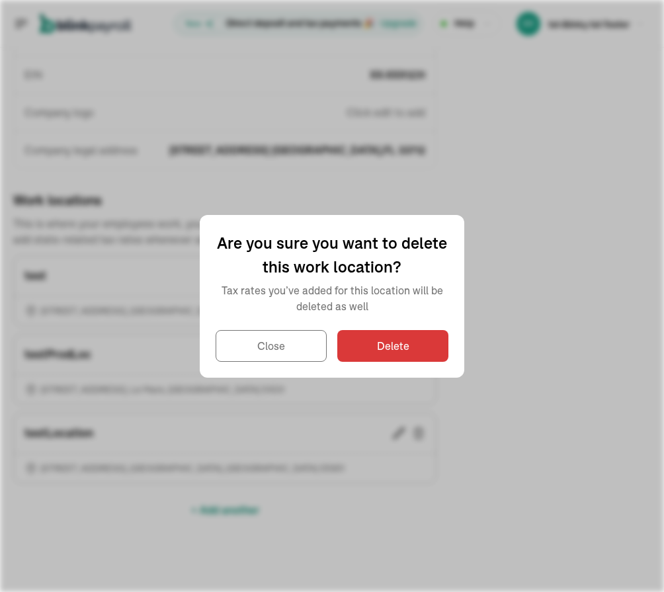
click at [398, 353] on button "Delete" at bounding box center [392, 346] width 111 height 32
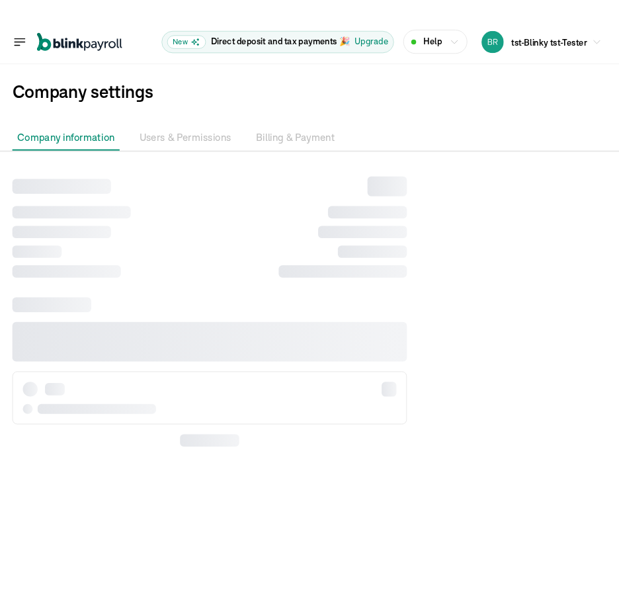
scroll to position [0, 0]
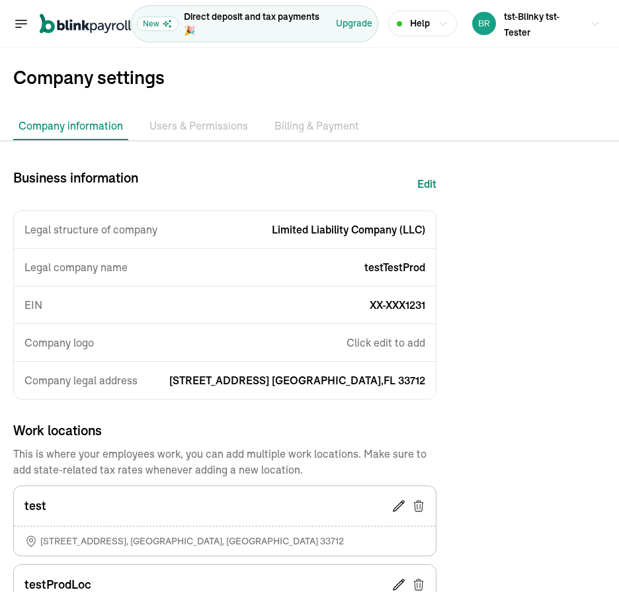
click at [186, 139] on li "Users & Permissions" at bounding box center [198, 126] width 109 height 28
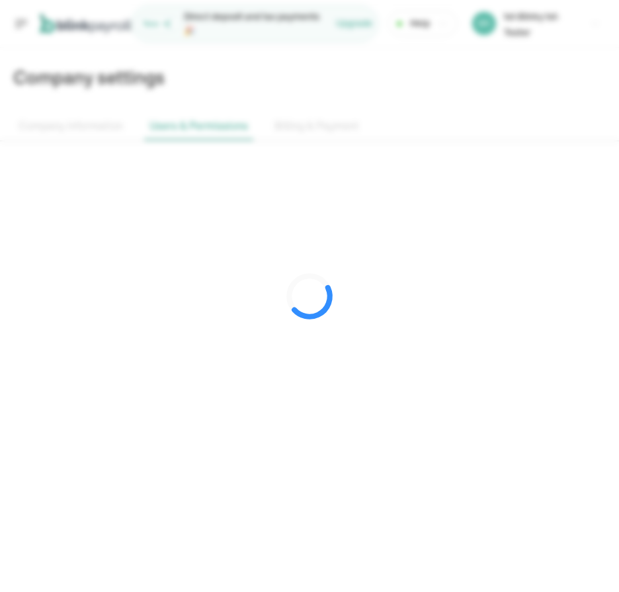
click at [77, 124] on div at bounding box center [309, 296] width 619 height 592
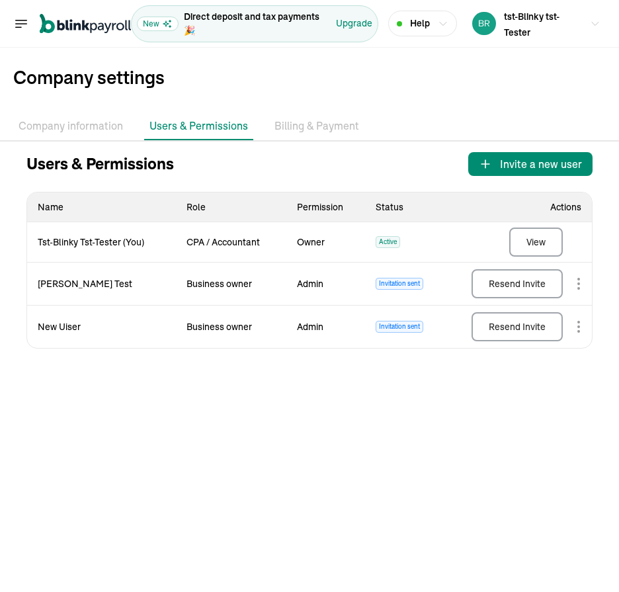
click at [77, 124] on li "Company information" at bounding box center [70, 126] width 115 height 28
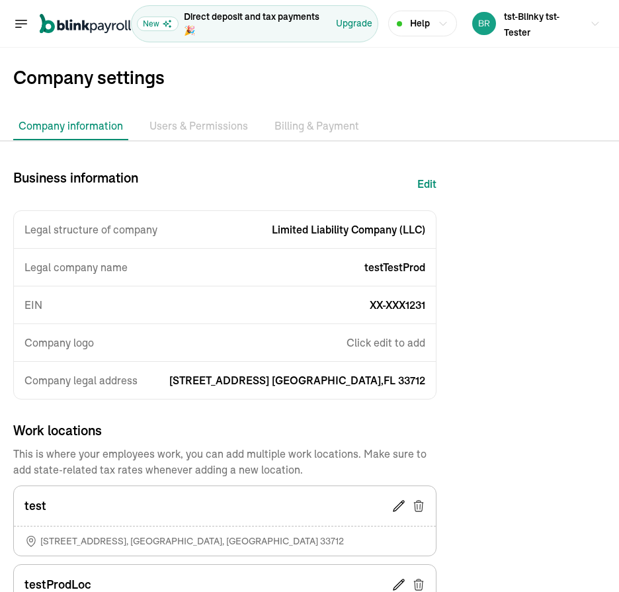
click at [308, 114] on li "Billing & Payment" at bounding box center [316, 126] width 95 height 28
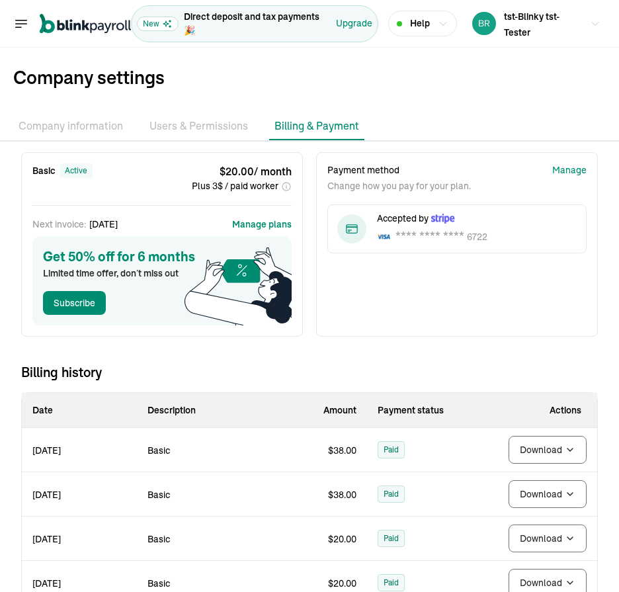
click at [212, 130] on li "Users & Permissions" at bounding box center [198, 126] width 109 height 28
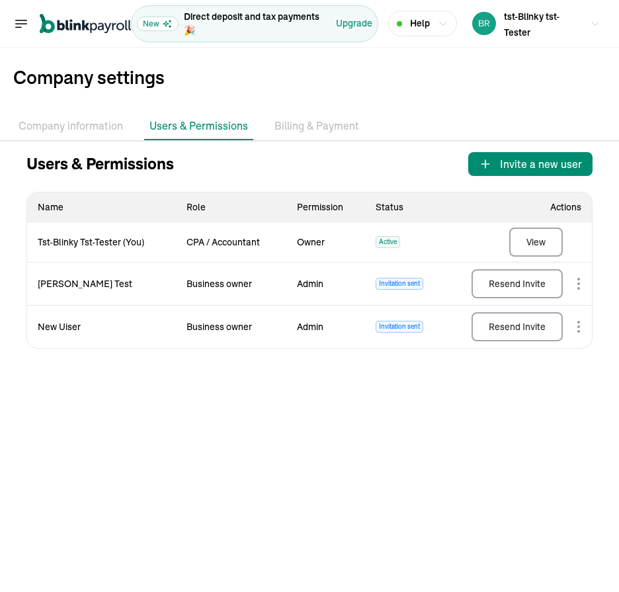
click at [84, 134] on li "Company information" at bounding box center [70, 126] width 115 height 28
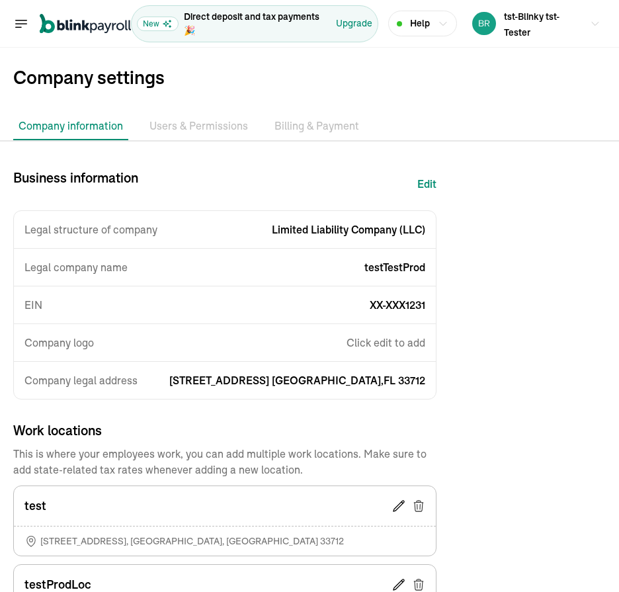
click at [269, 138] on li "Billing & Payment" at bounding box center [316, 126] width 95 height 28
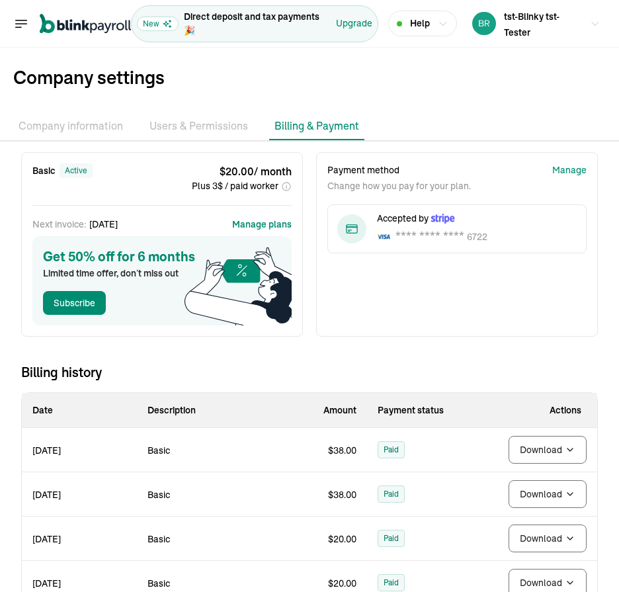
click at [211, 132] on li "Users & Permissions" at bounding box center [198, 126] width 109 height 28
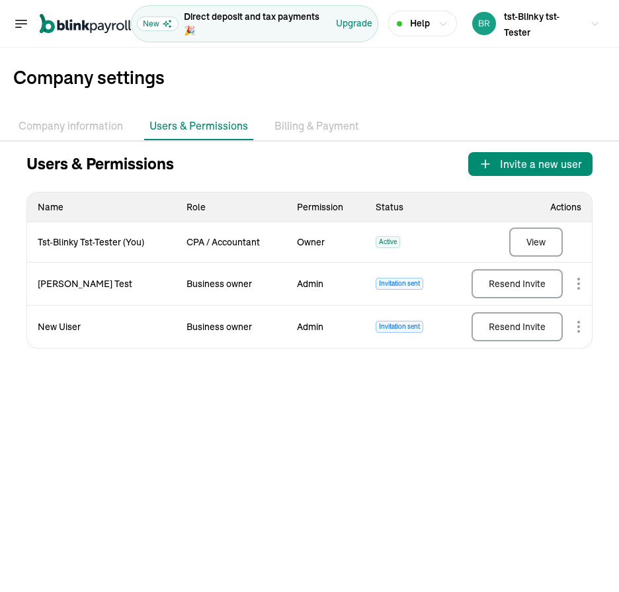
click at [280, 132] on li "Billing & Payment" at bounding box center [316, 126] width 95 height 28
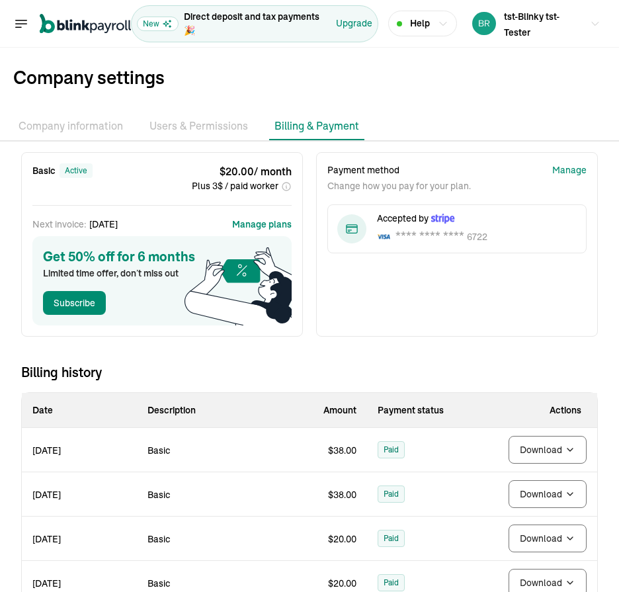
click at [17, 34] on nav "Open main menu" at bounding box center [72, 24] width 118 height 38
click at [18, 24] on icon "Global" at bounding box center [21, 24] width 16 height 16
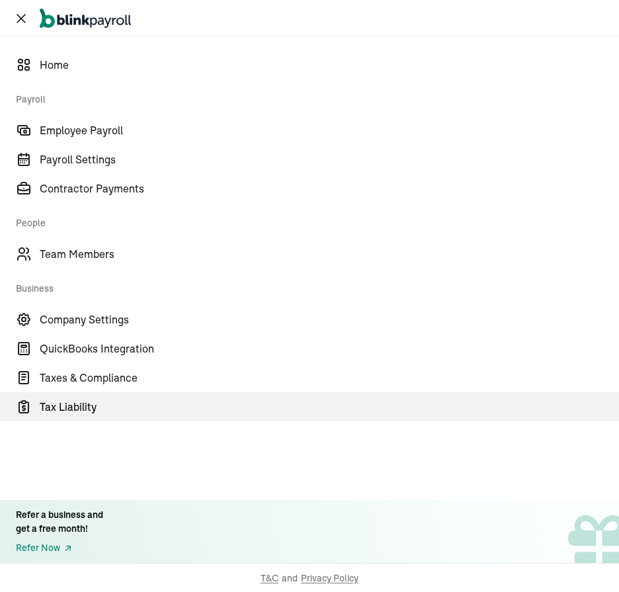
click at [75, 404] on span "Tax Liability" at bounding box center [329, 407] width 579 height 16
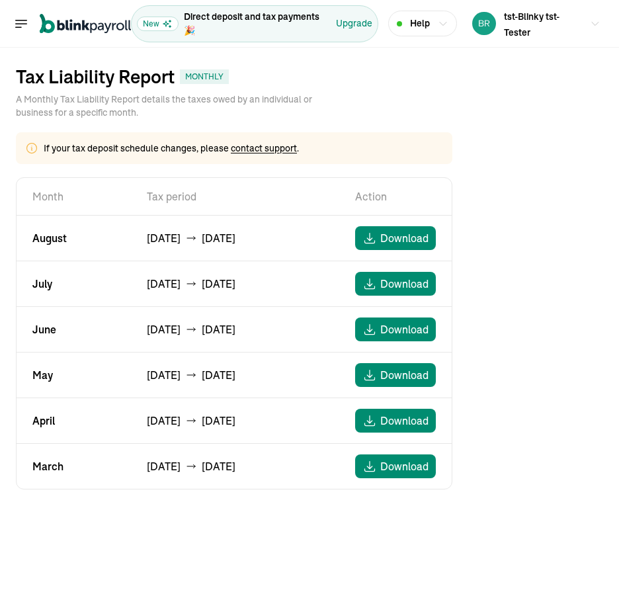
click at [17, 23] on icon "Global" at bounding box center [21, 23] width 11 height 7
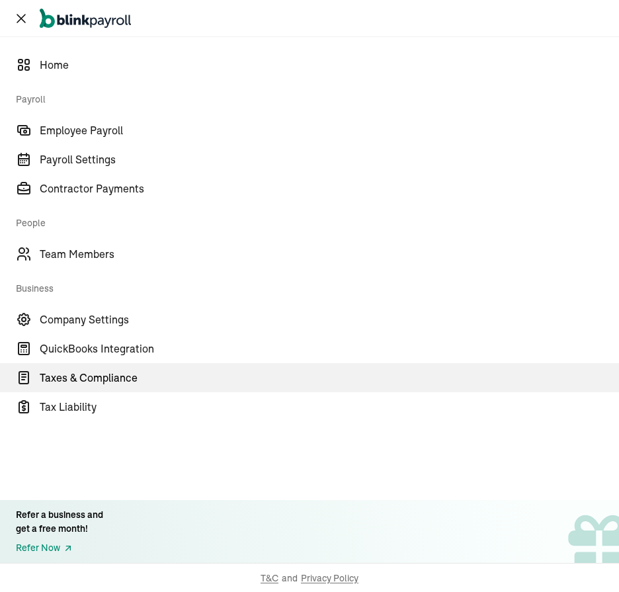
click at [87, 367] on link "Taxes & Compliance" at bounding box center [309, 377] width 619 height 29
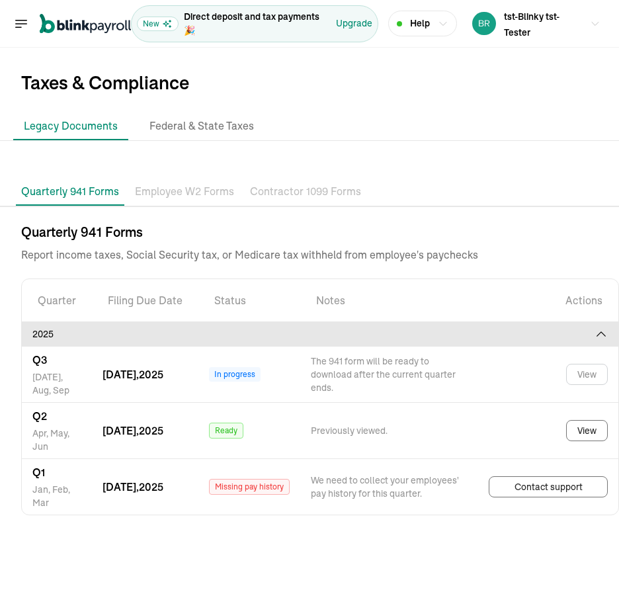
click at [177, 196] on p "Employee W2 Forms" at bounding box center [184, 191] width 99 height 17
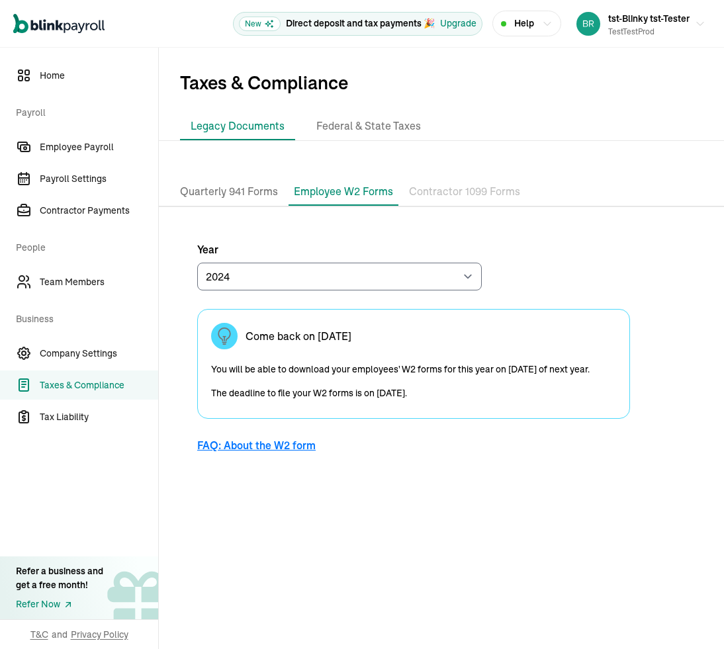
click at [243, 196] on p "Quarterly 941 Forms" at bounding box center [229, 191] width 98 height 17
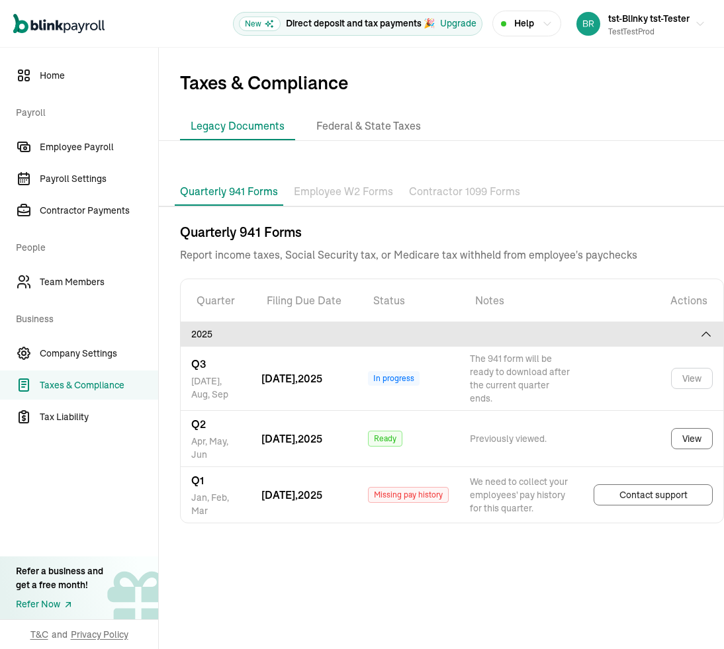
click at [311, 190] on p "Employee W2 Forms" at bounding box center [343, 191] width 99 height 17
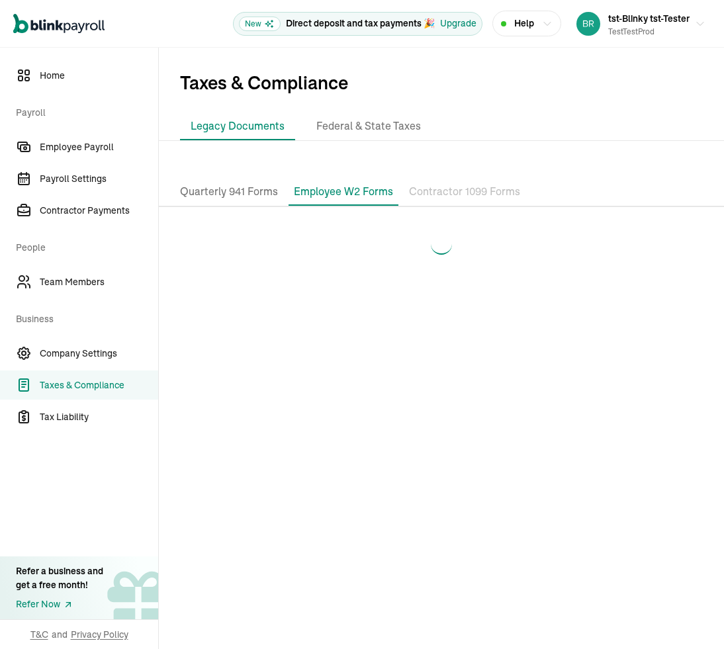
click at [215, 195] on p "Quarterly 941 Forms" at bounding box center [229, 191] width 98 height 17
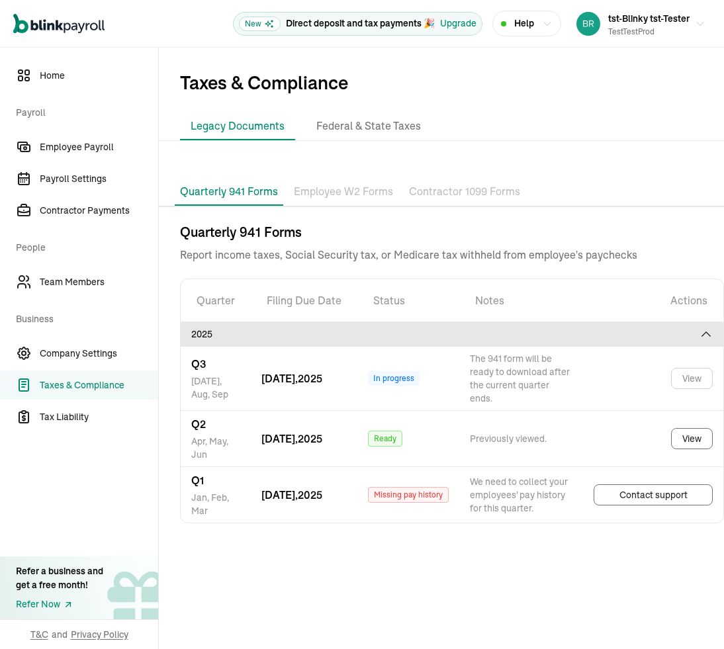
click at [364, 200] on p "Employee W2 Forms" at bounding box center [343, 191] width 99 height 17
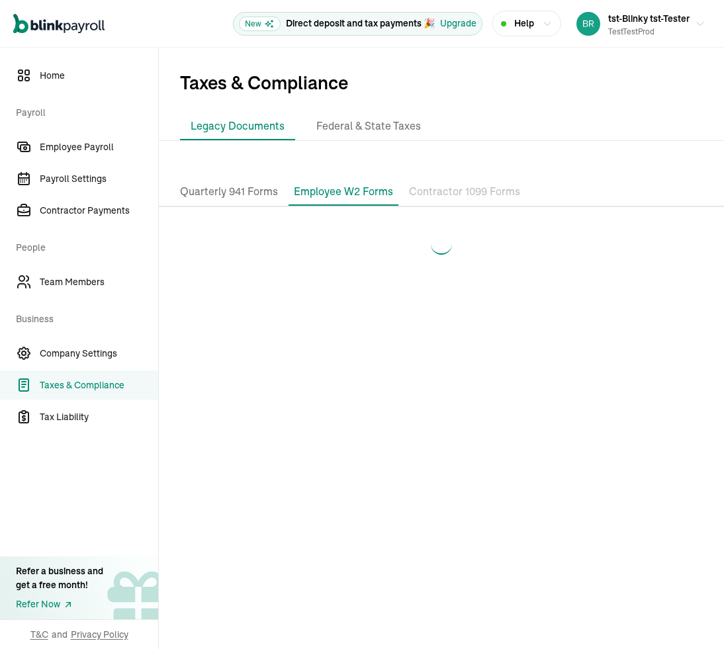
click at [437, 190] on p "Contractor 1099 Forms" at bounding box center [464, 191] width 111 height 17
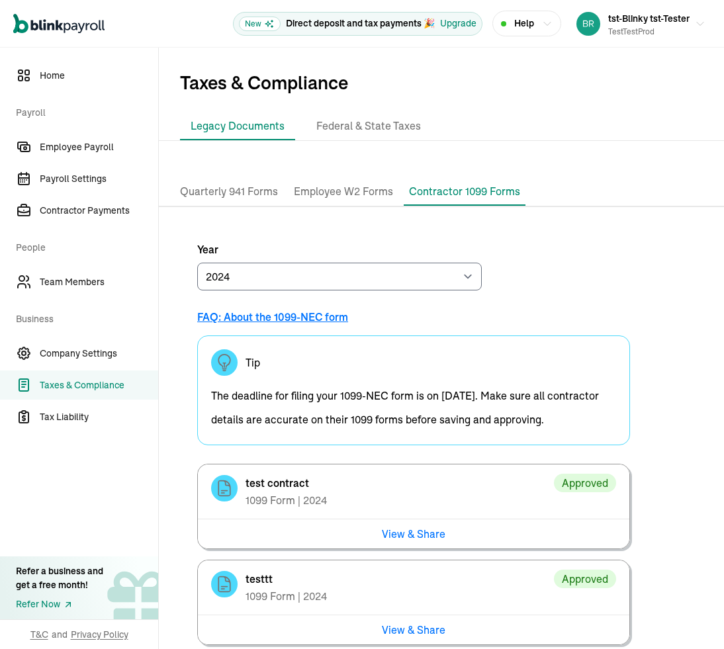
click at [335, 189] on p "Employee W2 Forms" at bounding box center [343, 191] width 99 height 17
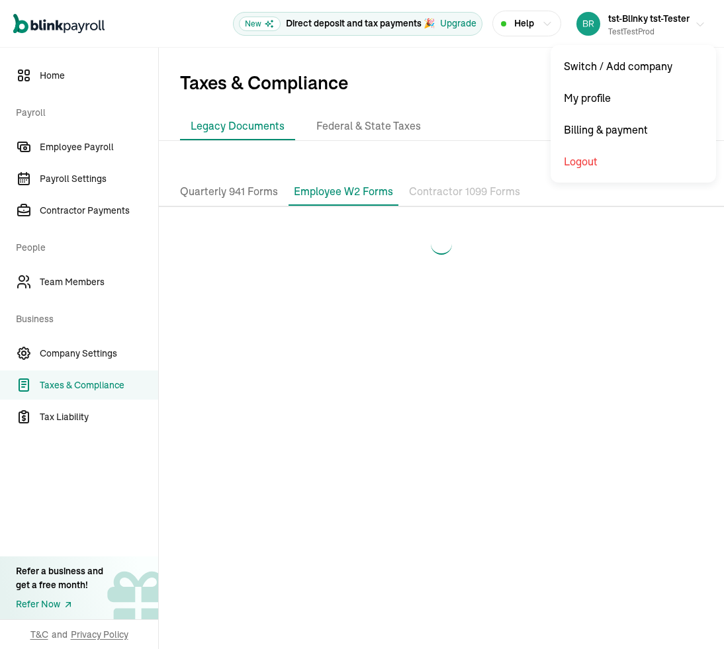
click at [631, 27] on div "testTestProd" at bounding box center [648, 32] width 81 height 12
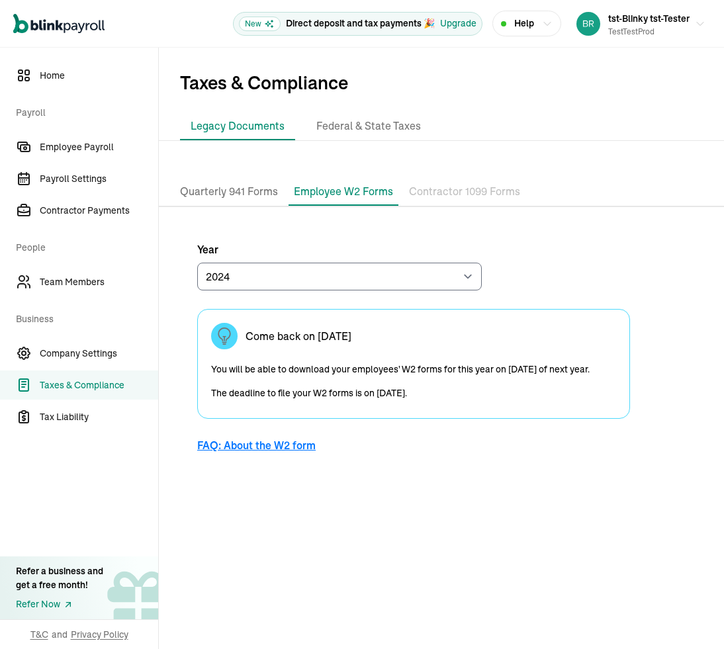
click at [232, 194] on p "Quarterly 941 Forms" at bounding box center [229, 191] width 98 height 17
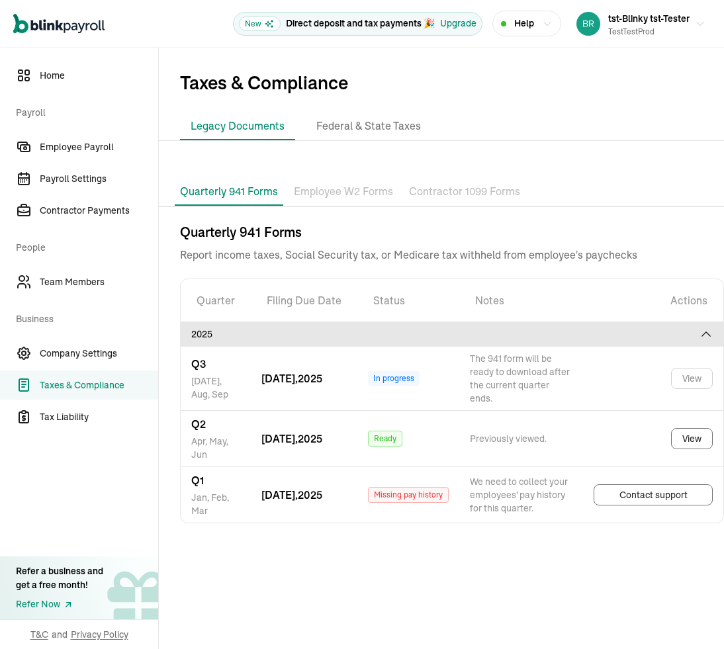
click at [320, 186] on p "Employee W2 Forms" at bounding box center [343, 191] width 99 height 17
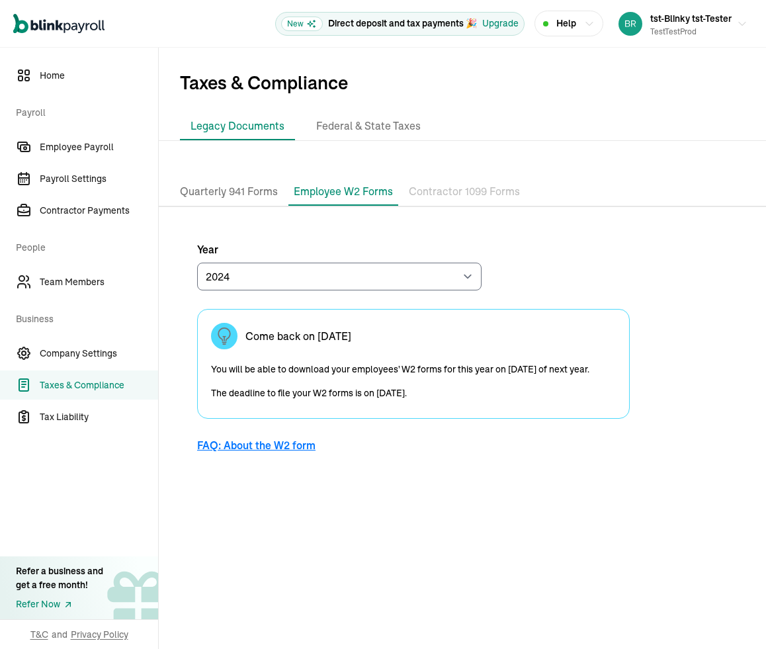
click at [444, 189] on p "Contractor 1099 Forms" at bounding box center [464, 191] width 111 height 17
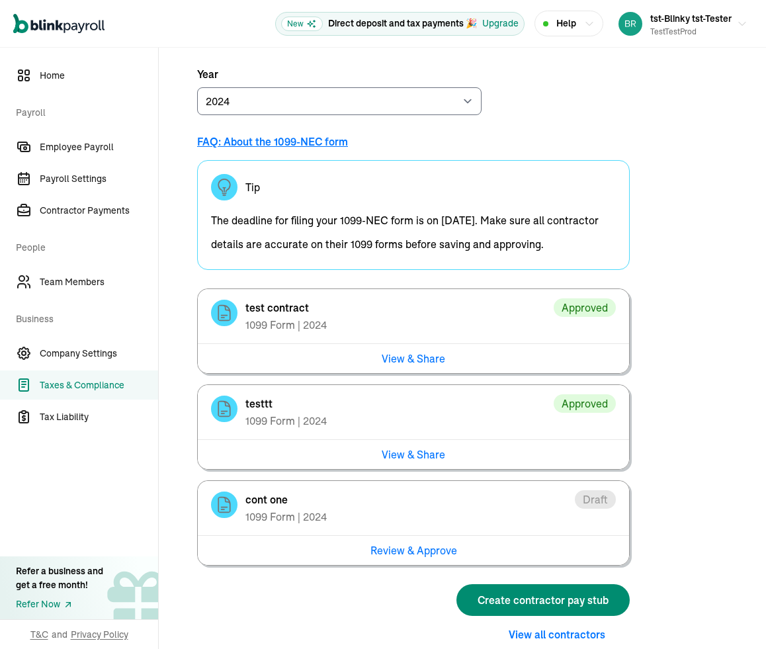
scroll to position [178, 0]
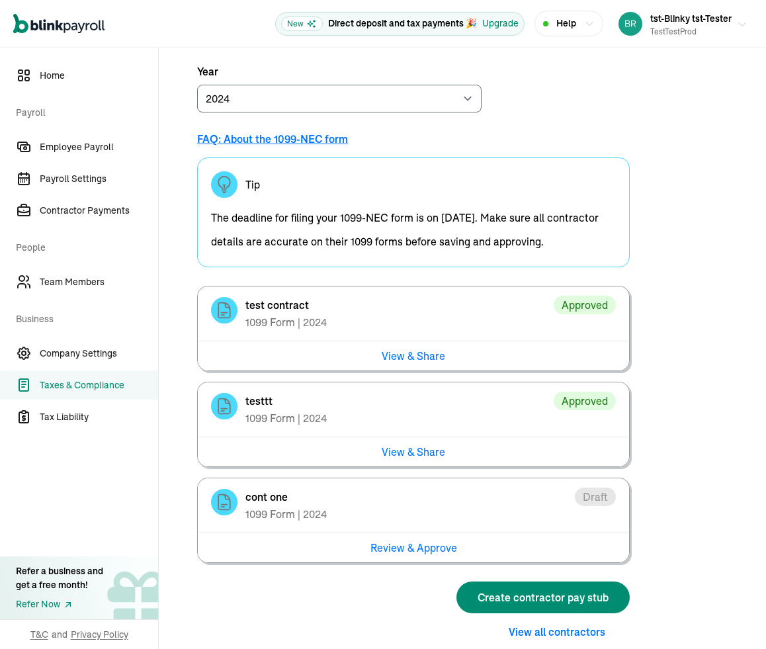
click at [685, 21] on span "tst-Blinky tst-Tester" at bounding box center [690, 19] width 81 height 12
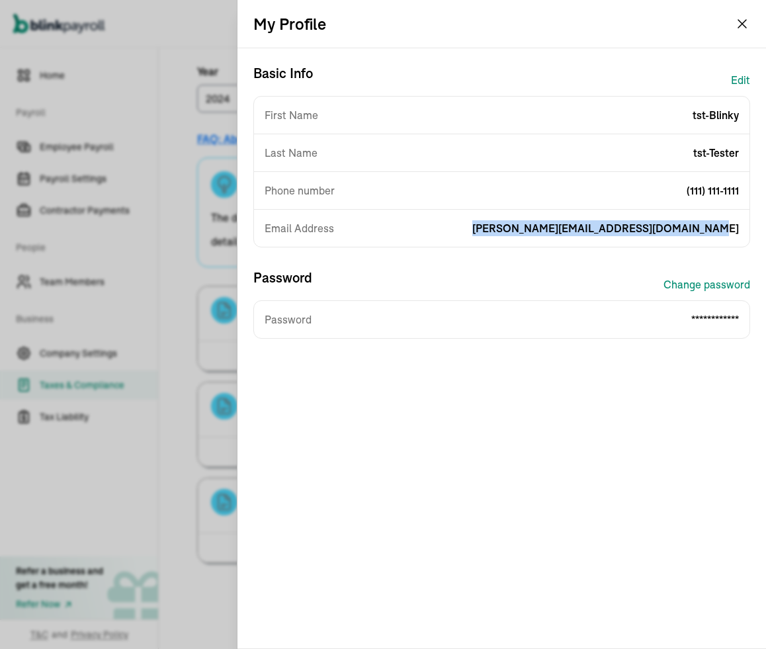
drag, startPoint x: 536, startPoint y: 228, endPoint x: 744, endPoint y: 236, distance: 207.8
click at [744, 236] on div "Email Address branko+testblinkyprod1@blinkpayroll.com" at bounding box center [501, 228] width 495 height 37
copy span "branko+testblinkyprod1@blinkpayroll.com"
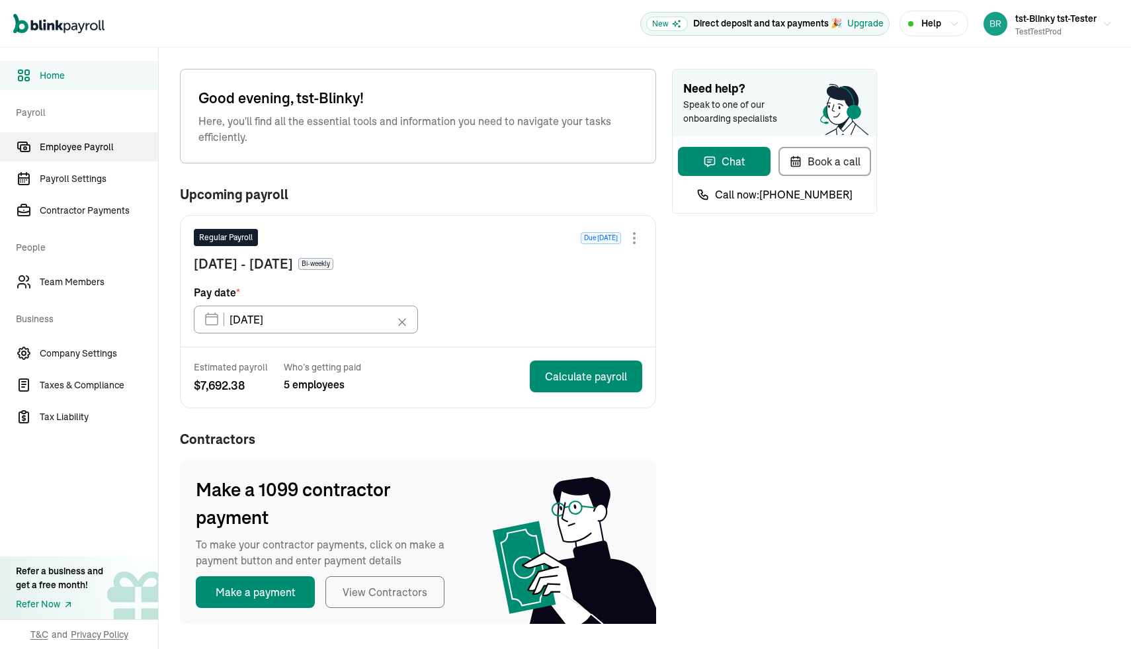
click at [65, 151] on span "Employee Payroll" at bounding box center [99, 147] width 118 height 14
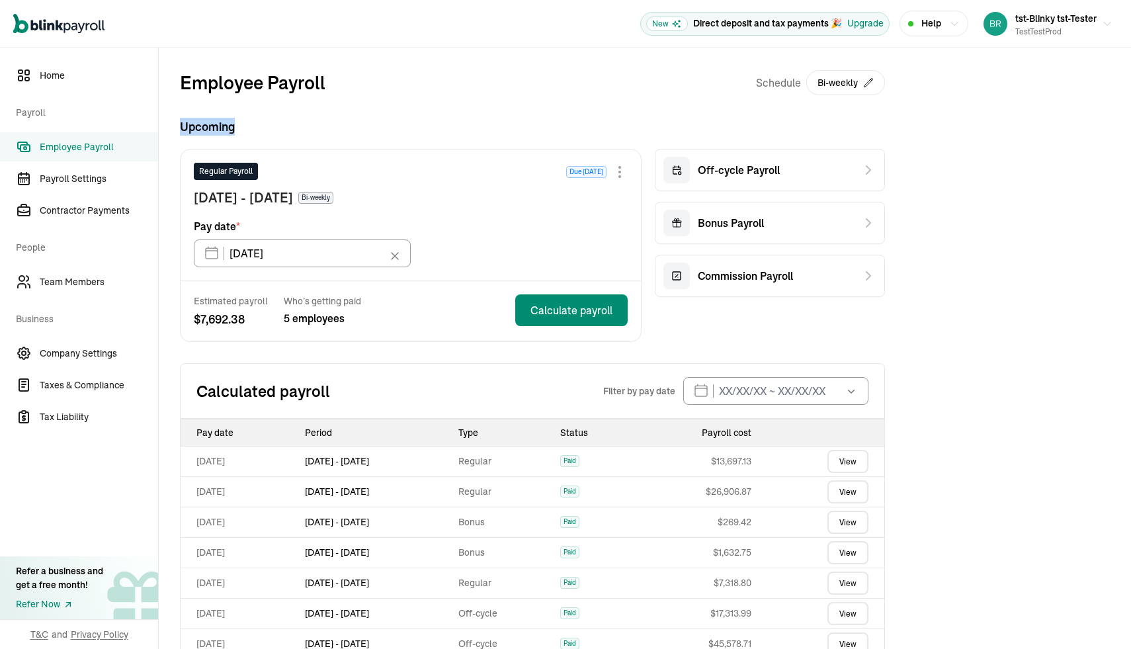
drag, startPoint x: 171, startPoint y: 126, endPoint x: 243, endPoint y: 126, distance: 72.8
click at [241, 126] on div "Employee Payroll Schedule Bi-weekly Upcoming Regular Payroll Due [DATE] [DATE] …" at bounding box center [532, 426] width 747 height 757
click at [243, 126] on span "Upcoming" at bounding box center [532, 127] width 705 height 18
click at [404, 145] on div "Upcoming Regular Payroll Due [DATE] [DATE] - [DATE] Bi-weekly Pay date * [DATE]…" at bounding box center [532, 230] width 705 height 224
click at [91, 172] on span "Payroll Settings" at bounding box center [99, 179] width 118 height 14
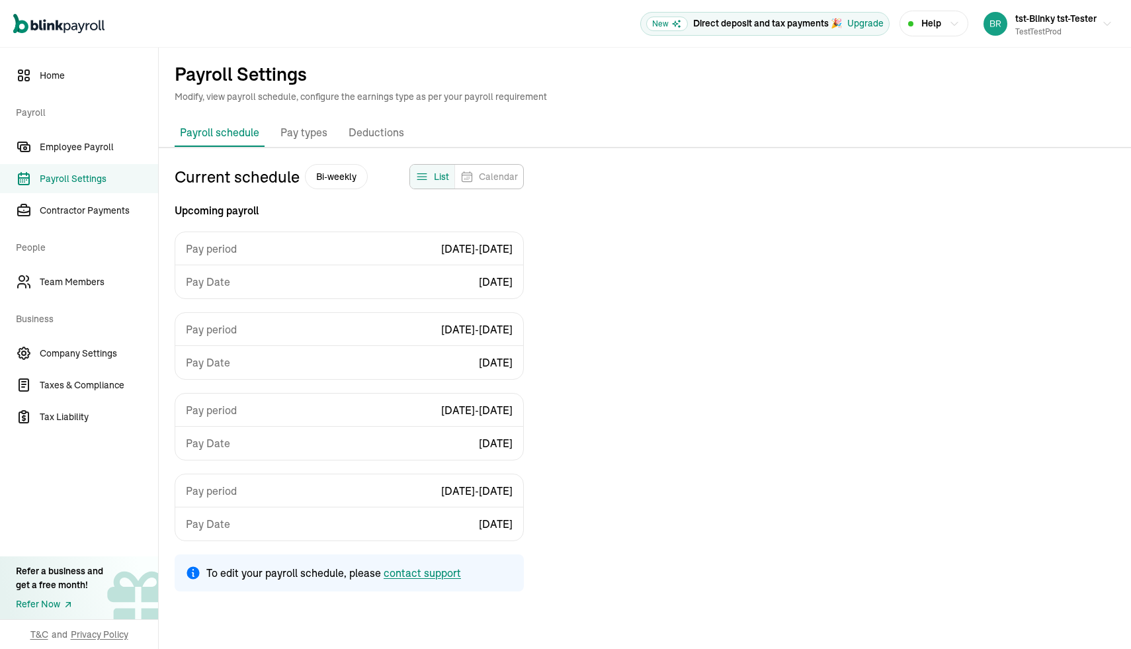
click at [295, 150] on div "Payroll schedule Pay types Deductions Pay stubs Current schedule Bi-weekly List…" at bounding box center [645, 361] width 972 height 485
click at [302, 130] on p "Pay types" at bounding box center [303, 132] width 47 height 17
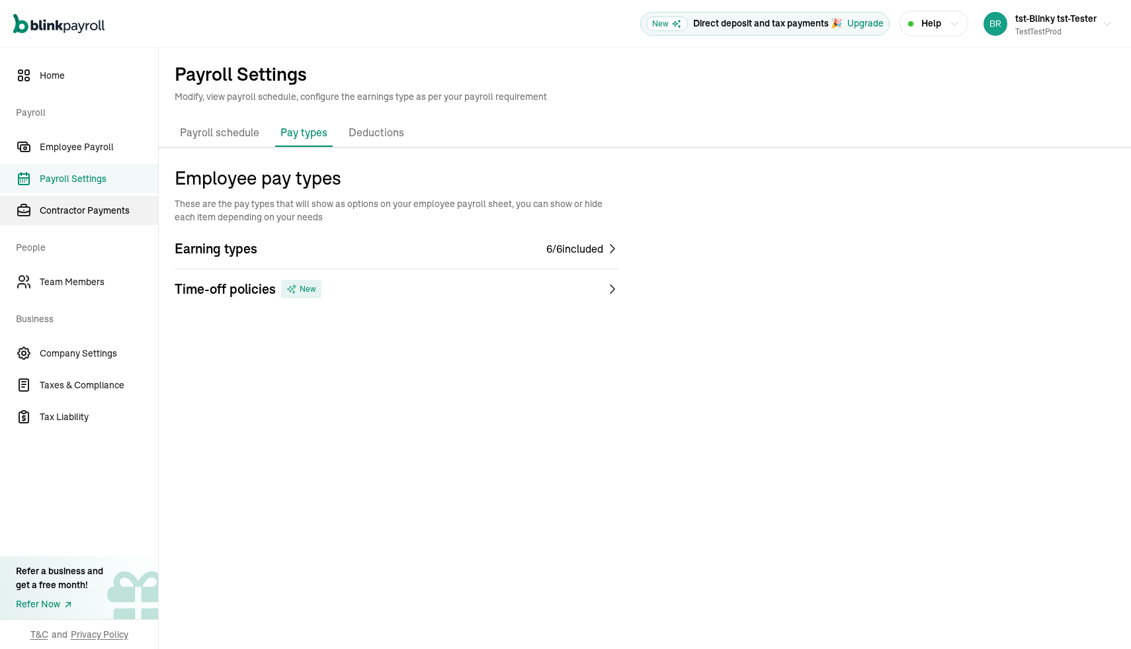
click at [71, 208] on span "Contractor Payments" at bounding box center [99, 211] width 118 height 14
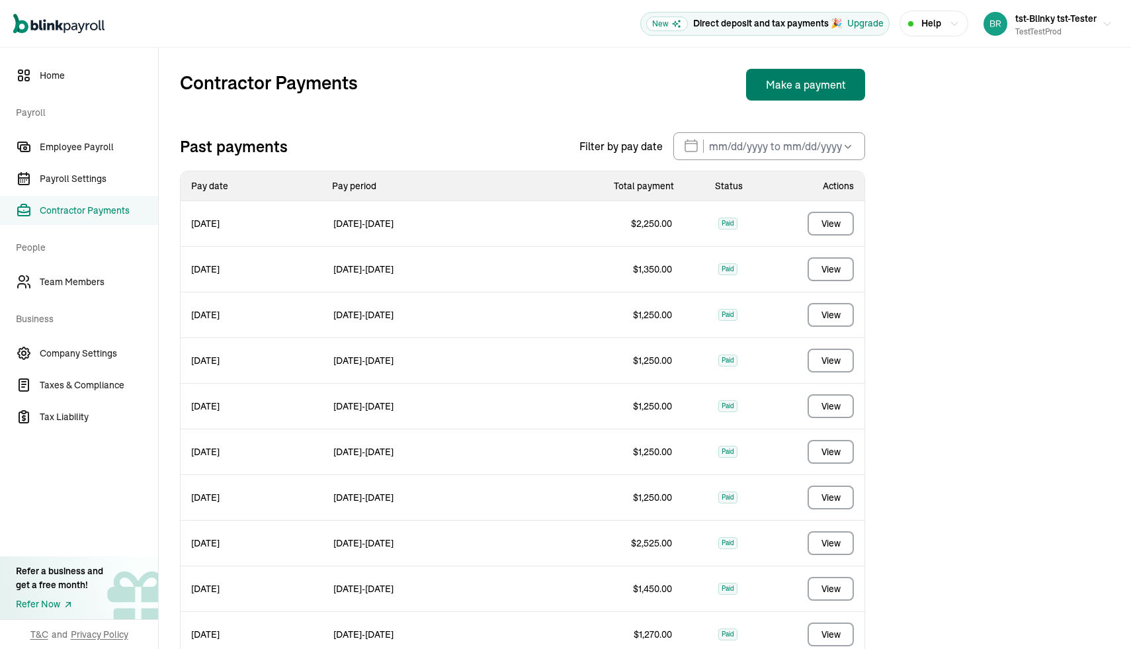
click at [789, 88] on button "Make a payment" at bounding box center [805, 85] width 119 height 32
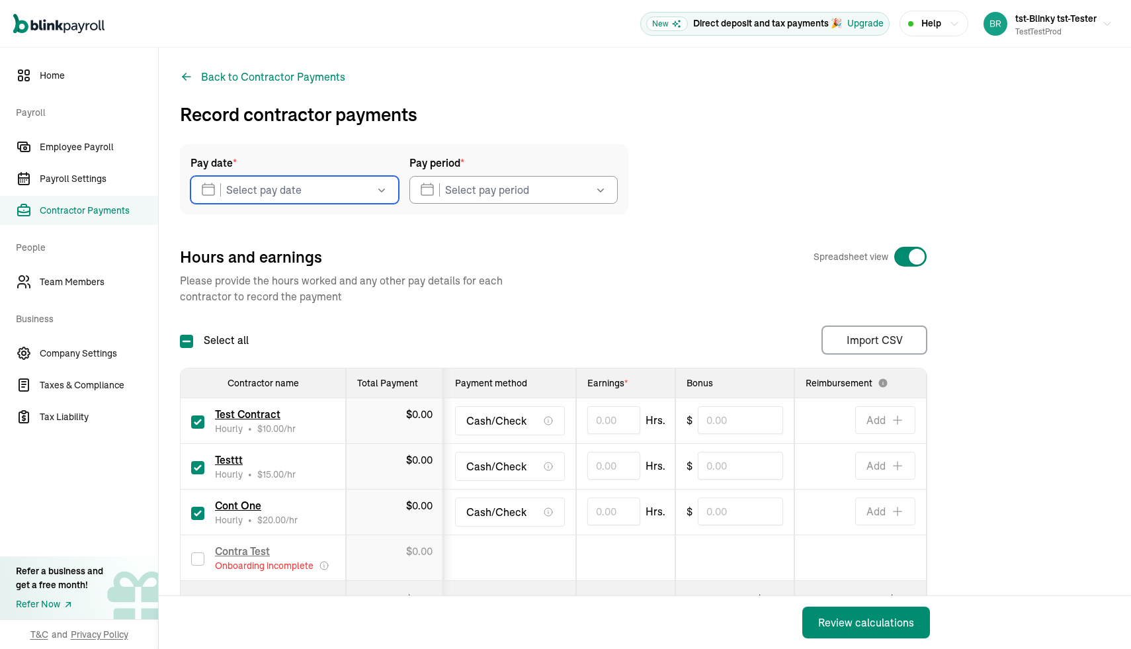
click at [301, 194] on input "text" at bounding box center [294, 190] width 208 height 28
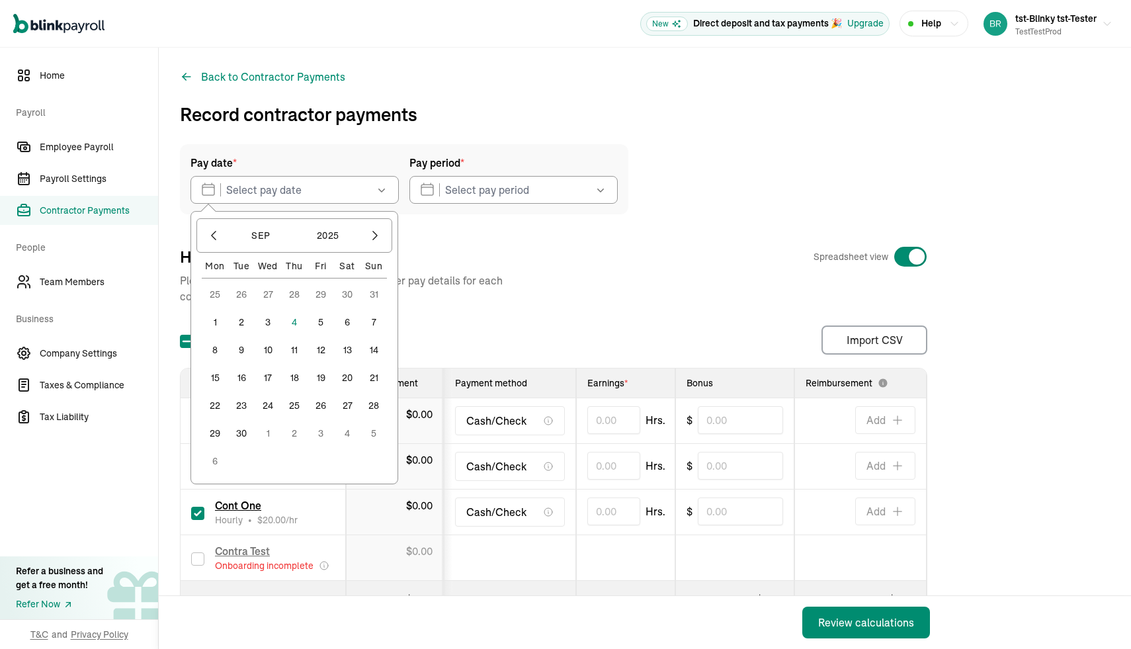
click at [298, 352] on button "11" at bounding box center [294, 350] width 26 height 26
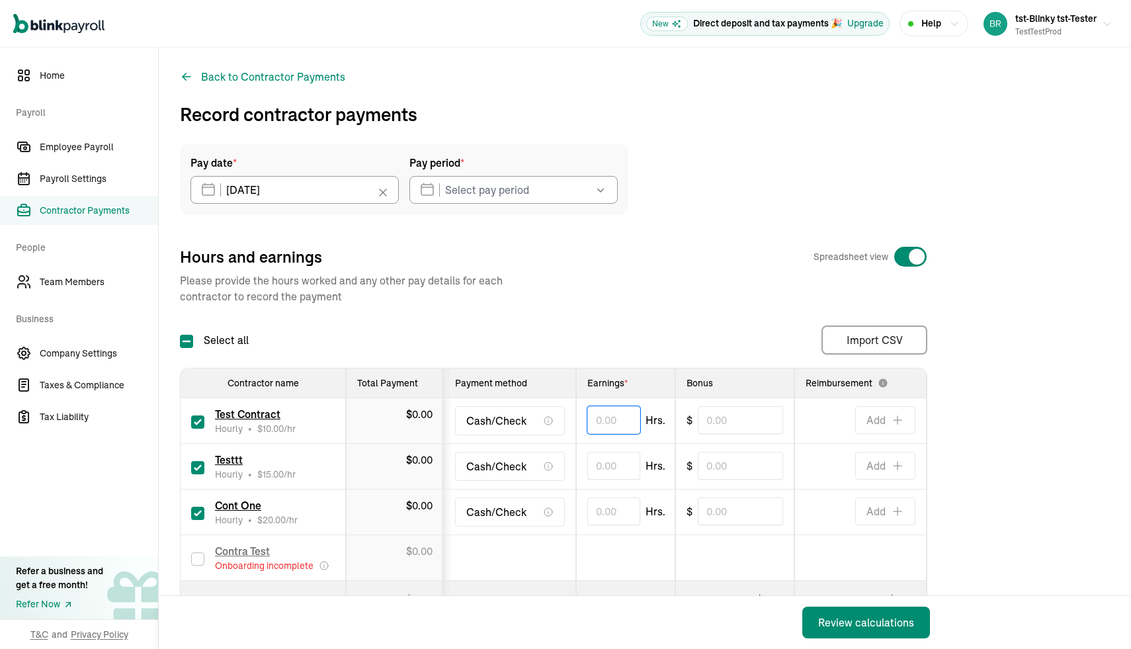
click at [589, 415] on input "text" at bounding box center [613, 420] width 53 height 28
type input "100.00"
click at [609, 466] on input "text" at bounding box center [613, 466] width 53 height 28
type input "100.00"
click at [596, 505] on input "text" at bounding box center [613, 511] width 53 height 28
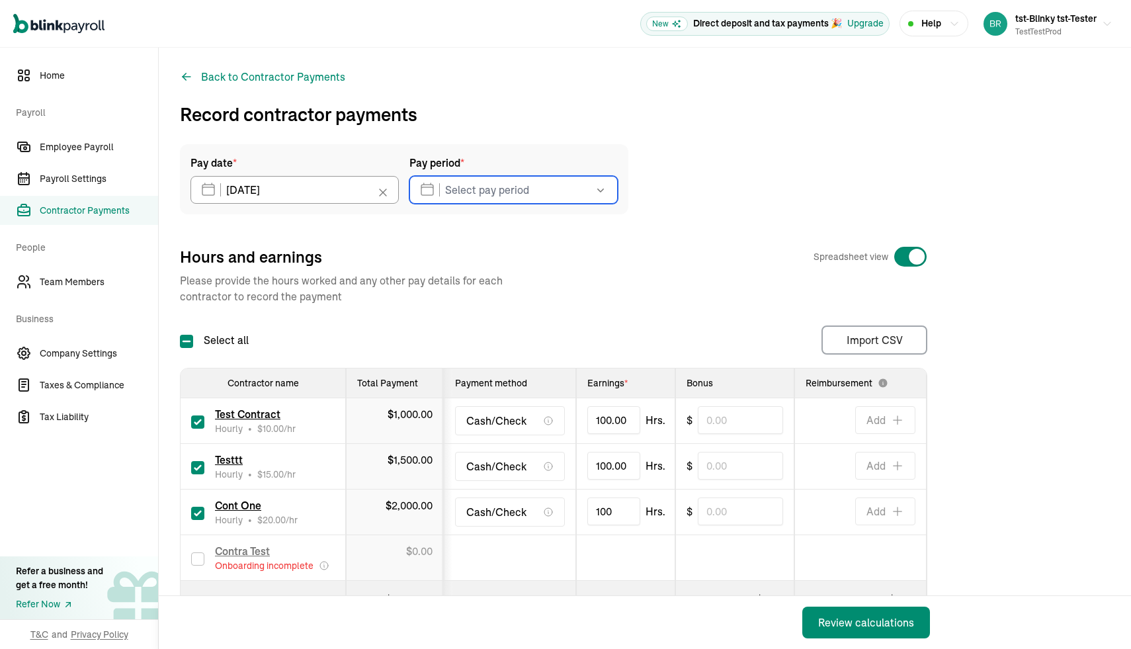
type input "100.00"
click at [511, 185] on input "text" at bounding box center [513, 190] width 208 height 28
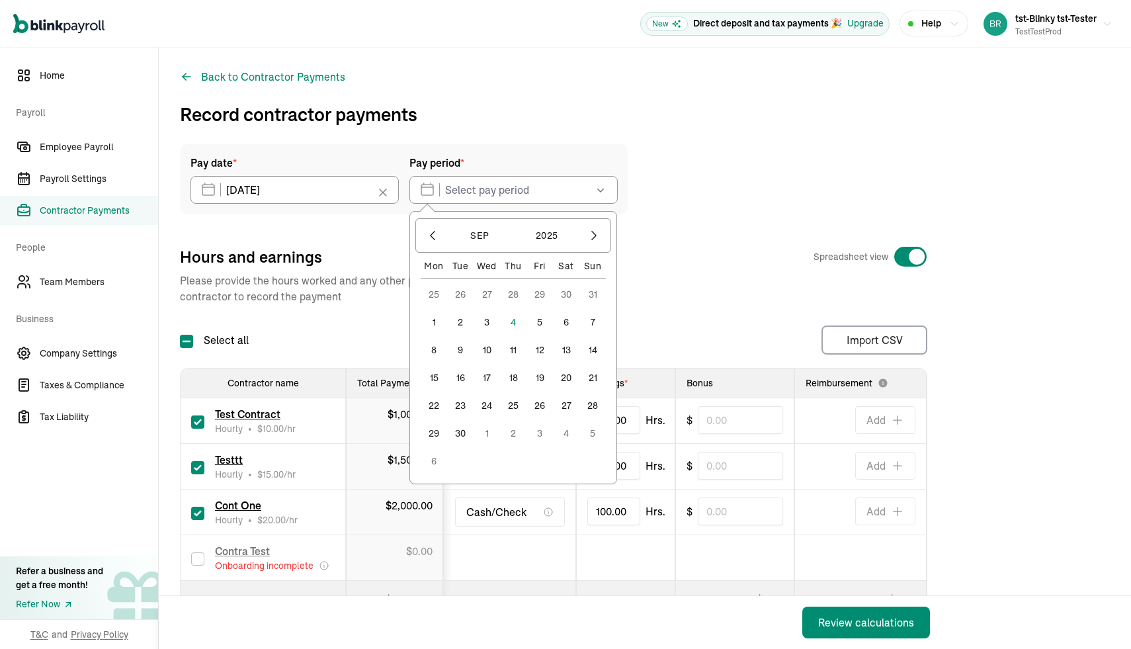
click at [434, 319] on button "1" at bounding box center [434, 322] width 26 height 26
click at [540, 323] on button "5" at bounding box center [539, 322] width 26 height 26
type input "09/01/2025 ~ 09/05/2025"
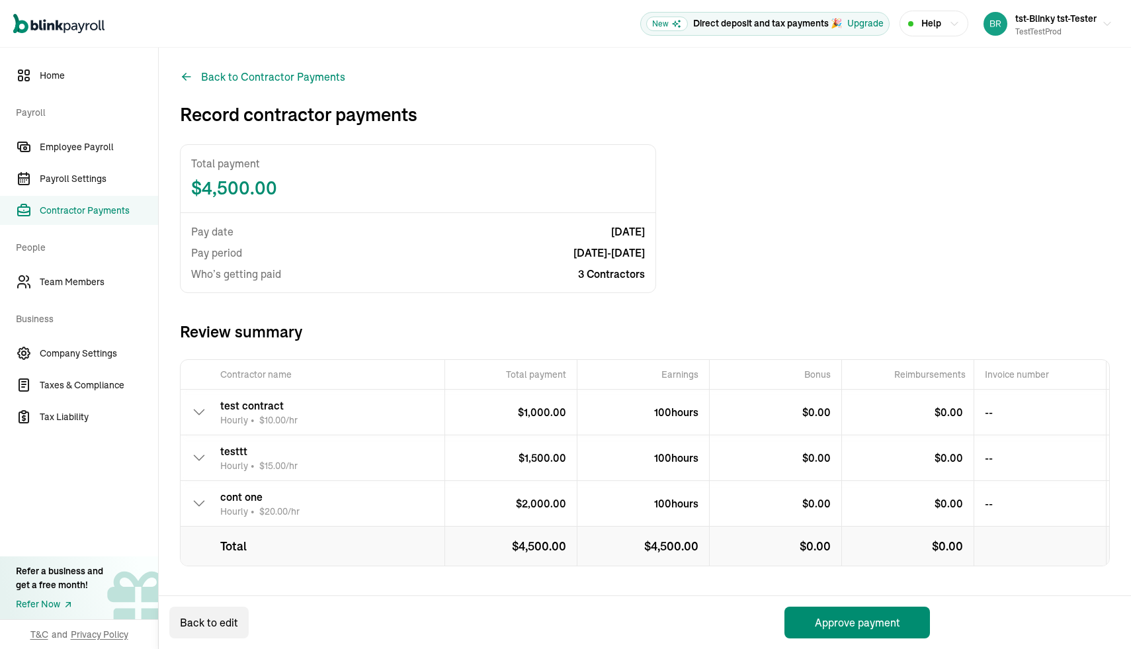
scroll to position [5, 0]
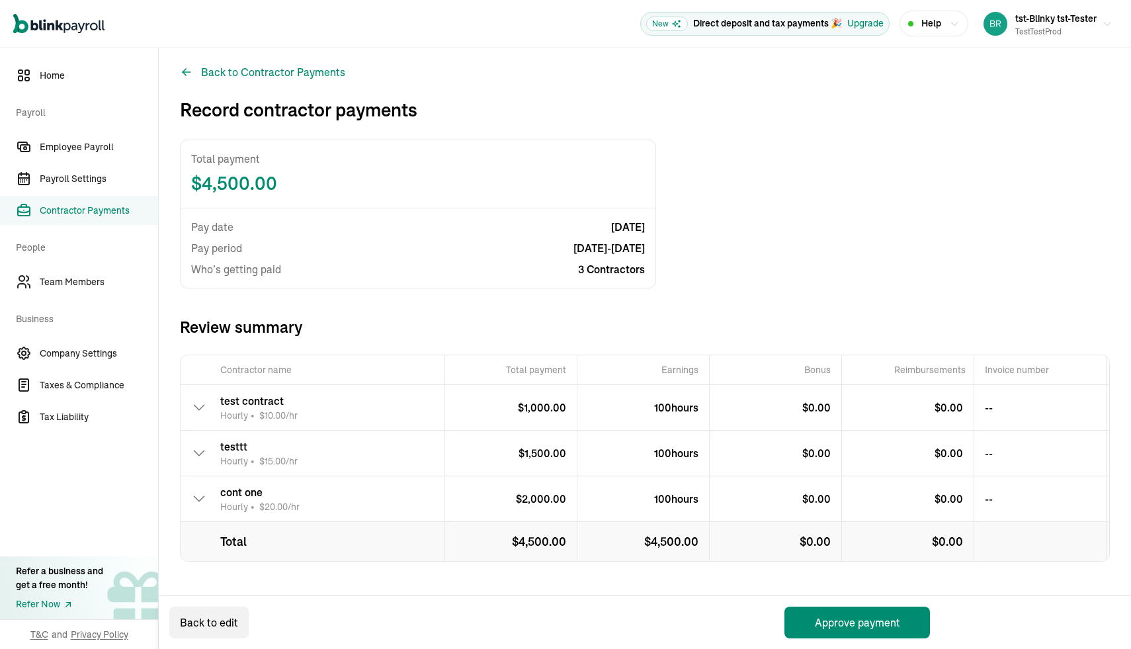
click at [202, 409] on icon at bounding box center [199, 407] width 16 height 16
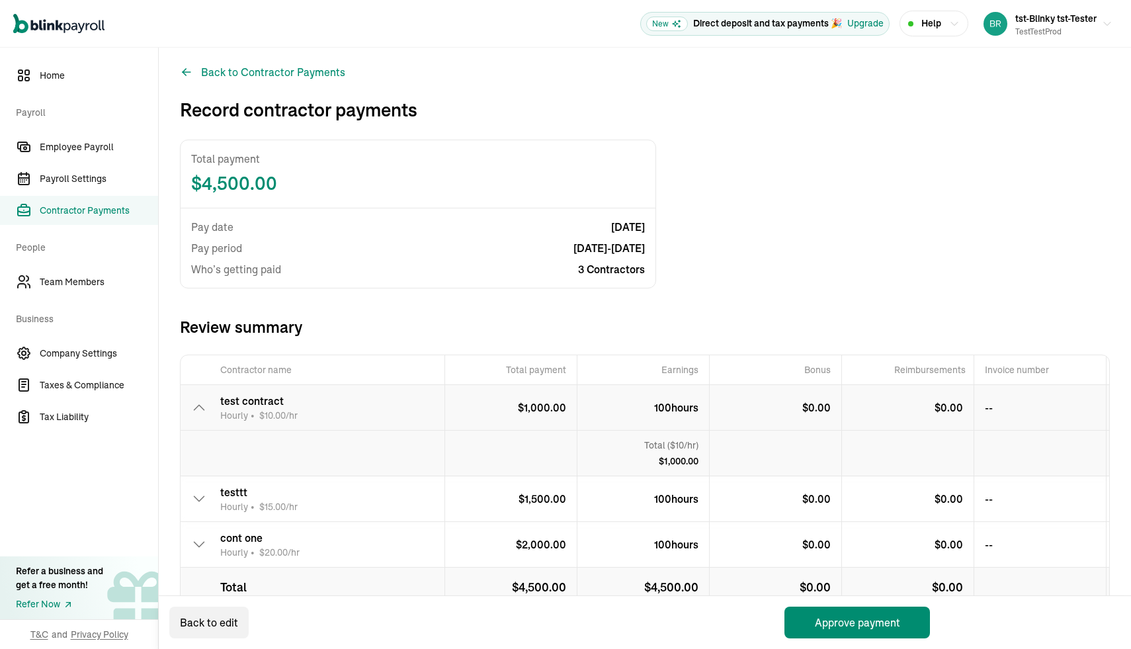
click at [201, 409] on icon at bounding box center [199, 407] width 16 height 16
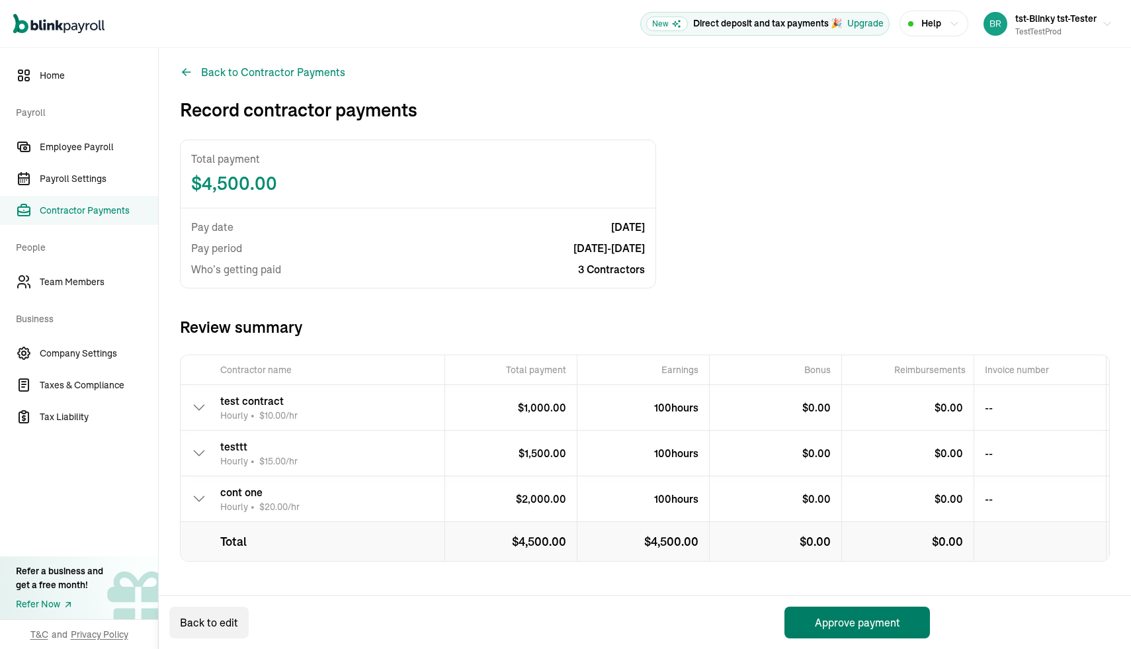
click at [804, 626] on button "Approve payment" at bounding box center [857, 622] width 146 height 32
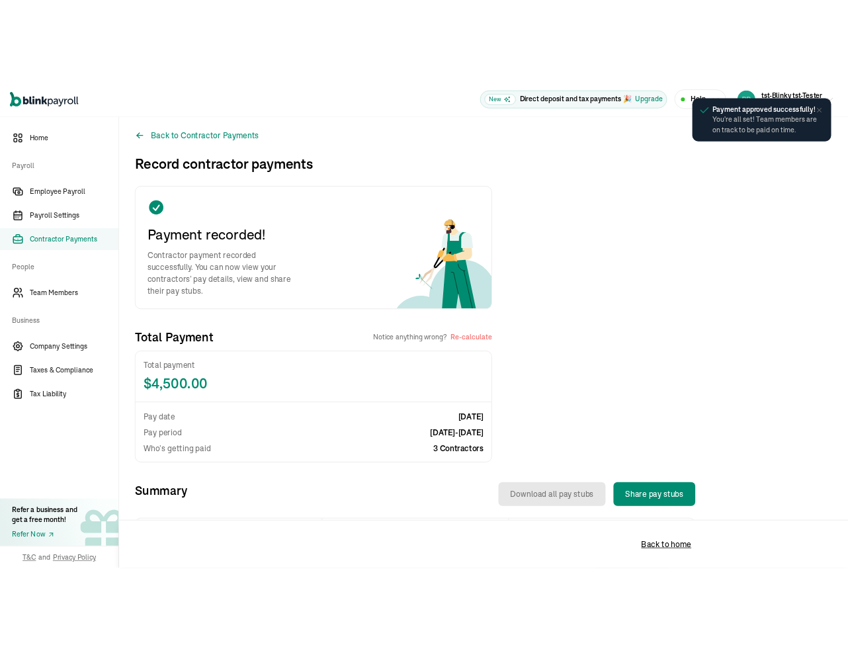
scroll to position [0, 0]
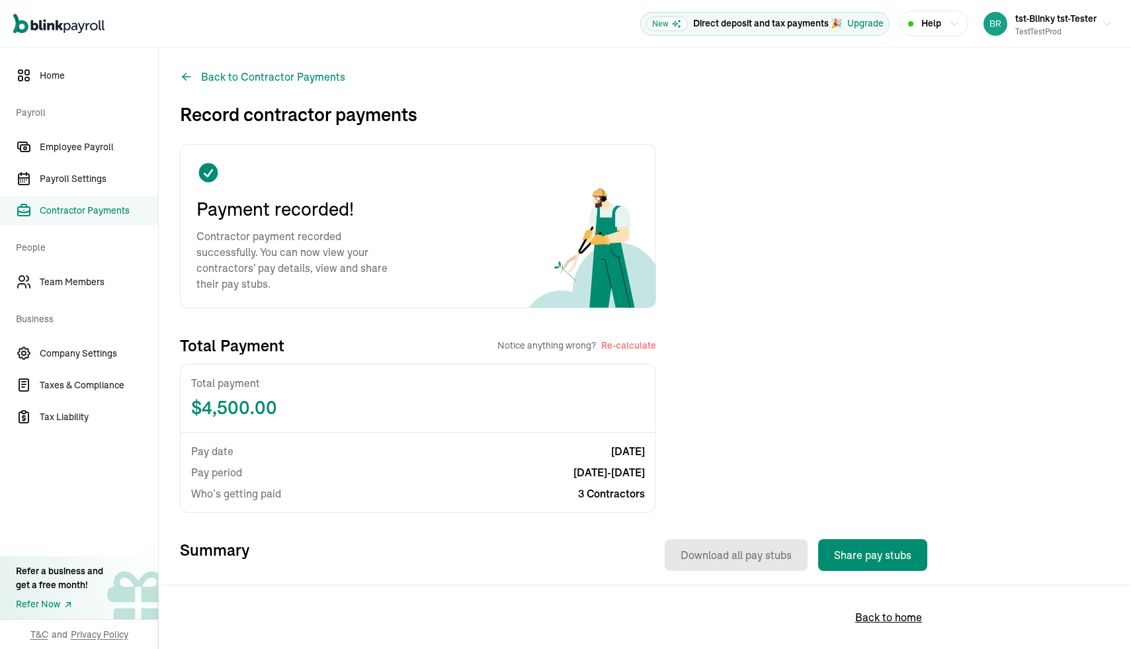
click at [90, 211] on span "Contractor Payments" at bounding box center [99, 211] width 118 height 14
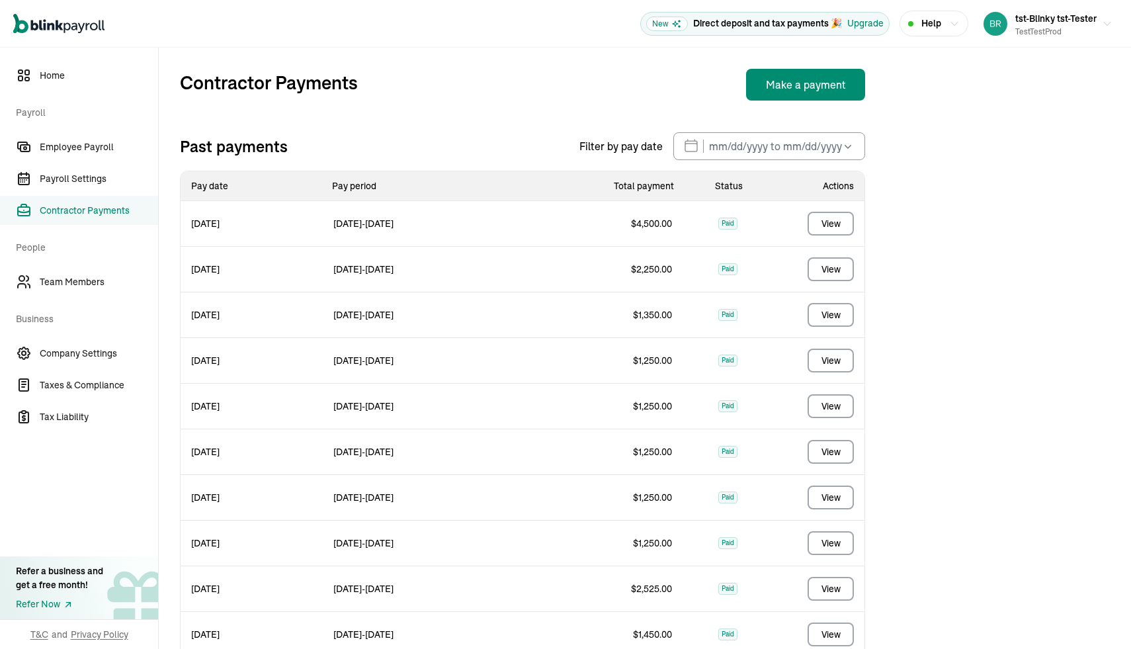
drag, startPoint x: 193, startPoint y: 223, endPoint x: 251, endPoint y: 222, distance: 58.2
click at [251, 222] on span "Sep 11, 2025" at bounding box center [252, 223] width 142 height 29
click at [845, 226] on button "View" at bounding box center [831, 224] width 46 height 24
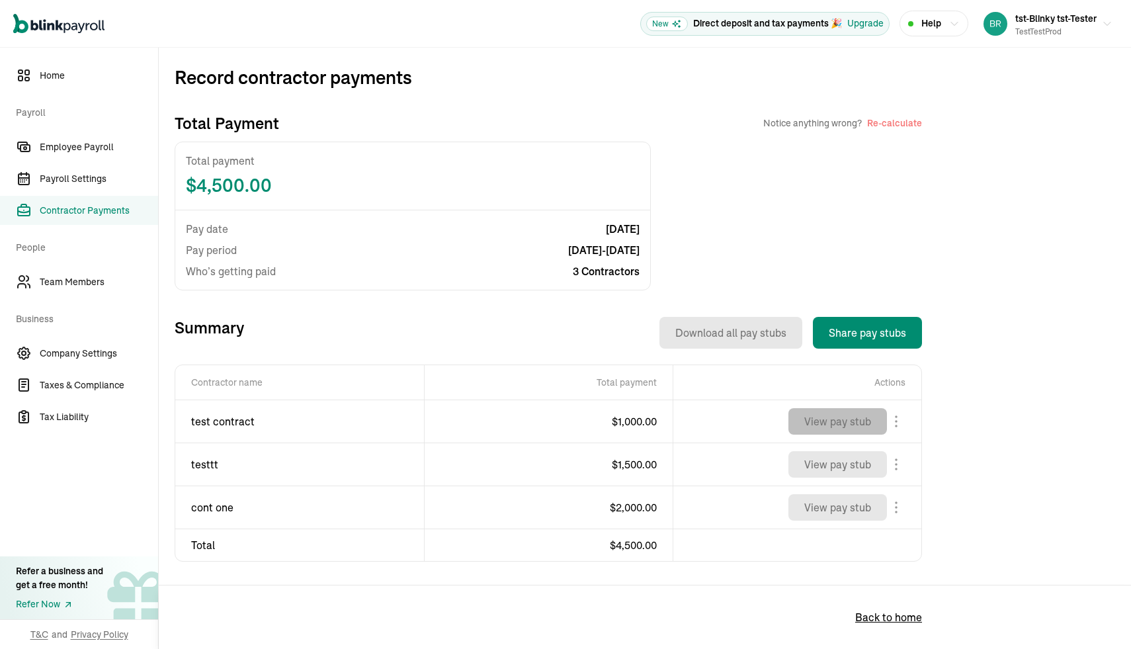
click at [842, 431] on button "View pay stub" at bounding box center [837, 421] width 99 height 26
click at [80, 277] on span "Team Members" at bounding box center [99, 282] width 118 height 14
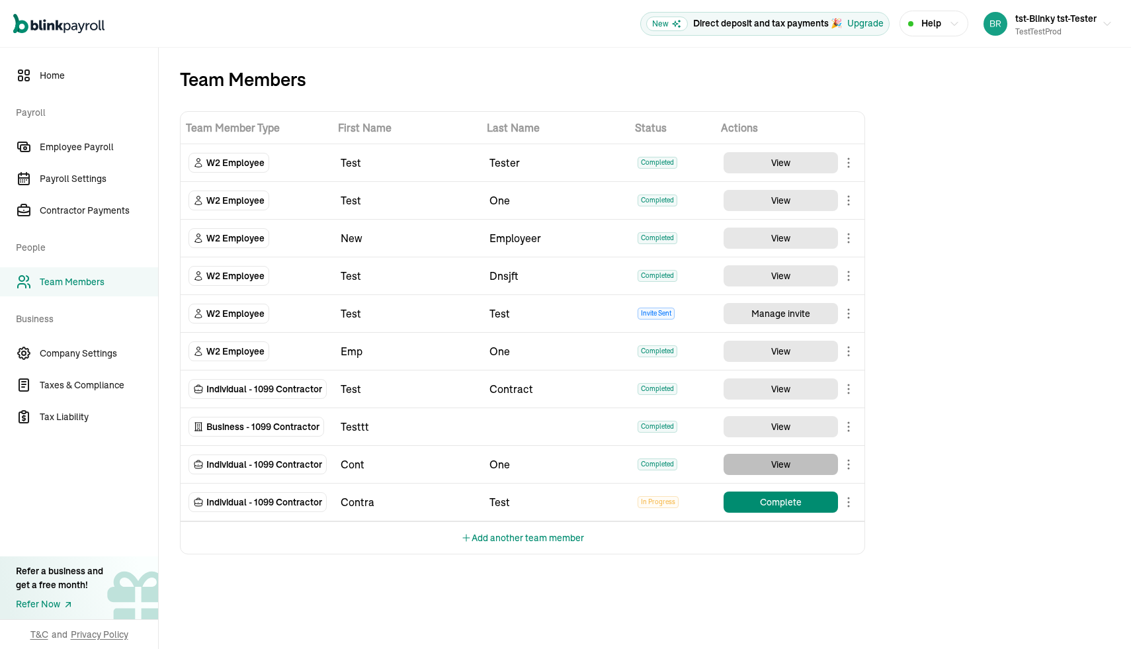
click at [763, 465] on button "View" at bounding box center [781, 464] width 114 height 21
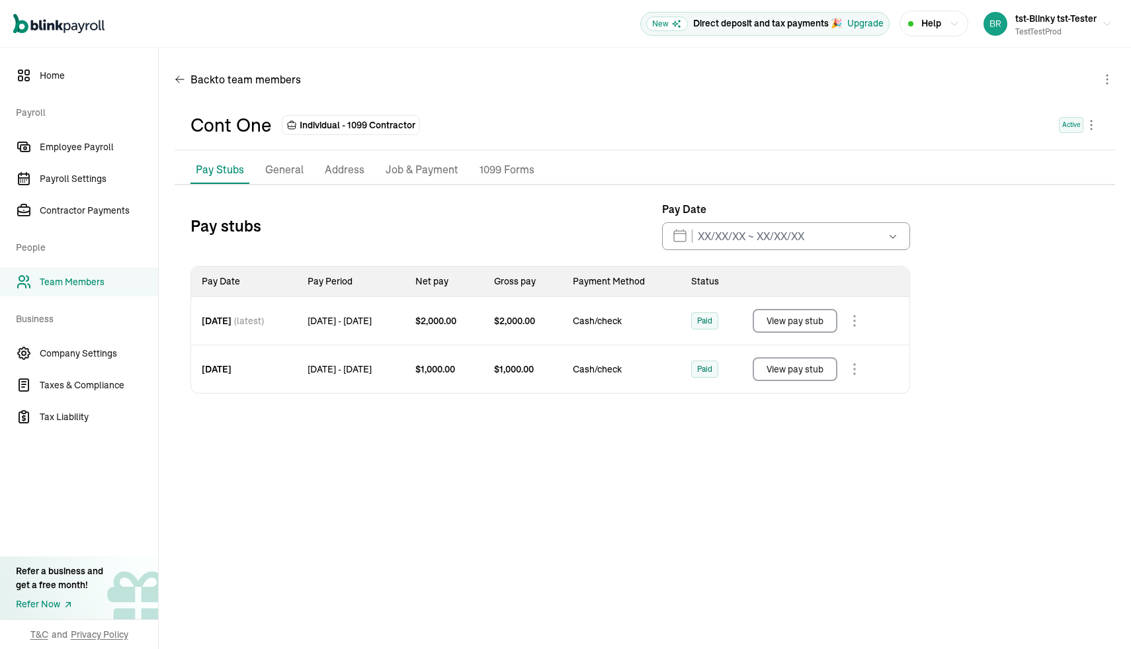
click at [288, 171] on p "General" at bounding box center [284, 169] width 38 height 17
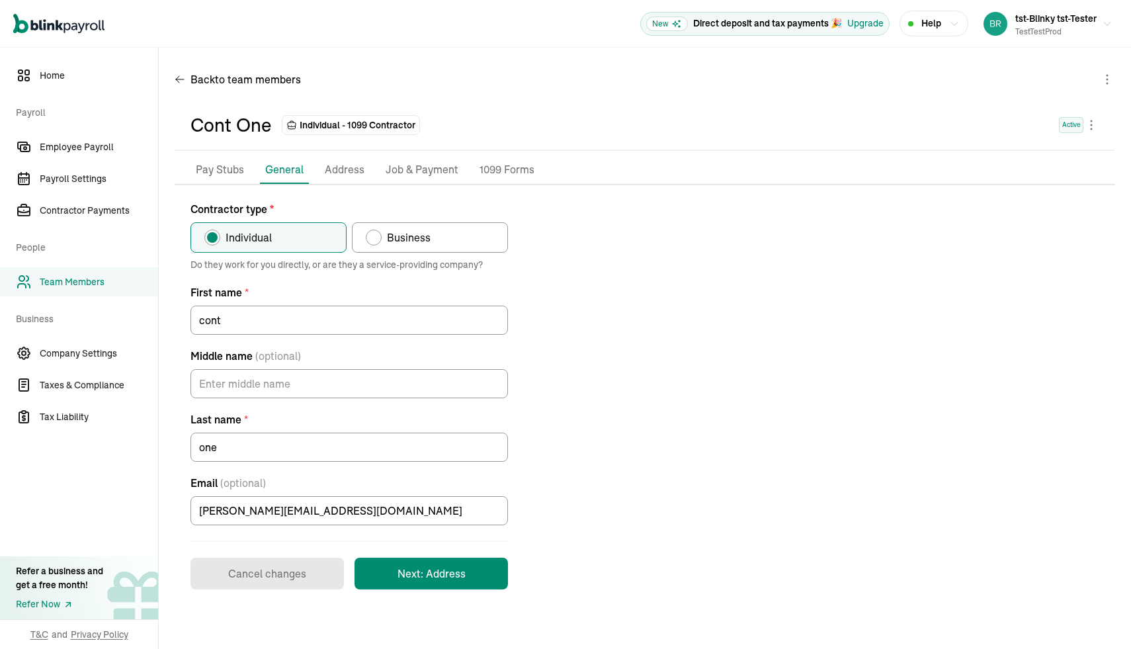
click at [339, 167] on p "Address" at bounding box center [345, 169] width 40 height 17
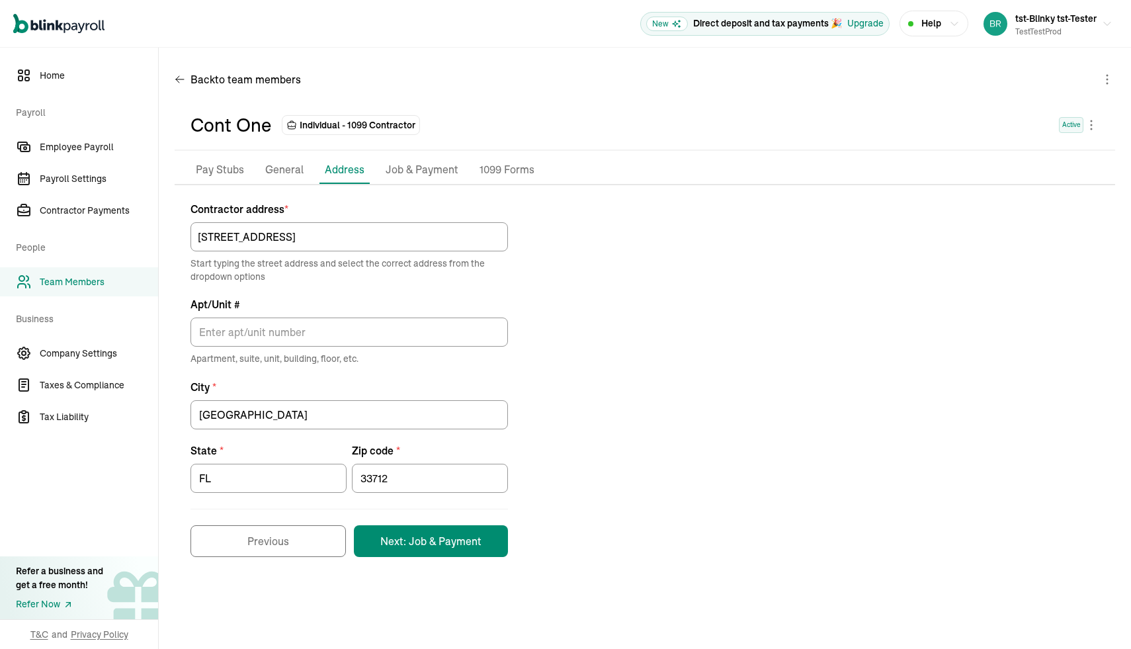
click at [405, 171] on p "Job & Payment" at bounding box center [422, 169] width 73 height 17
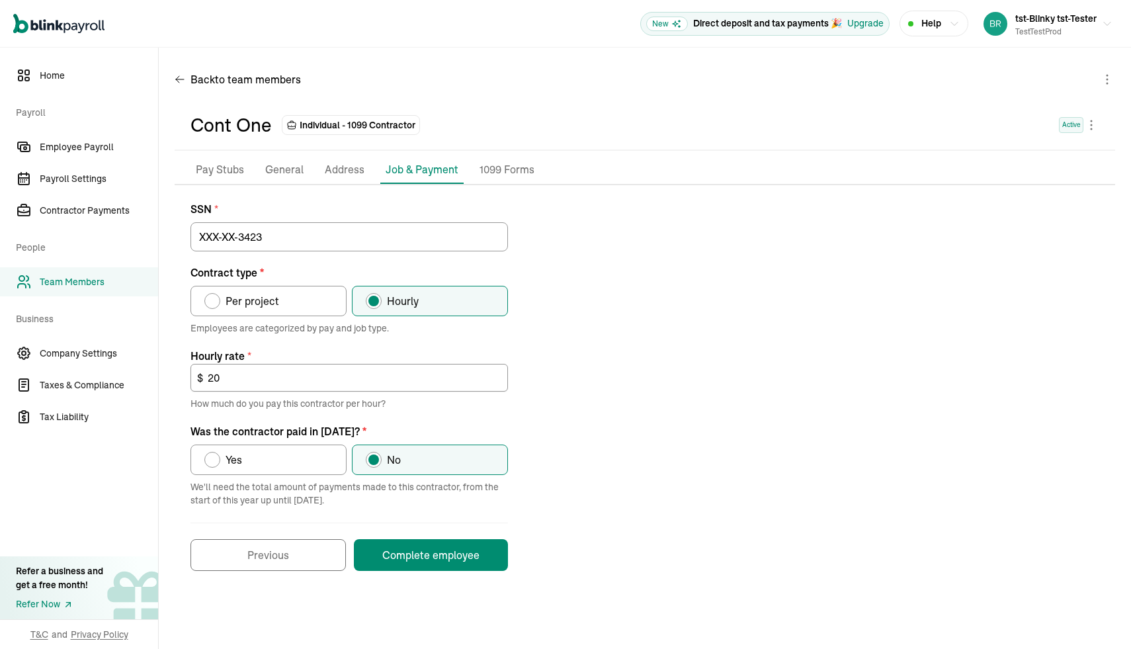
click at [77, 267] on link "Team Members" at bounding box center [79, 281] width 158 height 29
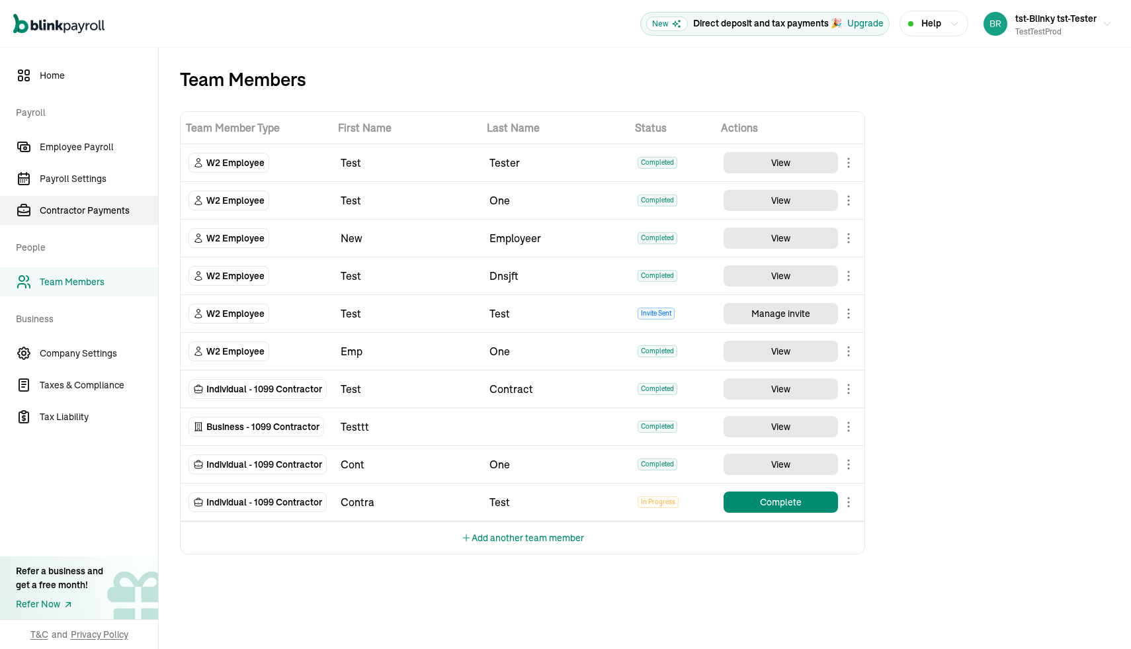
click at [83, 212] on span "Contractor Payments" at bounding box center [99, 211] width 118 height 14
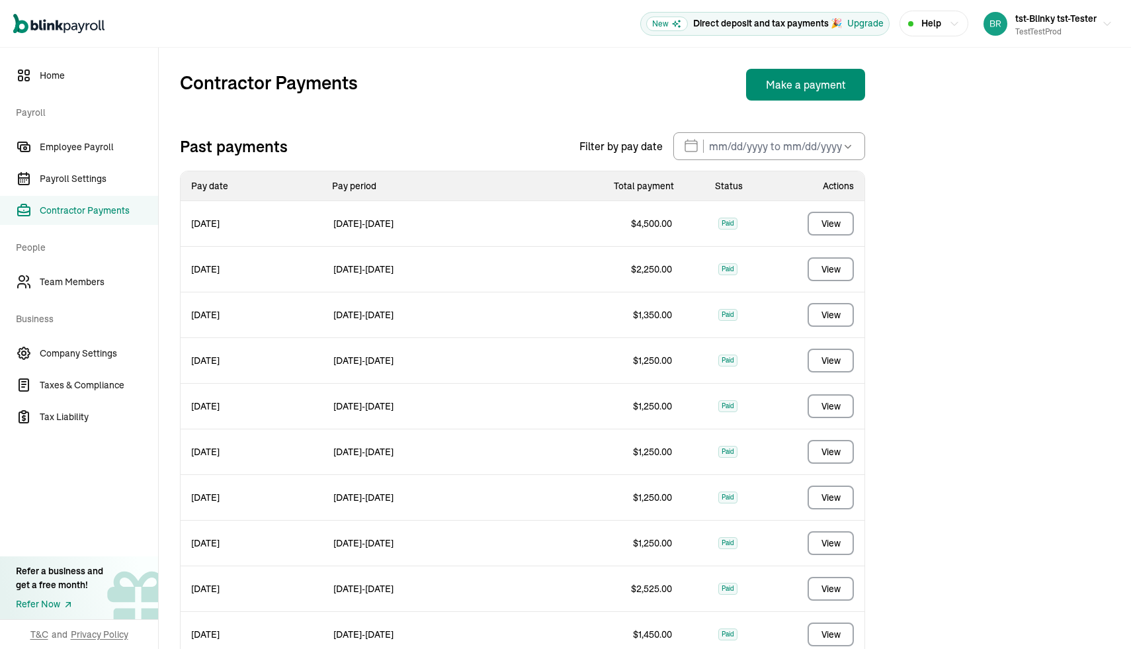
click at [823, 209] on span "View" at bounding box center [818, 223] width 91 height 45
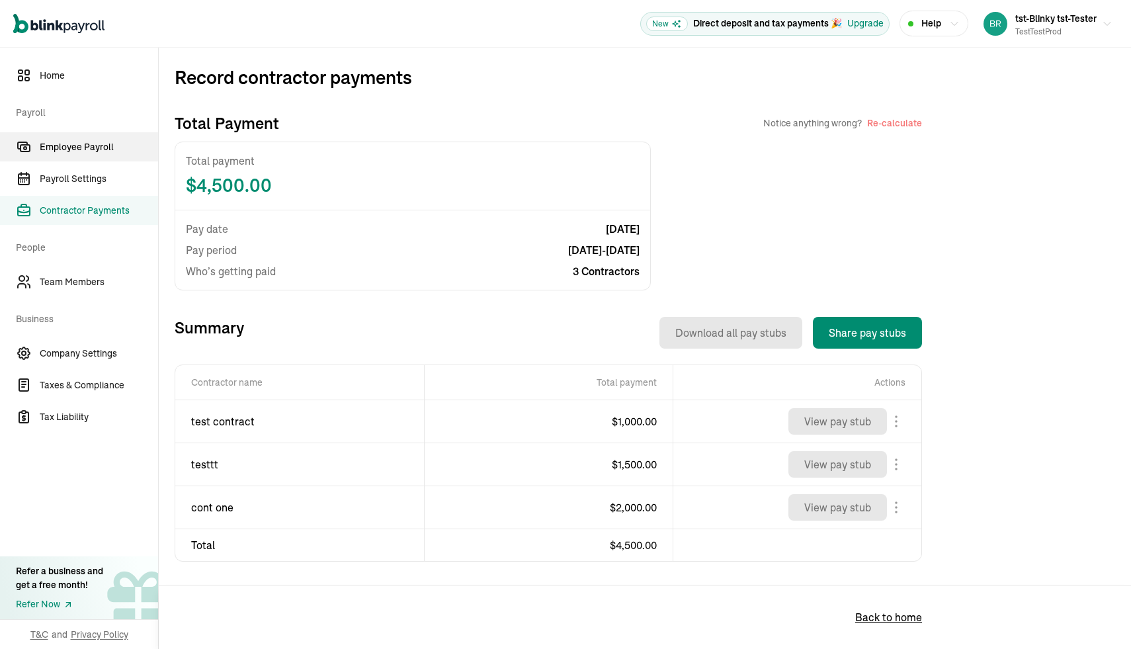
click at [79, 153] on span "Employee Payroll" at bounding box center [99, 147] width 118 height 14
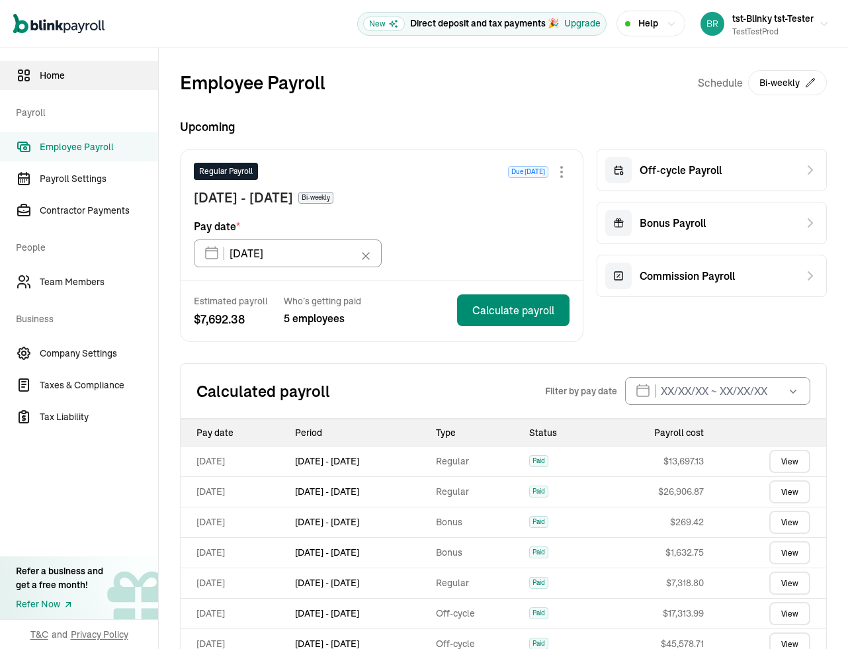
click at [54, 88] on link "Home" at bounding box center [79, 75] width 158 height 29
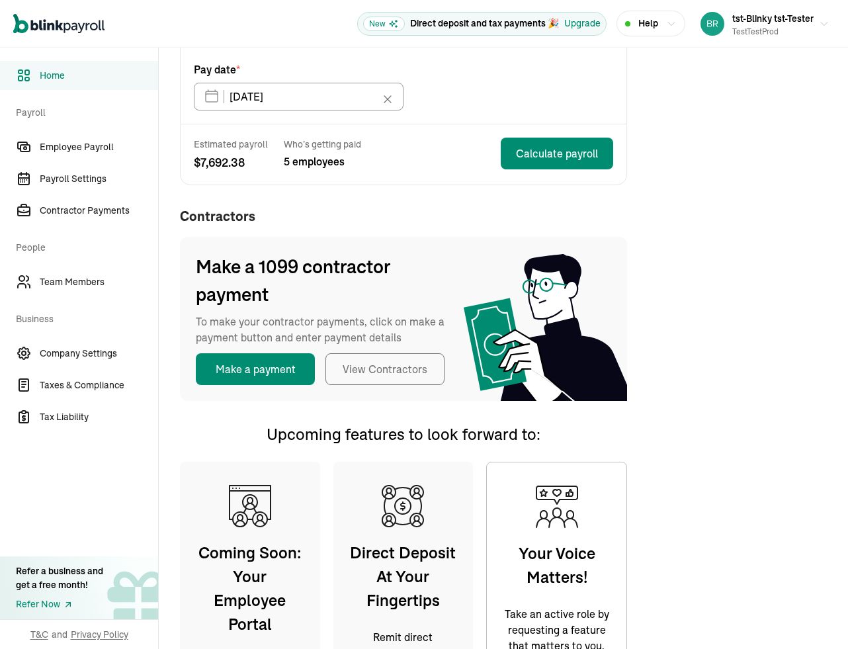
scroll to position [252, 0]
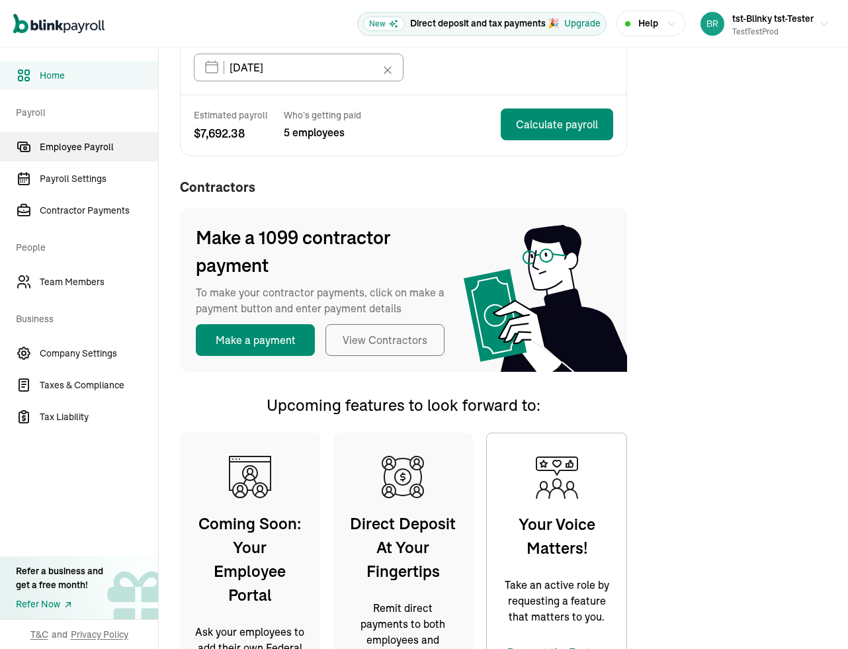
click at [98, 146] on span "Employee Payroll" at bounding box center [99, 147] width 118 height 14
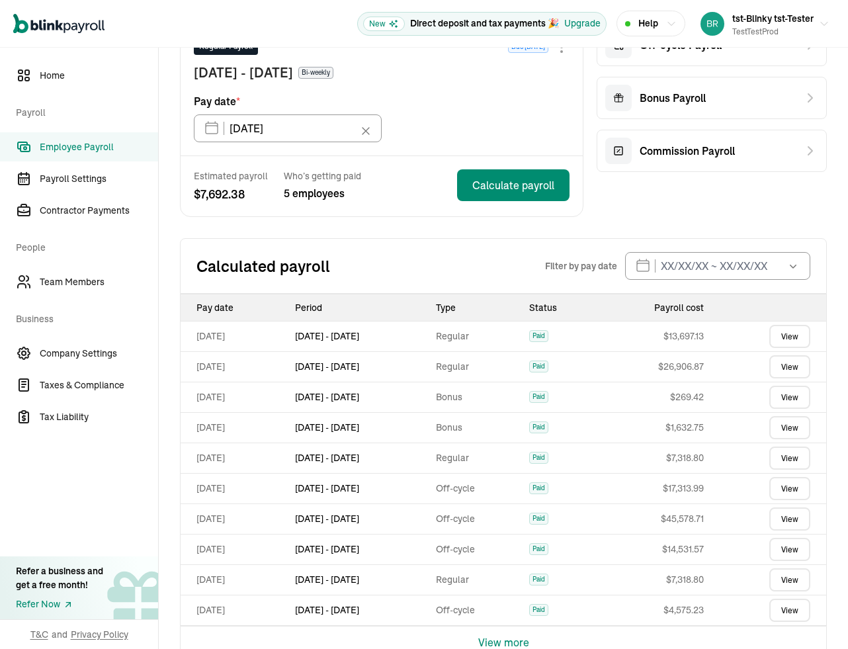
scroll to position [152, 0]
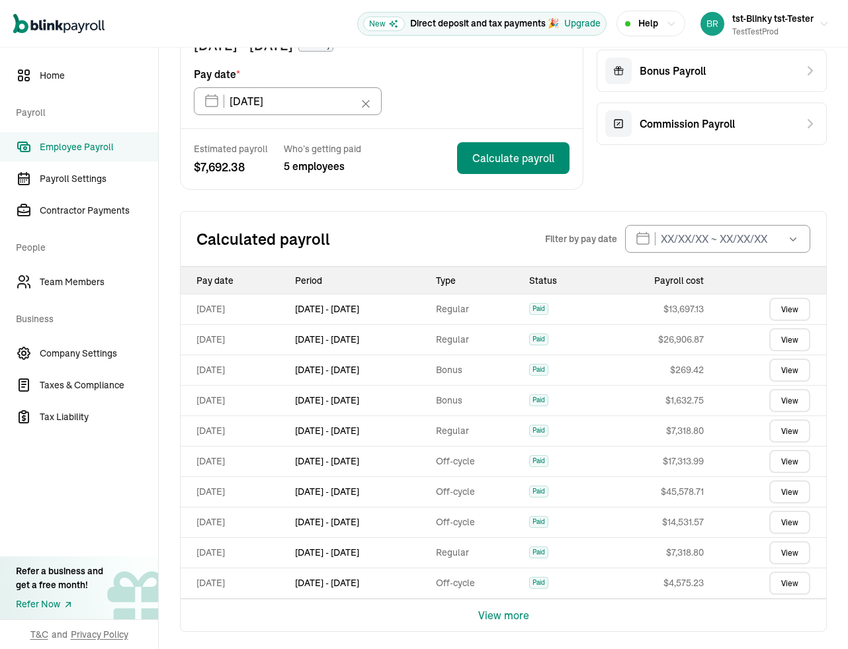
click at [503, 613] on button "View more" at bounding box center [503, 615] width 51 height 32
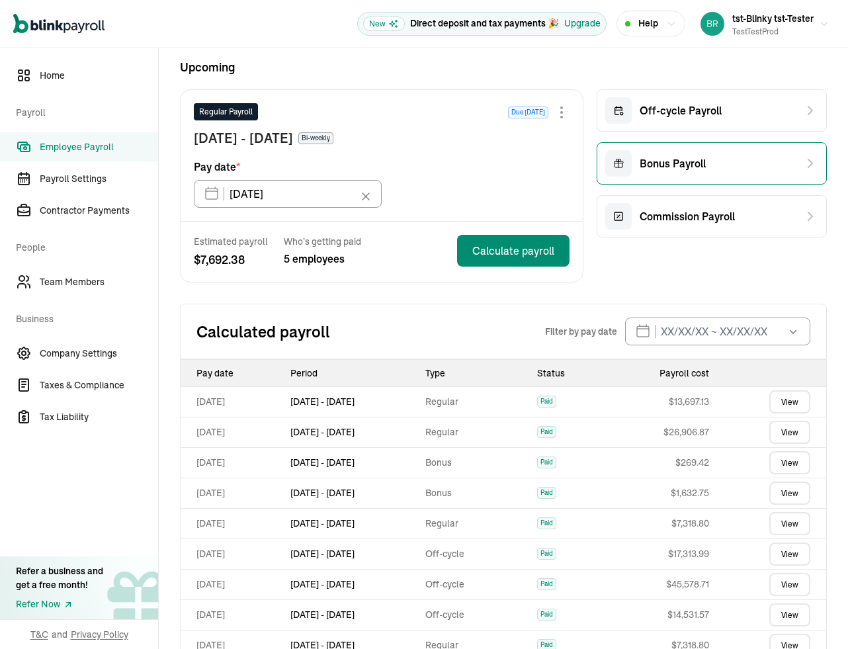
scroll to position [58, 0]
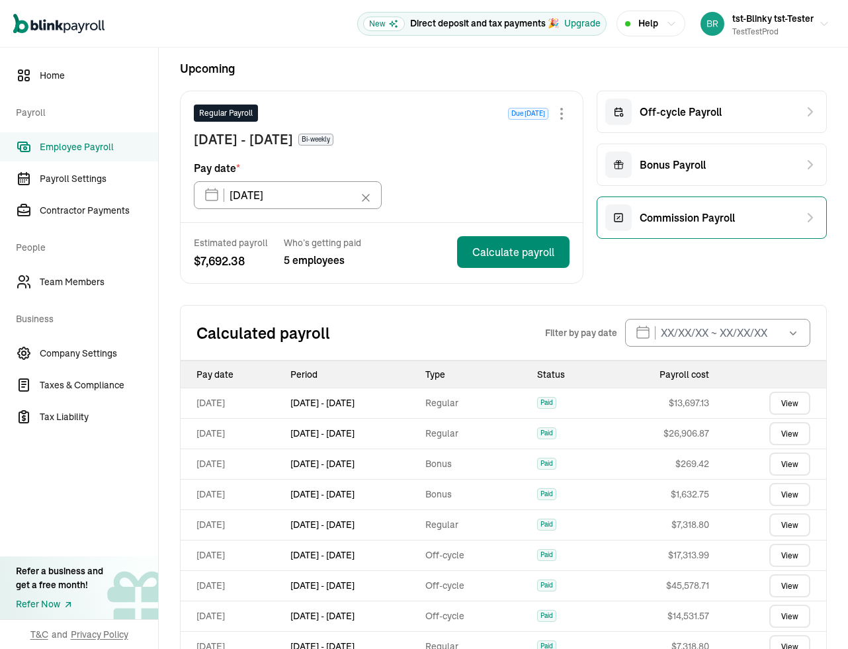
click at [672, 212] on span "Commission Payroll" at bounding box center [687, 218] width 95 height 16
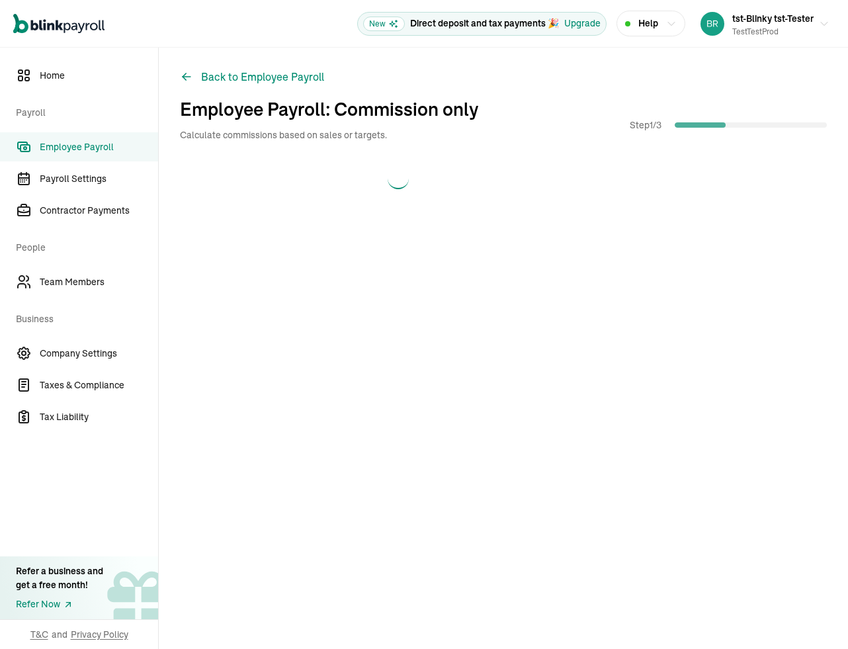
scroll to position [0, 0]
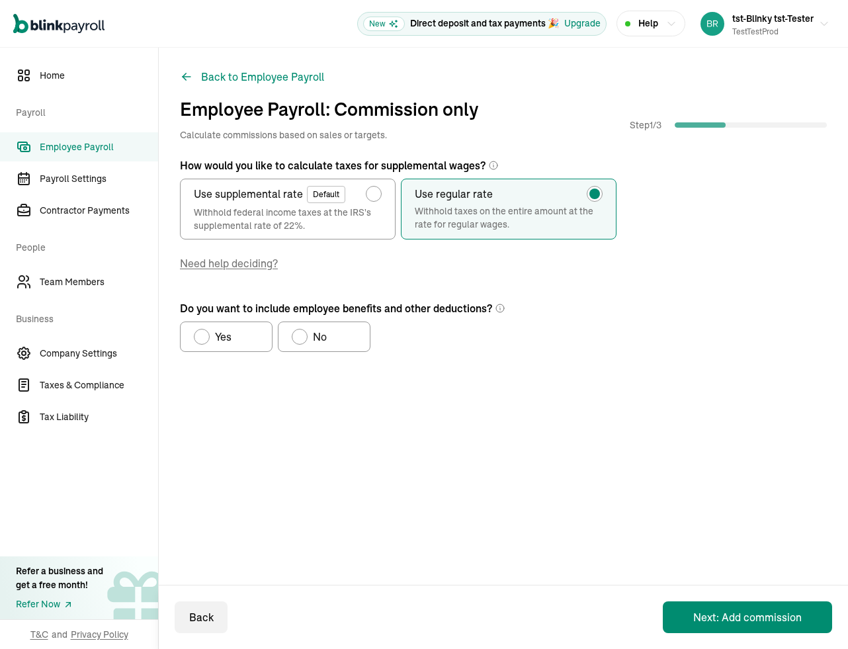
click at [322, 344] on span "No" at bounding box center [320, 337] width 14 height 16
click at [302, 339] on input "No" at bounding box center [296, 333] width 11 height 11
radio input "true"
click at [691, 617] on button "Next: Add commission" at bounding box center [747, 617] width 169 height 32
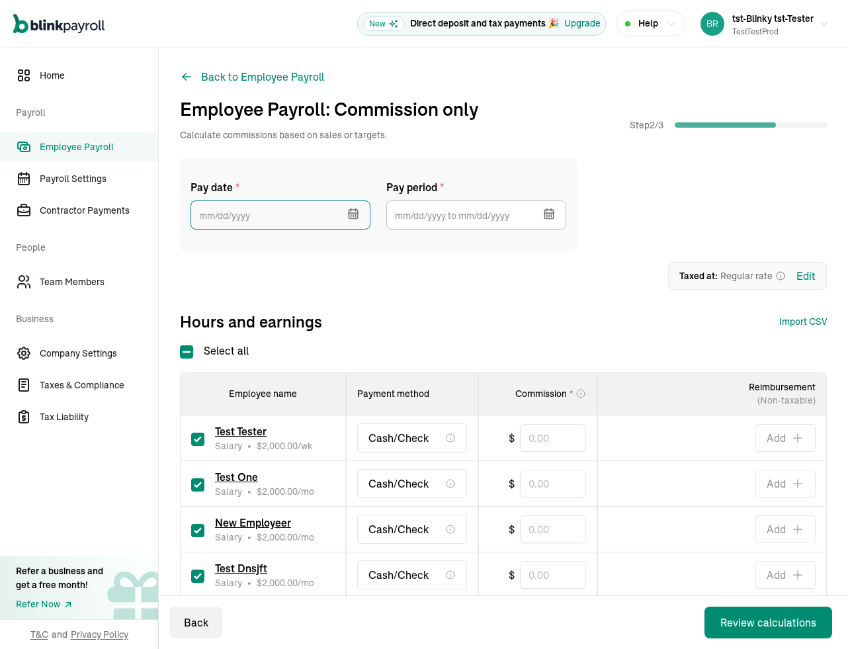
click at [251, 218] on input "text" at bounding box center [280, 214] width 180 height 29
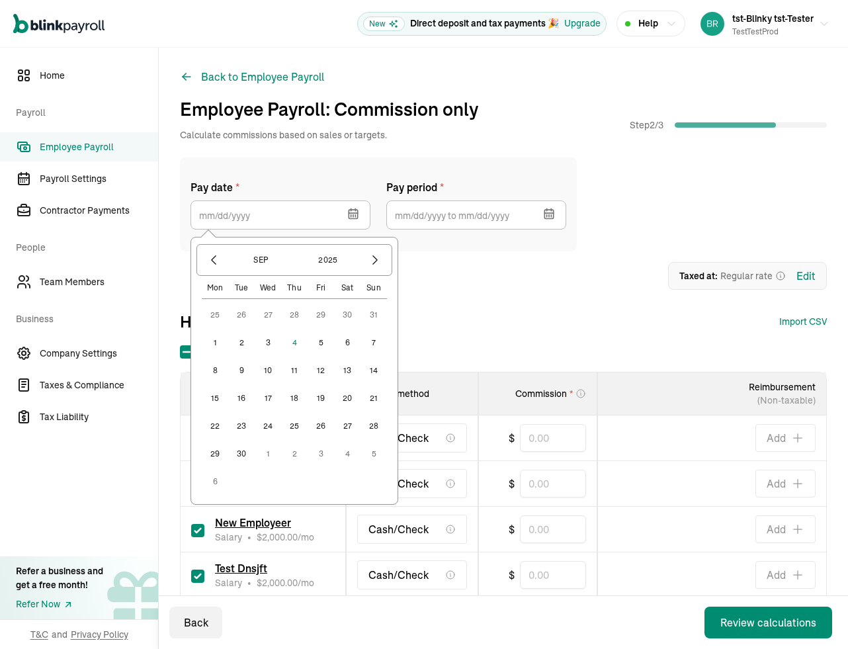
click at [296, 372] on button "11" at bounding box center [294, 370] width 26 height 26
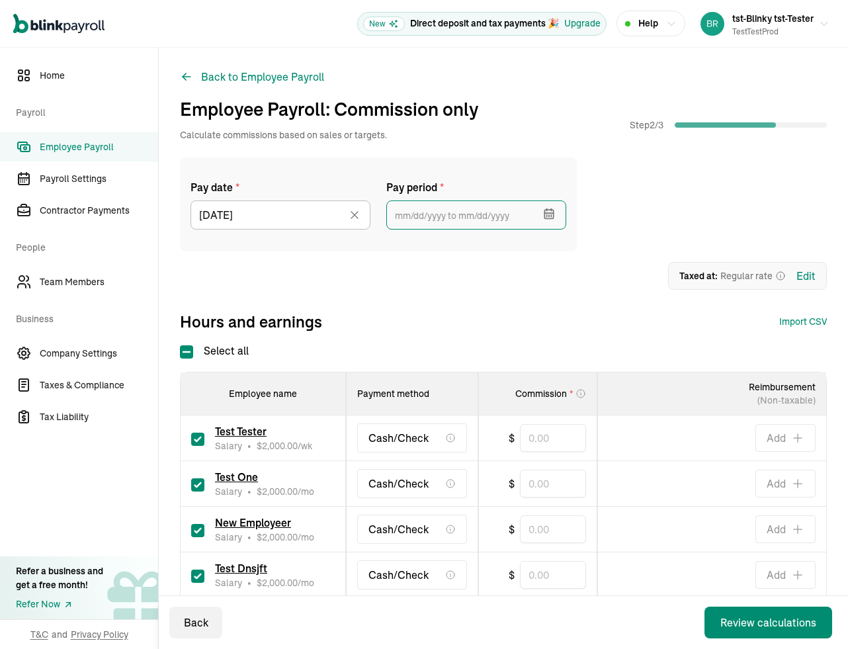
click at [433, 219] on input "text" at bounding box center [476, 214] width 180 height 29
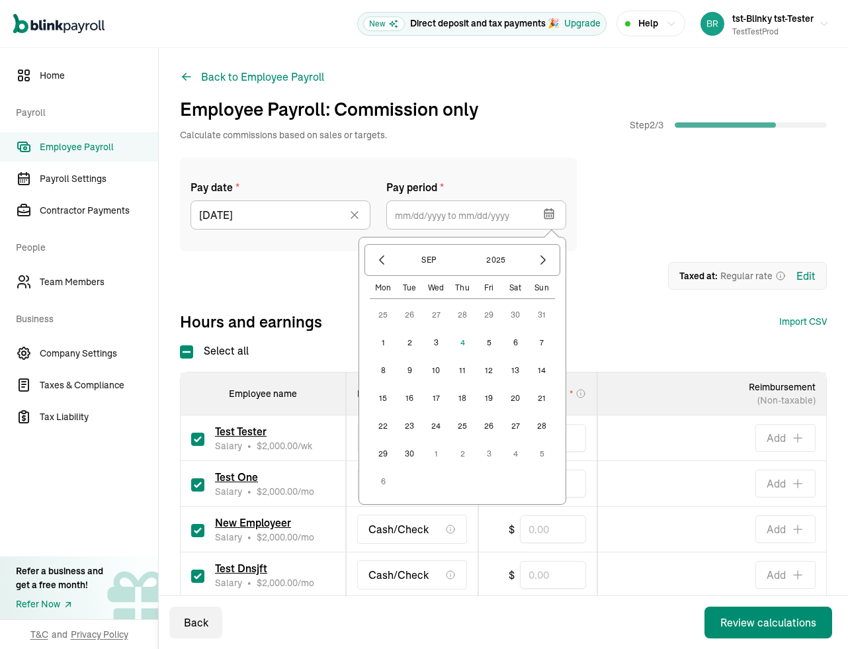
click at [376, 345] on button "1" at bounding box center [383, 342] width 26 height 26
click at [486, 346] on button "5" at bounding box center [489, 342] width 26 height 26
type input "09/01/2025 ~ 09/05/2025"
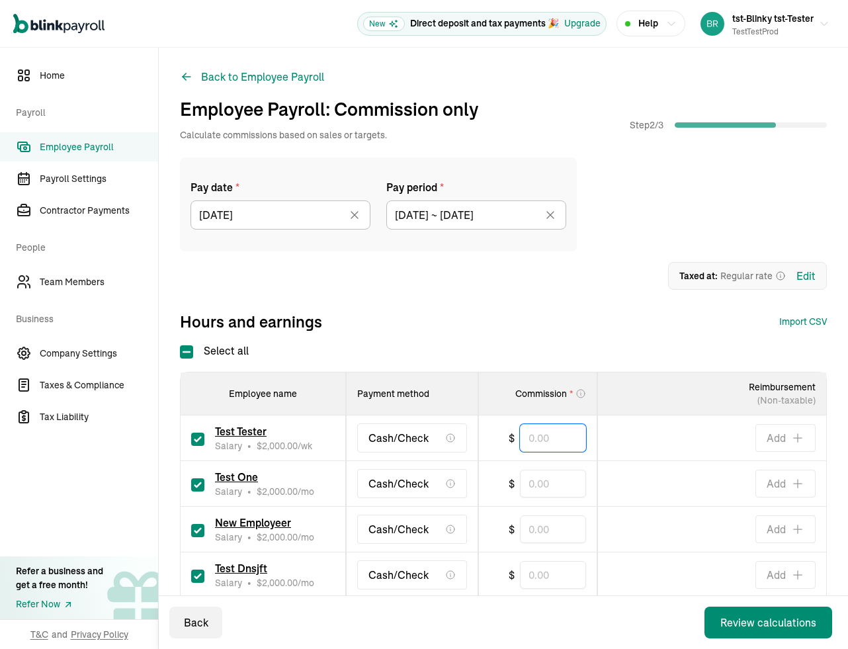
click at [551, 437] on input "text" at bounding box center [553, 438] width 66 height 28
type input "100"
click at [556, 478] on input "text" at bounding box center [553, 484] width 66 height 28
type input "100"
click at [546, 532] on input "text" at bounding box center [553, 529] width 66 height 28
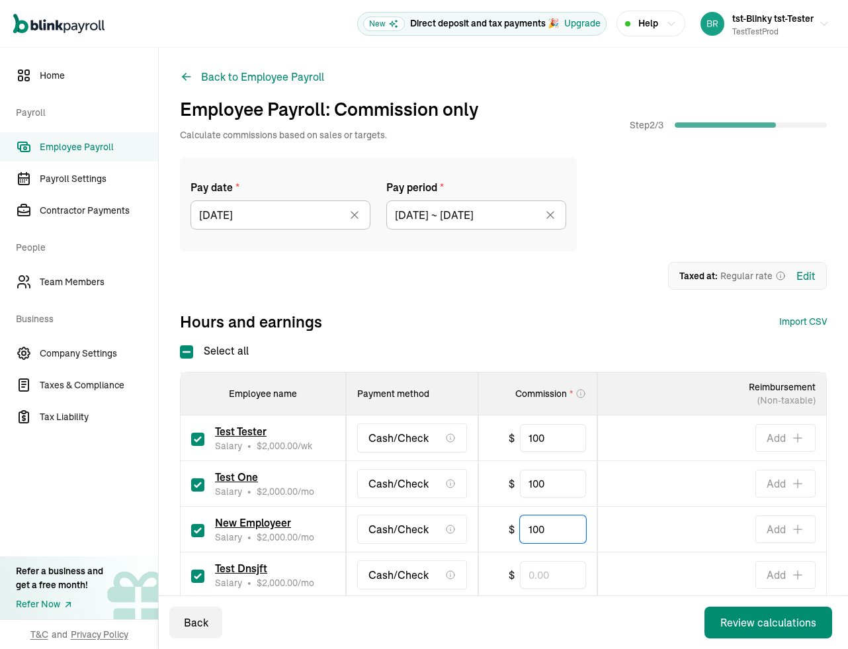
type input "100"
click at [196, 579] on input "checkbox" at bounding box center [197, 575] width 13 height 13
checkbox input "false"
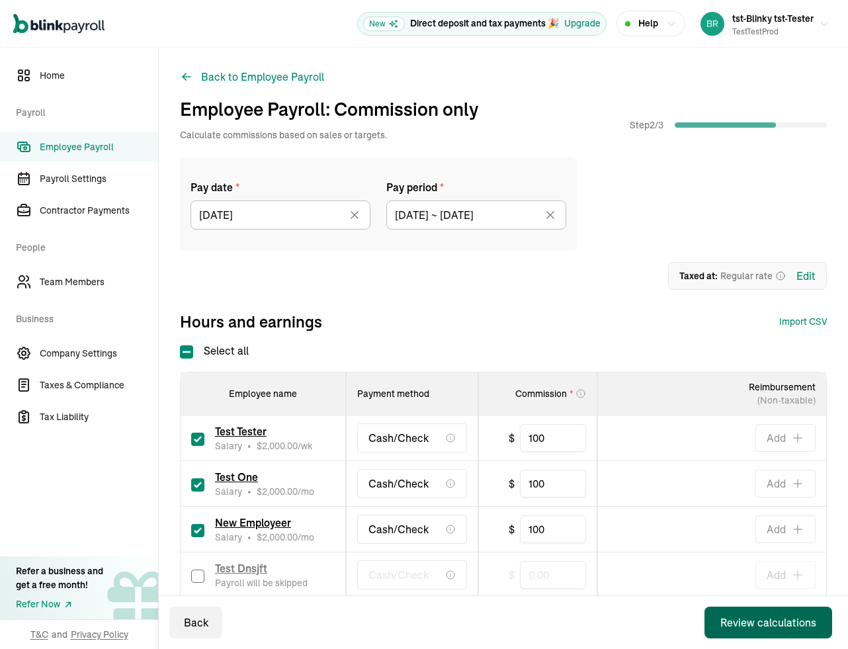
click at [744, 637] on button "Review calculations" at bounding box center [768, 622] width 128 height 32
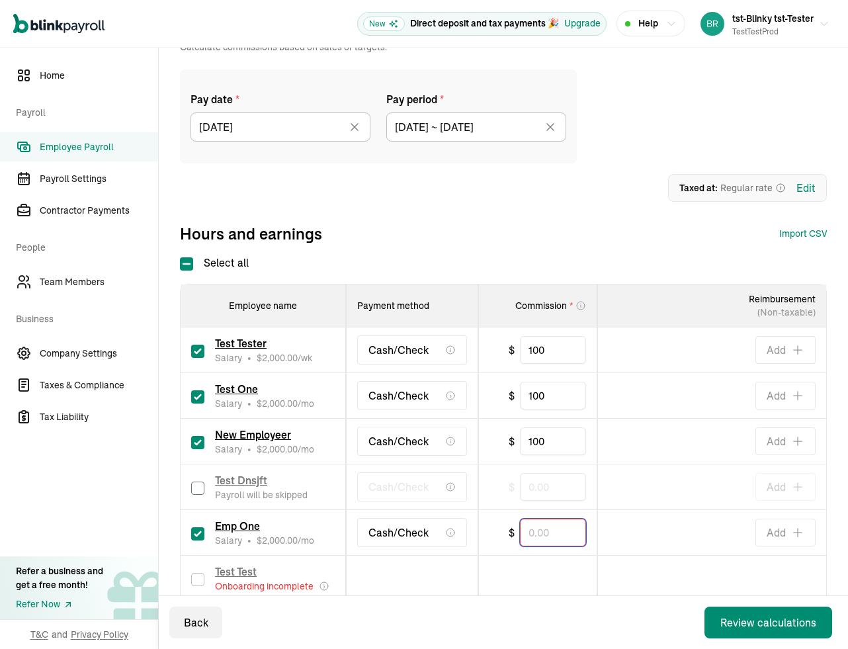
scroll to position [152, 0]
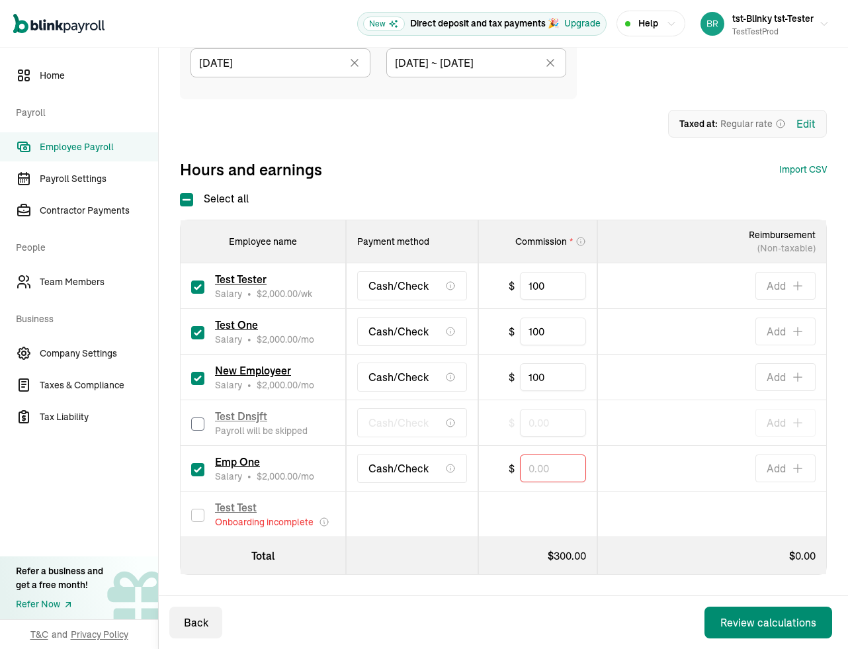
drag, startPoint x: 198, startPoint y: 470, endPoint x: 249, endPoint y: 470, distance: 50.9
click at [197, 470] on input "checkbox" at bounding box center [197, 469] width 13 height 13
checkbox input "false"
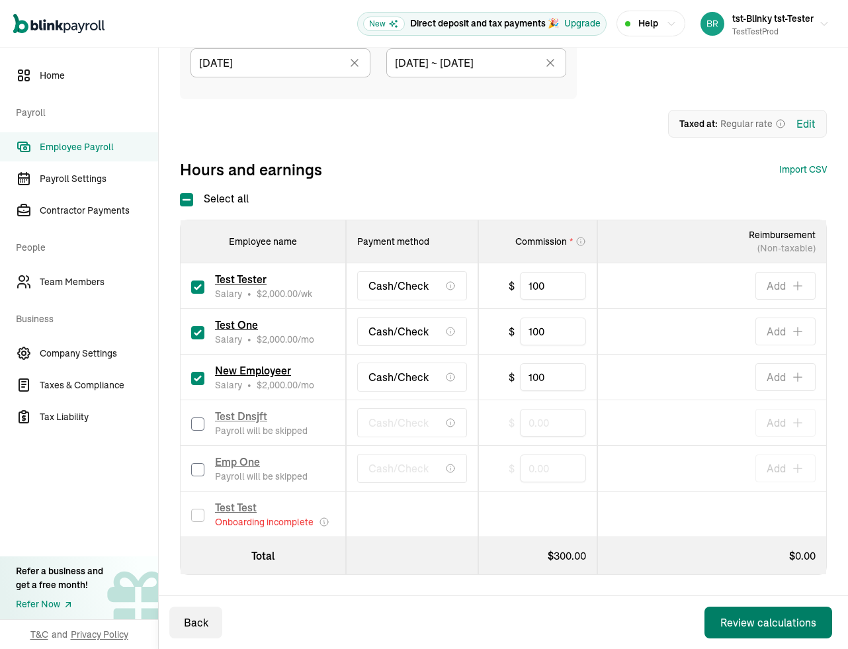
click at [726, 628] on div "Review calculations" at bounding box center [768, 622] width 96 height 16
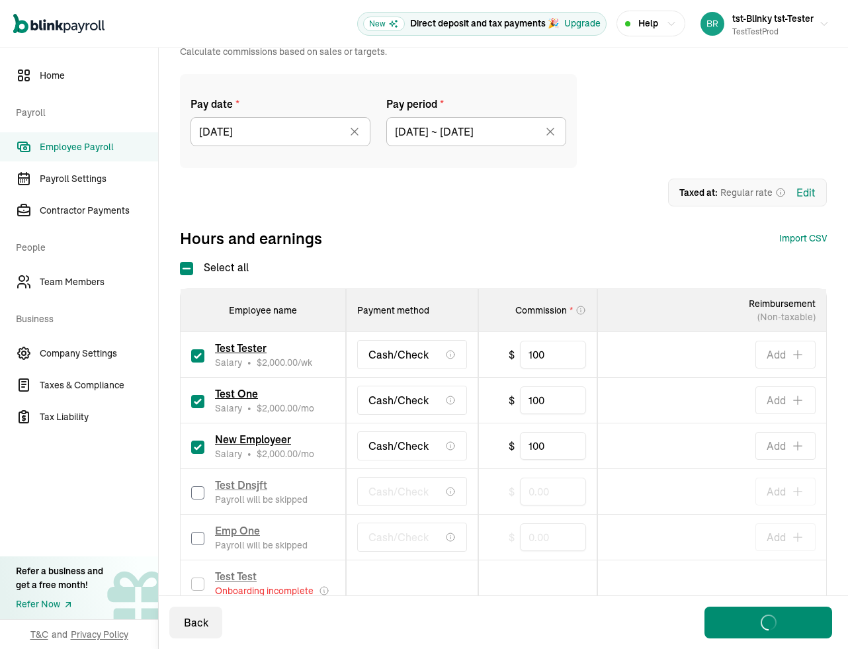
scroll to position [0, 0]
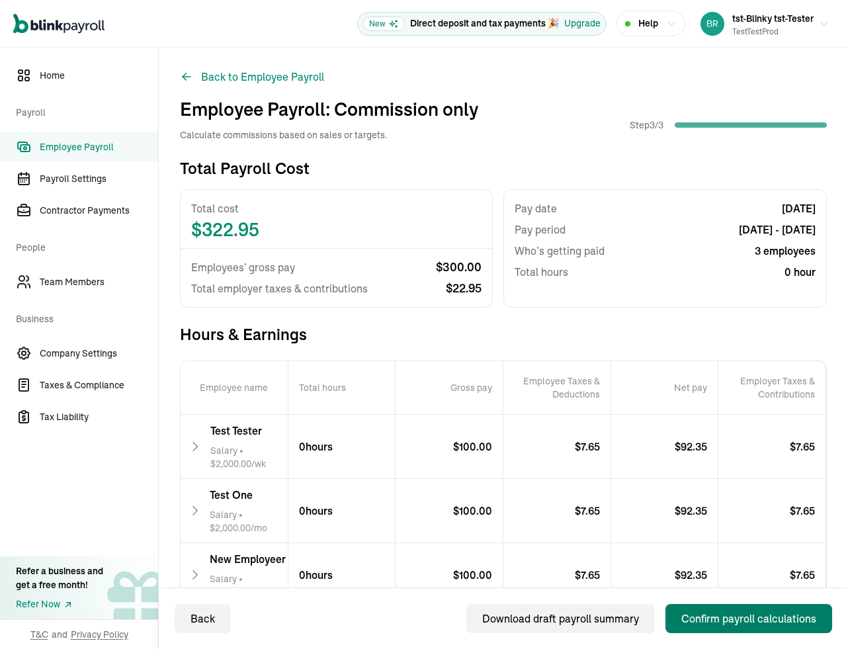
click at [696, 620] on div "Confirm payroll calculations" at bounding box center [748, 618] width 135 height 16
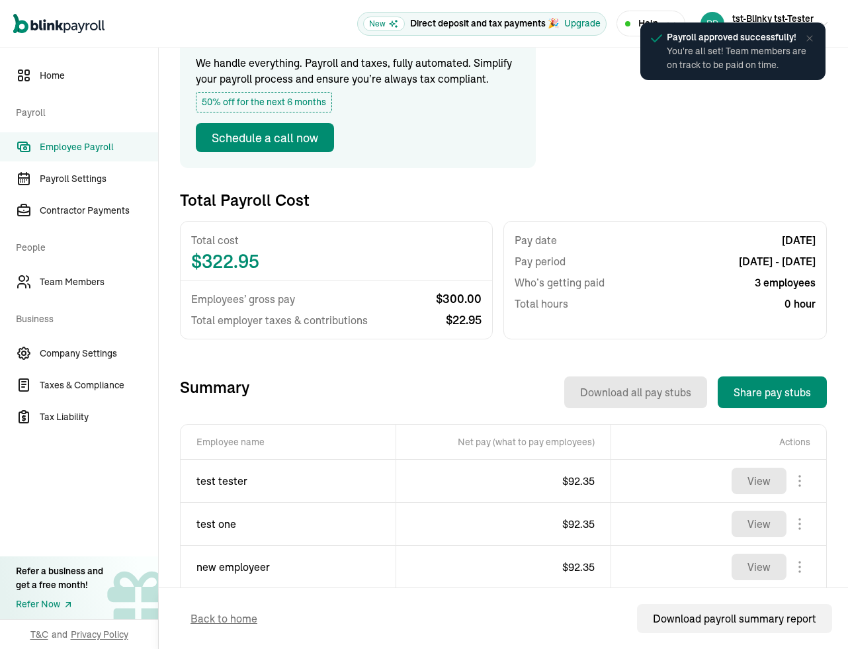
scroll to position [159, 0]
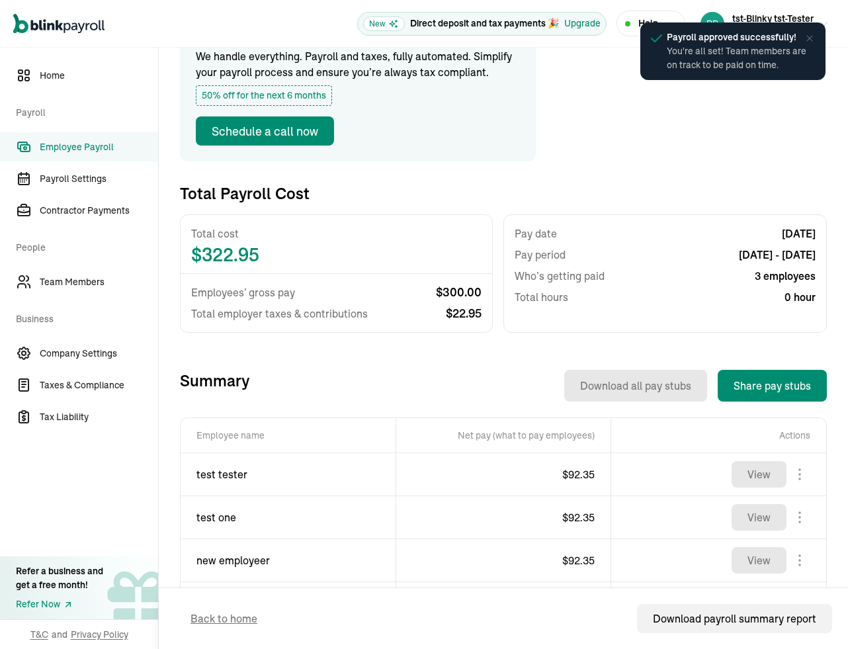
click at [97, 150] on span "Employee Payroll" at bounding box center [99, 147] width 118 height 14
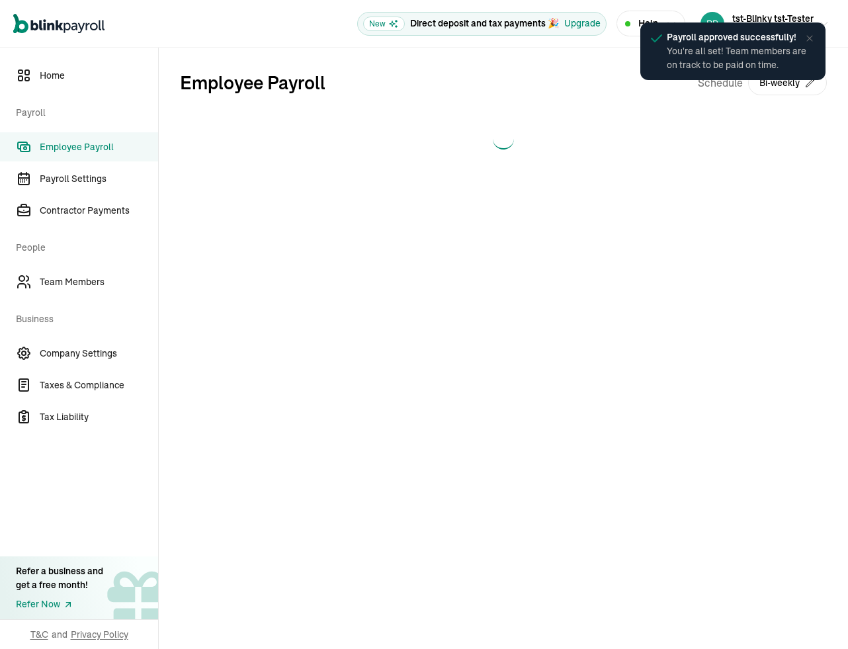
scroll to position [0, 0]
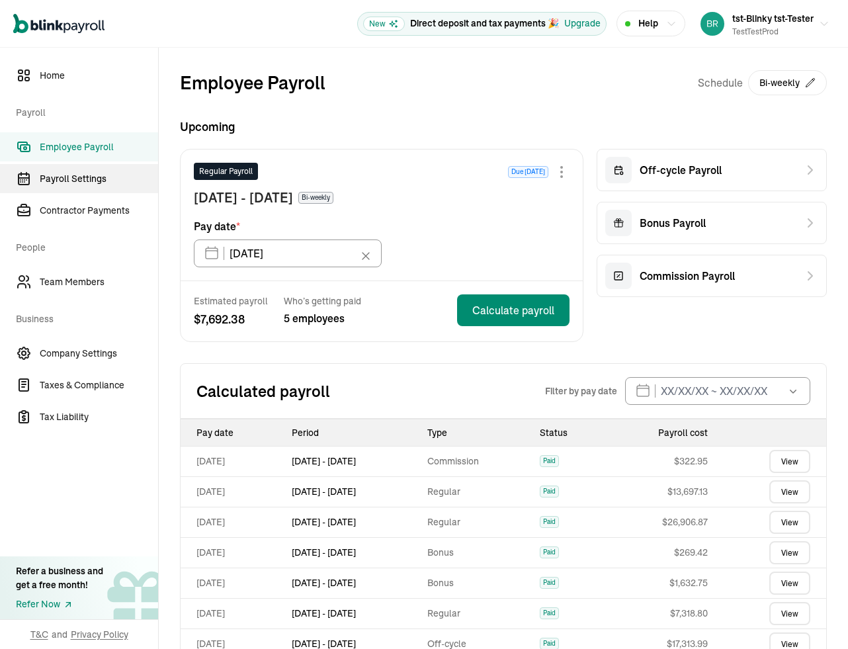
click at [75, 182] on span "Payroll Settings" at bounding box center [99, 179] width 118 height 14
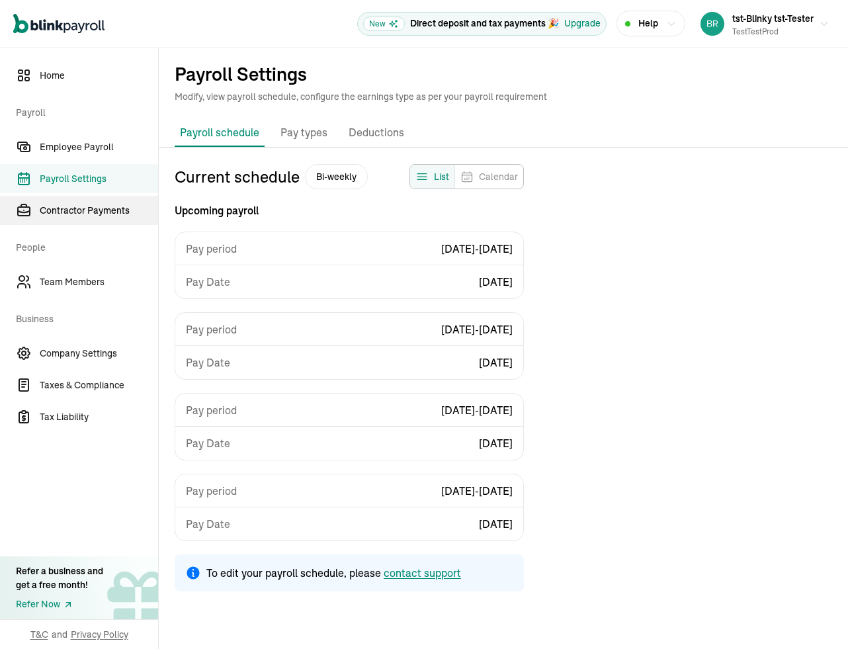
click at [71, 216] on span "Contractor Payments" at bounding box center [99, 211] width 118 height 14
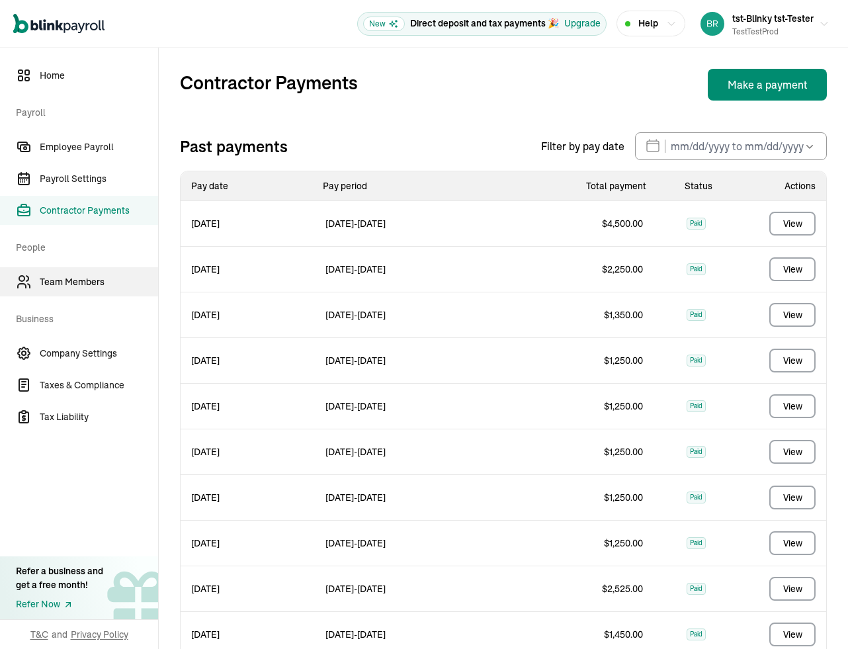
click at [96, 288] on link "Team Members" at bounding box center [79, 281] width 158 height 29
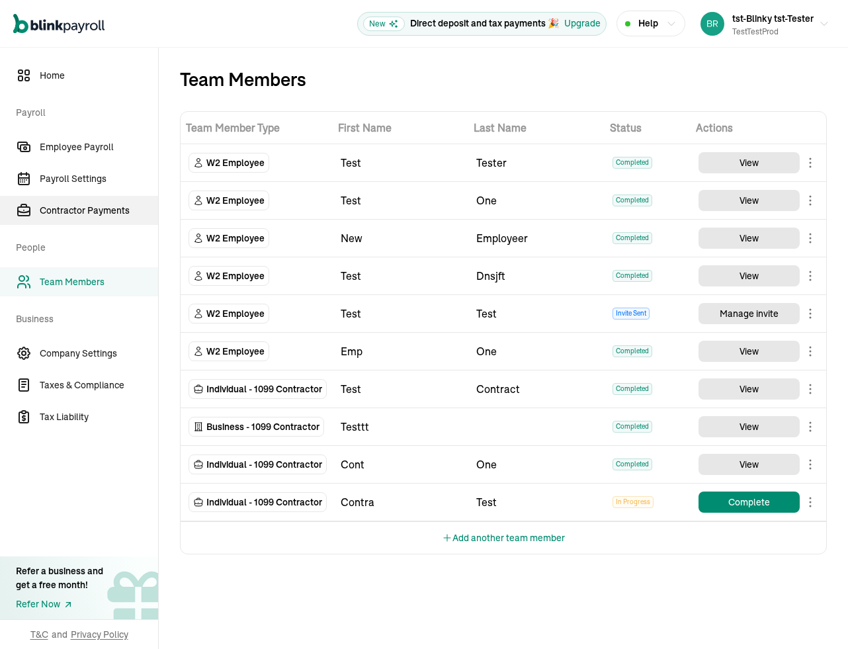
click at [64, 208] on span "Contractor Payments" at bounding box center [99, 211] width 118 height 14
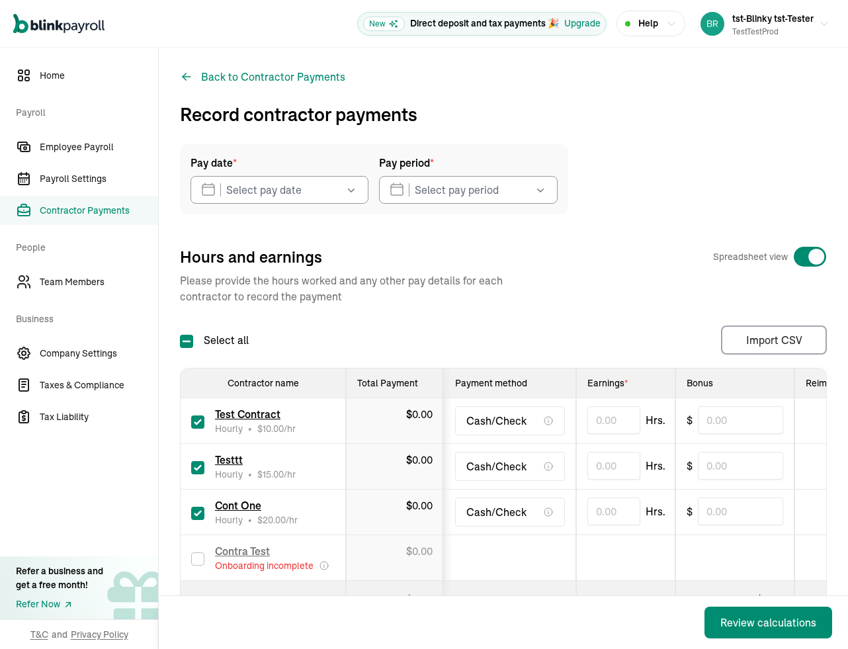
click at [216, 169] on span "Pay date *" at bounding box center [213, 163] width 46 height 16
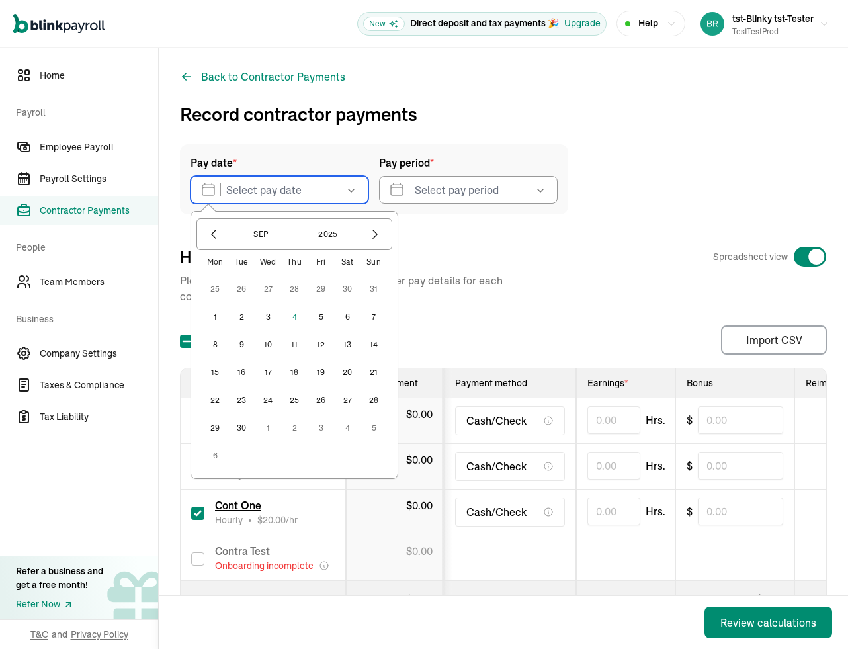
click at [292, 182] on input "text" at bounding box center [279, 190] width 178 height 28
click at [321, 347] on button "12" at bounding box center [321, 344] width 26 height 26
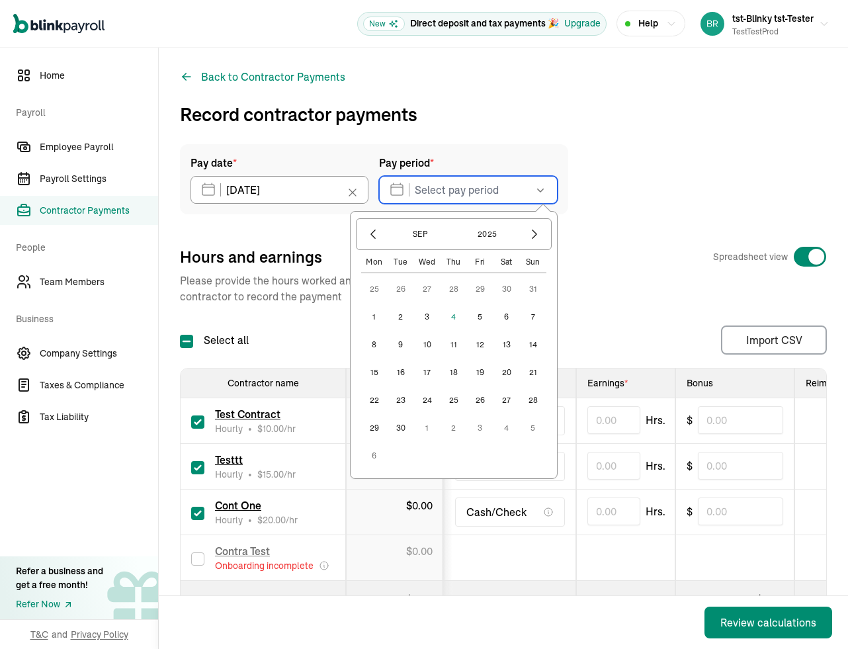
click at [461, 188] on input "text" at bounding box center [468, 190] width 178 height 28
click at [376, 324] on button "1" at bounding box center [374, 317] width 26 height 26
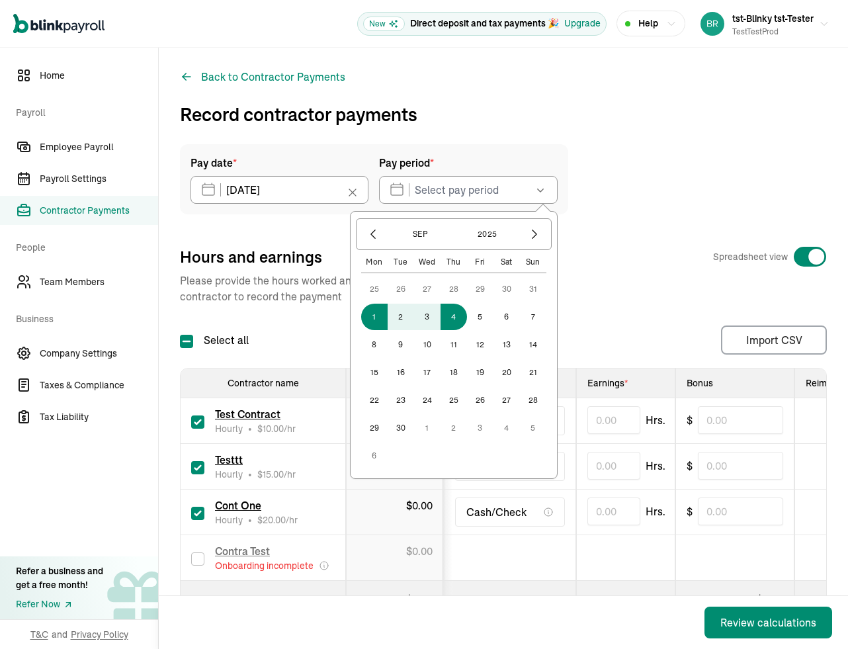
click at [464, 325] on div "25 26 27 28 29 30 31 1 2 3 4 5 6 7 8 9 10 11 12 13 14 15 16 17 18 19 20 21 22 2…" at bounding box center [453, 372] width 185 height 193
click at [493, 320] on button "6" at bounding box center [506, 317] width 26 height 26
type input "09/01/2025 ~ 09/06/2025"
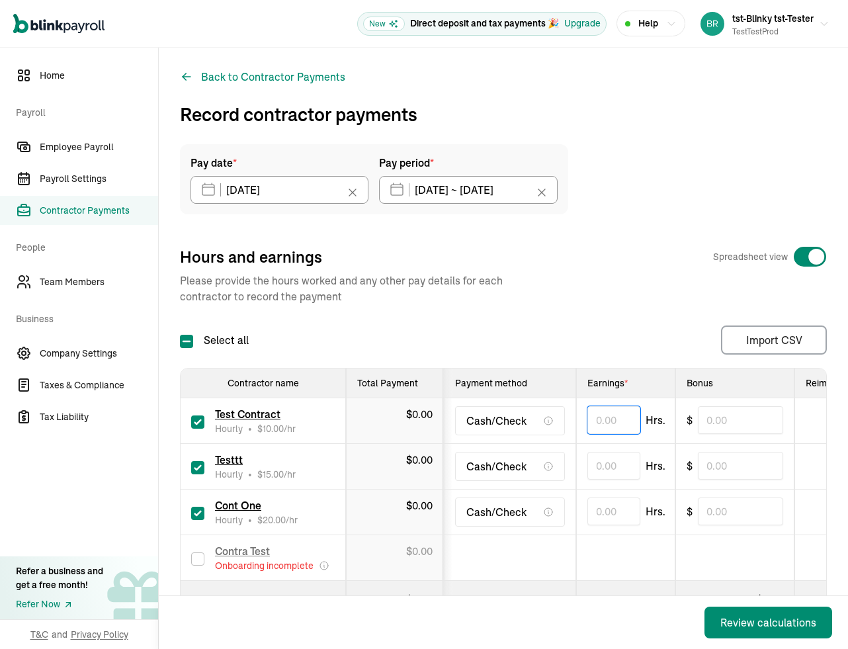
click at [624, 421] on input "text" at bounding box center [613, 420] width 53 height 28
type input "100.00"
click at [615, 317] on div "Pay date * 09/12/2025 Sep 2025 Mon Tue Wed Thu Fri Sat Sun 25 26 27 28 29 30 31…" at bounding box center [503, 386] width 647 height 485
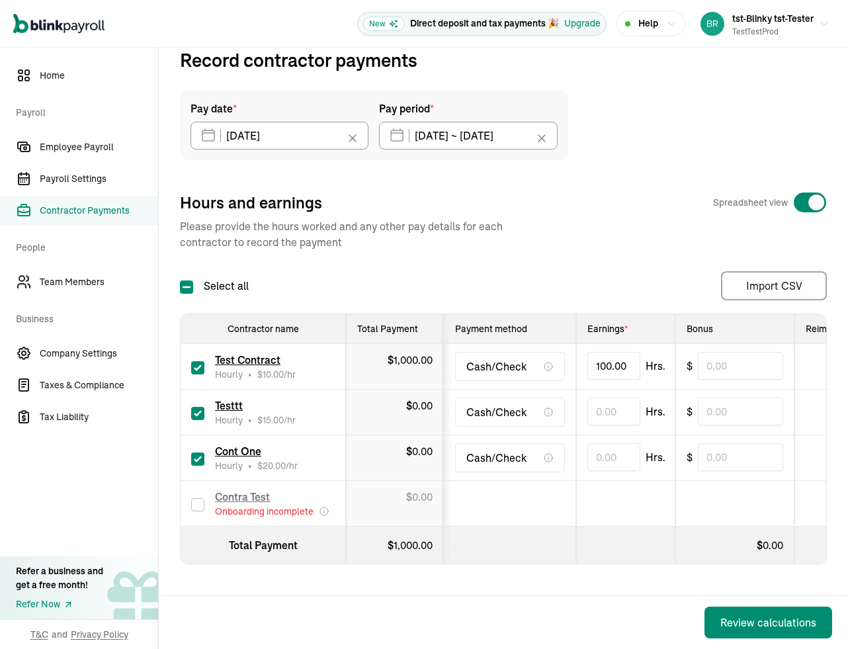
click at [66, 211] on span "Contractor Payments" at bounding box center [99, 211] width 118 height 14
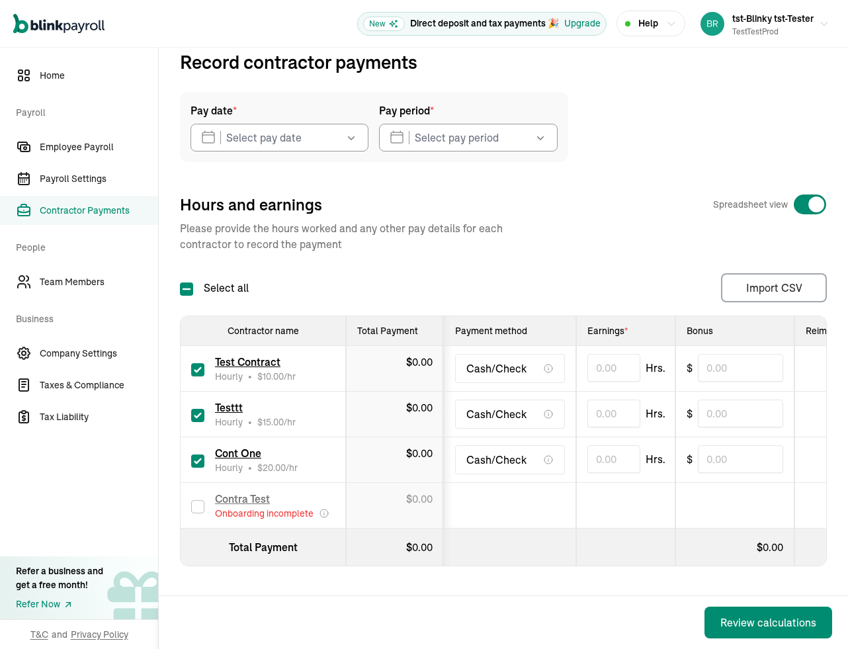
scroll to position [0, 0]
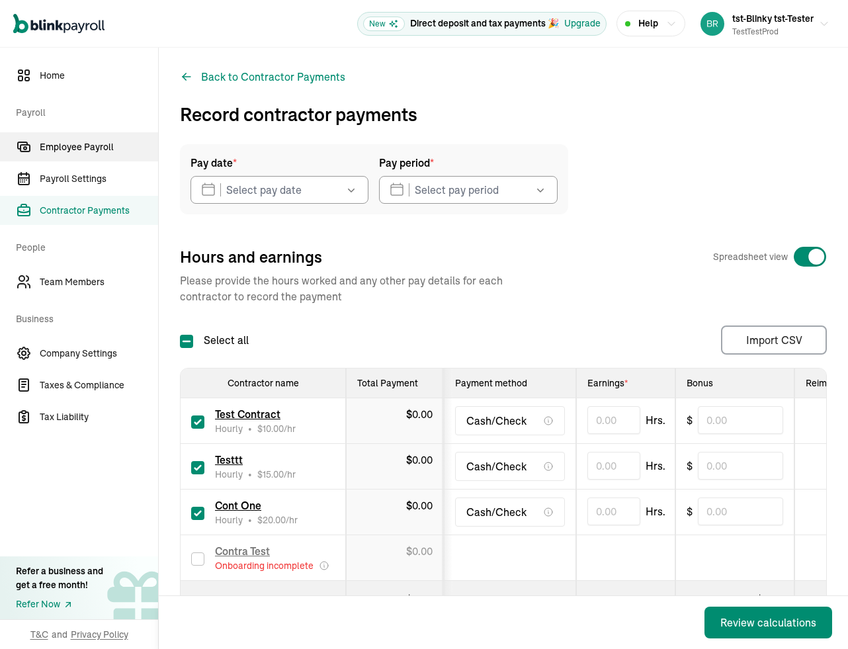
click at [80, 149] on span "Employee Payroll" at bounding box center [99, 147] width 118 height 14
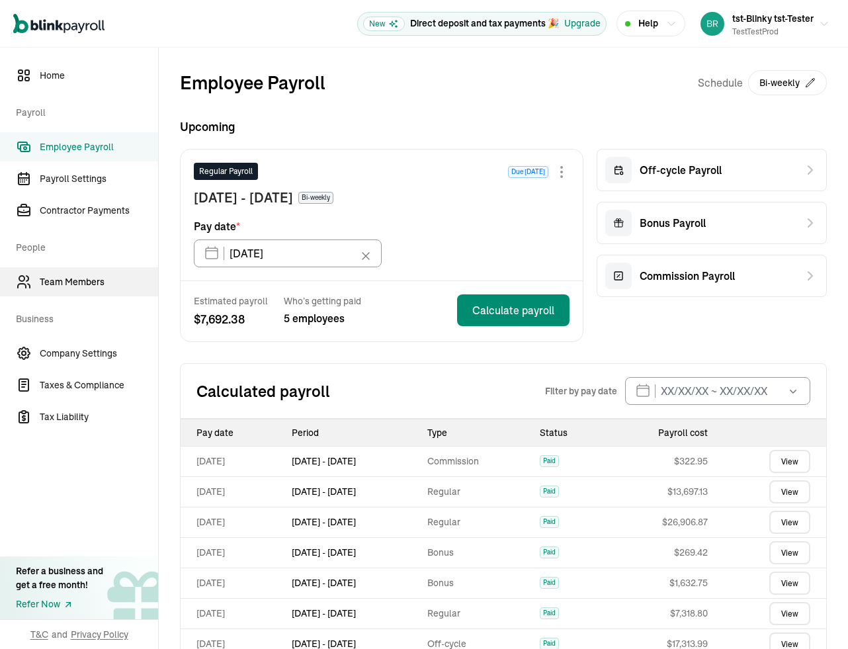
click at [69, 291] on link "Team Members" at bounding box center [79, 281] width 158 height 29
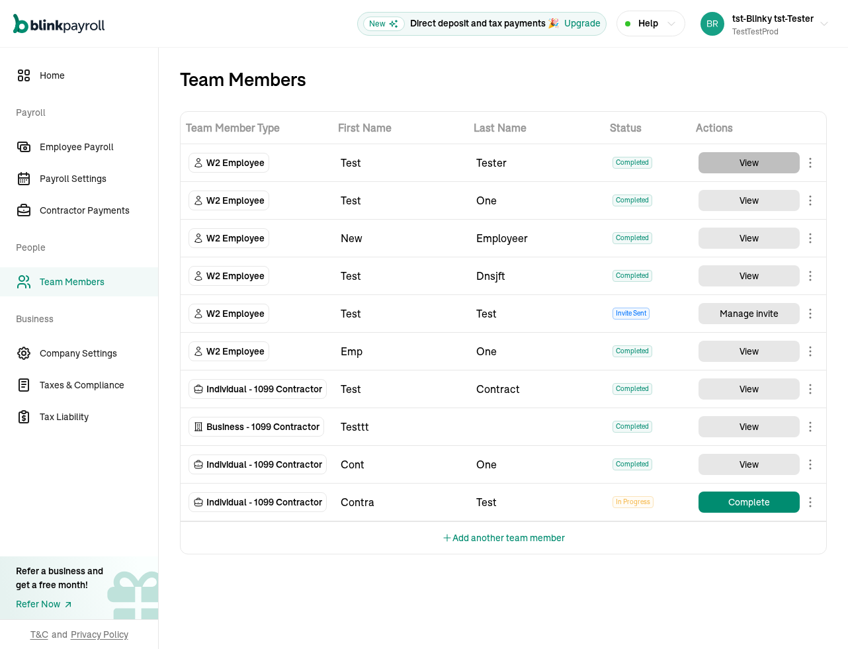
click at [733, 169] on button "View" at bounding box center [748, 162] width 101 height 21
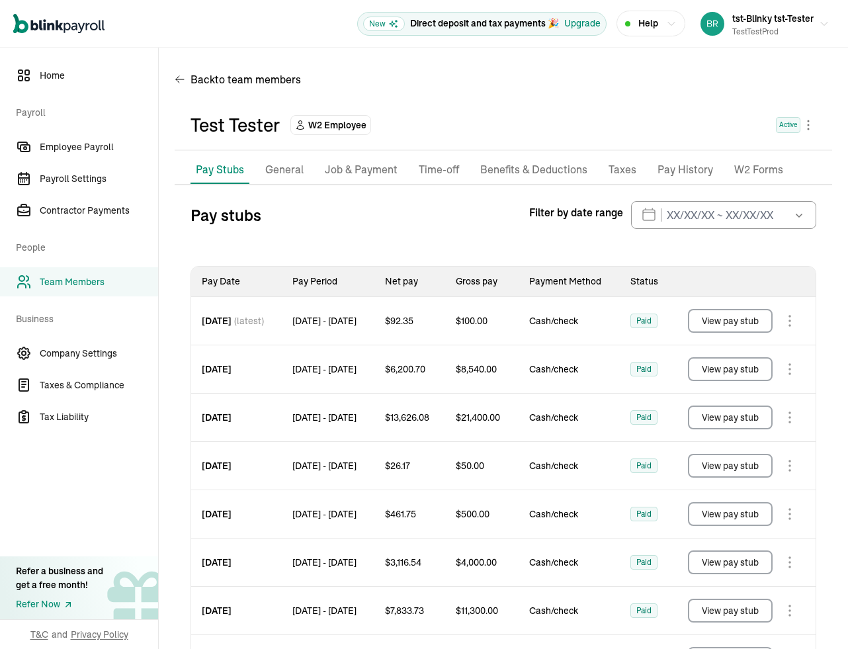
click at [288, 171] on p "General" at bounding box center [284, 169] width 38 height 17
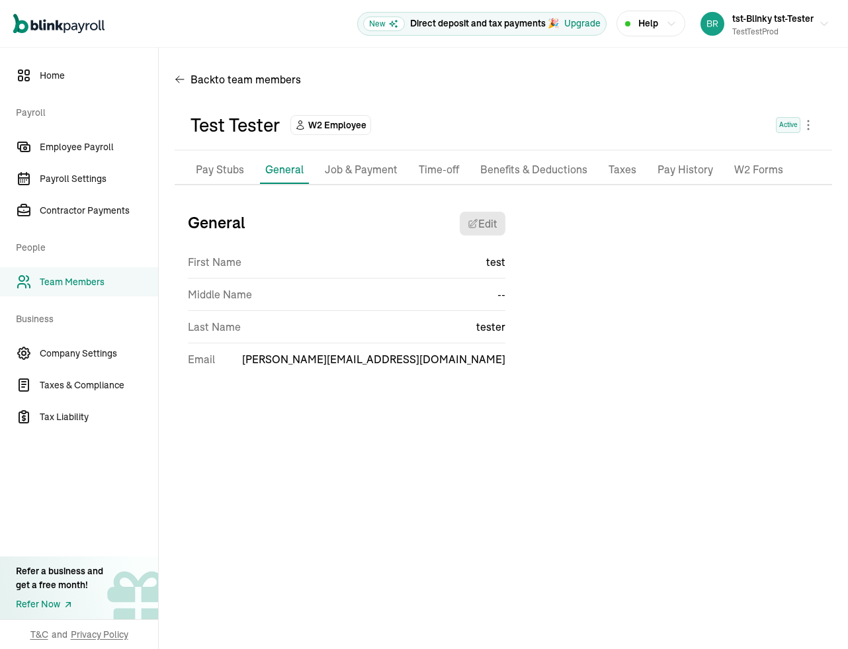
click at [237, 165] on p "Pay Stubs" at bounding box center [220, 169] width 48 height 17
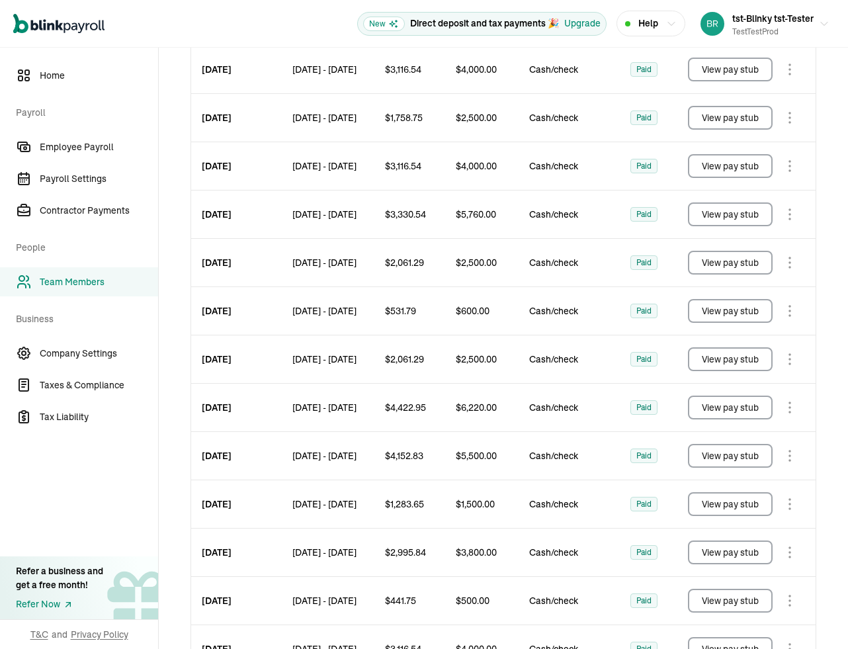
scroll to position [213, 0]
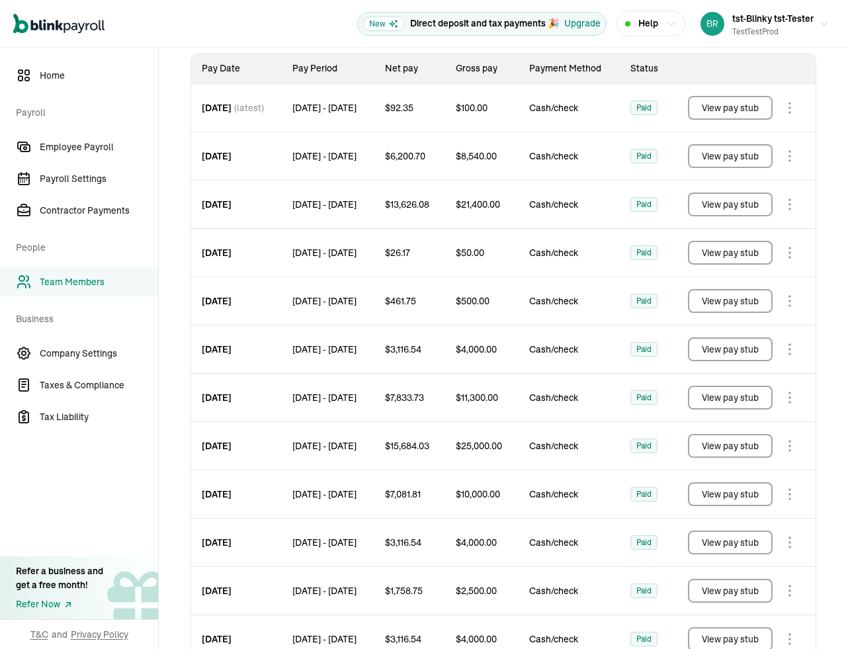
click at [52, 299] on span "Business" at bounding box center [83, 317] width 134 height 37
click at [67, 282] on span "Team Members" at bounding box center [99, 282] width 118 height 14
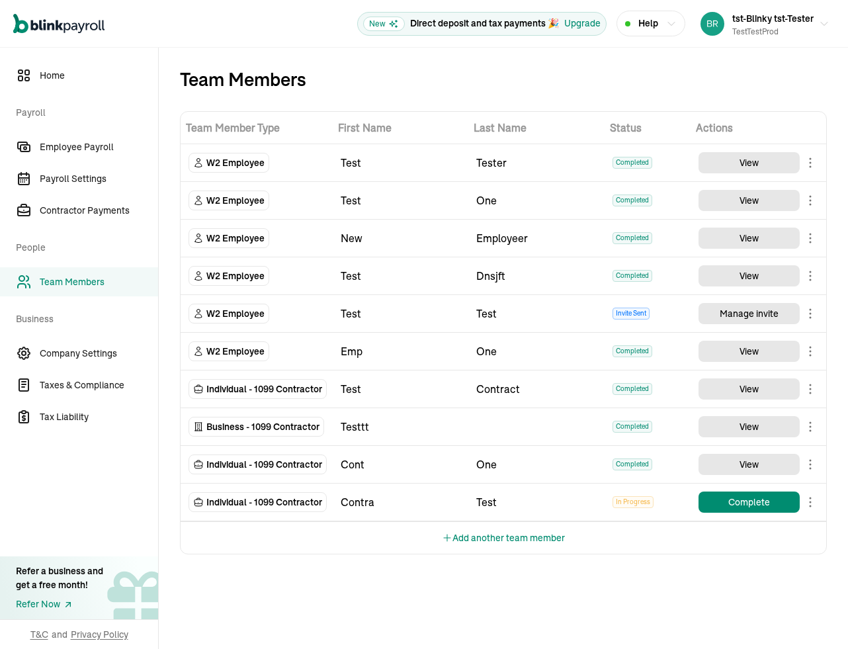
scroll to position [0, 0]
click at [507, 536] on button "Add another team member" at bounding box center [503, 538] width 123 height 32
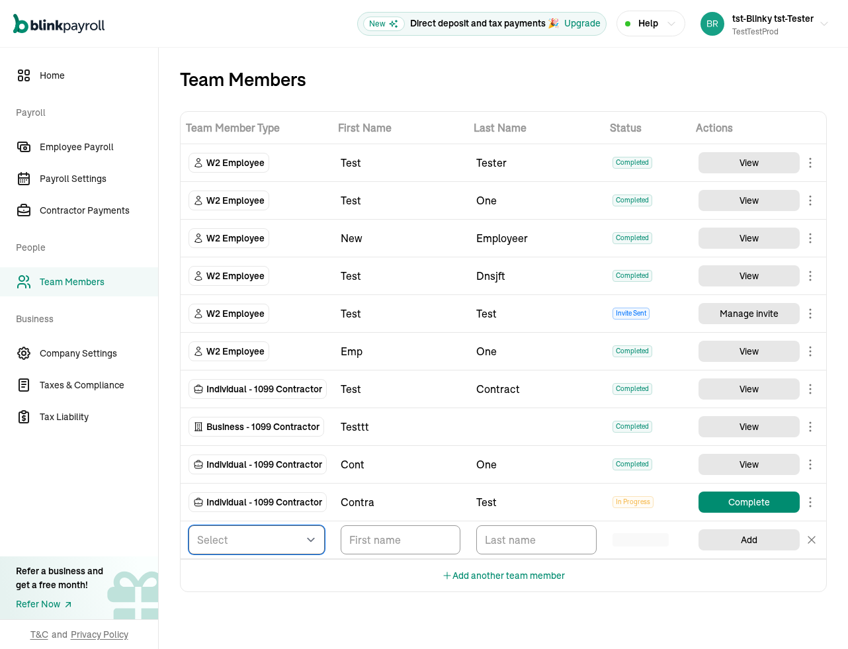
click at [239, 539] on select "Select W2 Employee Individual - 1099 Contractor Business - 1099 Contractor" at bounding box center [256, 539] width 136 height 29
select select "contractor"
click at [188, 525] on select "Select W2 Employee Individual - 1099 Contractor Business - 1099 Contractor" at bounding box center [256, 539] width 136 height 29
click at [382, 538] on input "TextInput" at bounding box center [401, 539] width 120 height 29
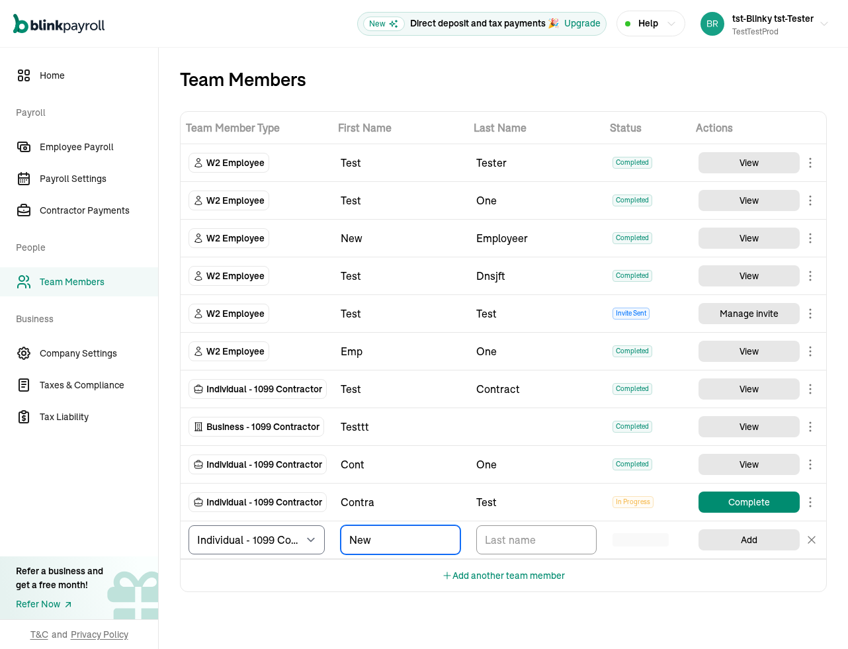
type input "New"
click at [533, 544] on input "TextInput" at bounding box center [536, 539] width 120 height 29
type input "sep"
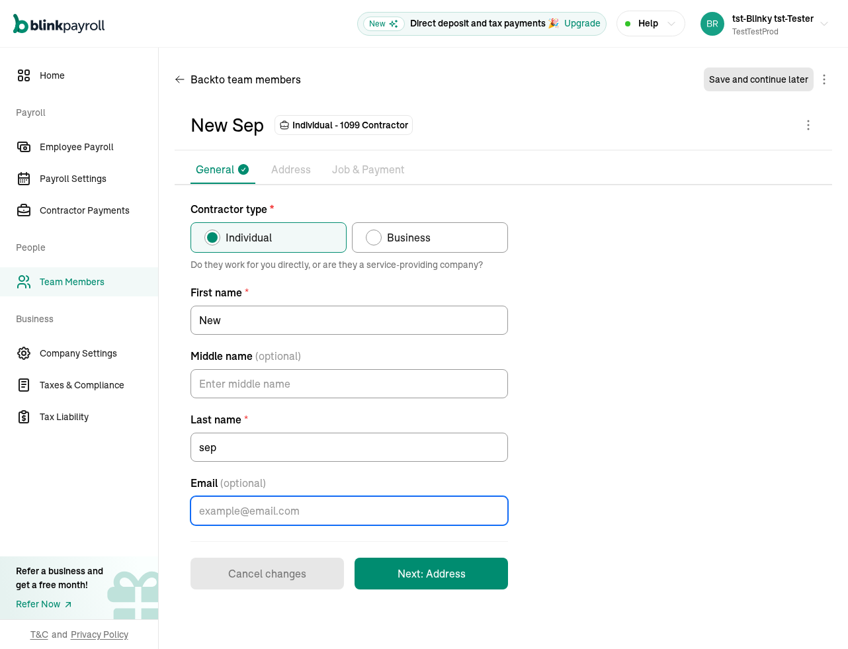
click at [293, 521] on input "Email (optional)" at bounding box center [348, 510] width 317 height 29
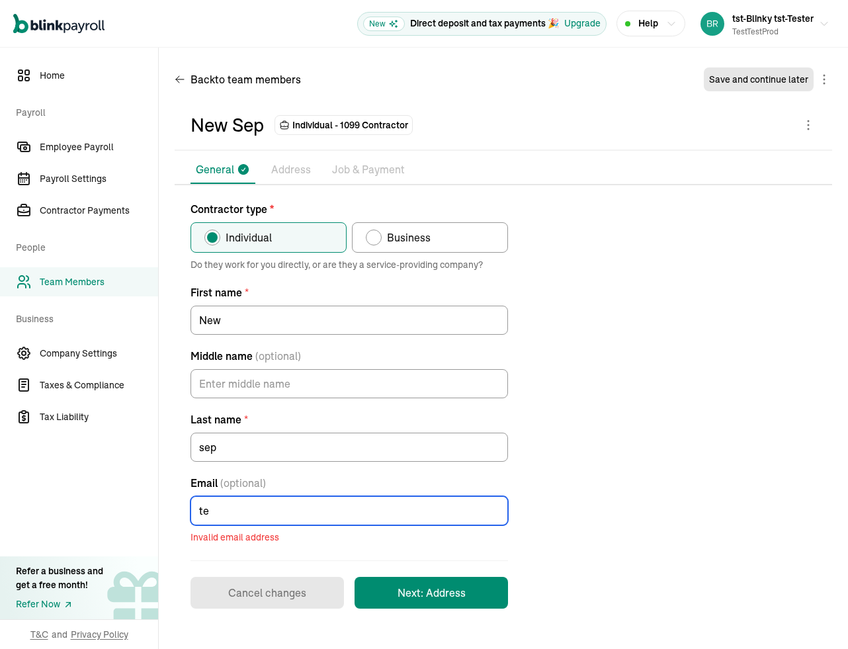
type input "t"
click at [227, 513] on input "atul@testbasic@blinkpayroll.com" at bounding box center [348, 510] width 317 height 29
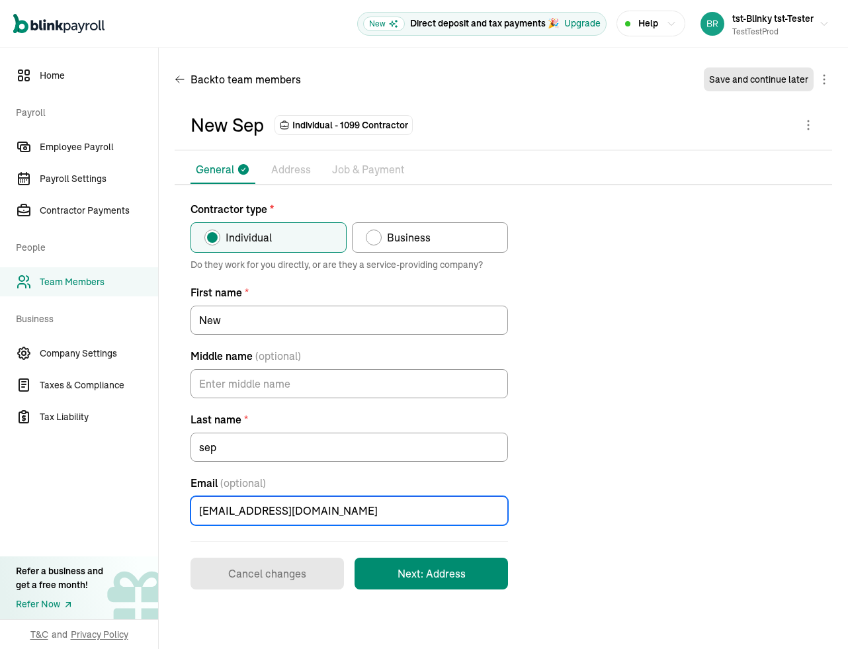
click at [375, 512] on input "atul+testbasic@blinkpayroll.com" at bounding box center [348, 510] width 317 height 29
type input "atul+testbasic@blinkpayroll.com"
click at [387, 564] on button "Next: Address" at bounding box center [431, 574] width 153 height 32
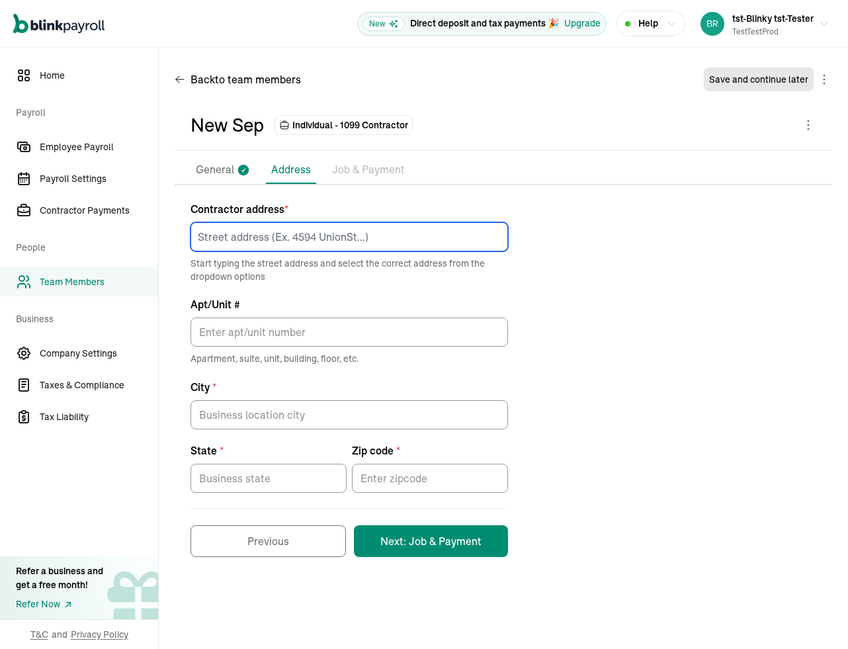
click at [280, 247] on input at bounding box center [348, 236] width 317 height 29
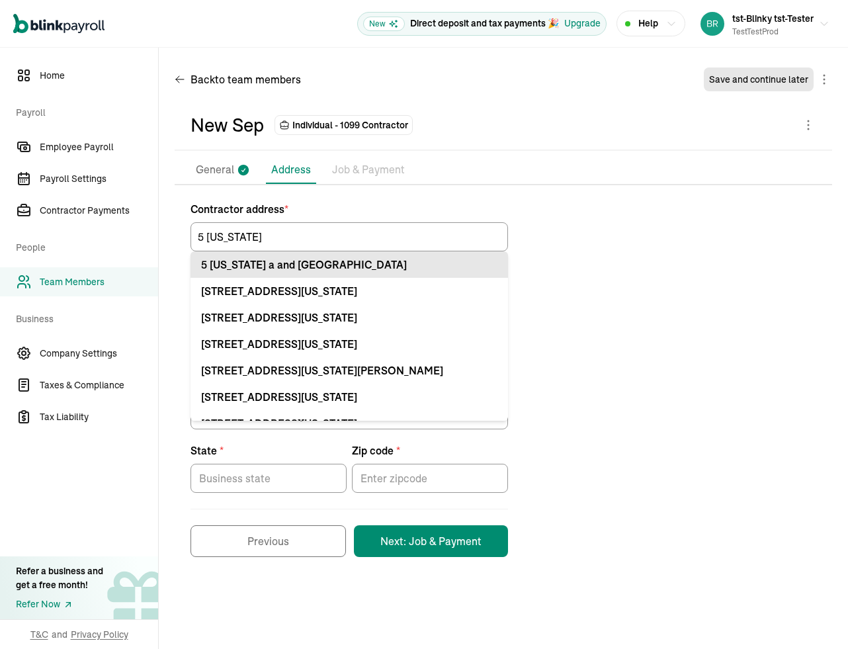
click at [326, 267] on div "5 Texas a and M Univ College Station, TX 77843" at bounding box center [349, 265] width 296 height 16
type input "5 Texas a and M Univ"
type input "College Station"
type input "TX"
type input "77843"
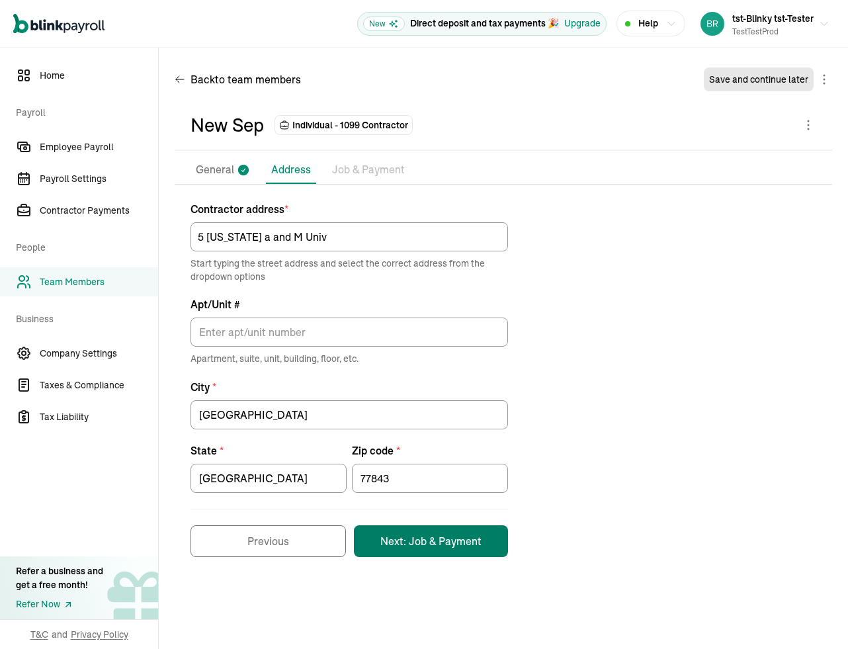
click at [392, 544] on button "Next: Job & Payment" at bounding box center [431, 541] width 154 height 32
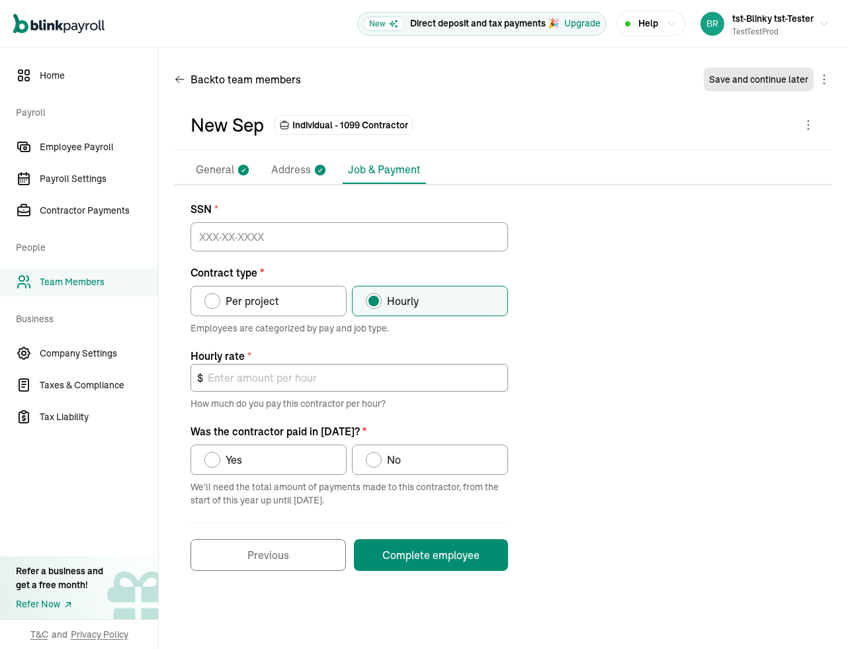
click at [309, 165] on li "Address" at bounding box center [299, 170] width 66 height 28
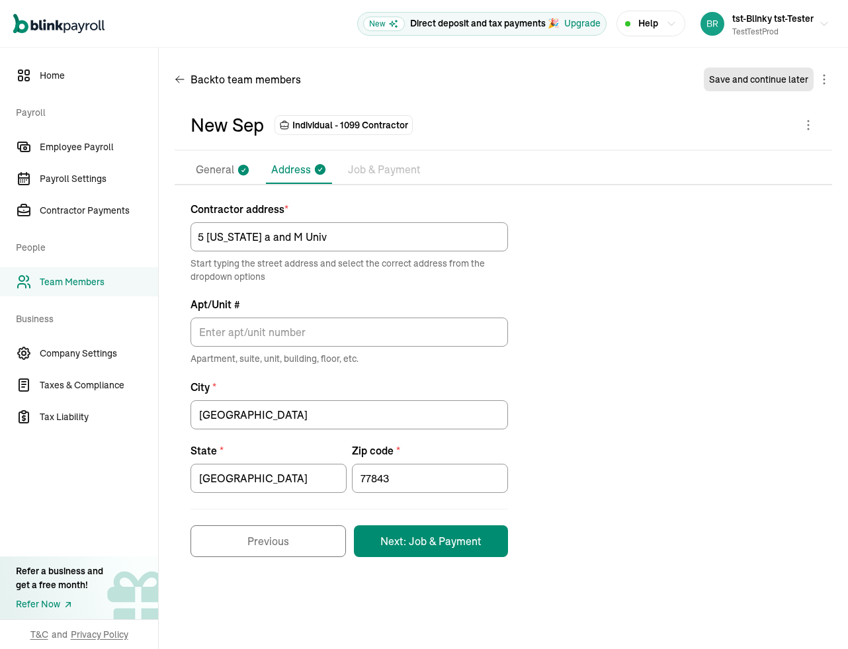
click at [378, 171] on p "Job & Payment" at bounding box center [384, 169] width 73 height 17
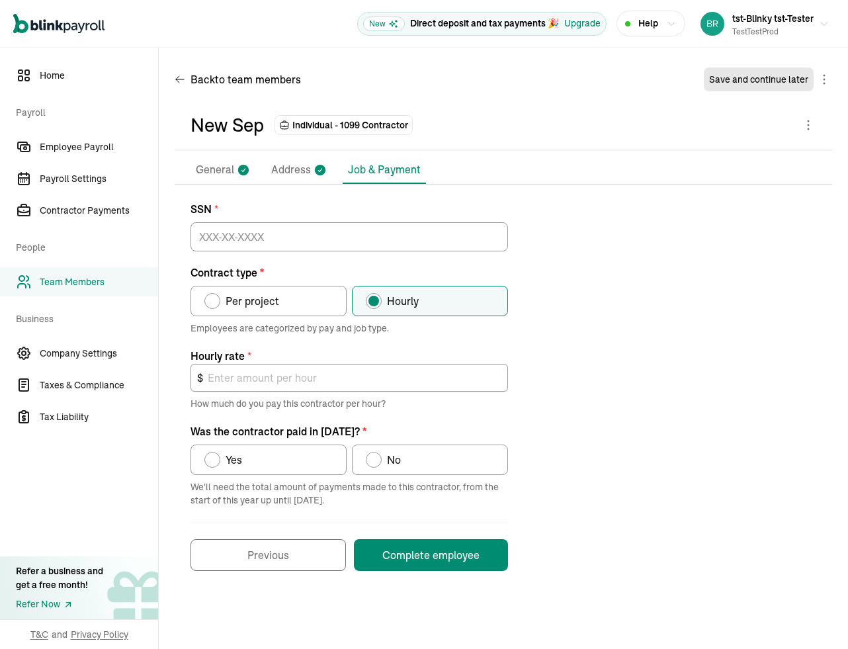
click at [230, 173] on p "General" at bounding box center [215, 169] width 38 height 17
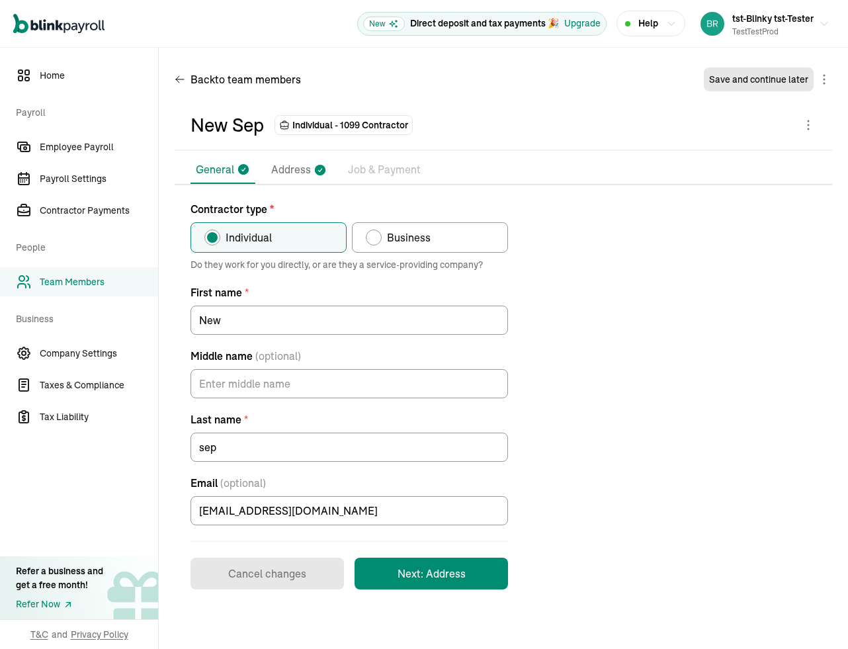
click at [282, 173] on p "Address" at bounding box center [291, 169] width 40 height 17
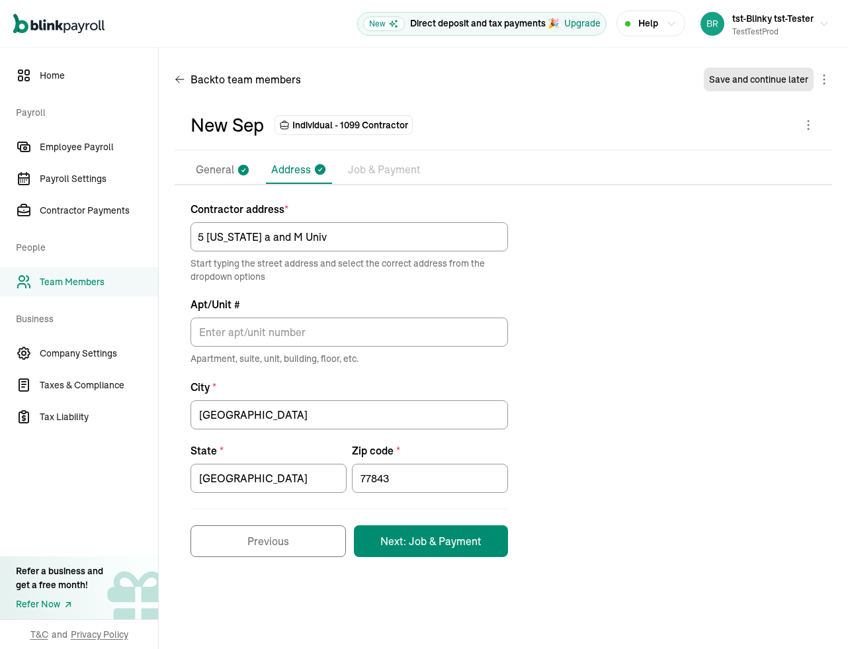
click at [362, 175] on p "Job & Payment" at bounding box center [384, 169] width 73 height 17
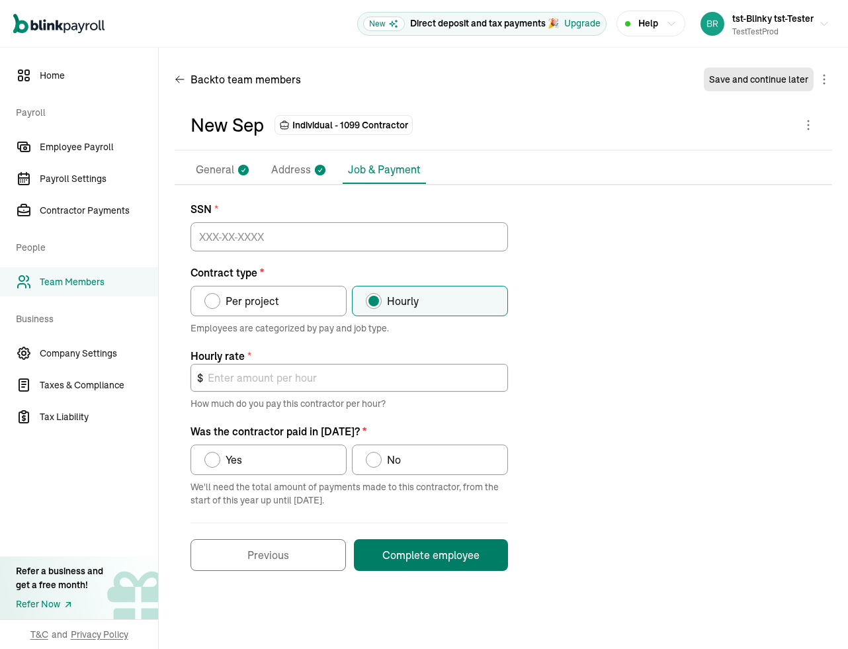
click at [391, 563] on button "Complete employee" at bounding box center [431, 555] width 154 height 32
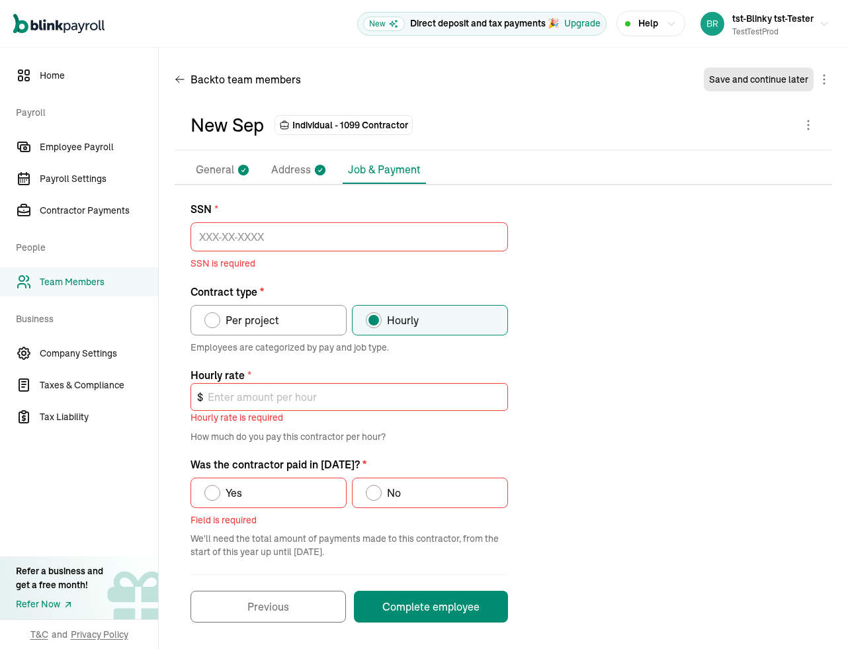
click at [286, 169] on p "Address" at bounding box center [291, 169] width 40 height 17
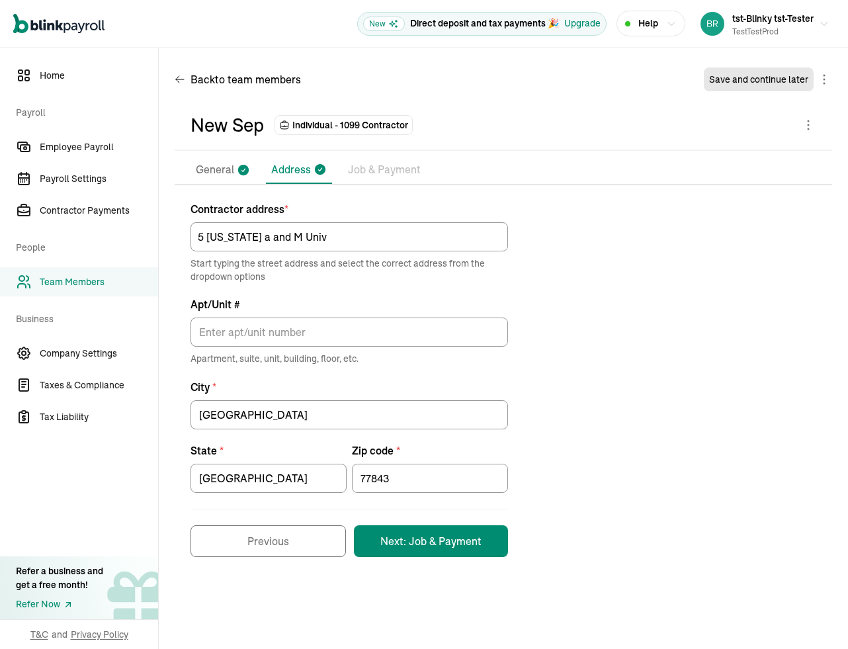
click at [379, 170] on p "Job & Payment" at bounding box center [384, 169] width 73 height 17
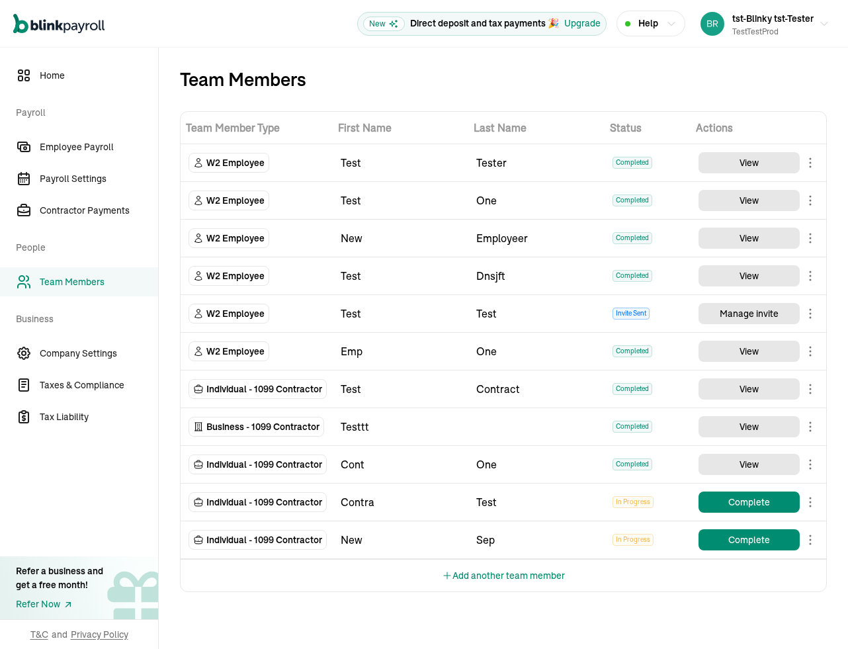
click at [488, 579] on button "Add another team member" at bounding box center [503, 576] width 123 height 32
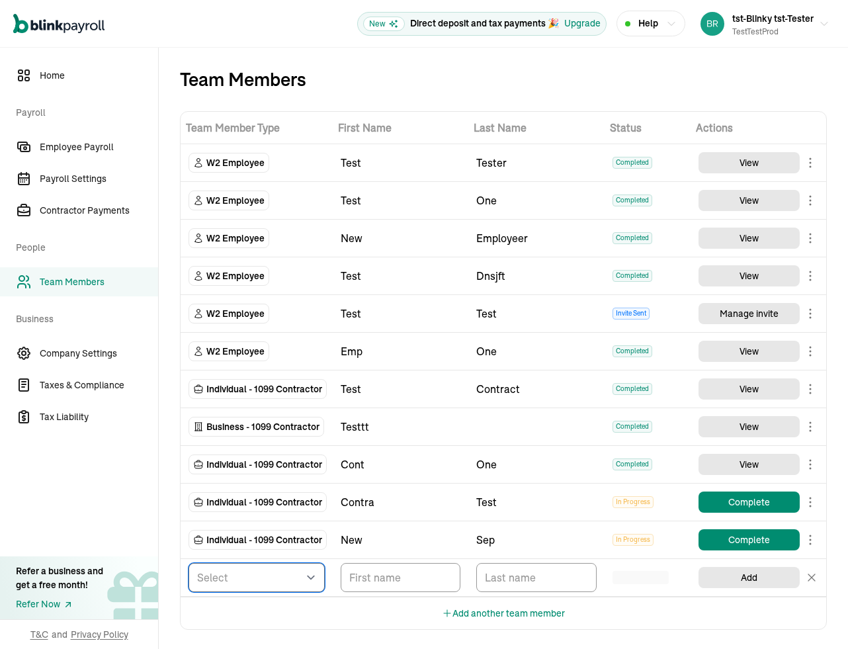
click at [261, 565] on select "Select W2 Employee Individual - 1099 Contractor Business - 1099 Contractor" at bounding box center [256, 577] width 136 height 29
select select "employee"
click at [188, 563] on select "Select W2 Employee Individual - 1099 Contractor Business - 1099 Contractor" at bounding box center [256, 577] width 136 height 29
click at [395, 582] on input "TextInput" at bounding box center [401, 577] width 120 height 29
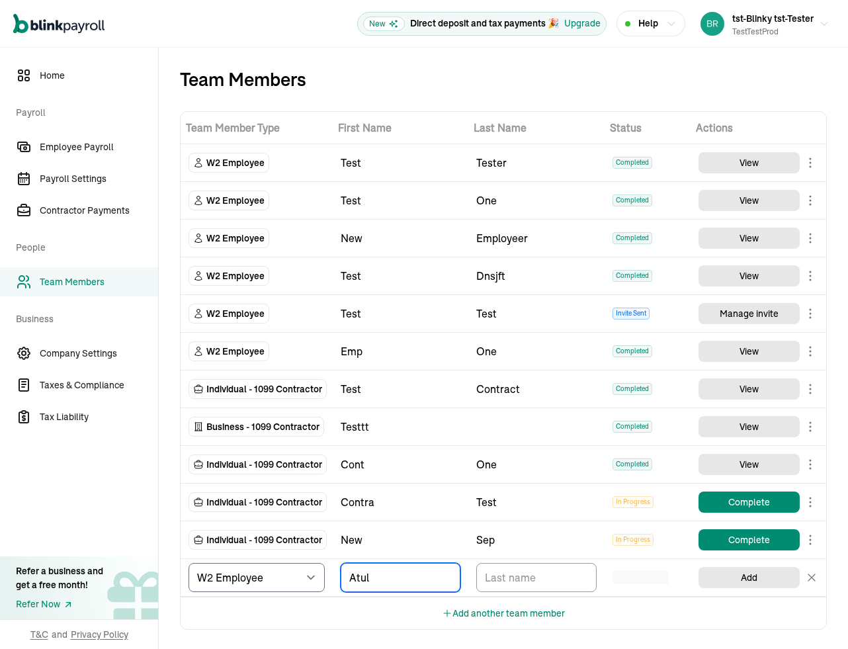
type input "Atul"
click at [533, 583] on input "TextInput" at bounding box center [536, 577] width 120 height 29
type input "sep"
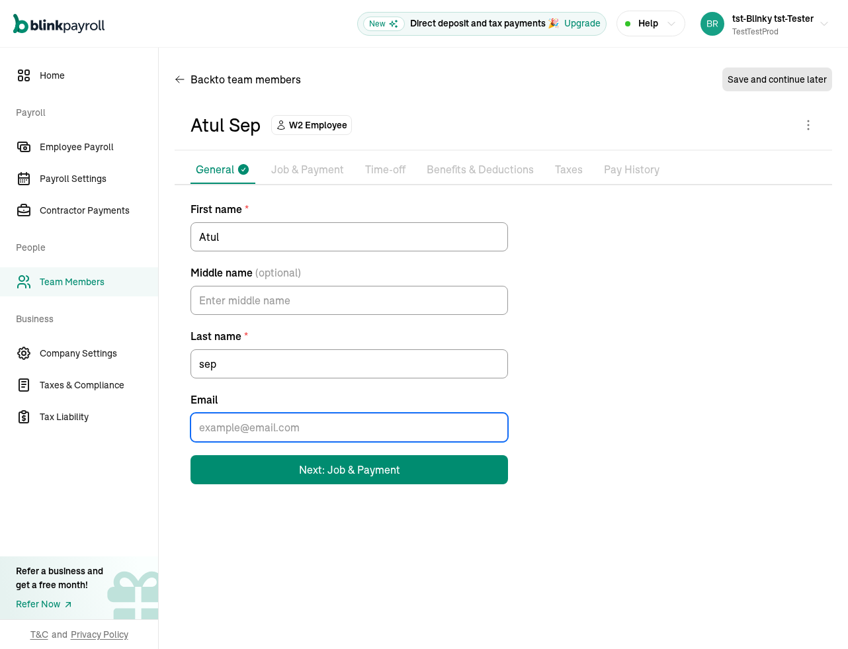
click at [230, 423] on input "Email" at bounding box center [348, 427] width 317 height 29
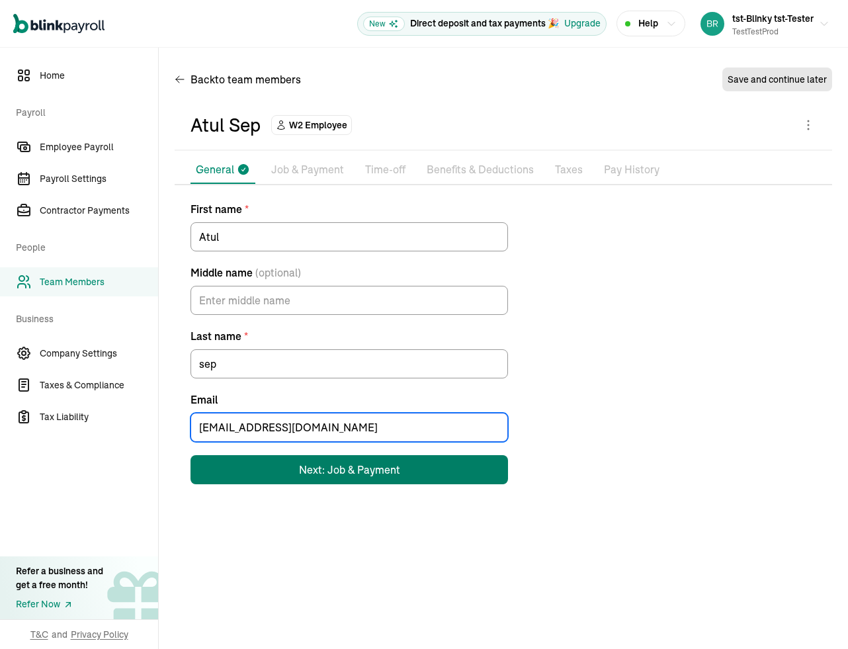
type input "atul+testbase@blinkpayroll.com"
click at [339, 472] on div "Next: Job & Payment" at bounding box center [349, 470] width 101 height 16
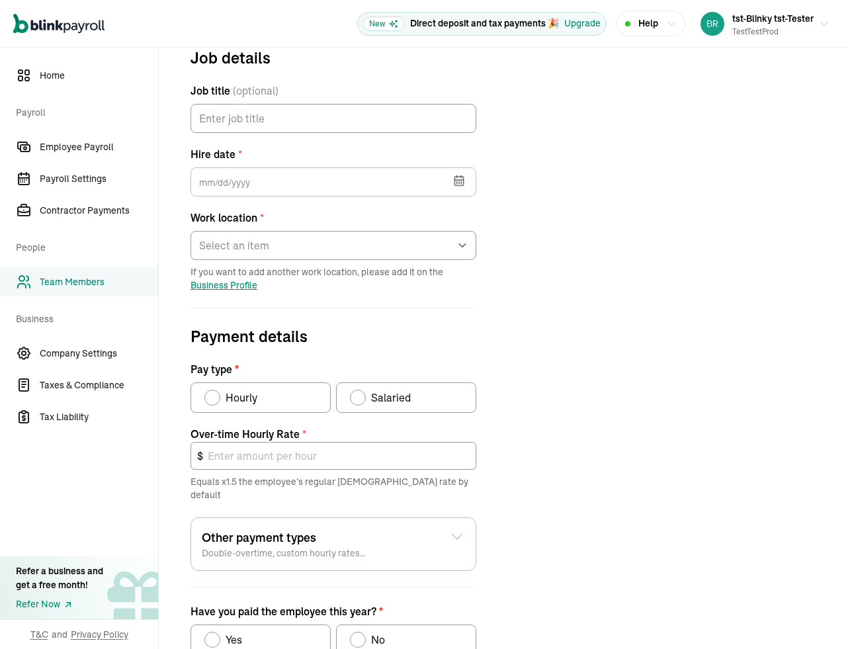
scroll to position [156, 0]
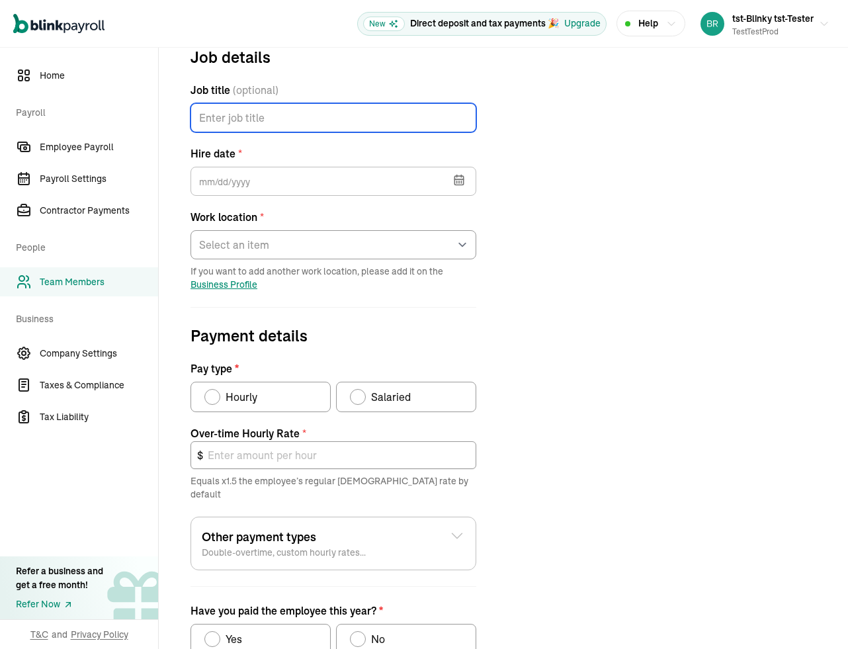
click at [264, 119] on input "Job title (optional)" at bounding box center [333, 117] width 286 height 29
type input "ba"
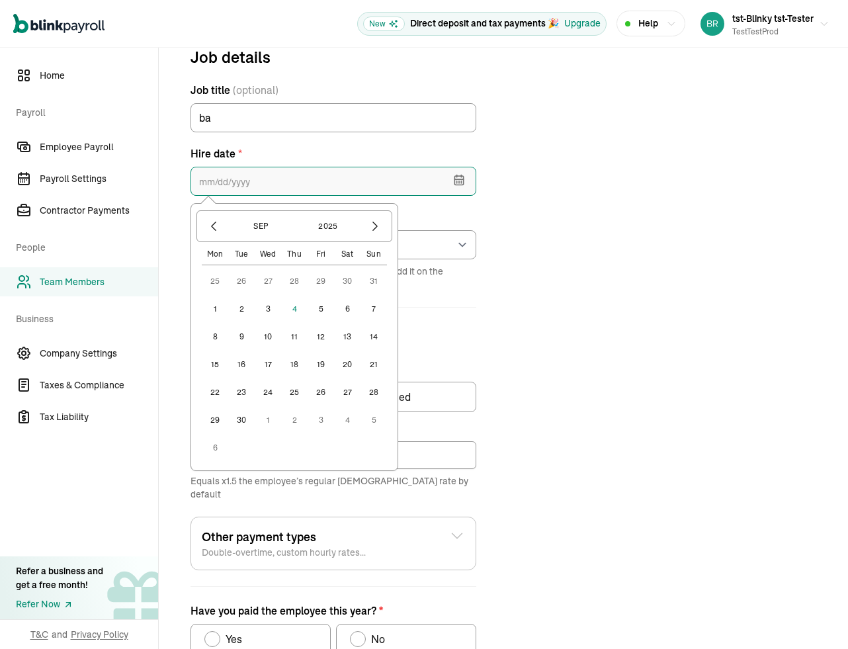
click at [237, 188] on input "text" at bounding box center [333, 181] width 286 height 29
click at [220, 305] on button "1" at bounding box center [215, 309] width 26 height 26
type input "09/01/2025"
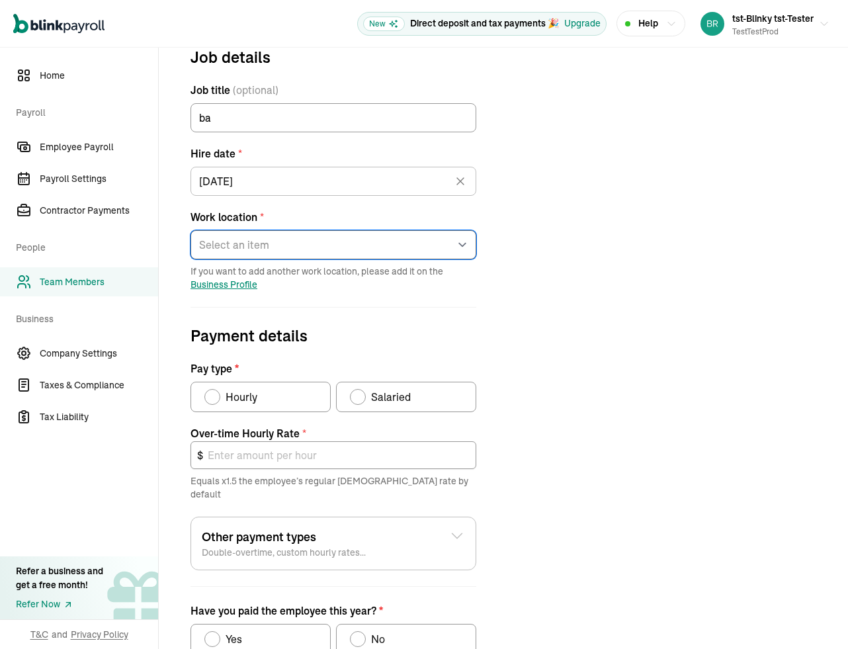
click at [274, 244] on select "Select an item test testProdLoc testLocation Works from home" at bounding box center [333, 244] width 286 height 29
select select "32 1/2 18th St S"
click at [190, 230] on select "Select an item test testProdLoc testLocation Works from home" at bounding box center [333, 244] width 286 height 29
click at [219, 395] on div "Pay type" at bounding box center [212, 397] width 16 height 16
click at [214, 395] on input "Hourly" at bounding box center [209, 393] width 11 height 11
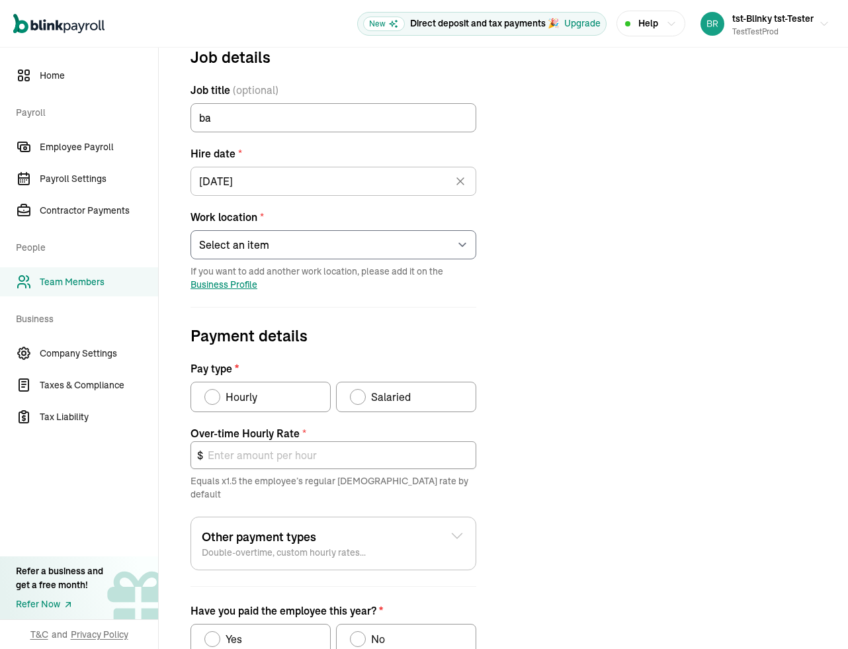
radio input "true"
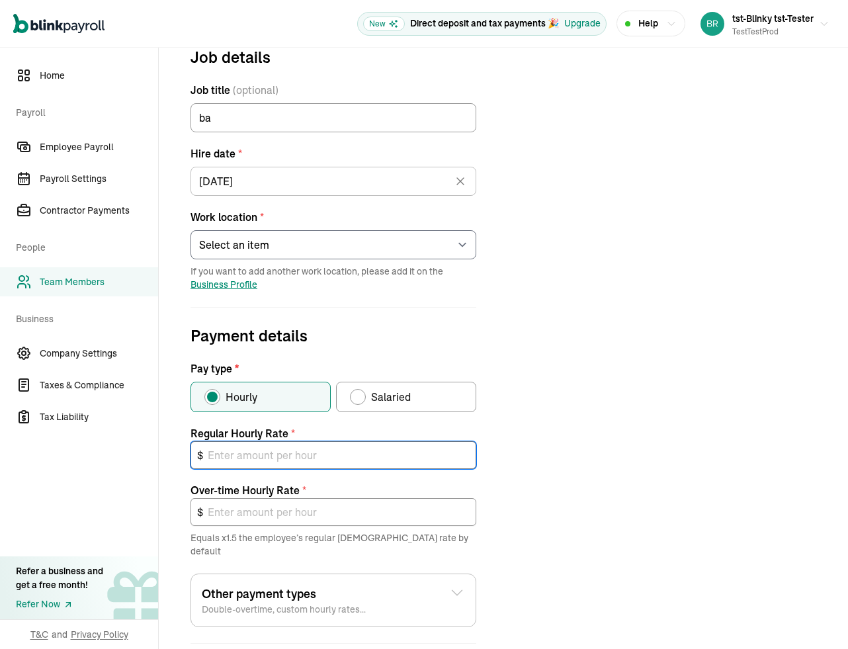
click at [264, 453] on input "text" at bounding box center [333, 455] width 286 height 28
type input "1"
type input "1.50"
type input "10"
type input "15.00"
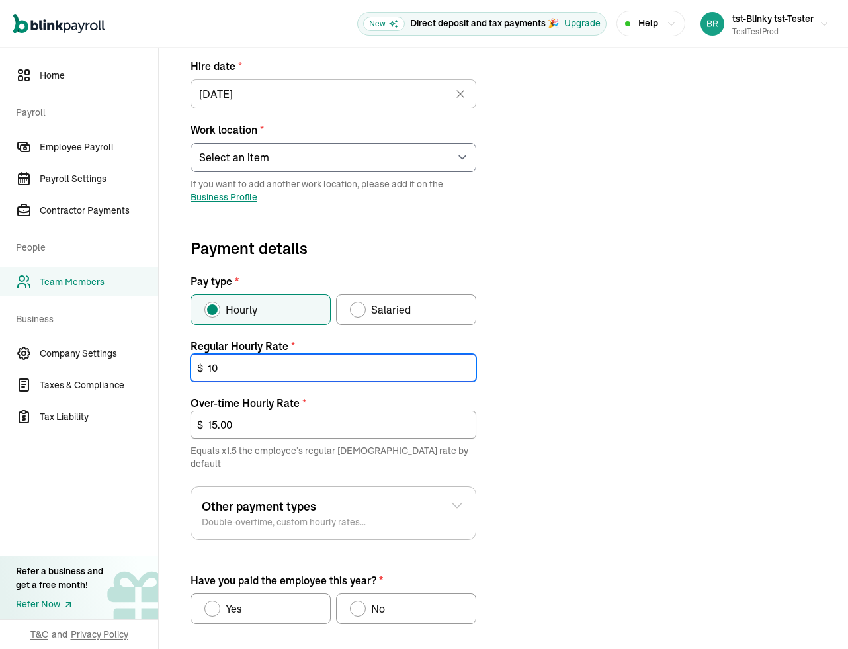
scroll to position [253, 0]
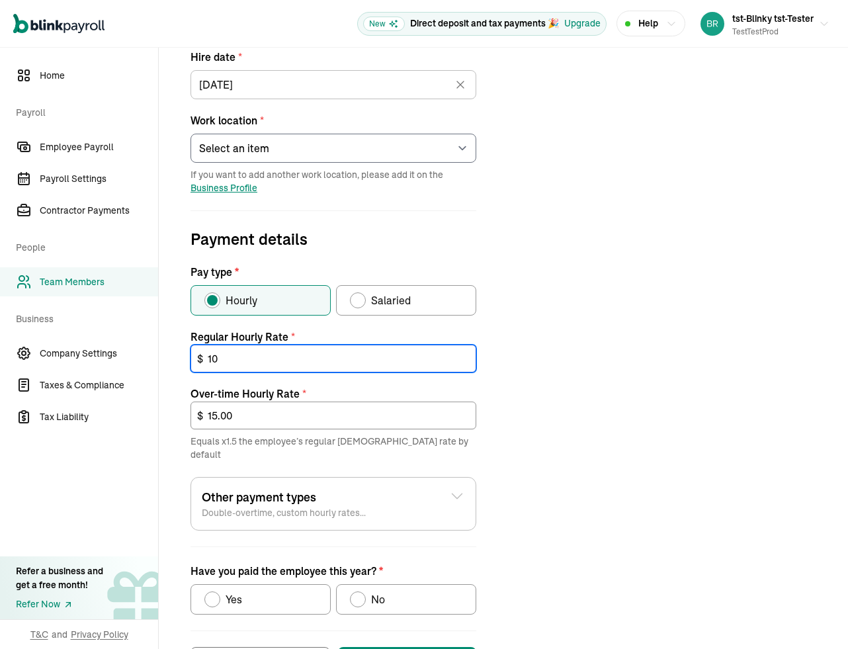
type input "10"
click at [360, 594] on div "Have you paid the employee this year?" at bounding box center [358, 599] width 11 height 11
click at [360, 591] on input "No" at bounding box center [354, 596] width 11 height 11
radio input "true"
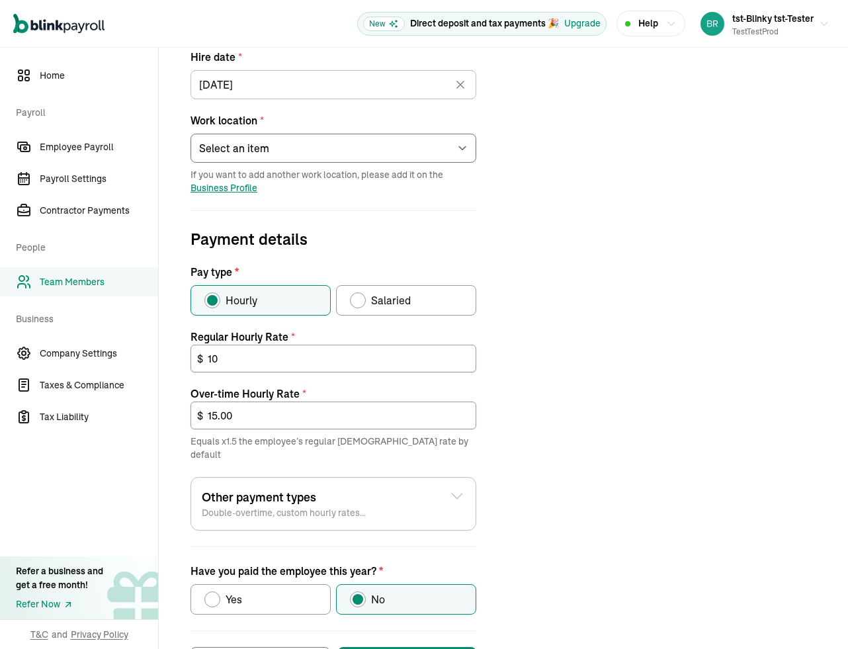
scroll to position [298, 0]
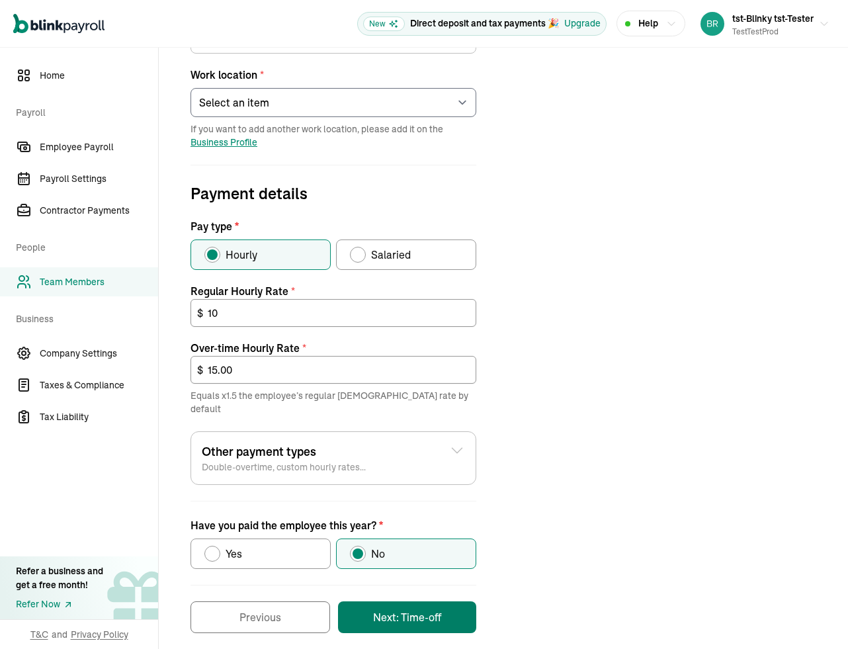
click at [396, 607] on button "Next: Time-off" at bounding box center [407, 617] width 138 height 32
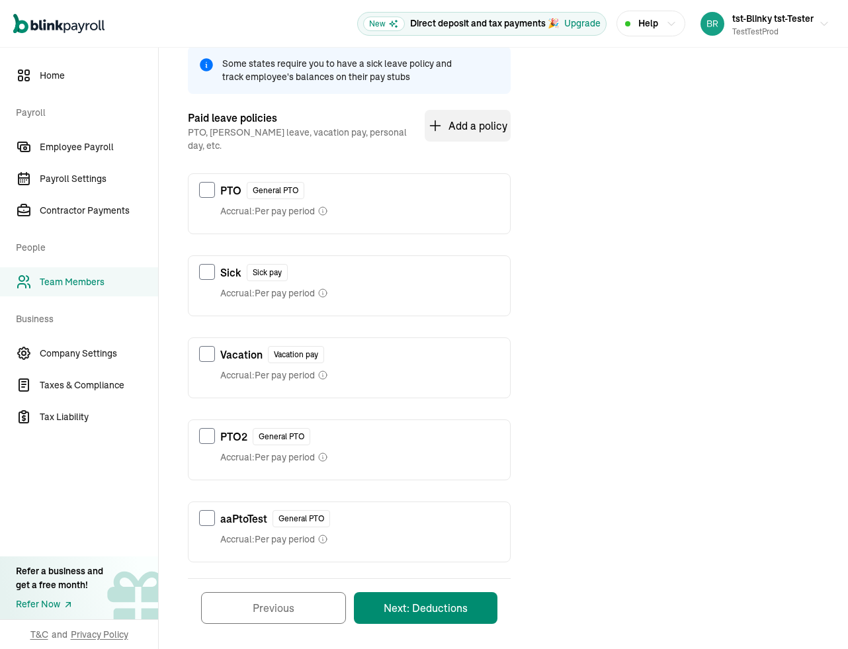
scroll to position [220, 0]
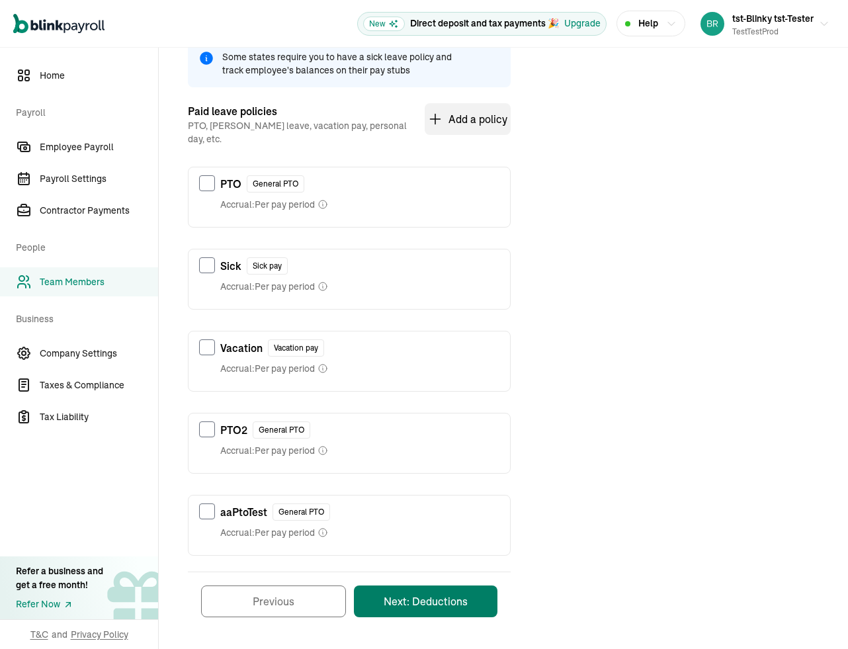
click at [430, 597] on button "Next: Deductions" at bounding box center [426, 601] width 144 height 32
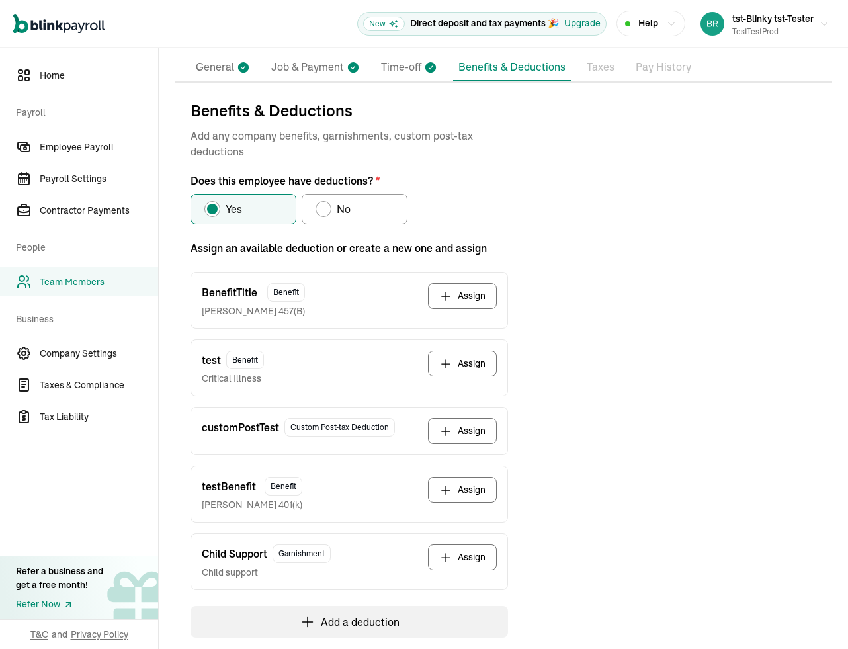
scroll to position [186, 0]
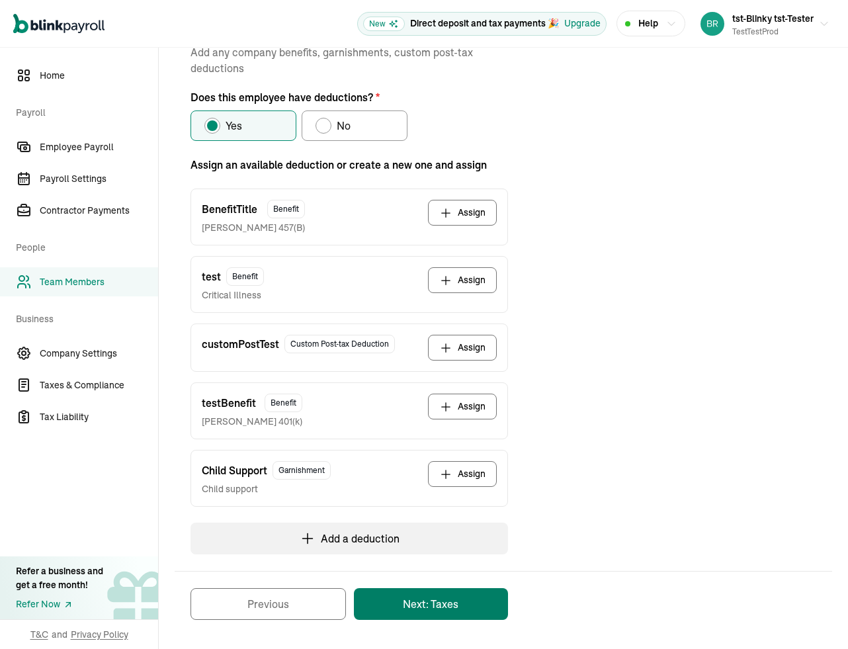
click at [418, 610] on button "Next: Taxes" at bounding box center [431, 604] width 154 height 32
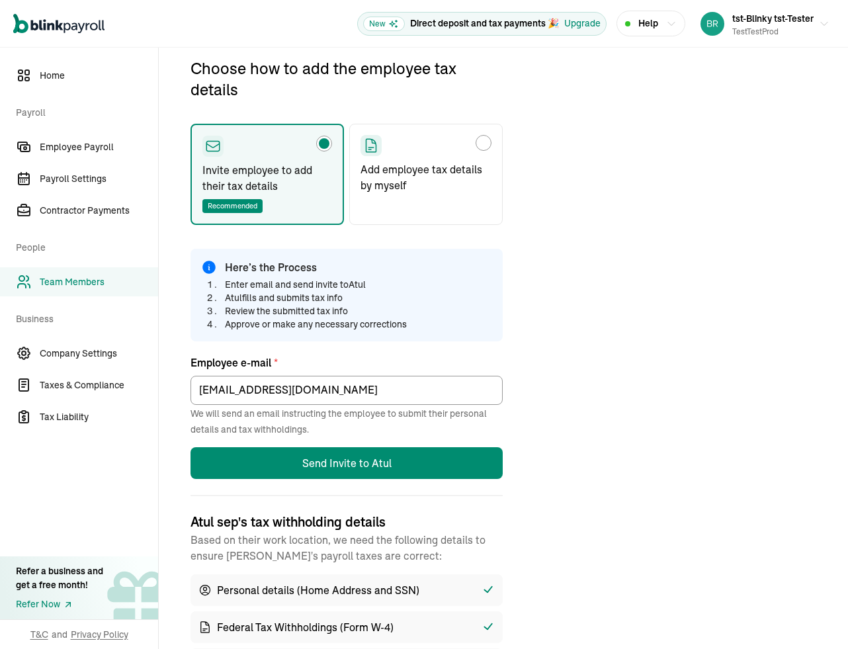
scroll to position [156, 0]
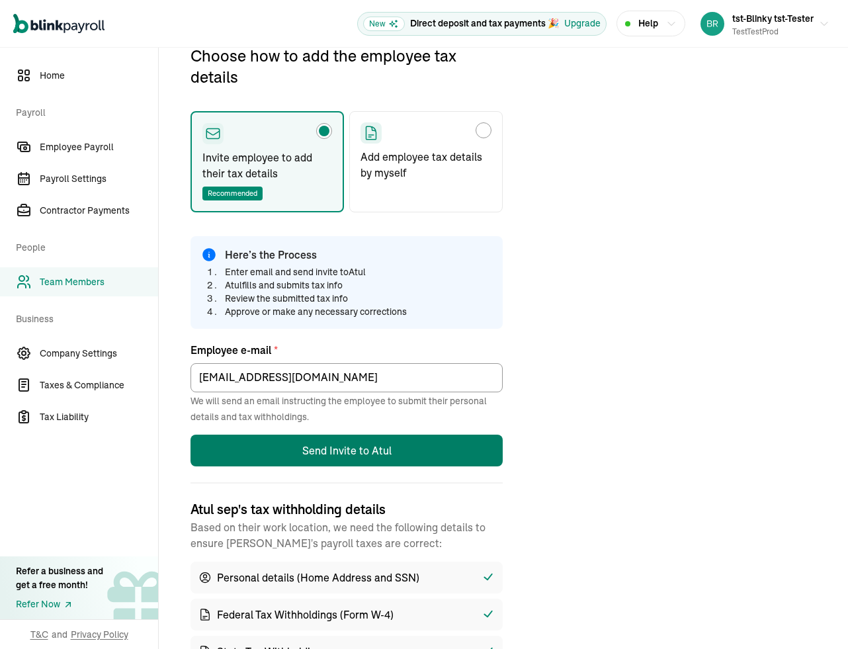
click at [331, 447] on button "Send Invite to Atul" at bounding box center [346, 451] width 312 height 32
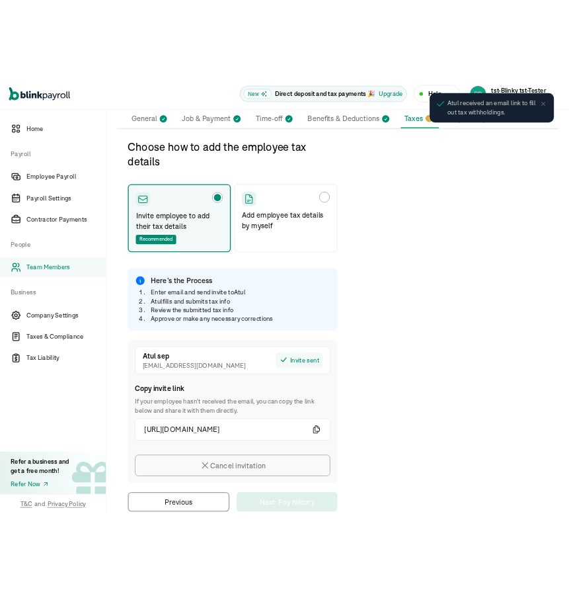
scroll to position [134, 0]
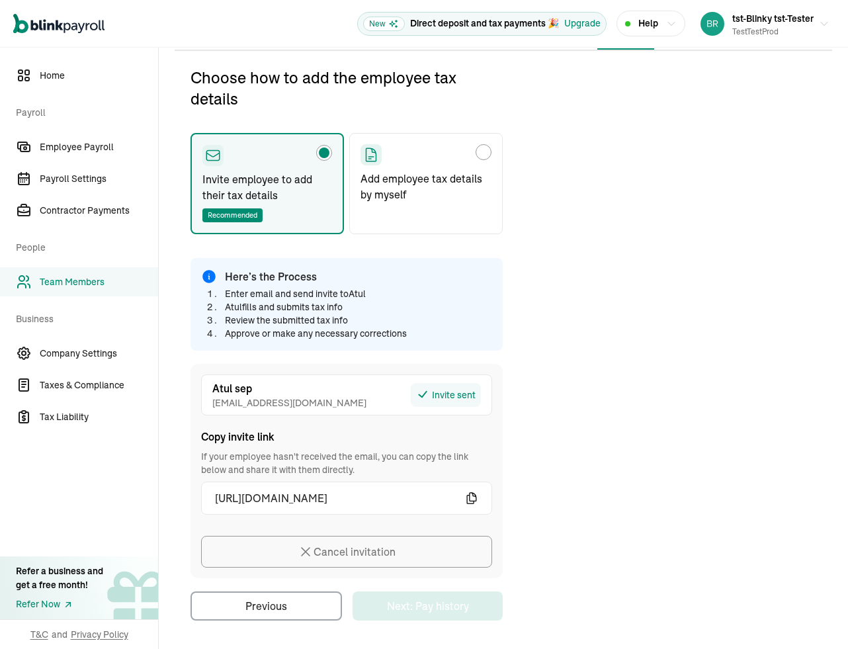
click at [472, 496] on icon "button" at bounding box center [471, 497] width 13 height 13
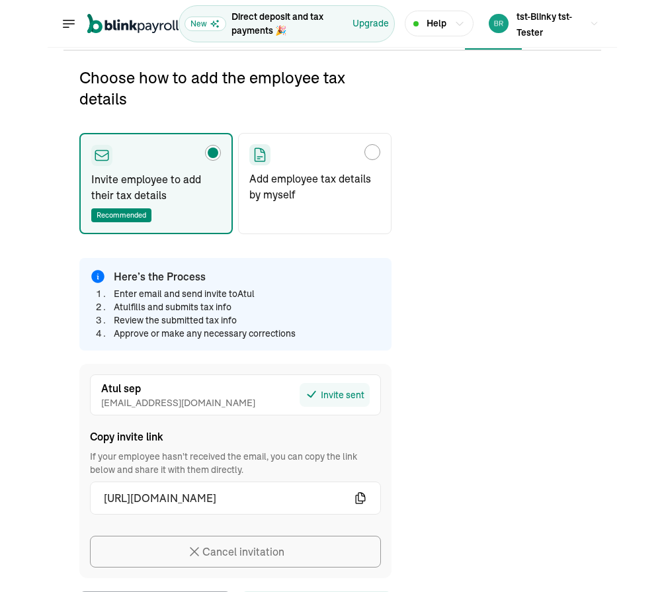
scroll to position [156, 0]
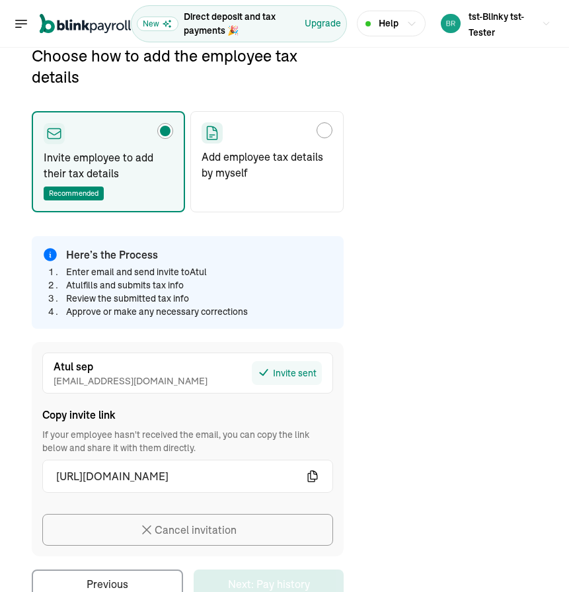
click at [382, 60] on div "Choose how to add the employee tax details Invite employee to add their tax det…" at bounding box center [285, 322] width 538 height 554
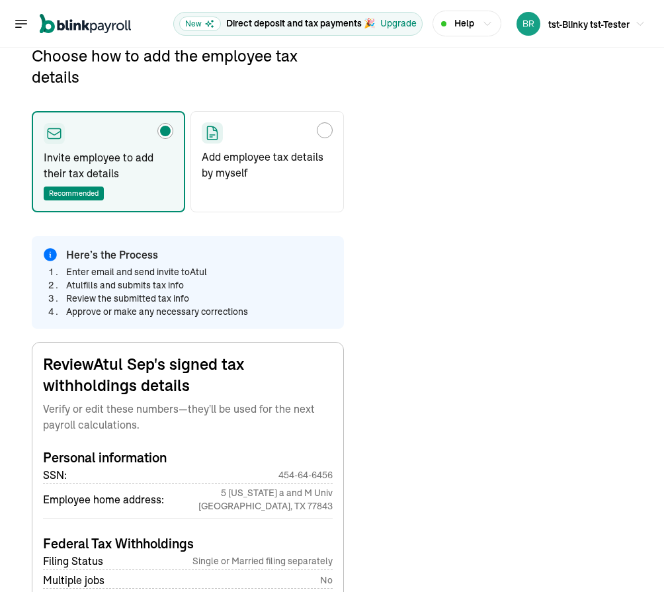
click at [22, 27] on icon "Global" at bounding box center [21, 24] width 16 height 16
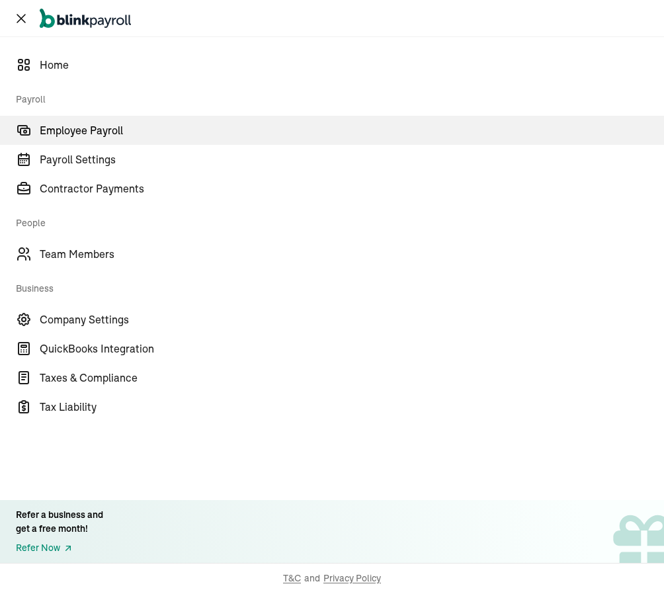
click at [63, 126] on span "Employee Payroll" at bounding box center [352, 130] width 624 height 16
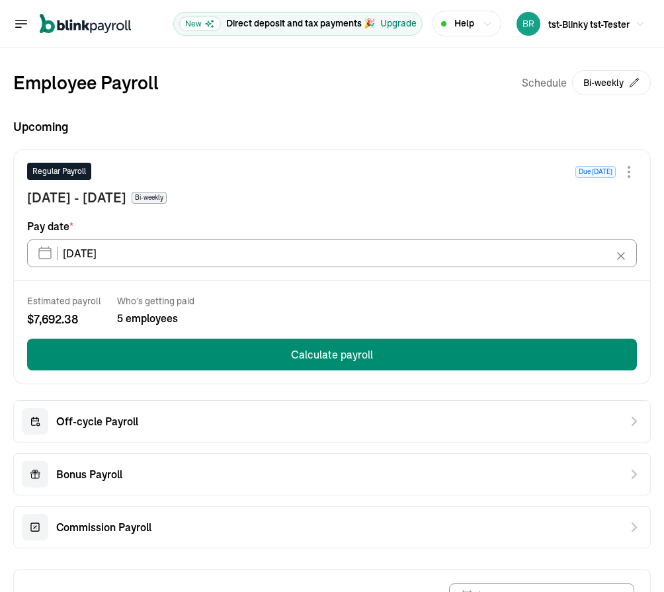
click at [15, 17] on icon "Global" at bounding box center [21, 24] width 16 height 16
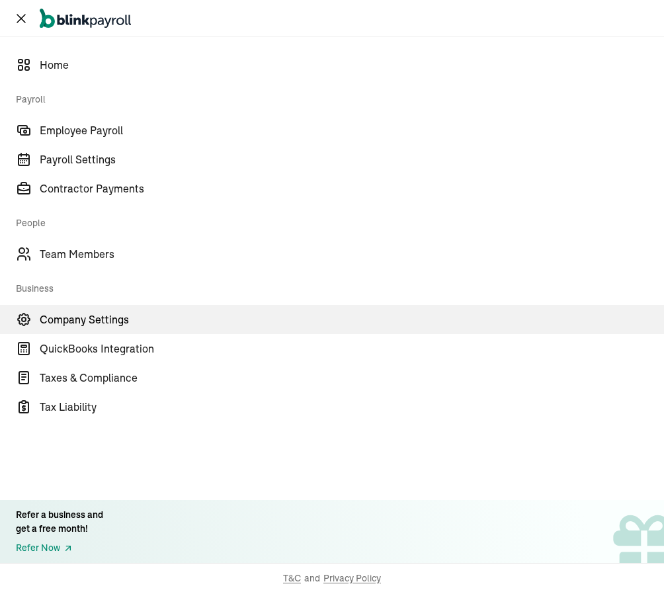
click at [69, 321] on span "Company Settings" at bounding box center [352, 320] width 624 height 16
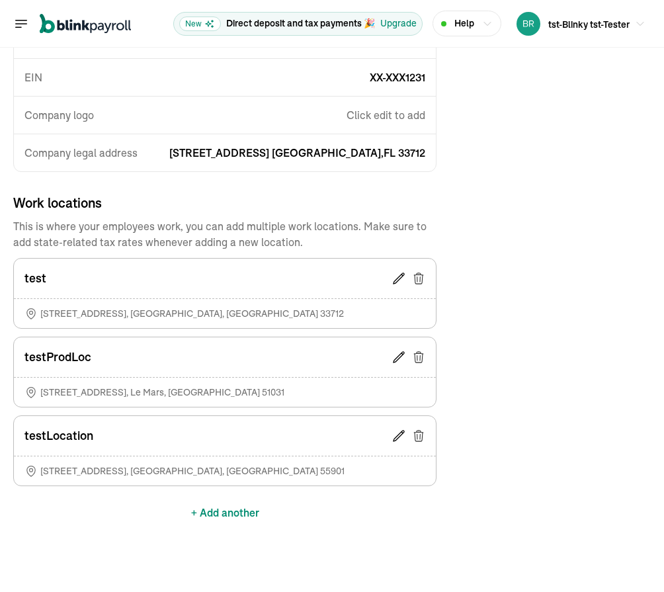
scroll to position [230, 0]
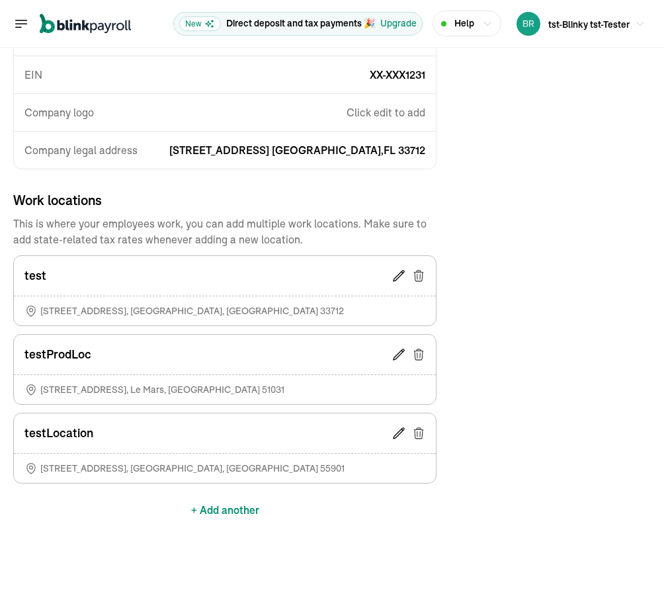
click at [420, 435] on icon at bounding box center [418, 433] width 13 height 13
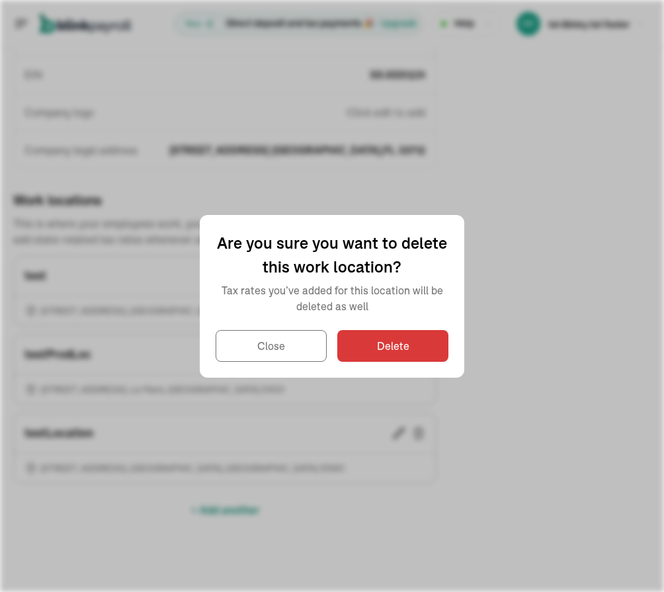
click at [398, 353] on button "Delete" at bounding box center [392, 346] width 111 height 32
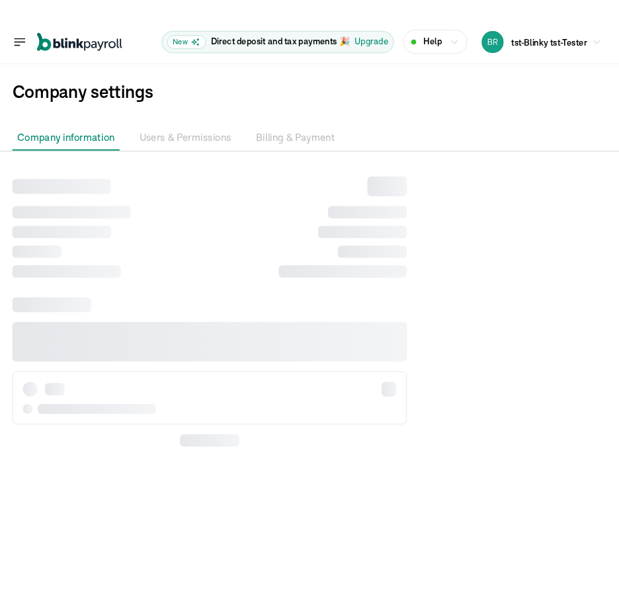
scroll to position [0, 0]
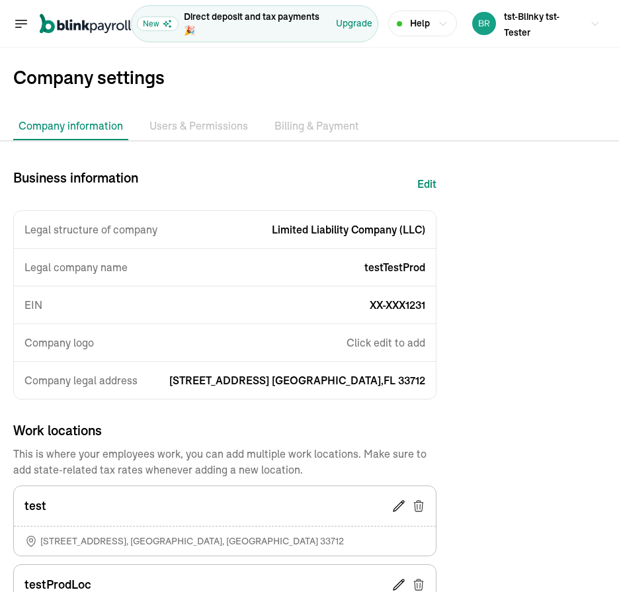
click at [186, 139] on li "Users & Permissions" at bounding box center [198, 126] width 109 height 28
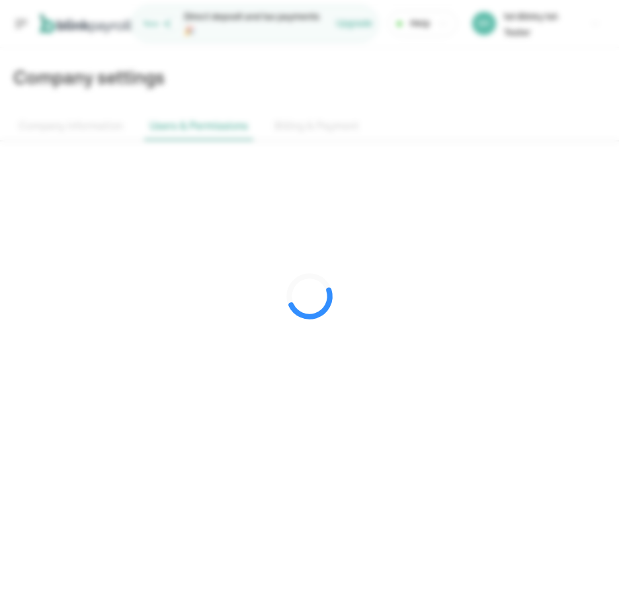
click at [77, 124] on div at bounding box center [309, 296] width 619 height 592
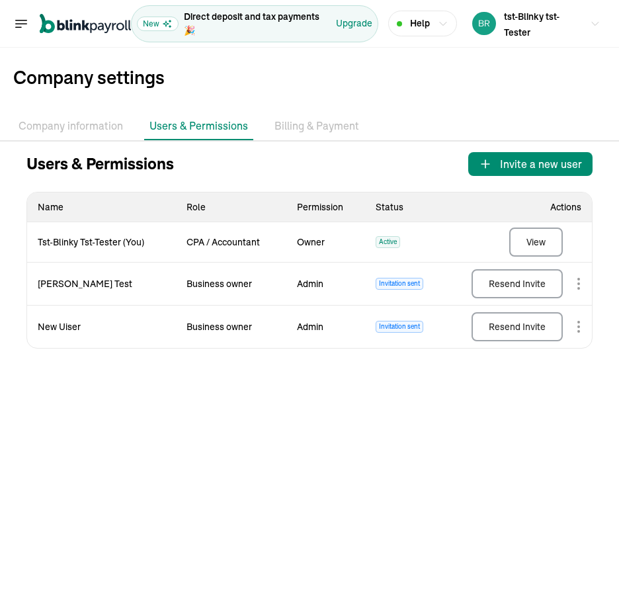
click at [77, 124] on li "Company information" at bounding box center [70, 126] width 115 height 28
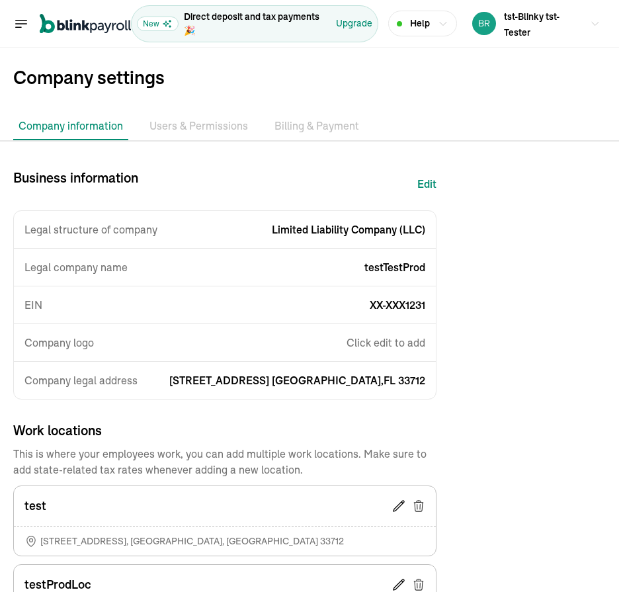
click at [308, 114] on li "Billing & Payment" at bounding box center [316, 126] width 95 height 28
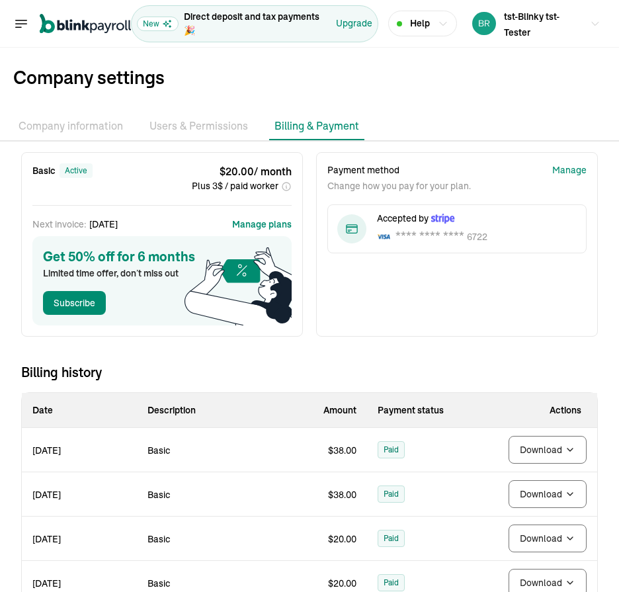
click at [212, 130] on li "Users & Permissions" at bounding box center [198, 126] width 109 height 28
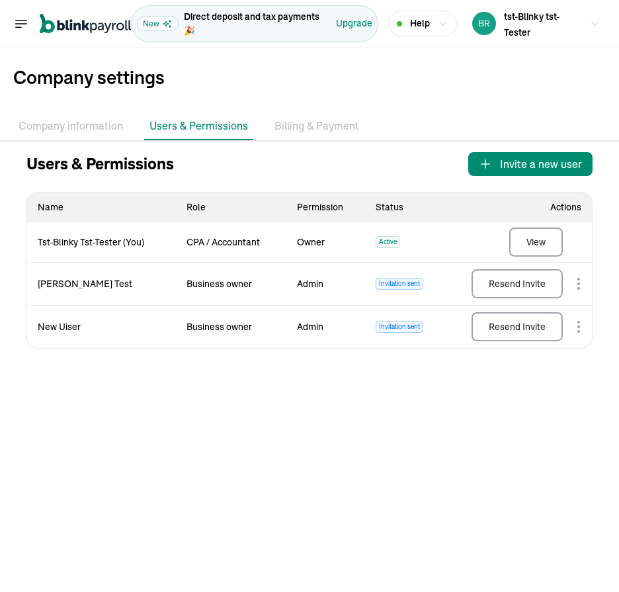
click at [84, 134] on li "Company information" at bounding box center [70, 126] width 115 height 28
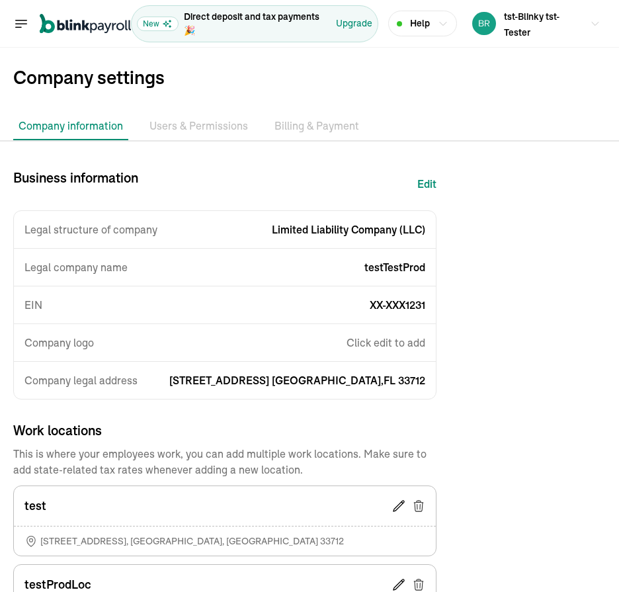
click at [269, 138] on li "Billing & Payment" at bounding box center [316, 126] width 95 height 28
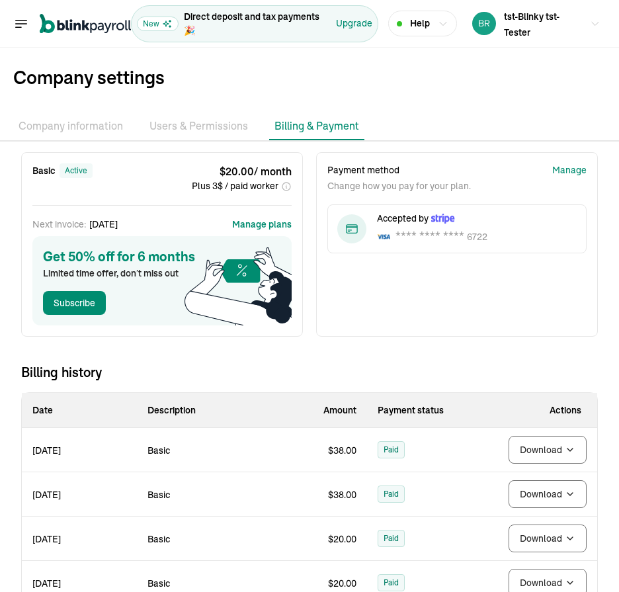
click at [211, 132] on li "Users & Permissions" at bounding box center [198, 126] width 109 height 28
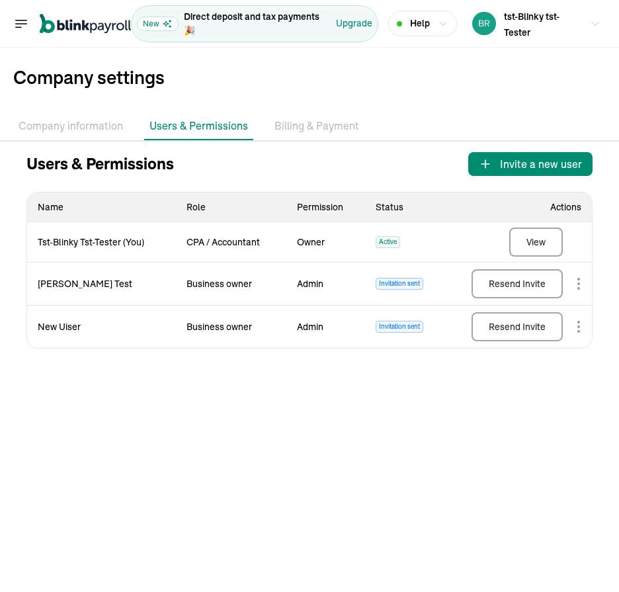
click at [280, 132] on li "Billing & Payment" at bounding box center [316, 126] width 95 height 28
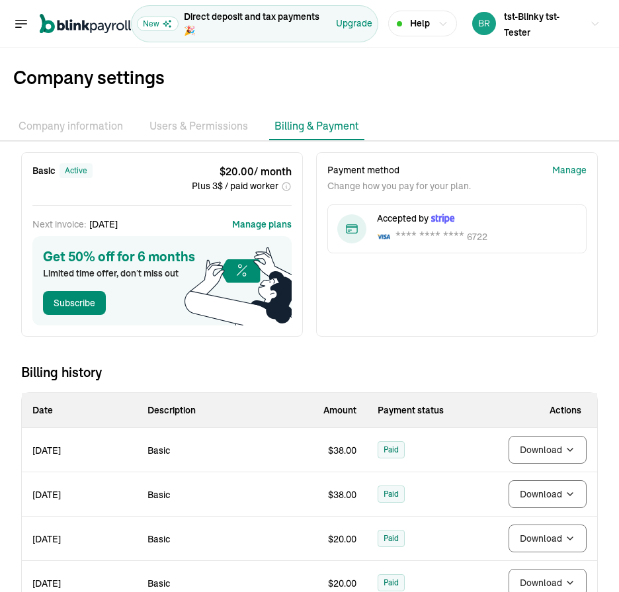
click at [17, 34] on nav "Open main menu" at bounding box center [72, 24] width 118 height 38
click at [18, 24] on icon "Global" at bounding box center [21, 24] width 16 height 16
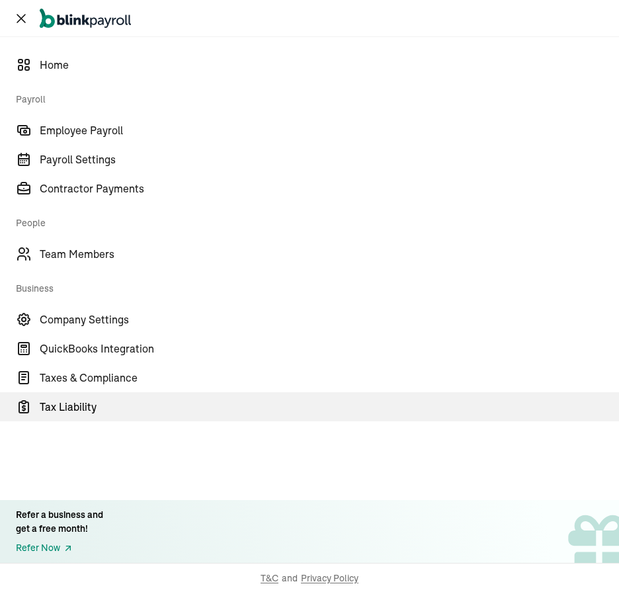
click at [75, 404] on span "Tax Liability" at bounding box center [329, 407] width 579 height 16
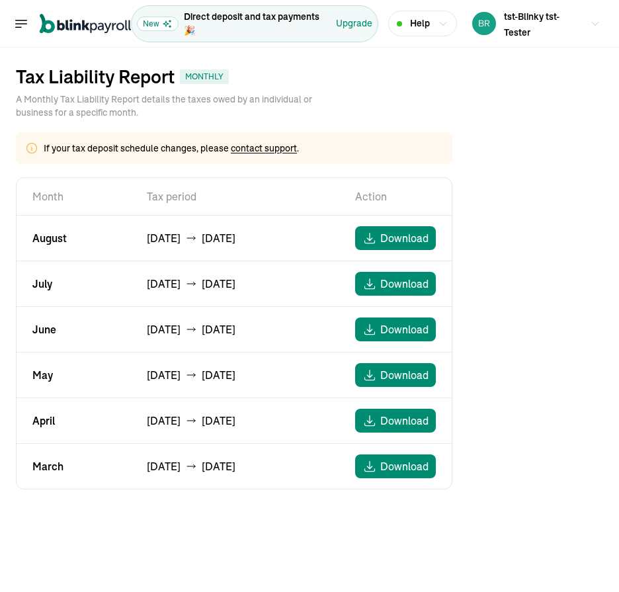
click at [17, 23] on icon "Global" at bounding box center [21, 23] width 11 height 7
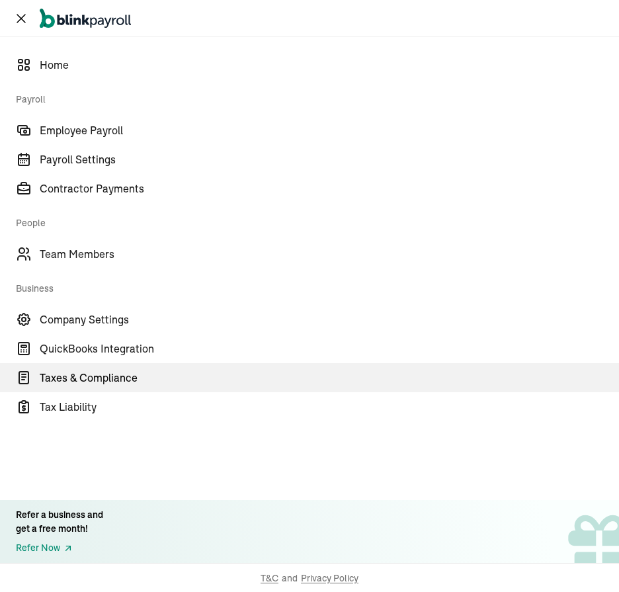
click at [87, 367] on link "Taxes & Compliance" at bounding box center [309, 377] width 619 height 29
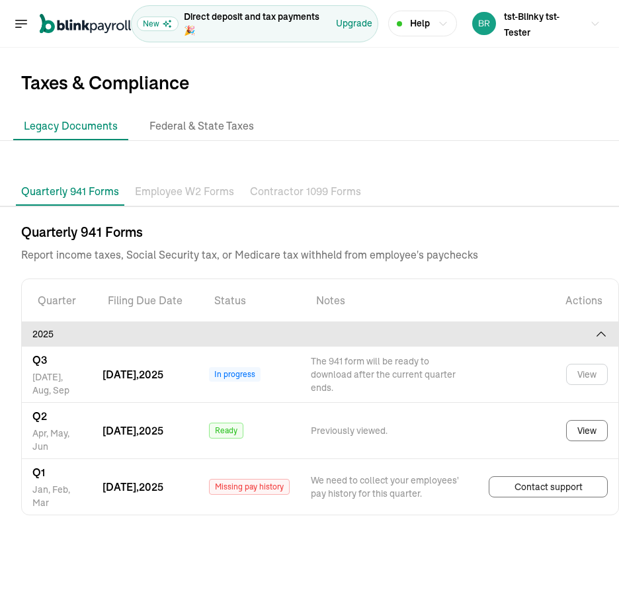
click at [177, 196] on p "Employee W2 Forms" at bounding box center [184, 191] width 99 height 17
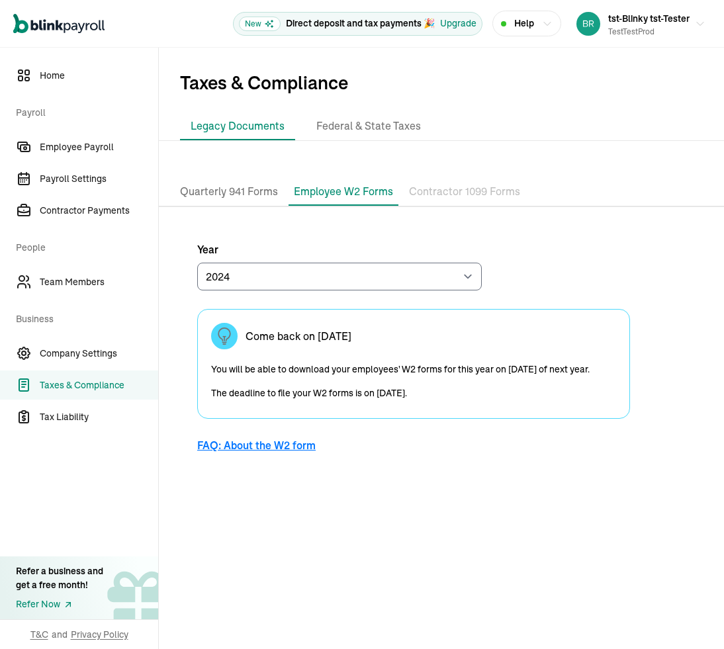
click at [243, 196] on p "Quarterly 941 Forms" at bounding box center [229, 191] width 98 height 17
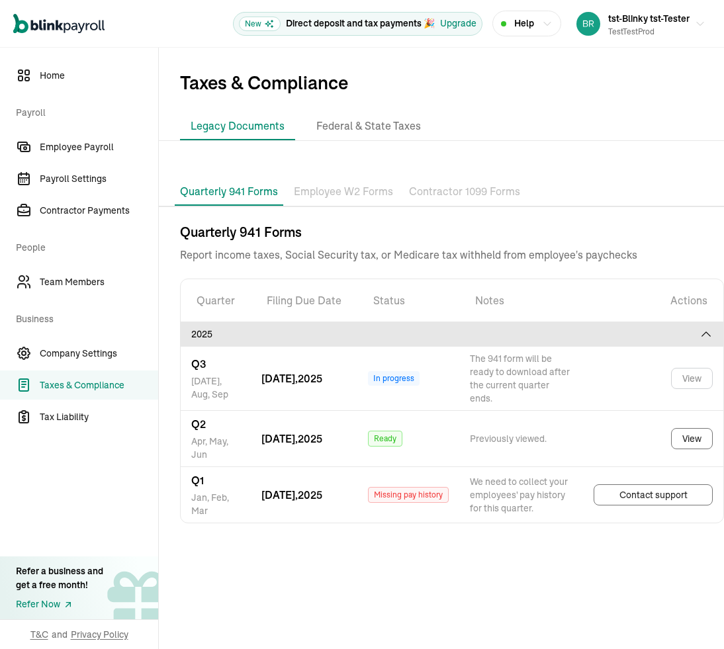
click at [311, 190] on p "Employee W2 Forms" at bounding box center [343, 191] width 99 height 17
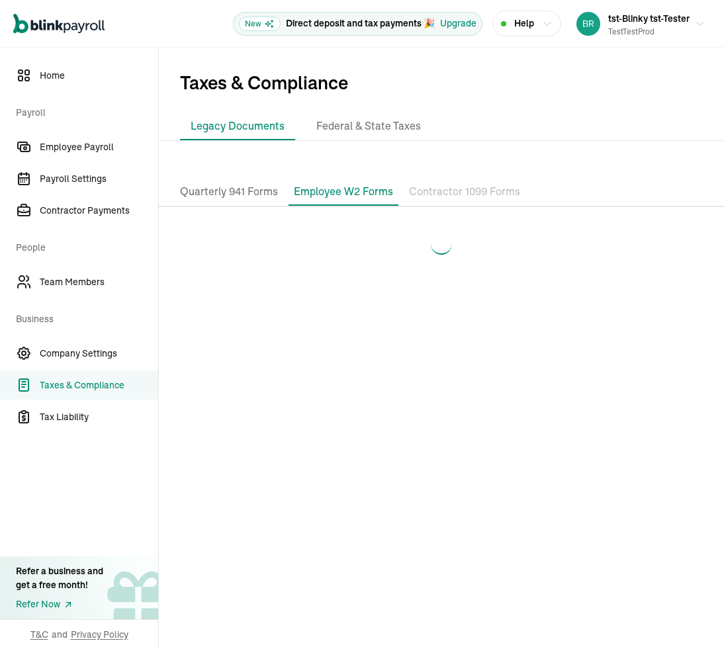
click at [215, 195] on p "Quarterly 941 Forms" at bounding box center [229, 191] width 98 height 17
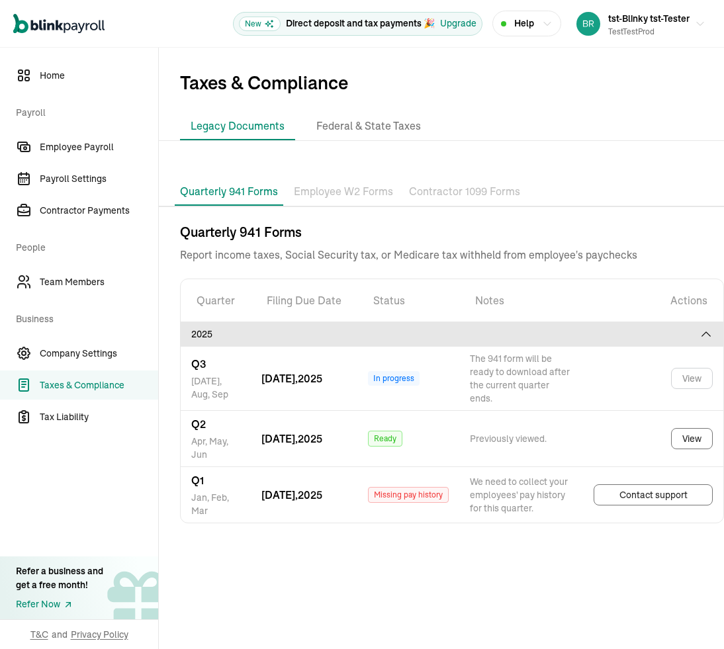
click at [364, 200] on p "Employee W2 Forms" at bounding box center [343, 191] width 99 height 17
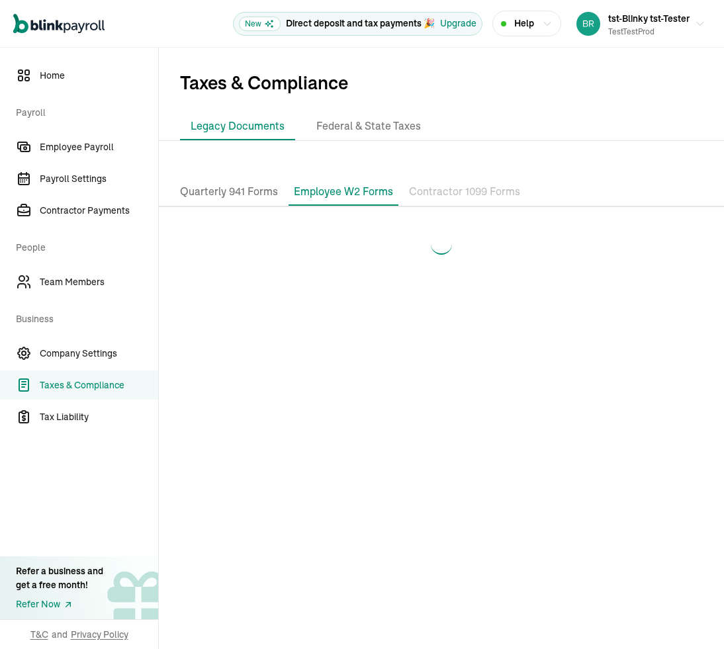
click at [437, 190] on p "Contractor 1099 Forms" at bounding box center [464, 191] width 111 height 17
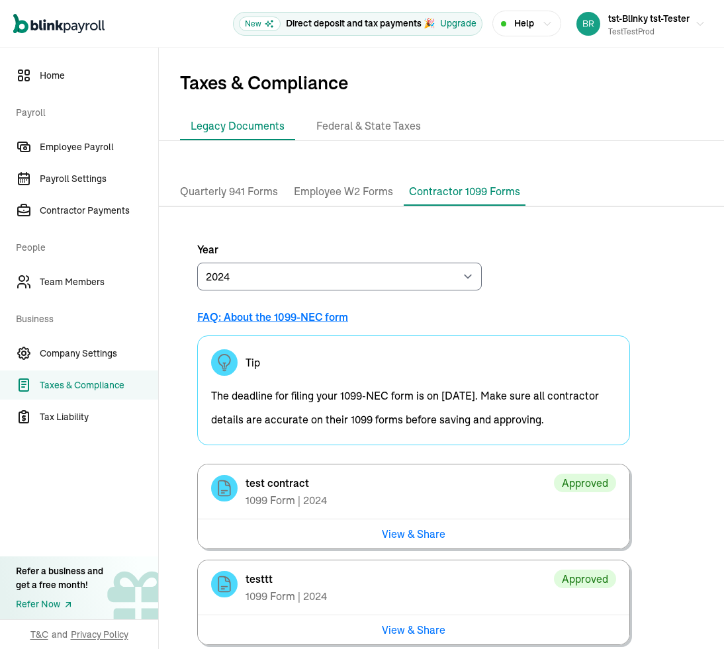
click at [335, 189] on p "Employee W2 Forms" at bounding box center [343, 191] width 99 height 17
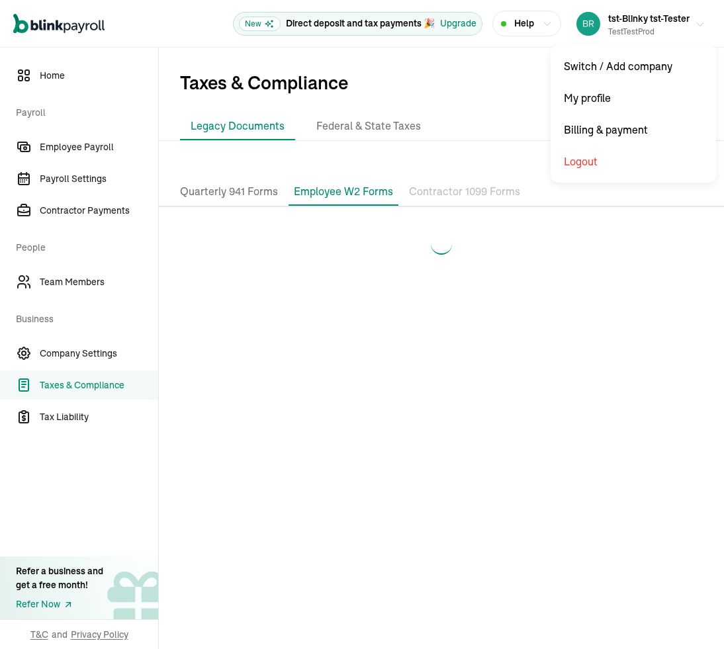
click at [631, 27] on div "testTestProd" at bounding box center [648, 32] width 81 height 12
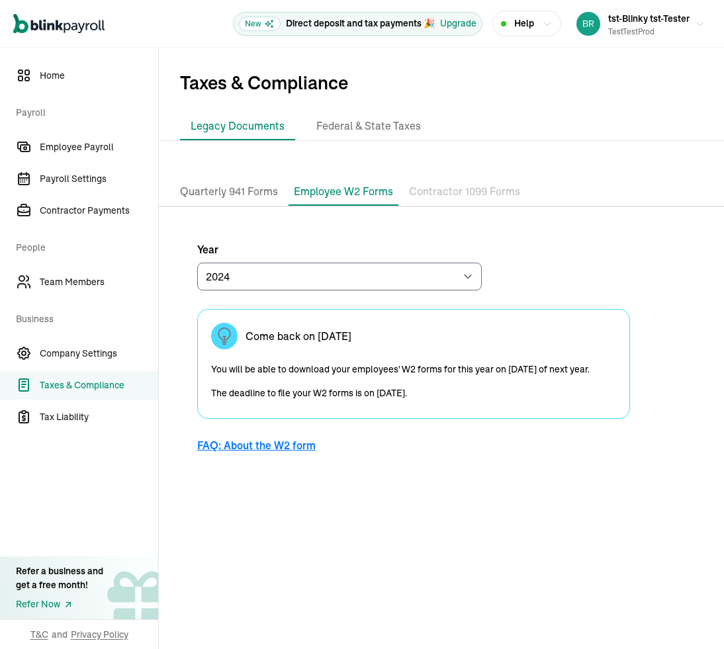
click at [232, 194] on p "Quarterly 941 Forms" at bounding box center [229, 191] width 98 height 17
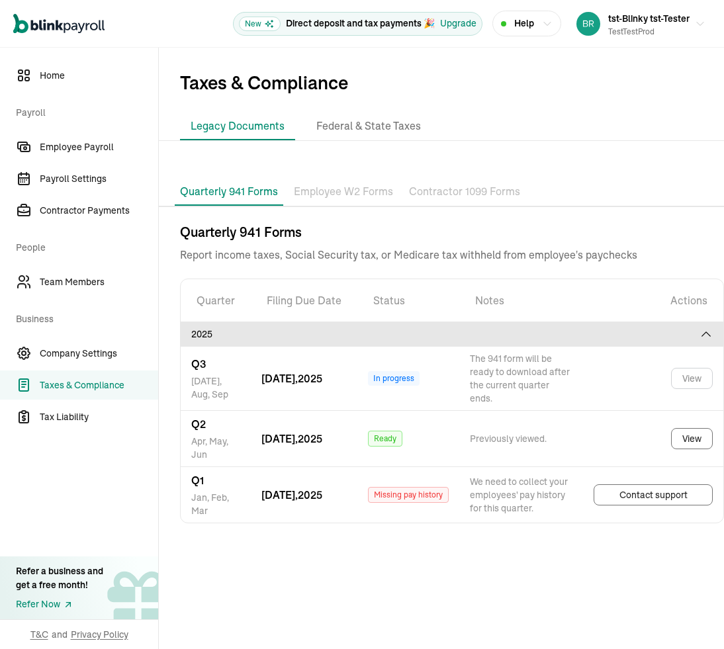
click at [320, 186] on p "Employee W2 Forms" at bounding box center [343, 191] width 99 height 17
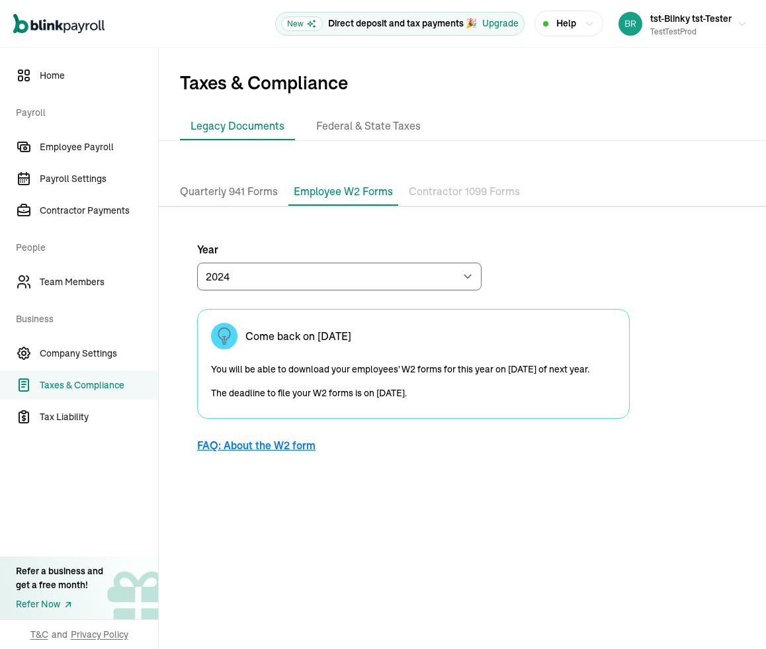
click at [444, 189] on p "Contractor 1099 Forms" at bounding box center [464, 191] width 111 height 17
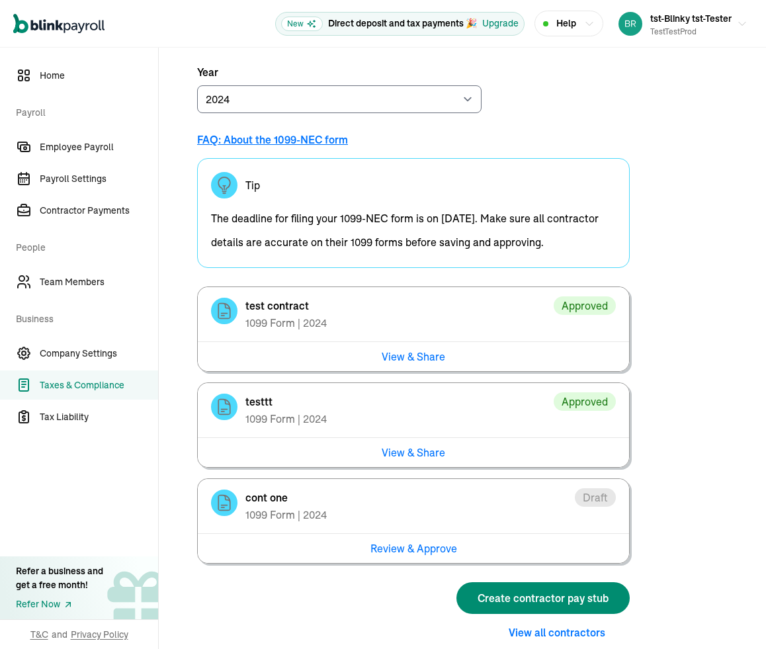
scroll to position [178, 0]
click at [685, 21] on span "tst-Blinky tst-Tester" at bounding box center [690, 19] width 81 height 12
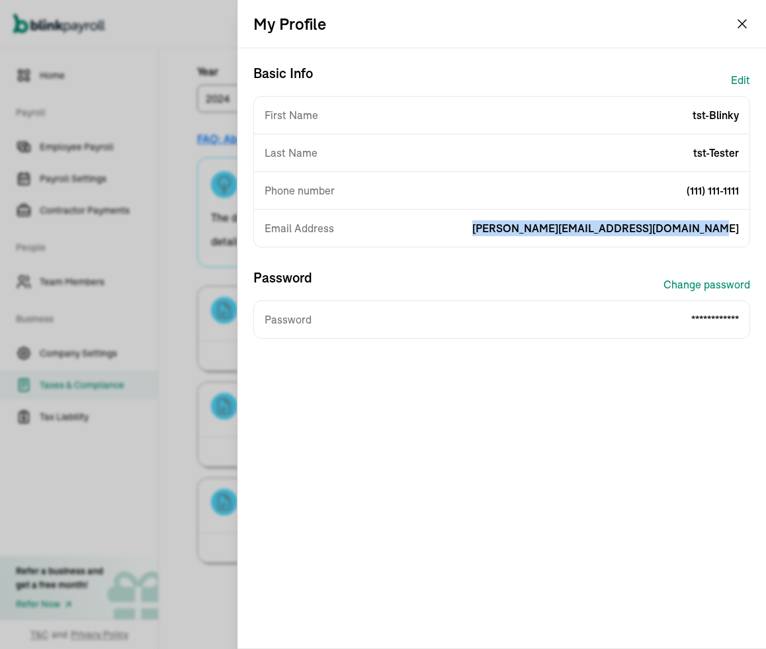
drag, startPoint x: 536, startPoint y: 228, endPoint x: 744, endPoint y: 236, distance: 207.8
click at [744, 236] on div "Email Address branko+testblinkyprod1@blinkpayroll.com" at bounding box center [501, 228] width 495 height 37
copy span "branko+testblinkyprod1@blinkpayroll.com"
